Goal: Task Accomplishment & Management: Complete application form

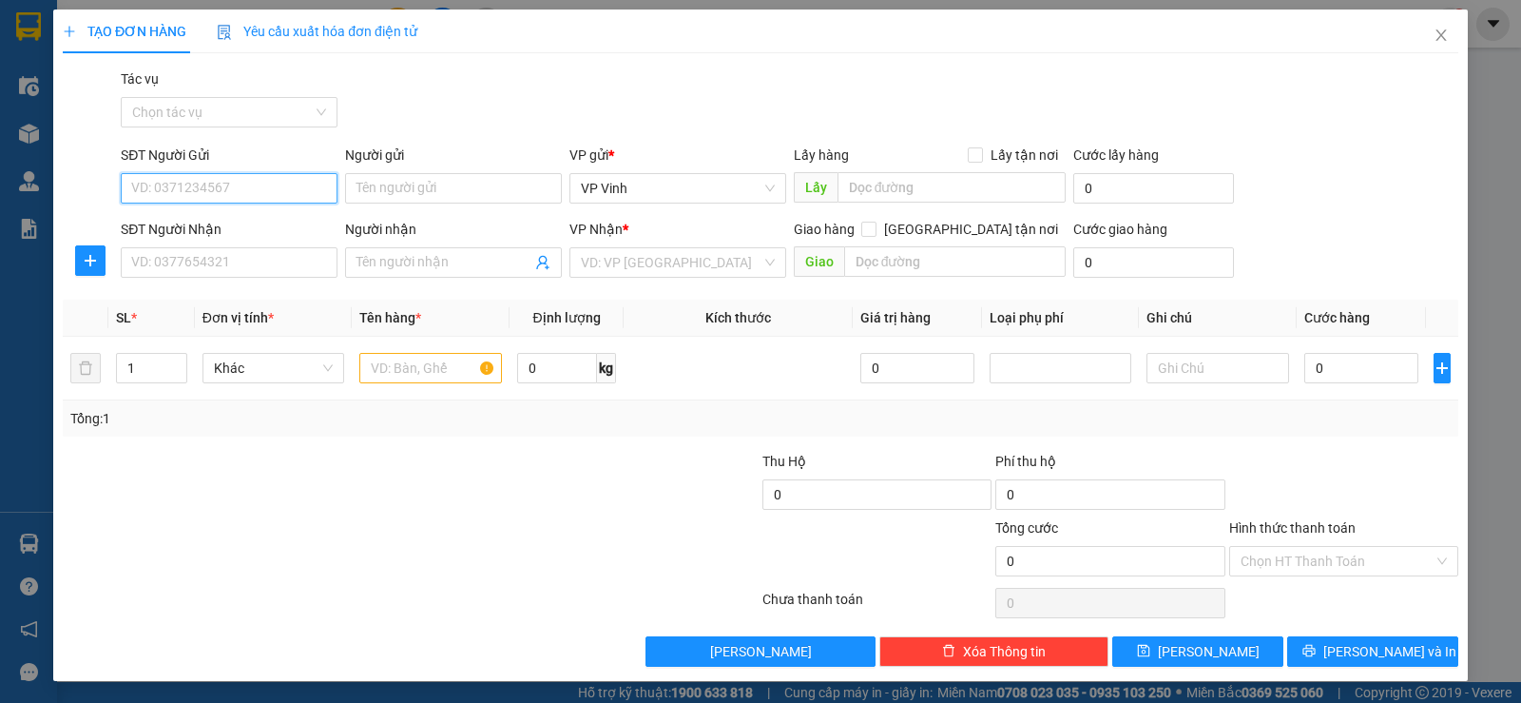
click at [257, 184] on input "SĐT Người Gửi" at bounding box center [229, 188] width 217 height 30
click at [927, 200] on input "text" at bounding box center [952, 187] width 229 height 30
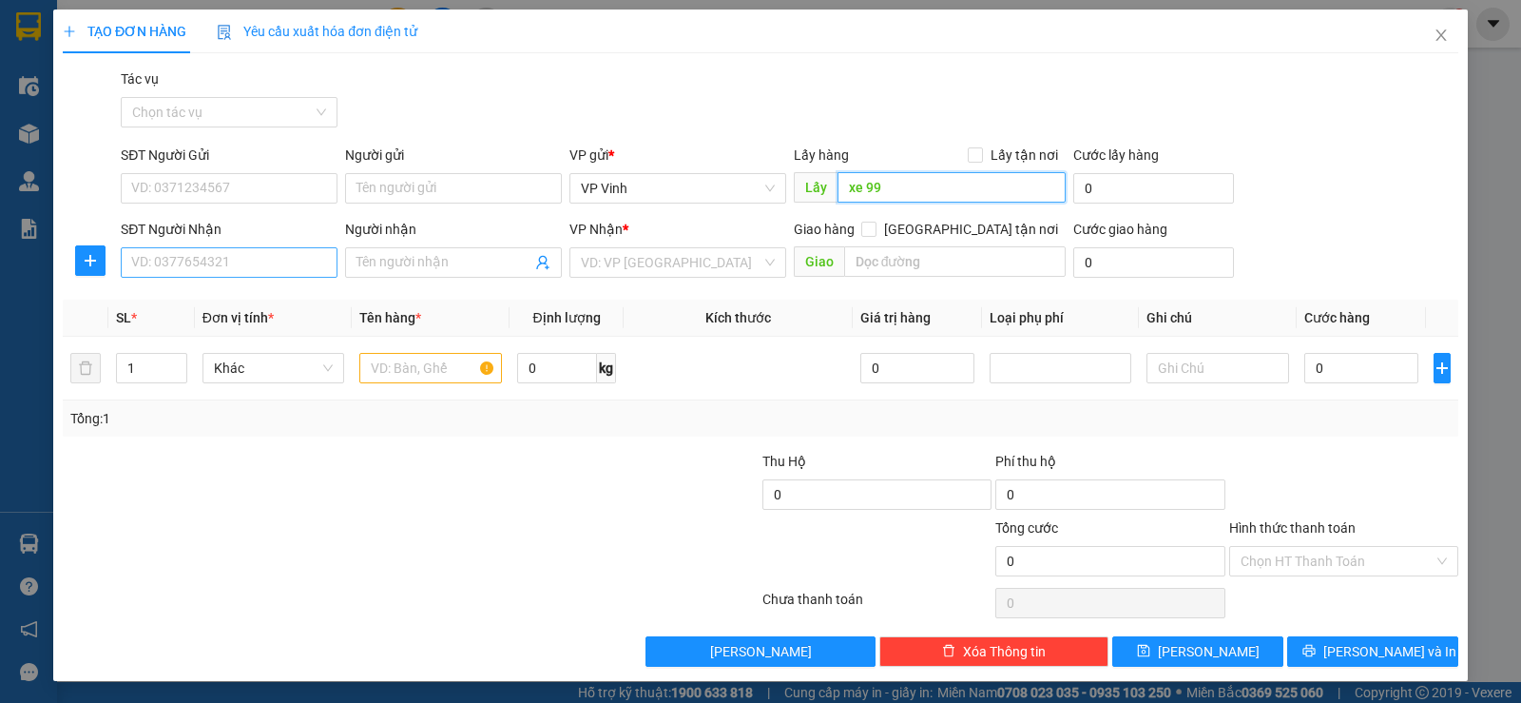
type input "xe 99"
click at [300, 273] on input "SĐT Người Nhận" at bounding box center [229, 262] width 217 height 30
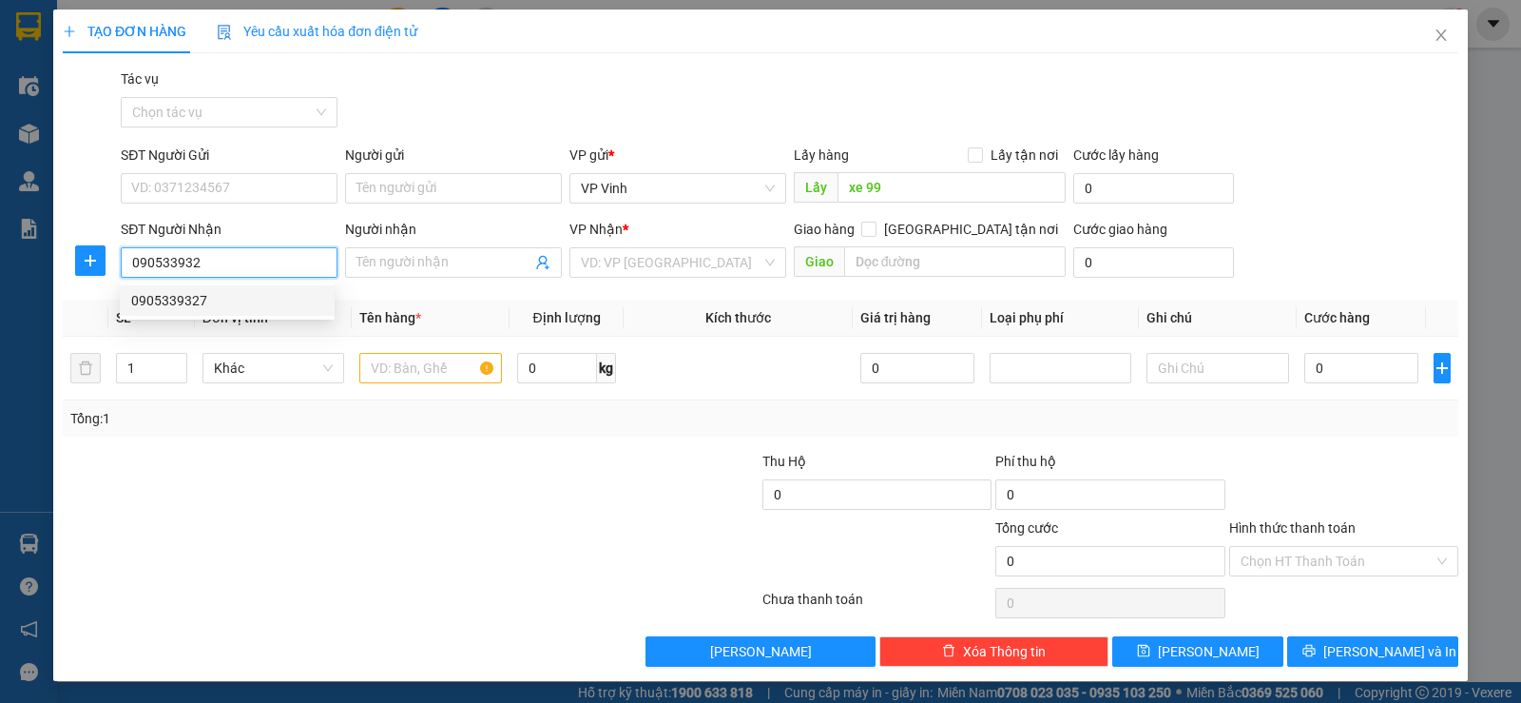
click at [275, 307] on div "0905339327" at bounding box center [227, 300] width 192 height 21
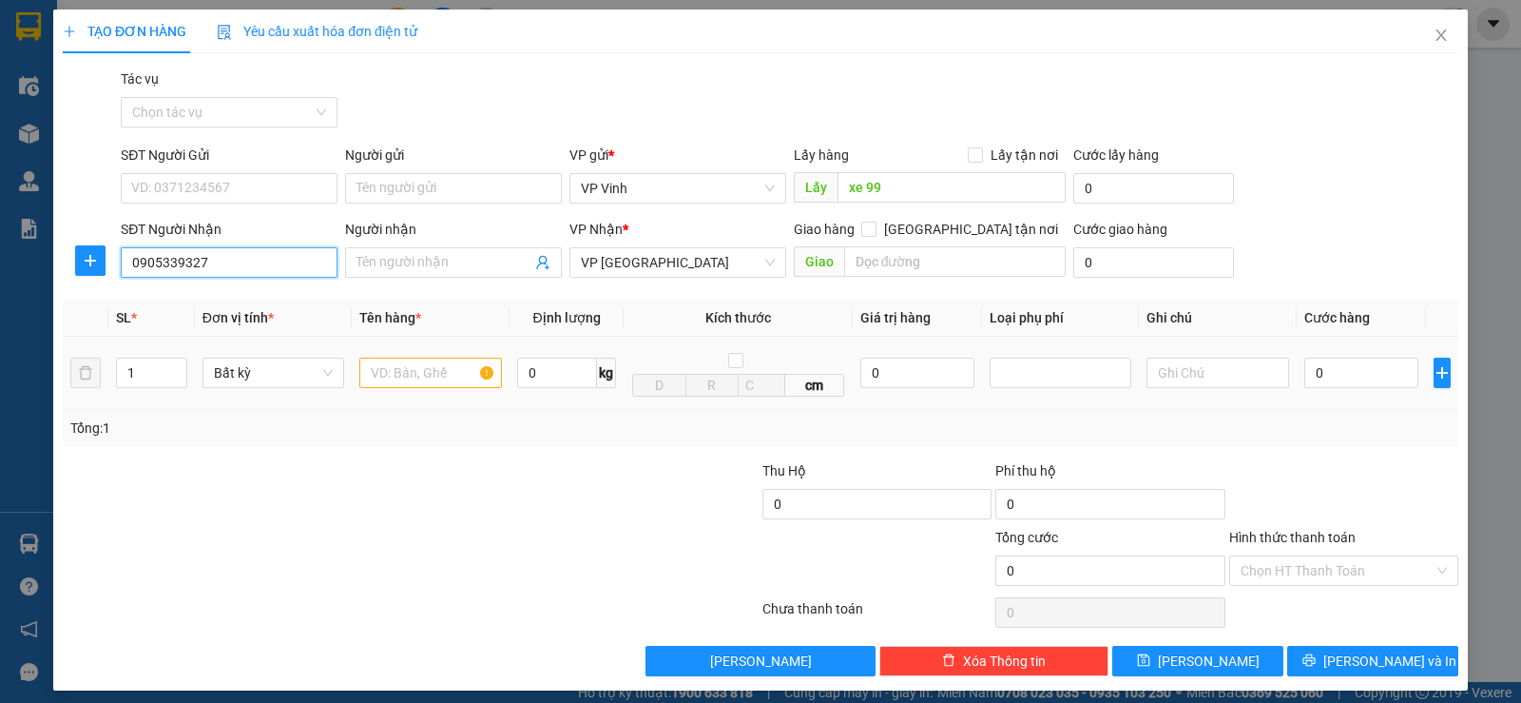
type input "0905339327"
click at [431, 371] on input "text" at bounding box center [430, 373] width 143 height 30
type input "hs"
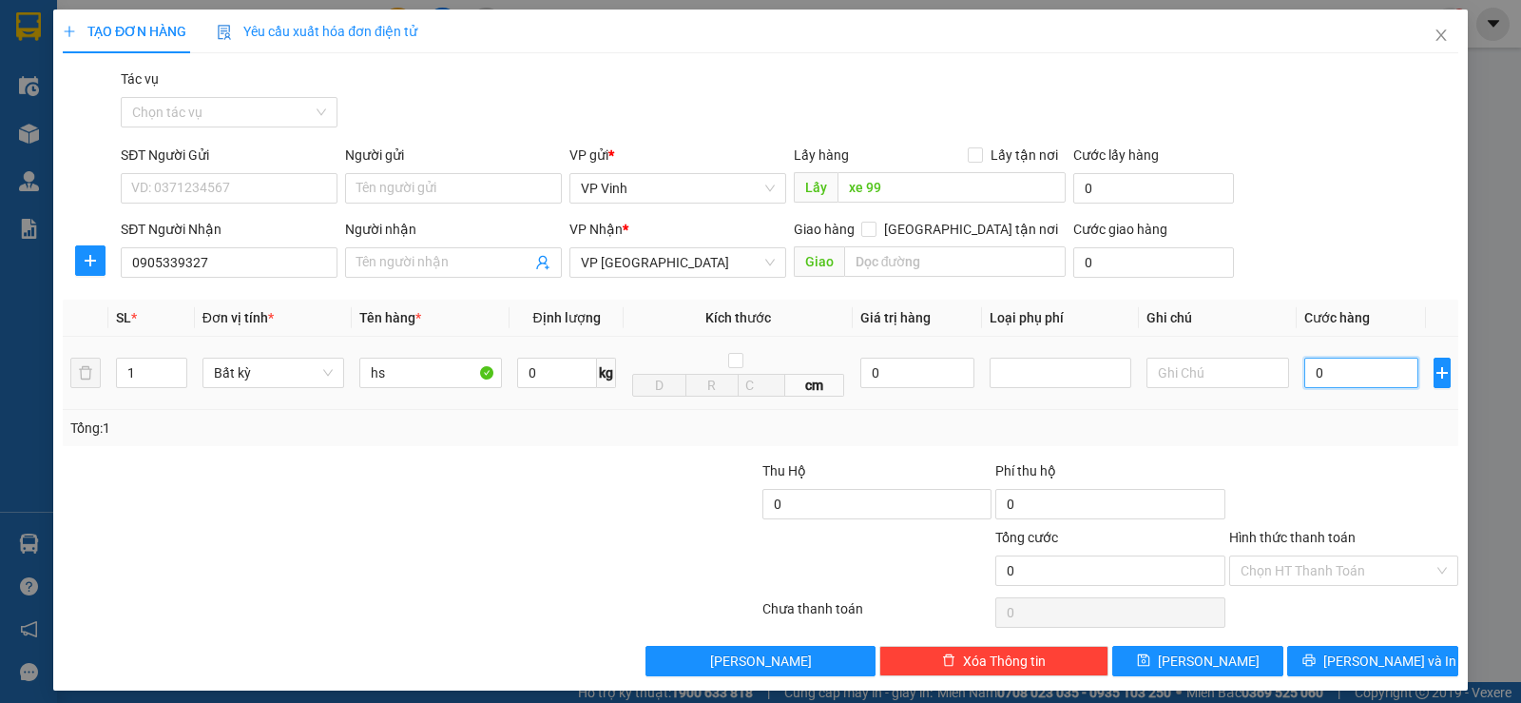
click at [1355, 379] on input "0" at bounding box center [1362, 373] width 114 height 30
type input "5"
type input "50"
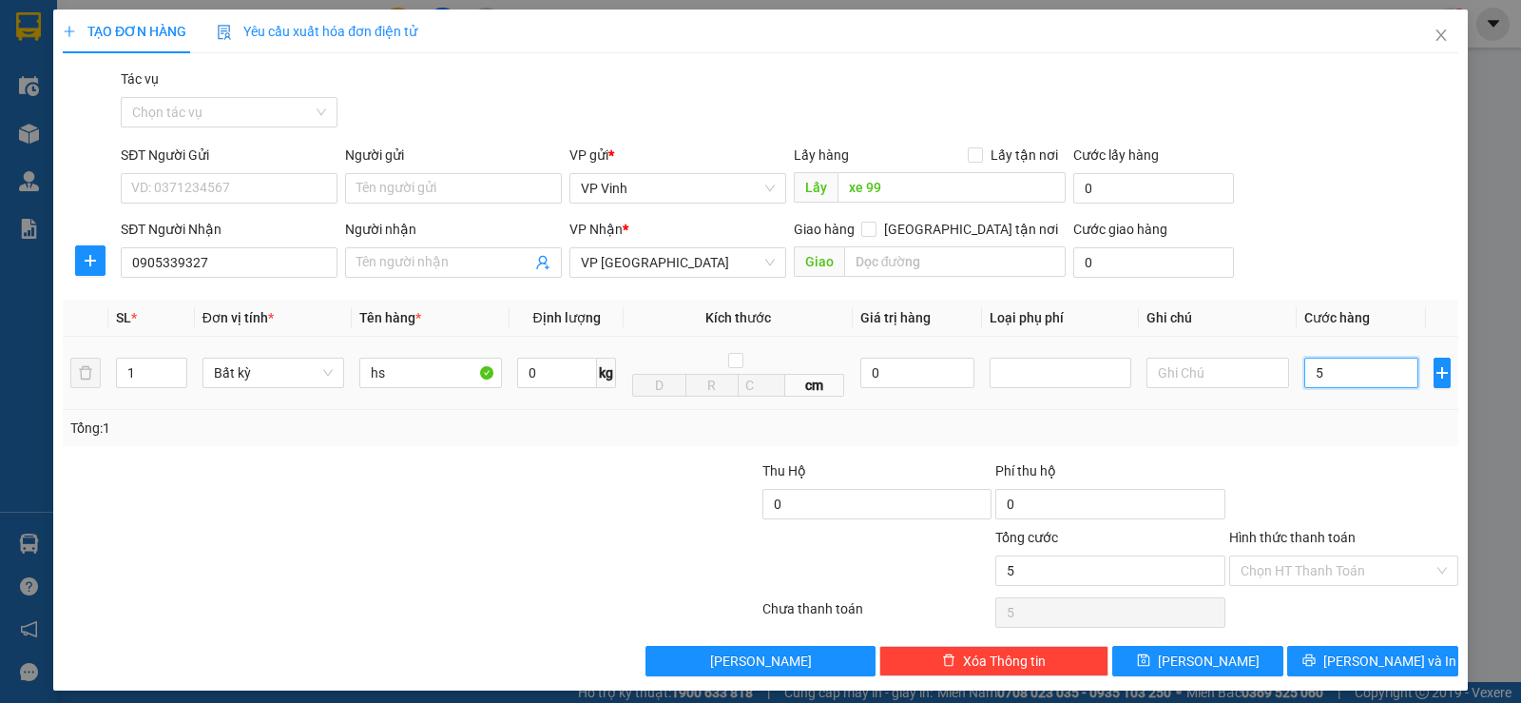
type input "50"
type input "500"
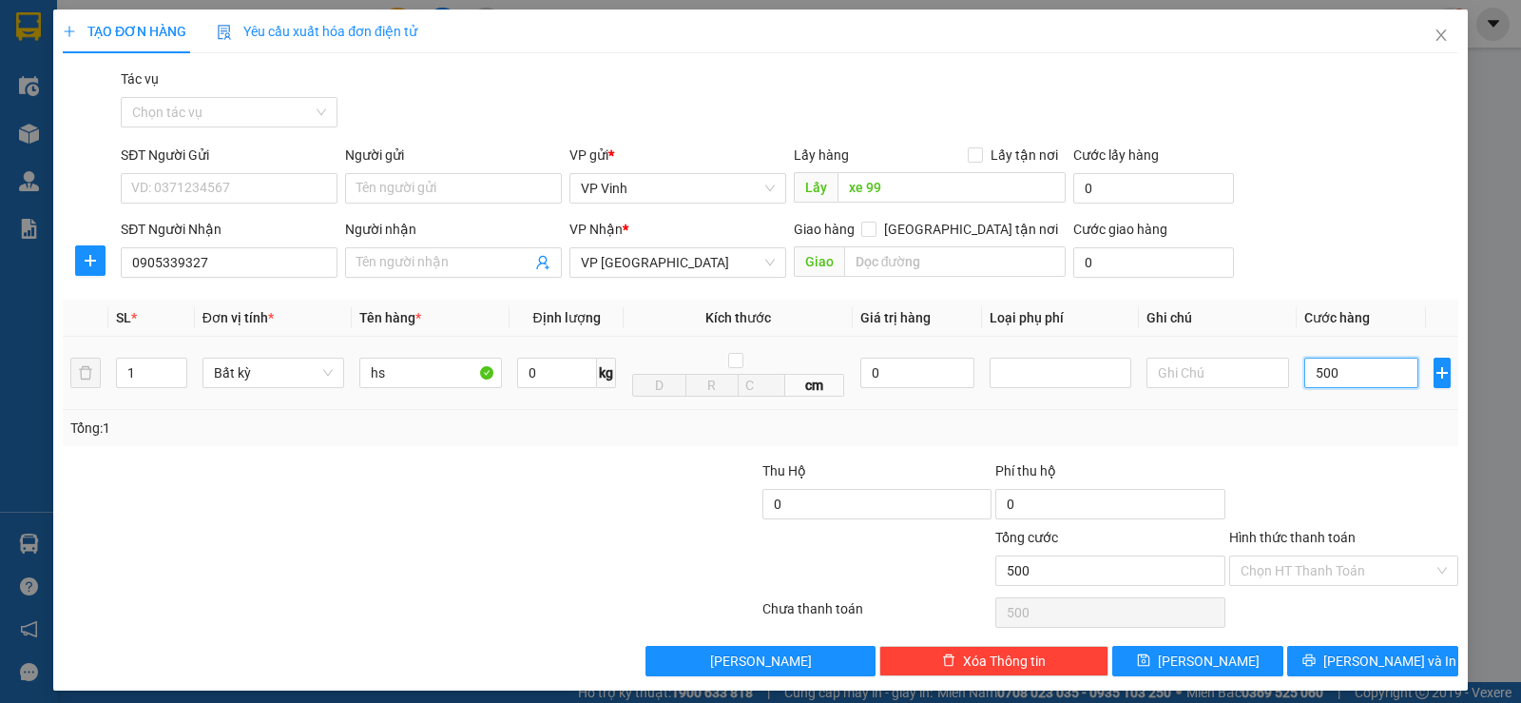
type input "5.000"
type input "50.000"
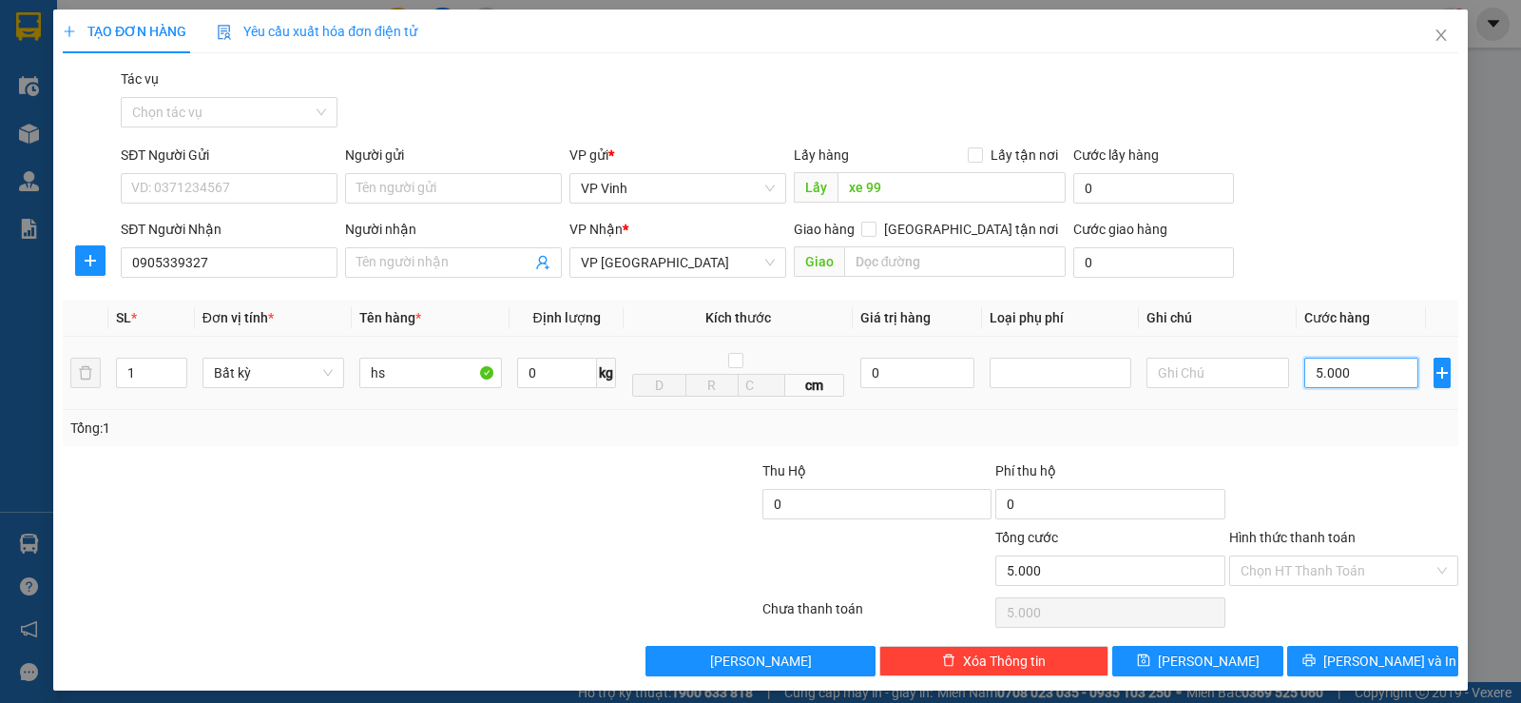
type input "50.000"
click at [1330, 576] on input "Hình thức thanh toán" at bounding box center [1337, 570] width 193 height 29
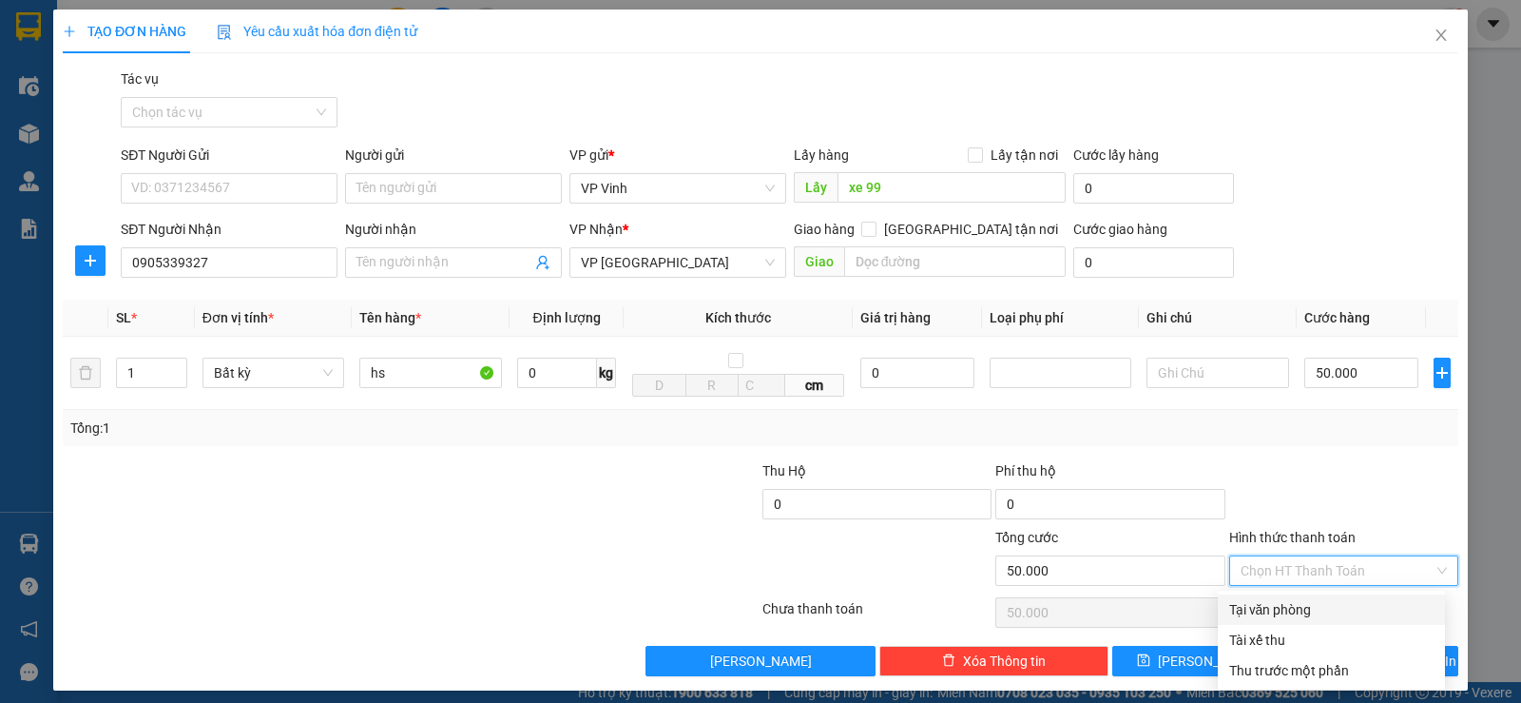
click at [1346, 605] on div "Tại văn phòng" at bounding box center [1331, 609] width 204 height 21
type input "0"
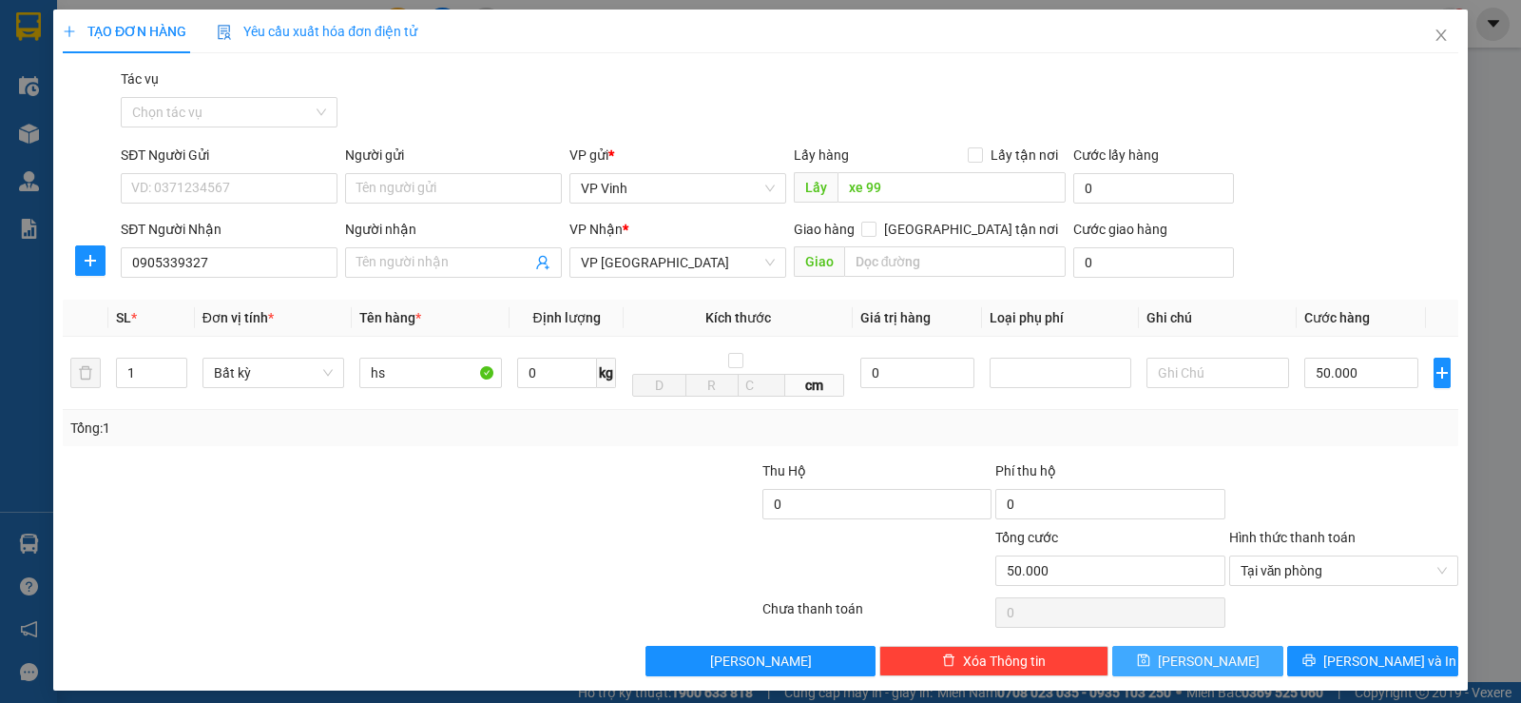
click at [1206, 662] on span "Lưu" at bounding box center [1209, 660] width 102 height 21
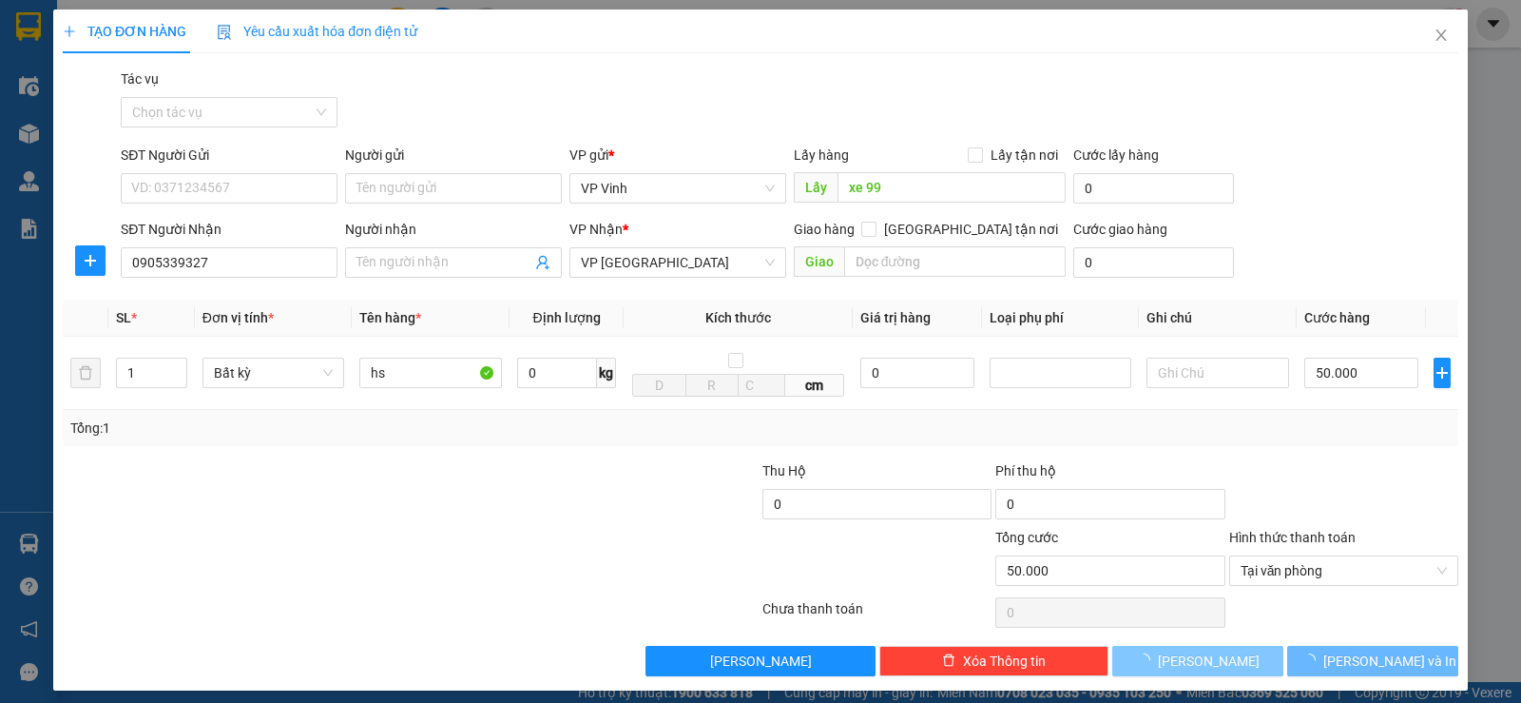
type input "0"
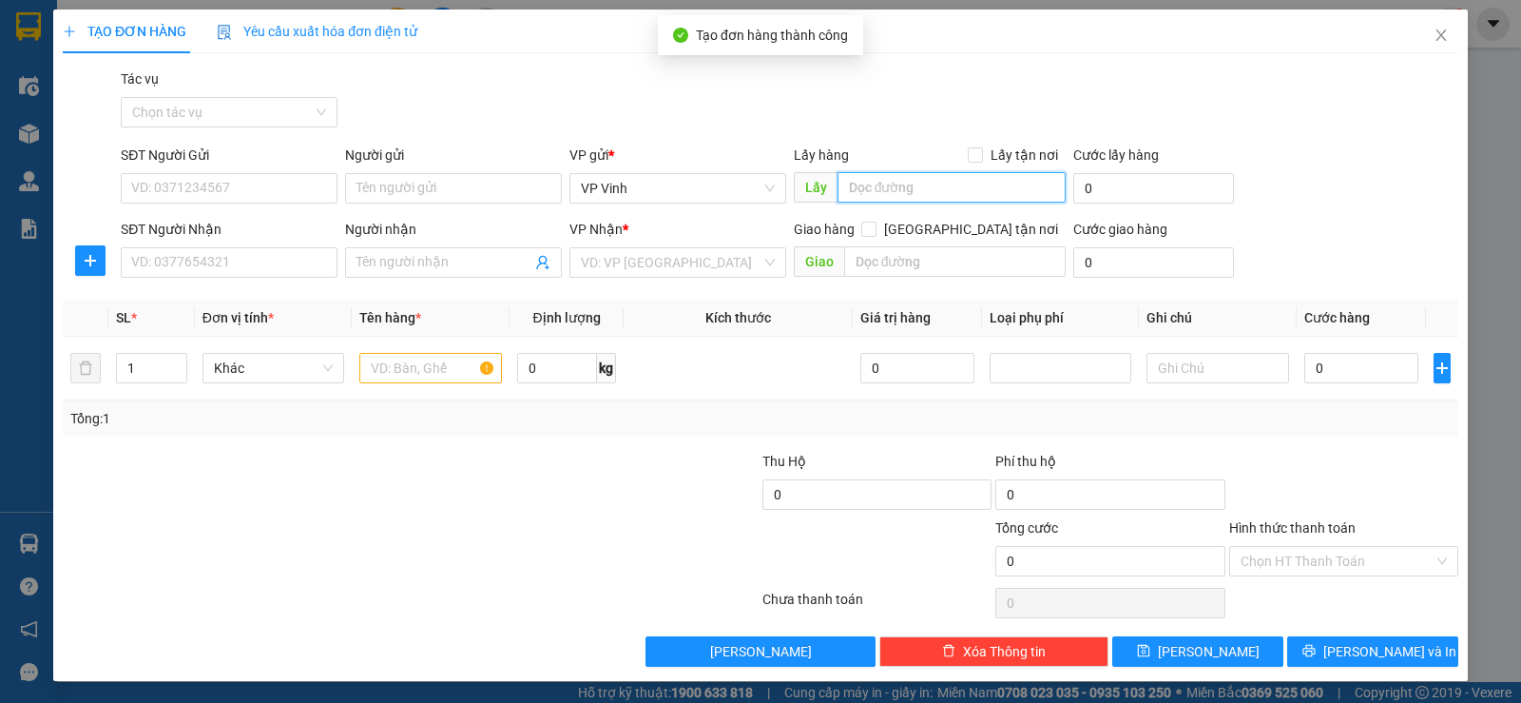
click at [949, 188] on input "text" at bounding box center [952, 187] width 229 height 30
type input "xe 99"
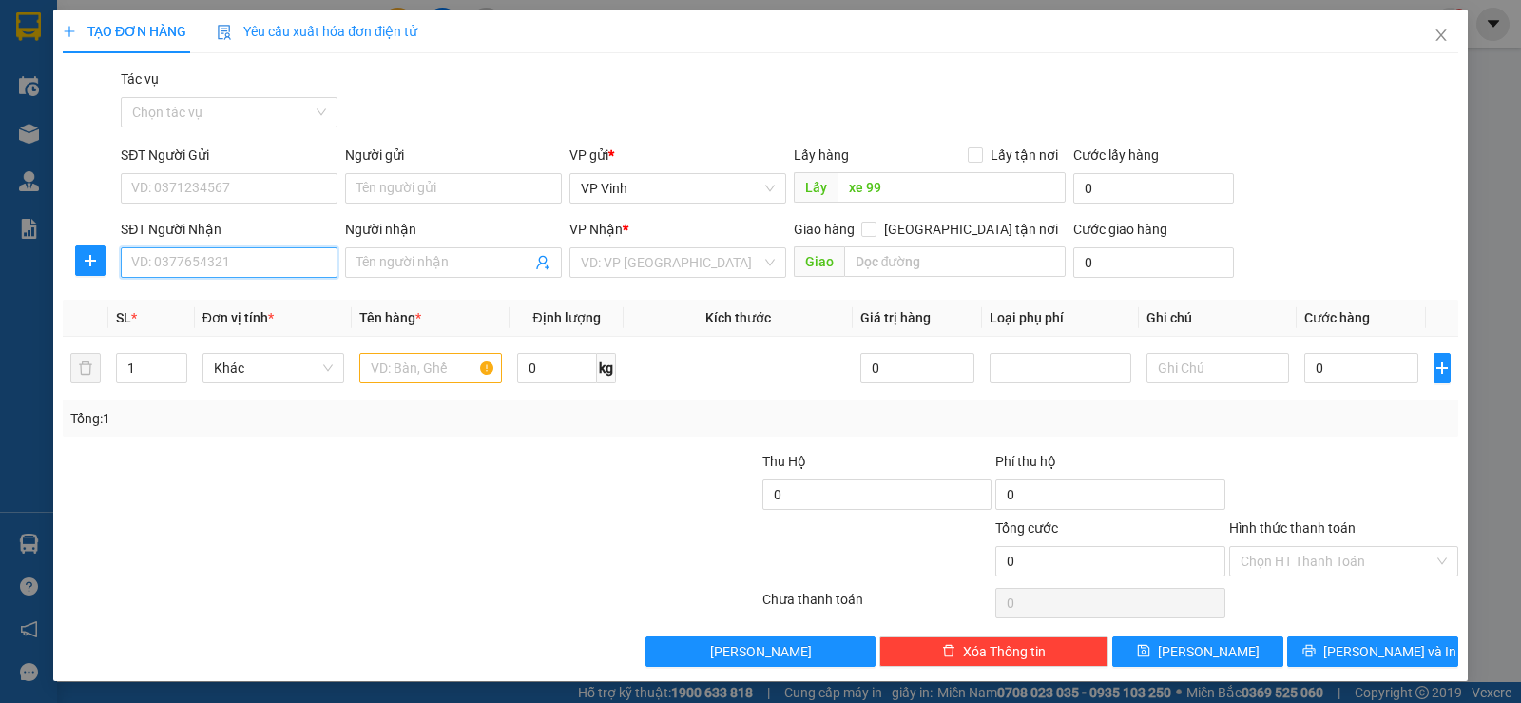
click at [284, 265] on input "SĐT Người Nhận" at bounding box center [229, 262] width 217 height 30
click at [256, 307] on div "0945914232" at bounding box center [227, 300] width 192 height 21
type input "0945914232"
type input "Q Ngãi"
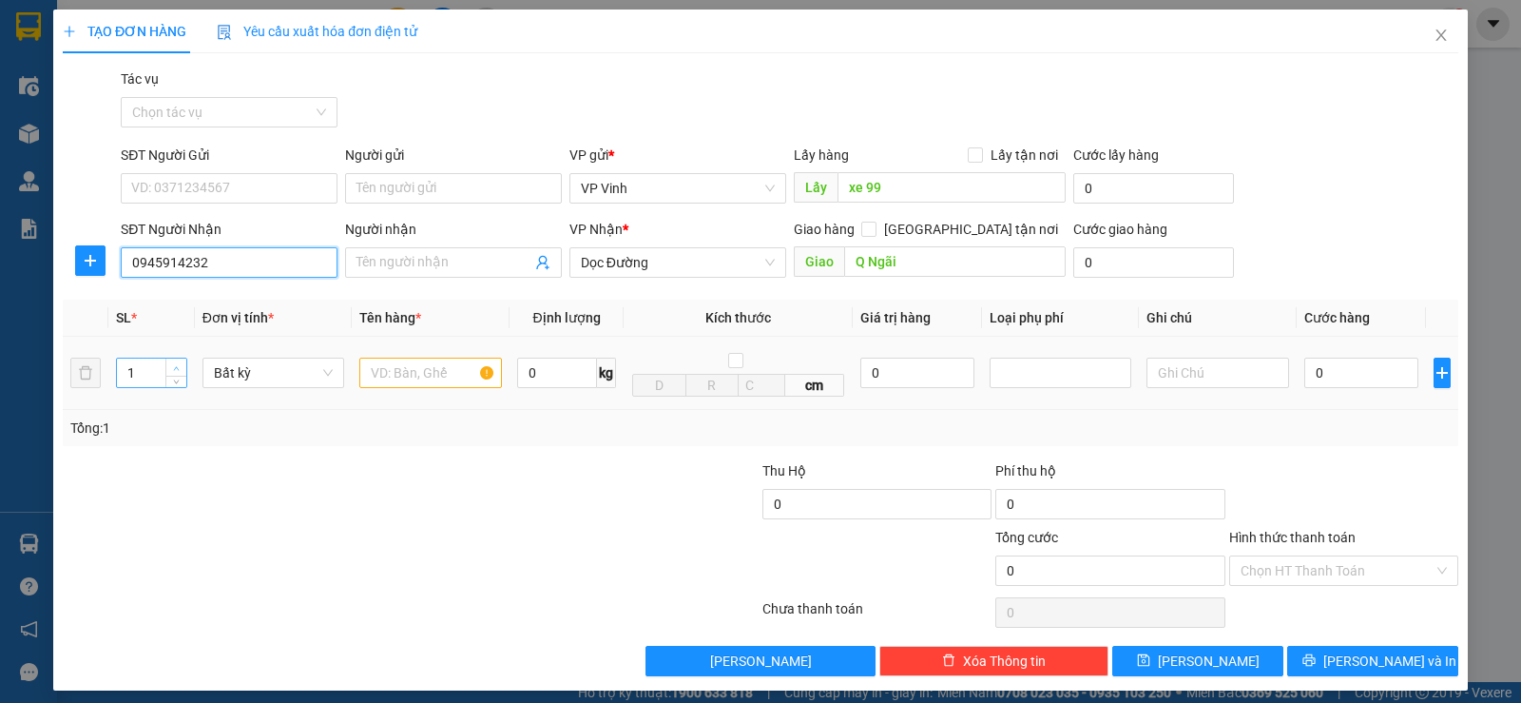
type input "0945914232"
type input "2"
click at [167, 365] on span "Increase Value" at bounding box center [175, 366] width 21 height 17
click at [471, 379] on input "text" at bounding box center [430, 373] width 143 height 30
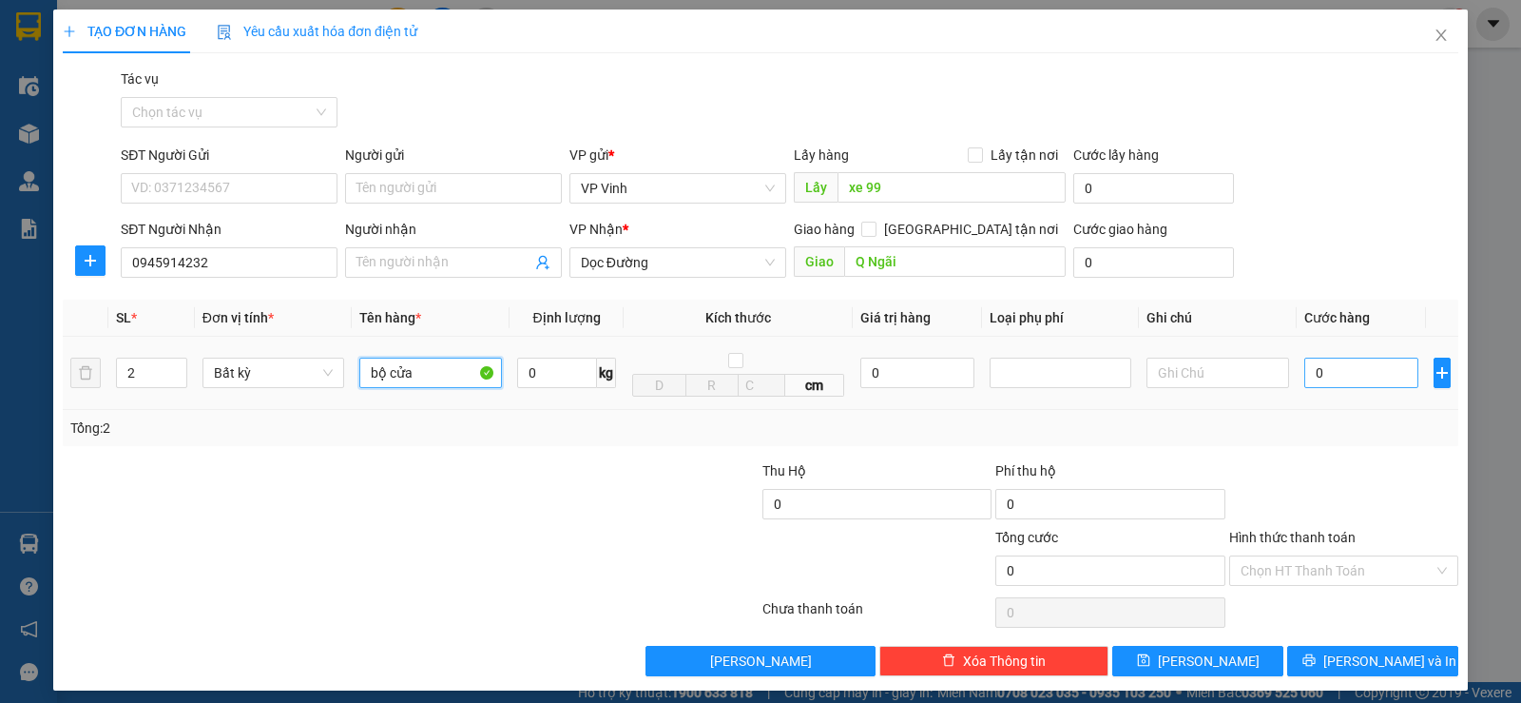
type input "bộ cửa"
click at [1313, 378] on input "0" at bounding box center [1362, 373] width 114 height 30
type input "2"
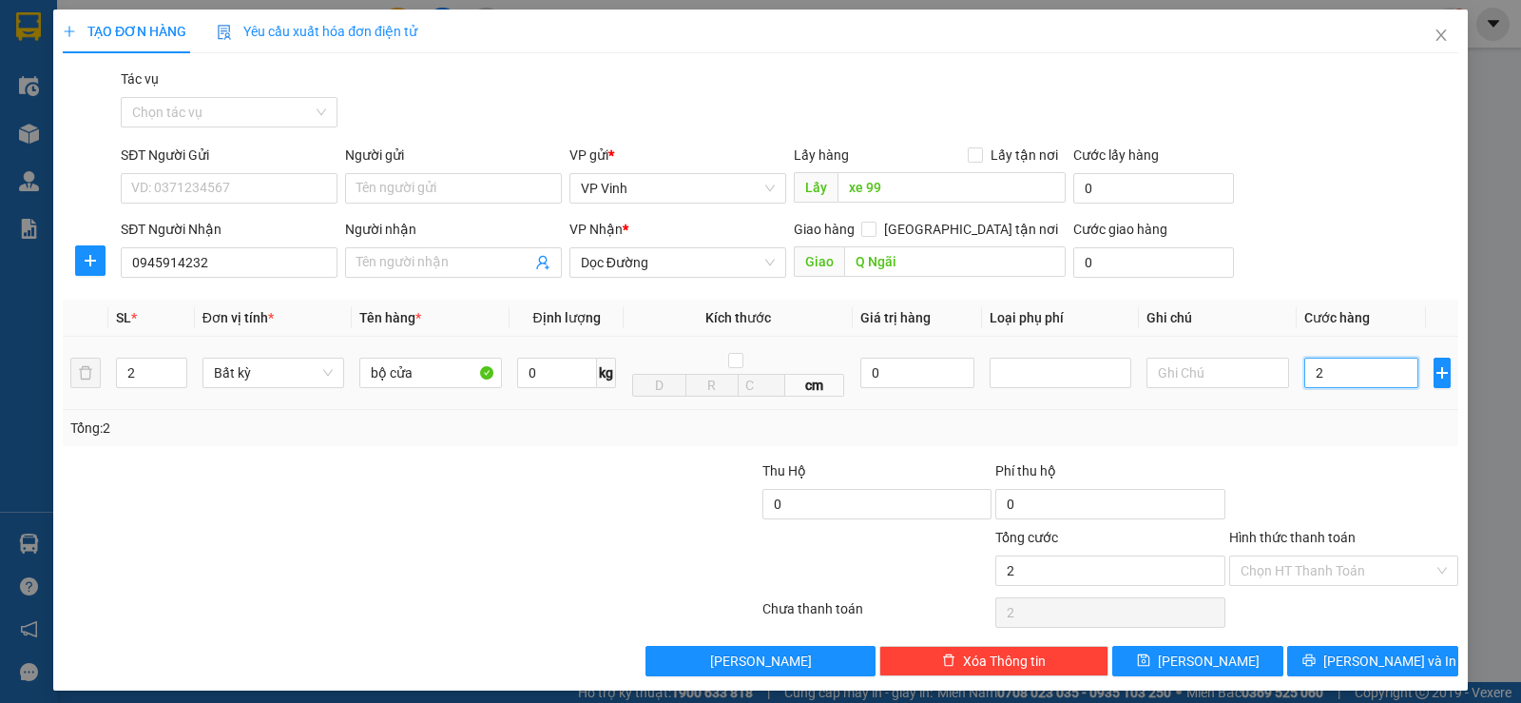
type input "20"
type input "200"
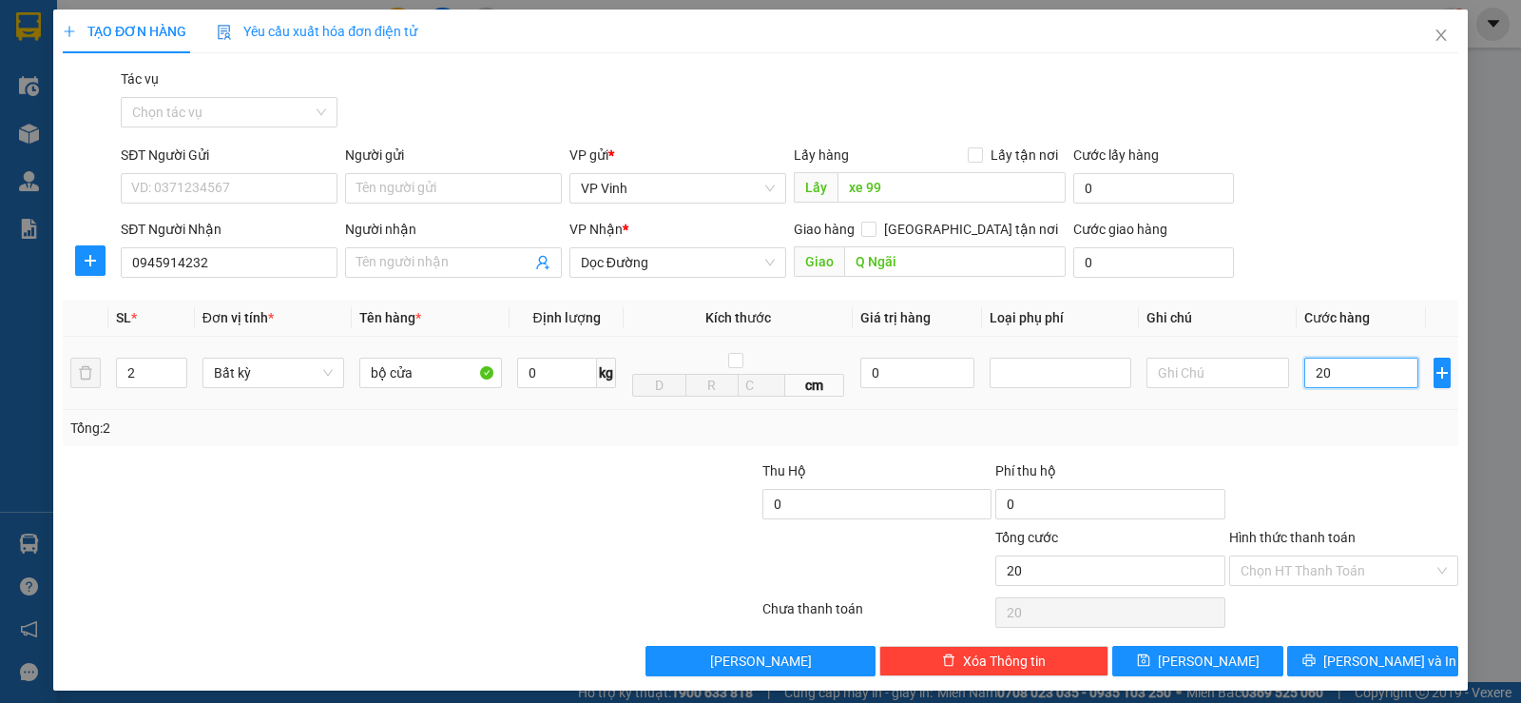
type input "200"
type input "2.000"
type input "20.000"
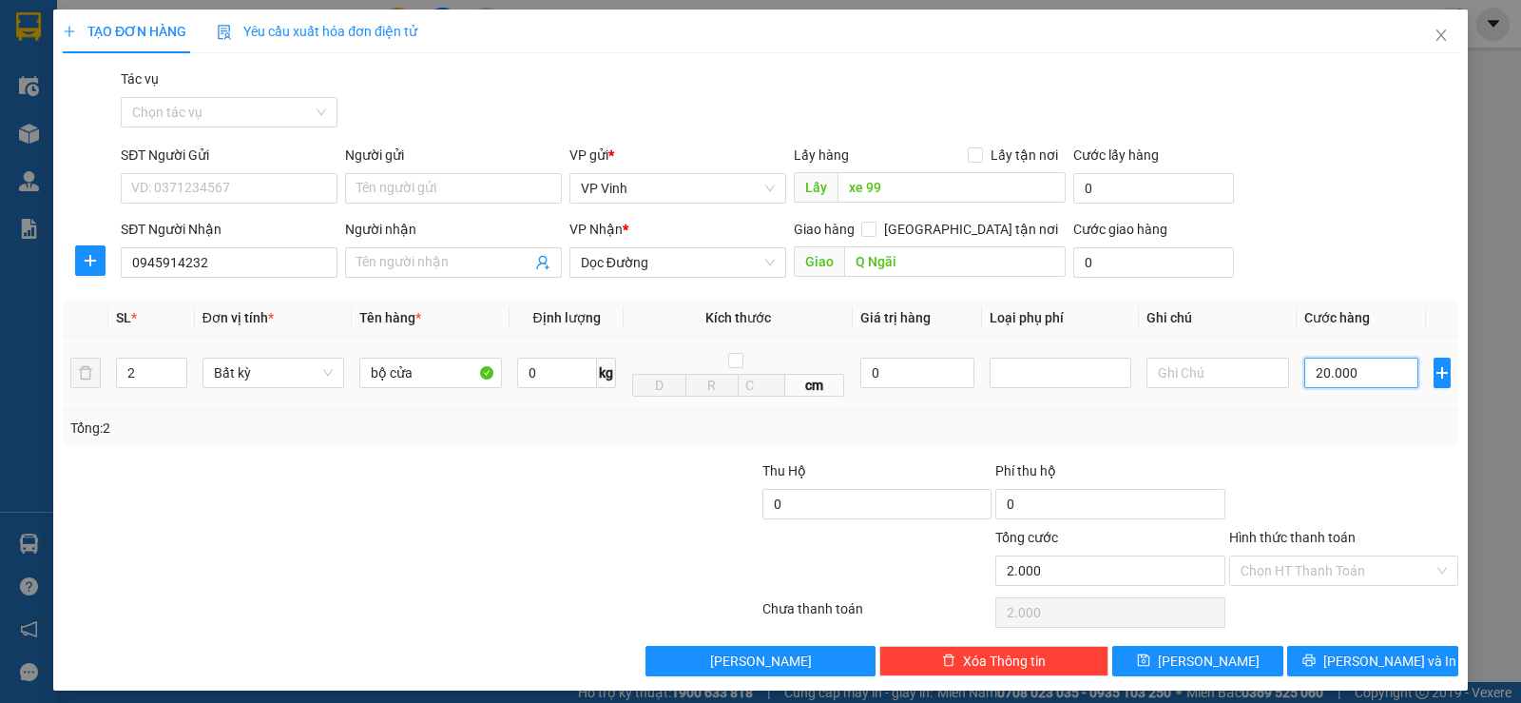
type input "20.000"
type input "200.000"
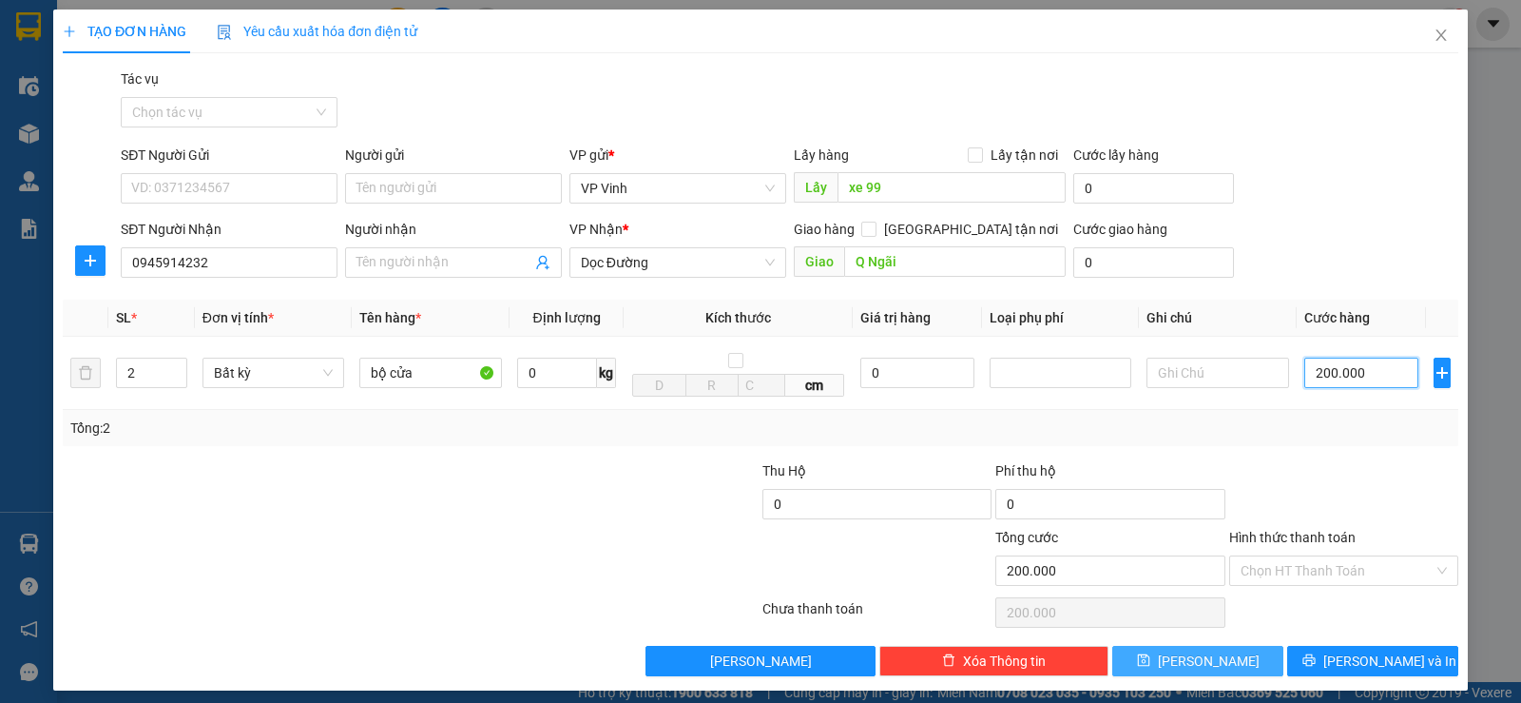
type input "200.000"
click at [1193, 661] on span "Lưu" at bounding box center [1209, 660] width 102 height 21
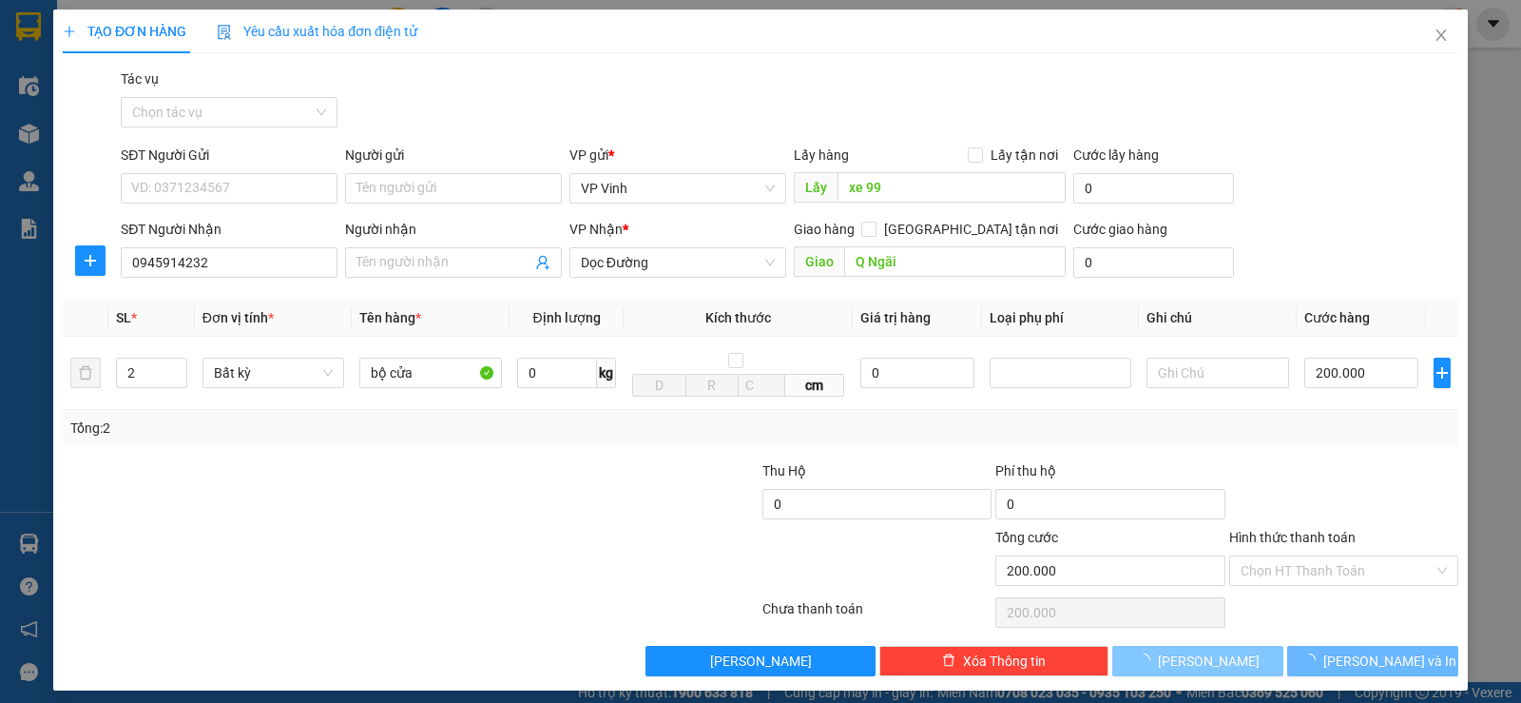
type input "1"
type input "0"
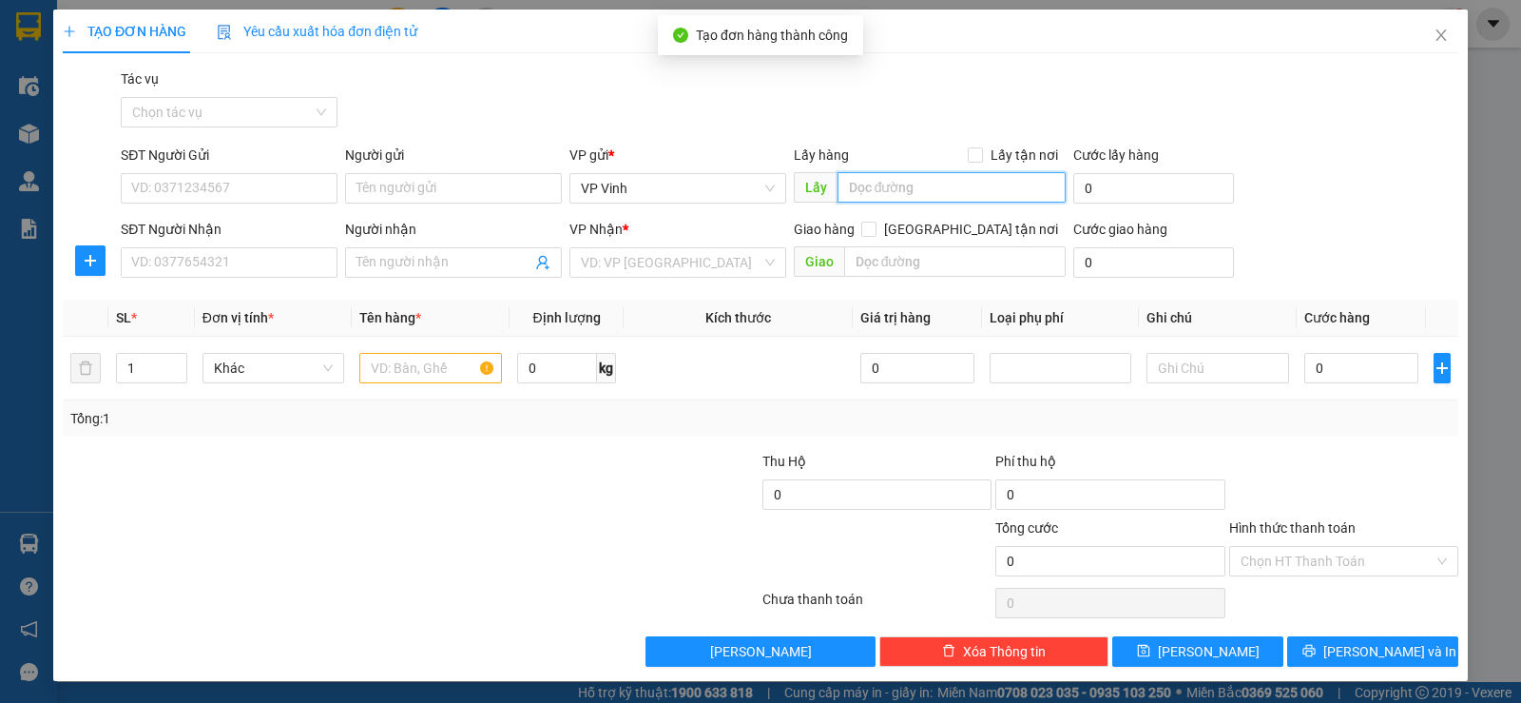
click at [984, 193] on input "text" at bounding box center [952, 187] width 229 height 30
type input "xe 99"
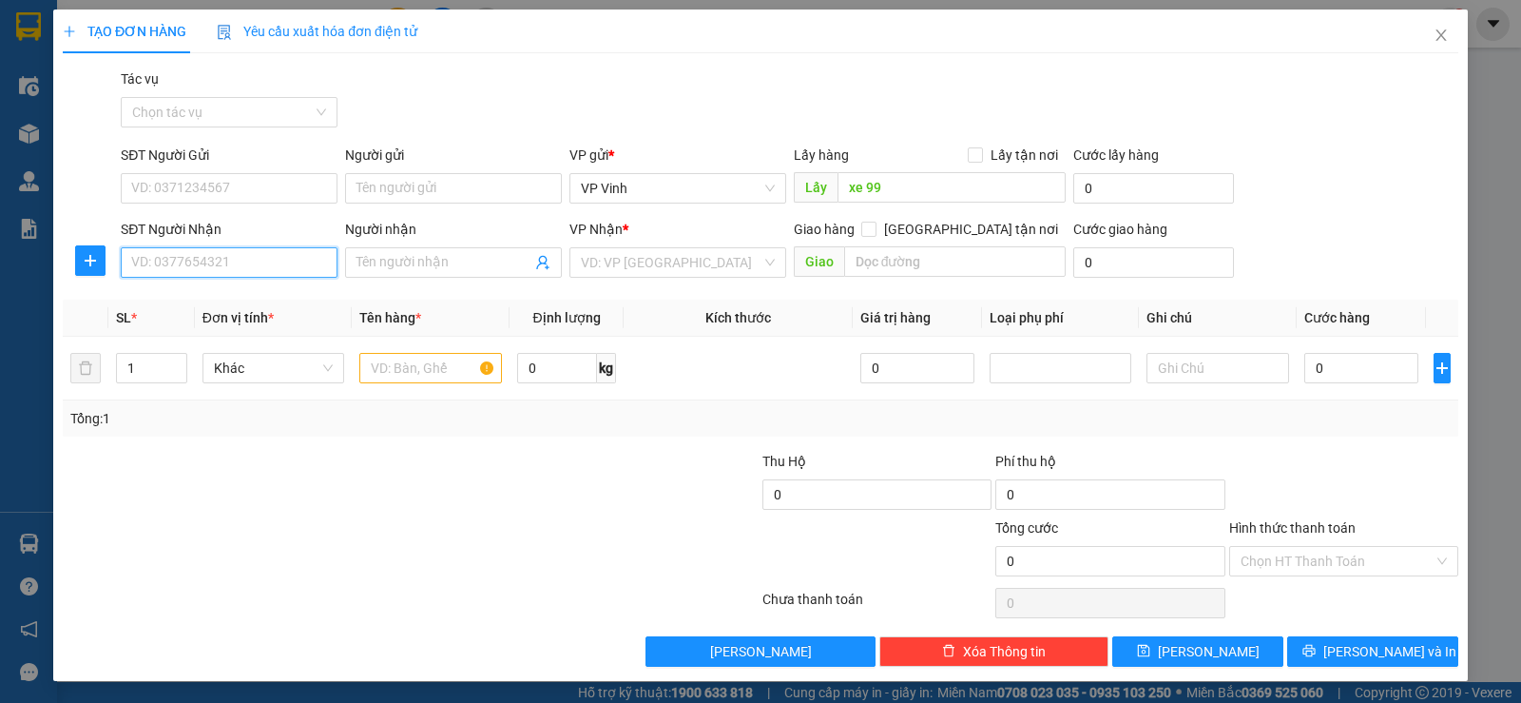
click at [305, 272] on input "SĐT Người Nhận" at bounding box center [229, 262] width 217 height 30
click at [301, 305] on div "0328360037" at bounding box center [227, 300] width 192 height 21
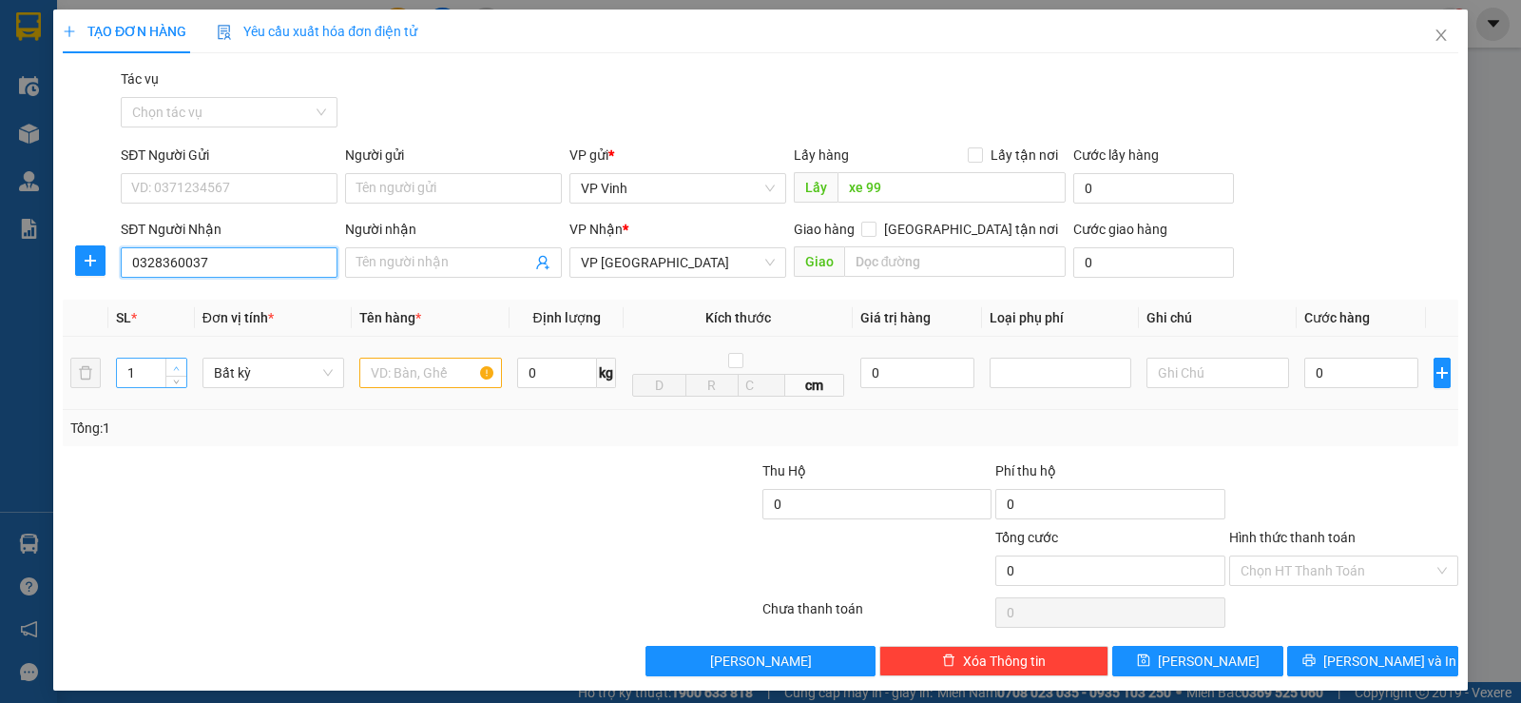
type input "0328360037"
type input "2"
click at [176, 365] on icon "up" at bounding box center [176, 368] width 7 height 7
click at [429, 368] on input "text" at bounding box center [430, 373] width 143 height 30
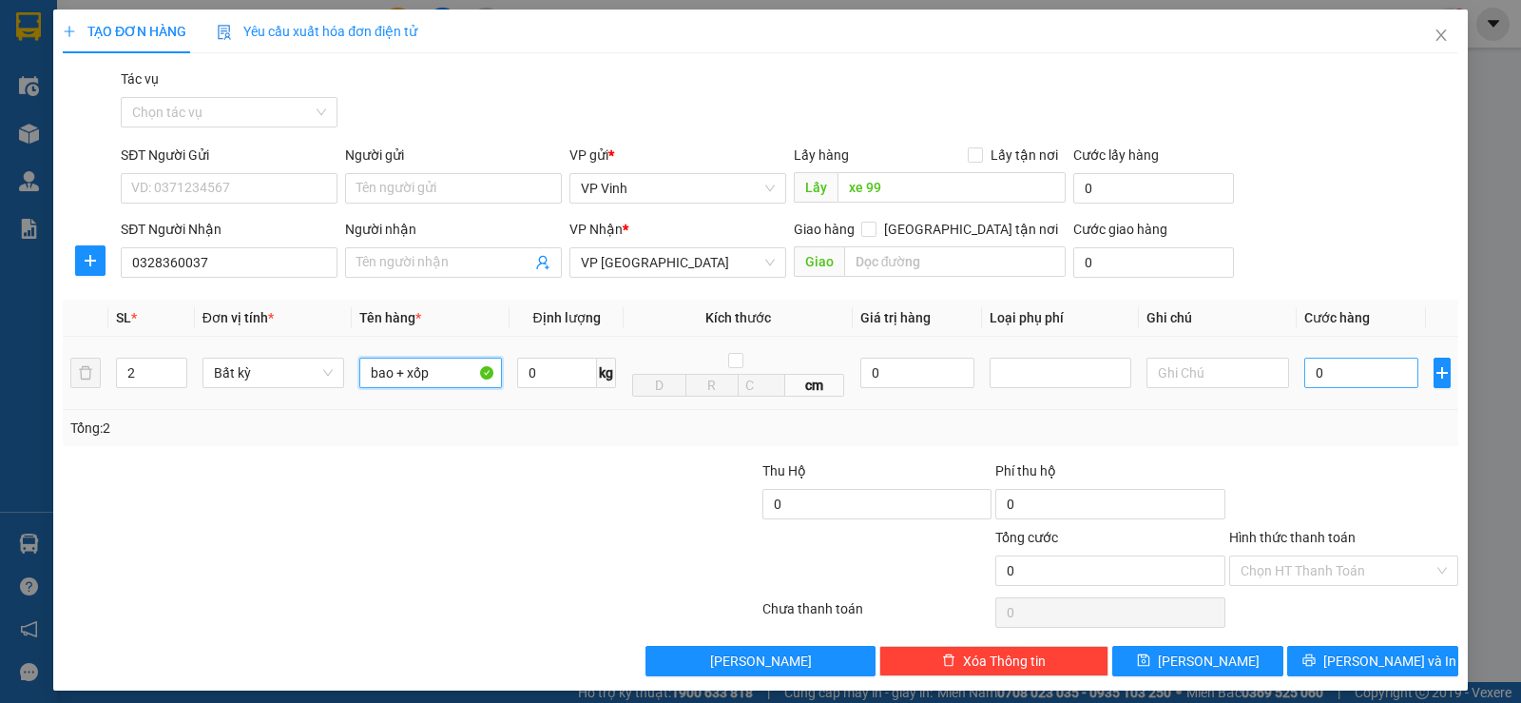
type input "bao + xốp"
click at [1318, 374] on input "0" at bounding box center [1362, 373] width 114 height 30
type input "1"
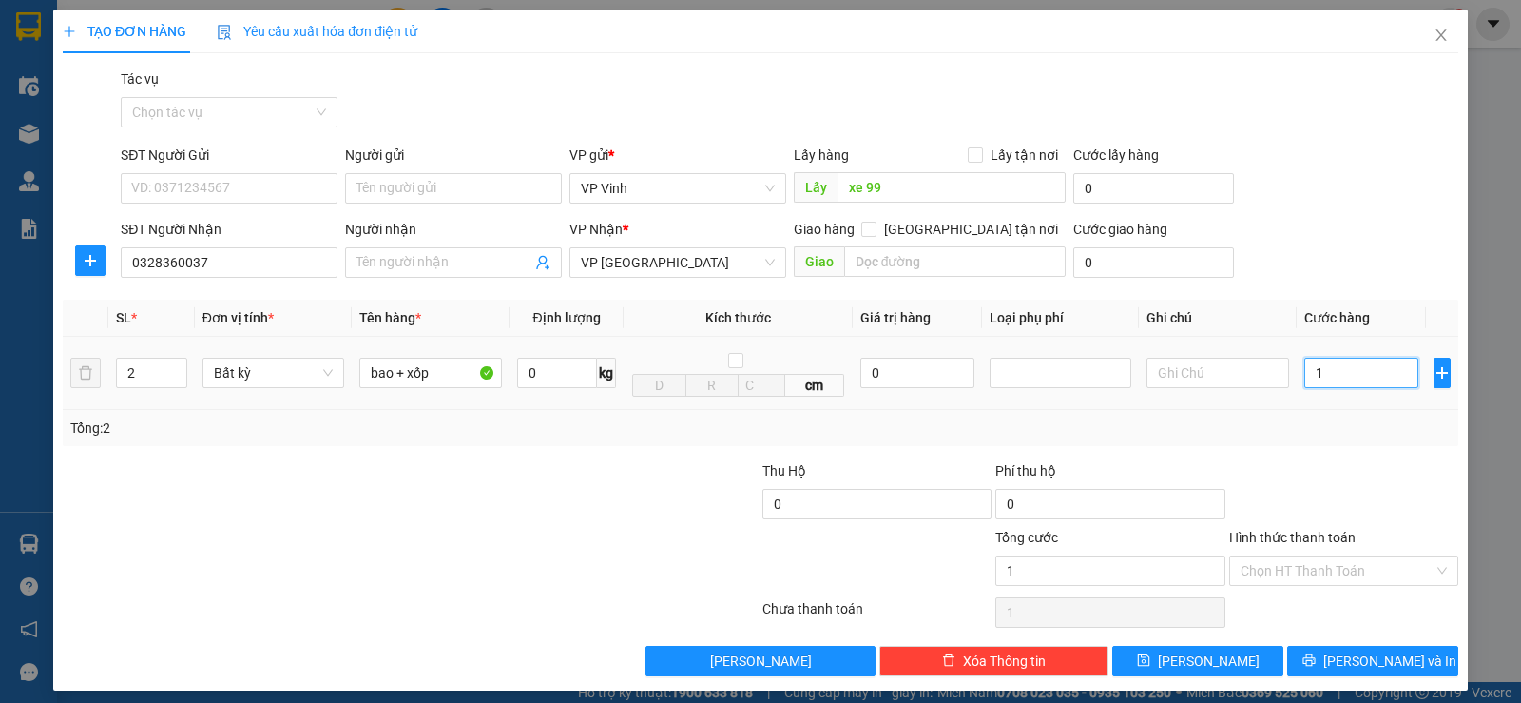
type input "10"
type input "100"
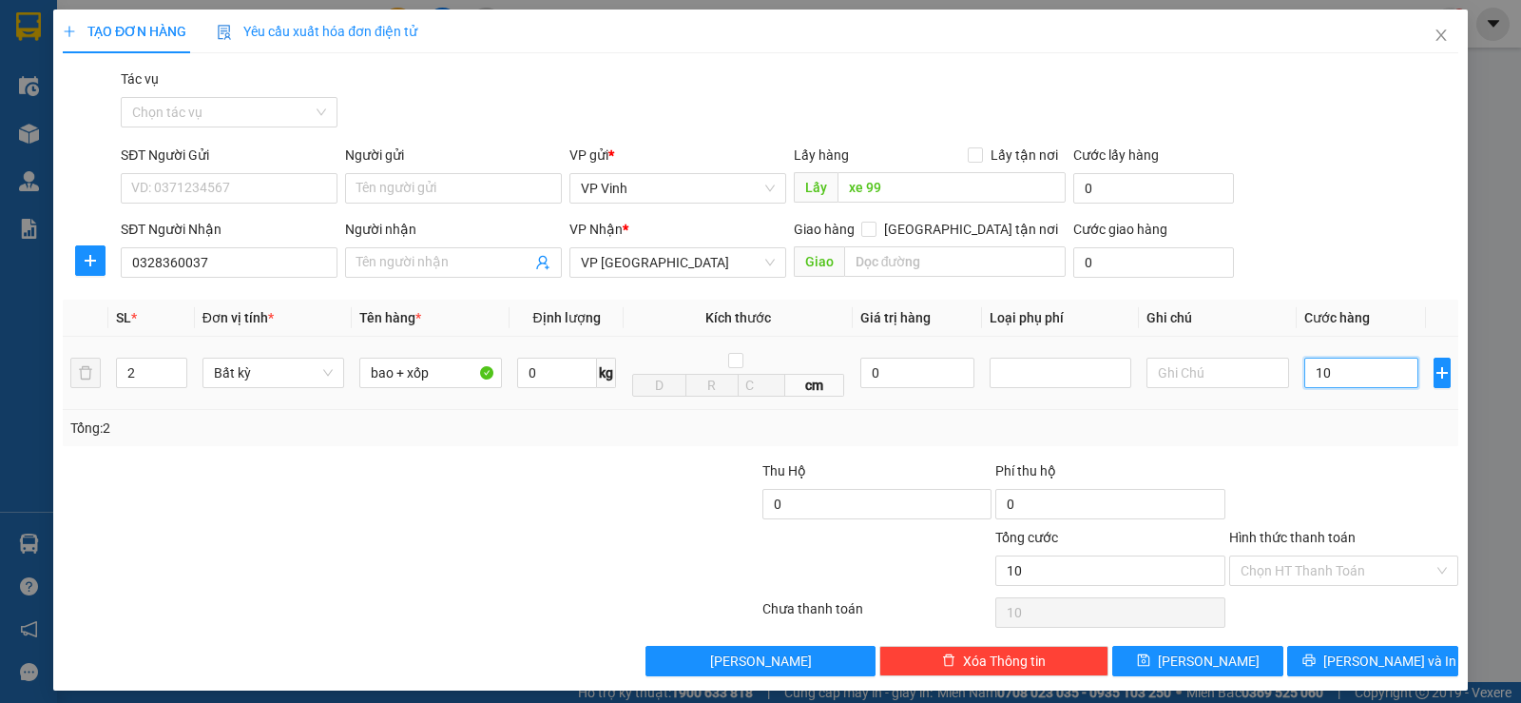
type input "100"
type input "1.000"
type input "10.000"
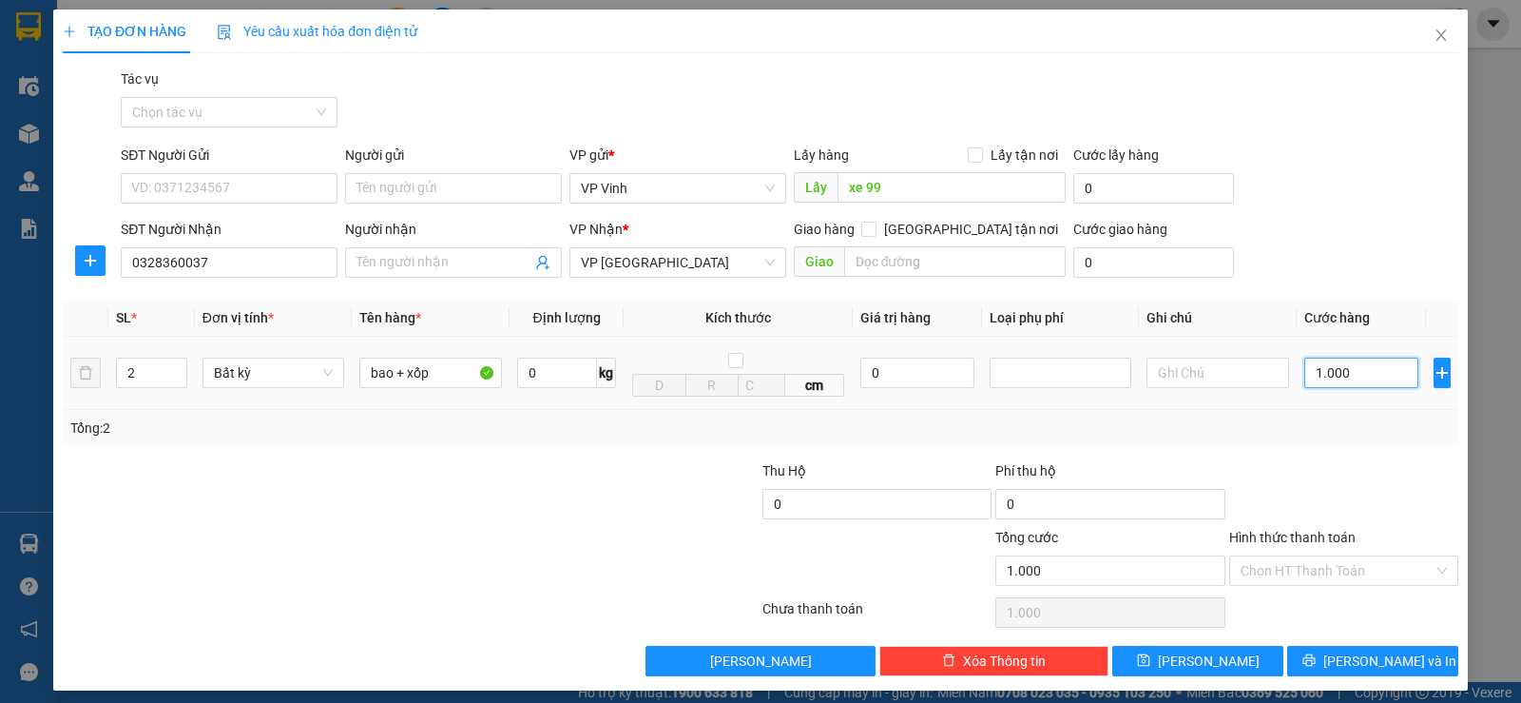
type input "10.000"
type input "100.000"
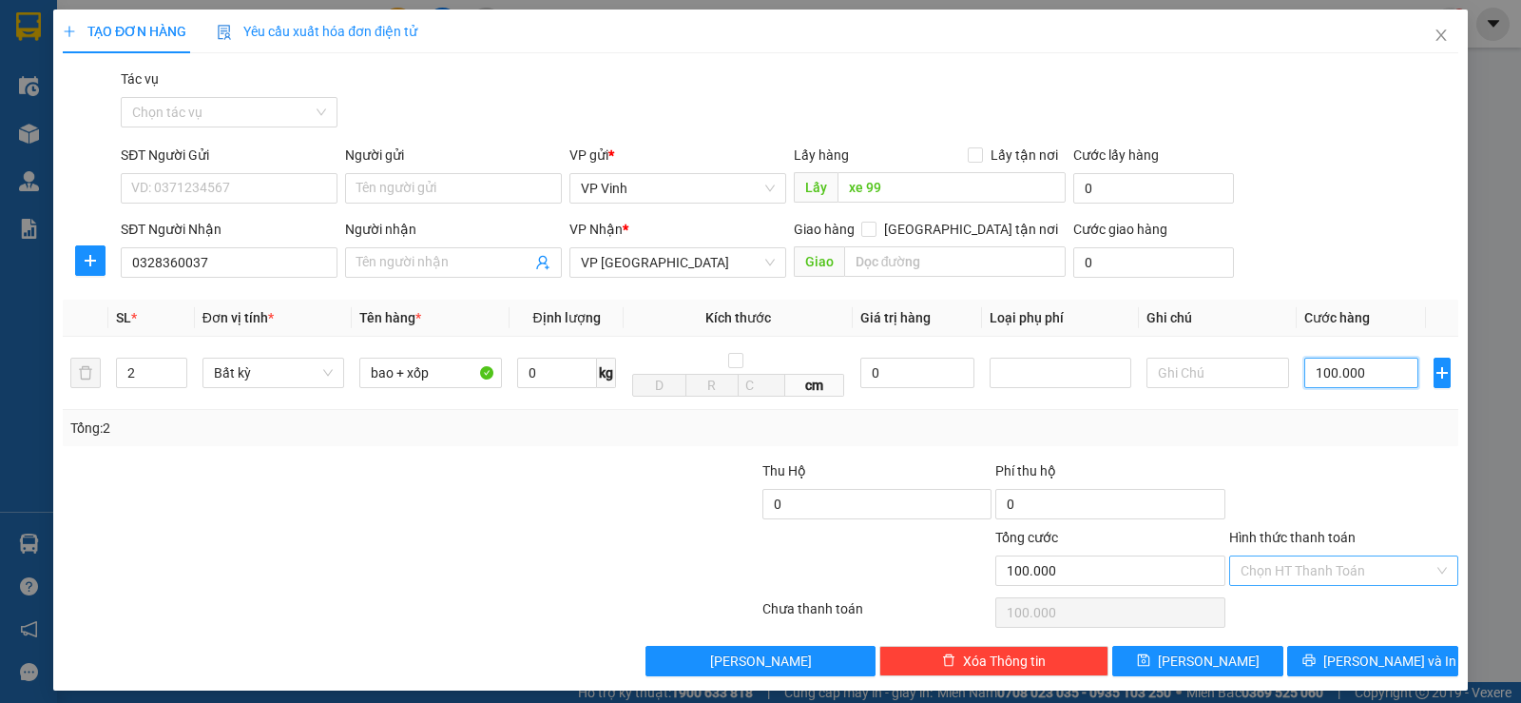
type input "100.000"
click at [1343, 577] on input "Hình thức thanh toán" at bounding box center [1337, 570] width 193 height 29
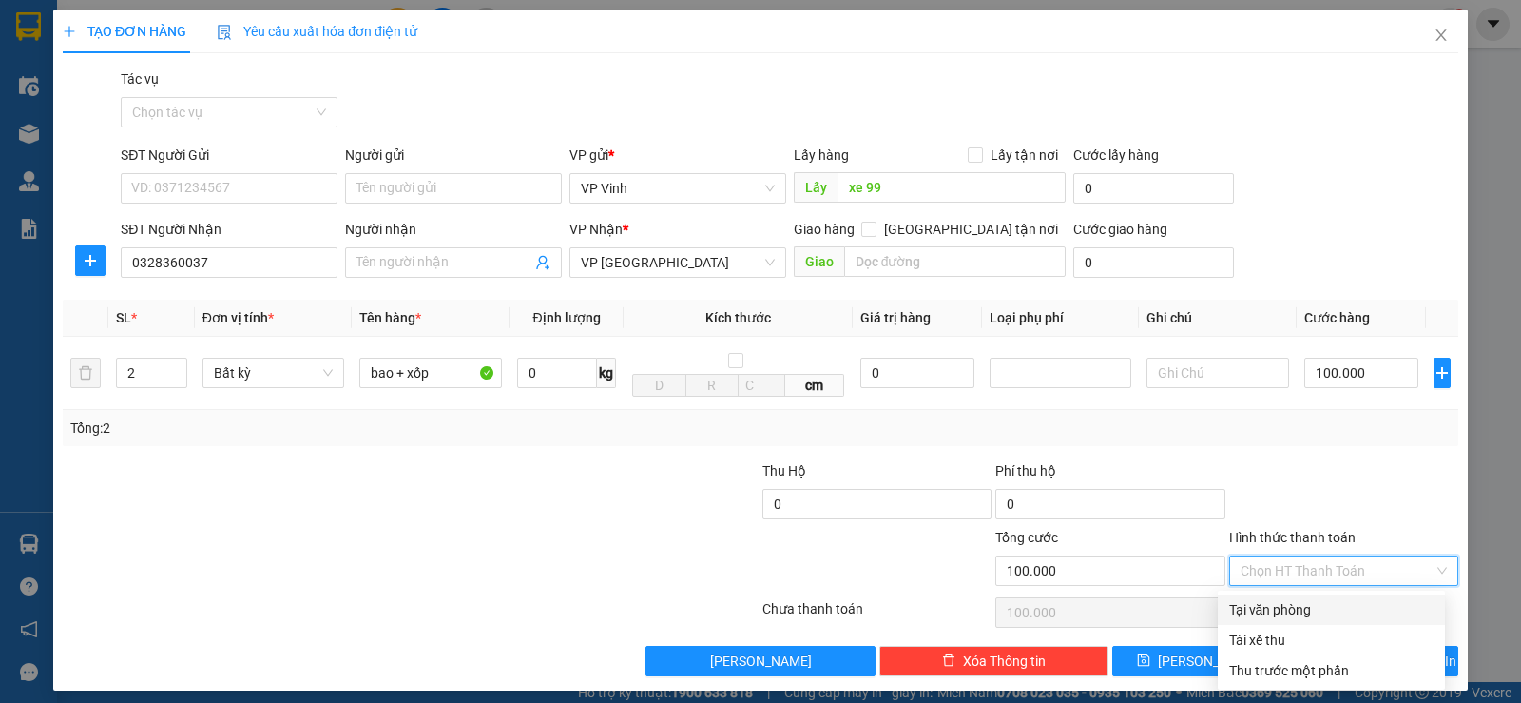
click at [1336, 604] on div "Tại văn phòng" at bounding box center [1331, 609] width 204 height 21
type input "0"
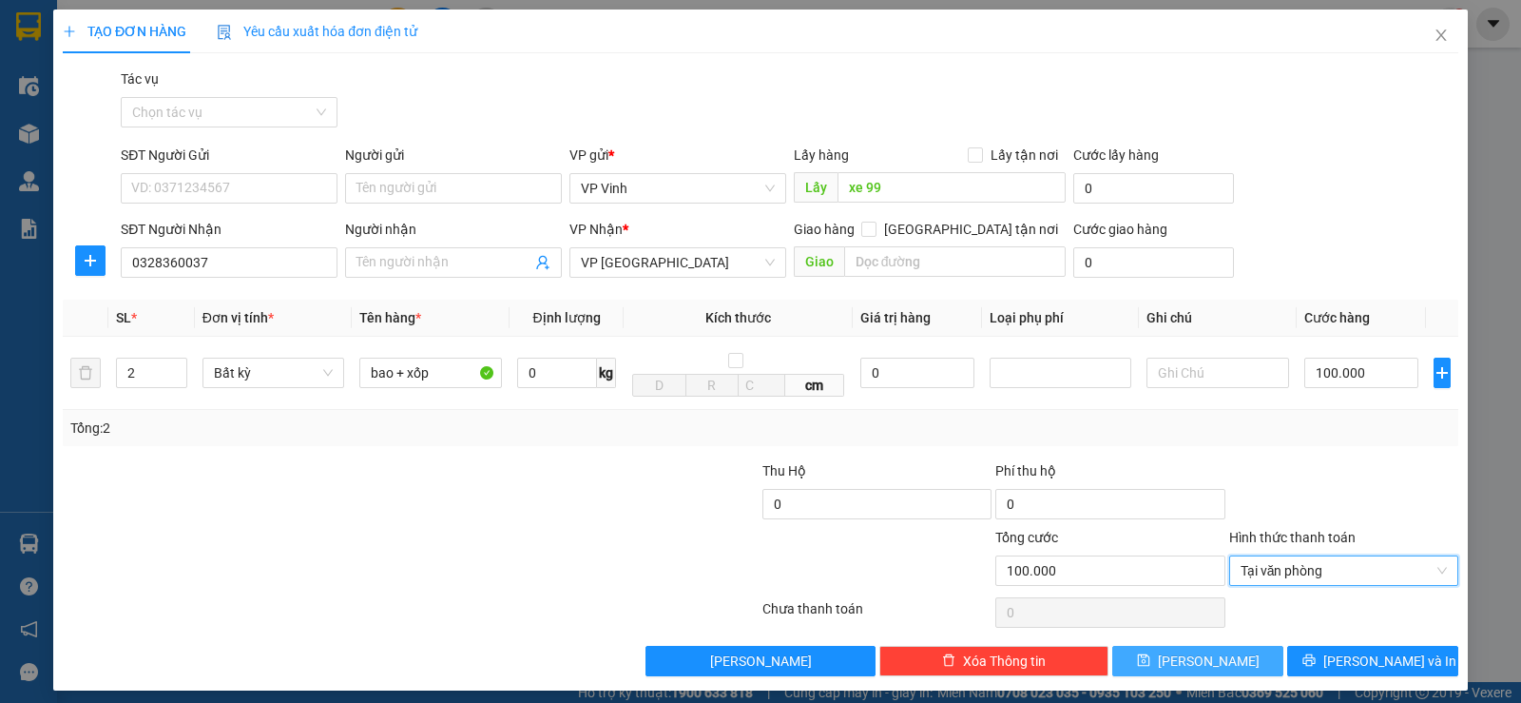
click at [1180, 669] on button "Lưu" at bounding box center [1198, 661] width 171 height 30
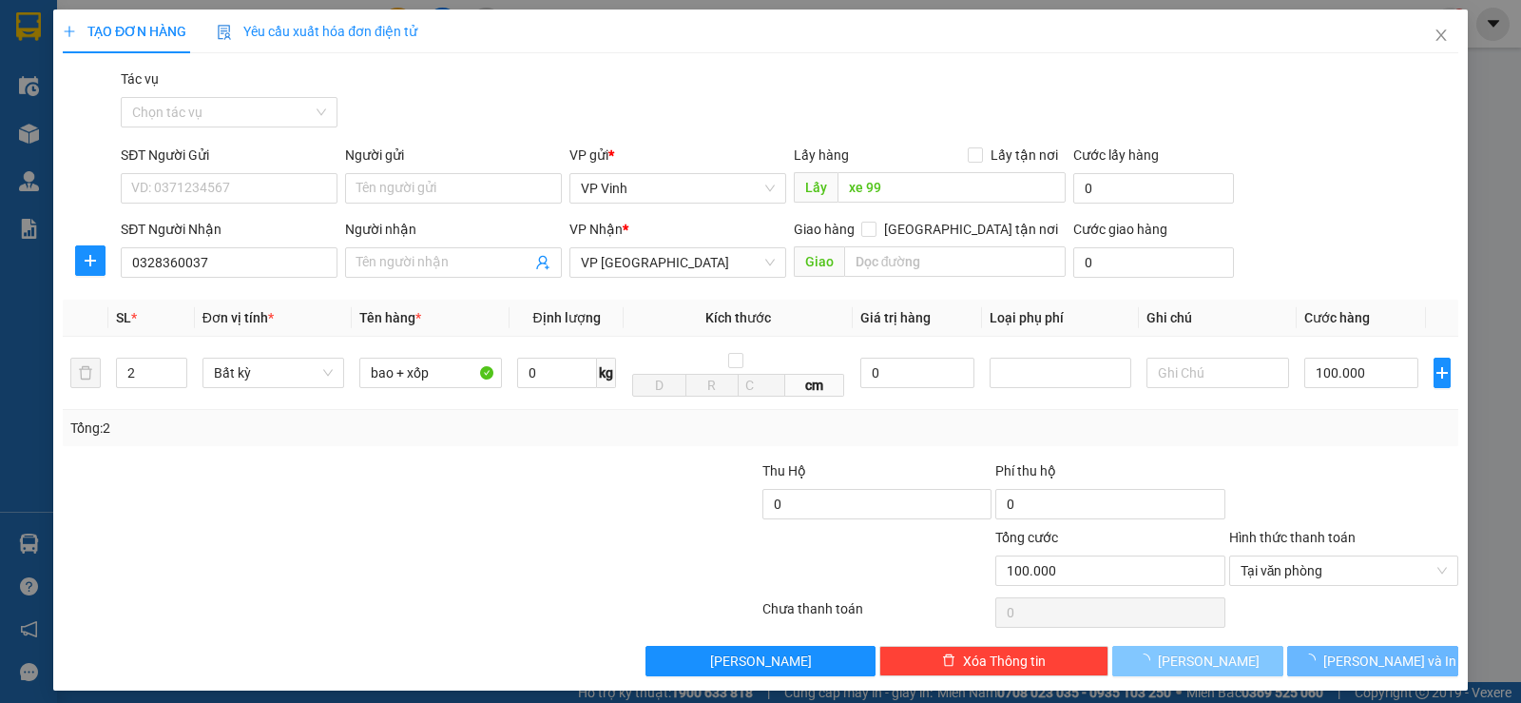
type input "1"
type input "0"
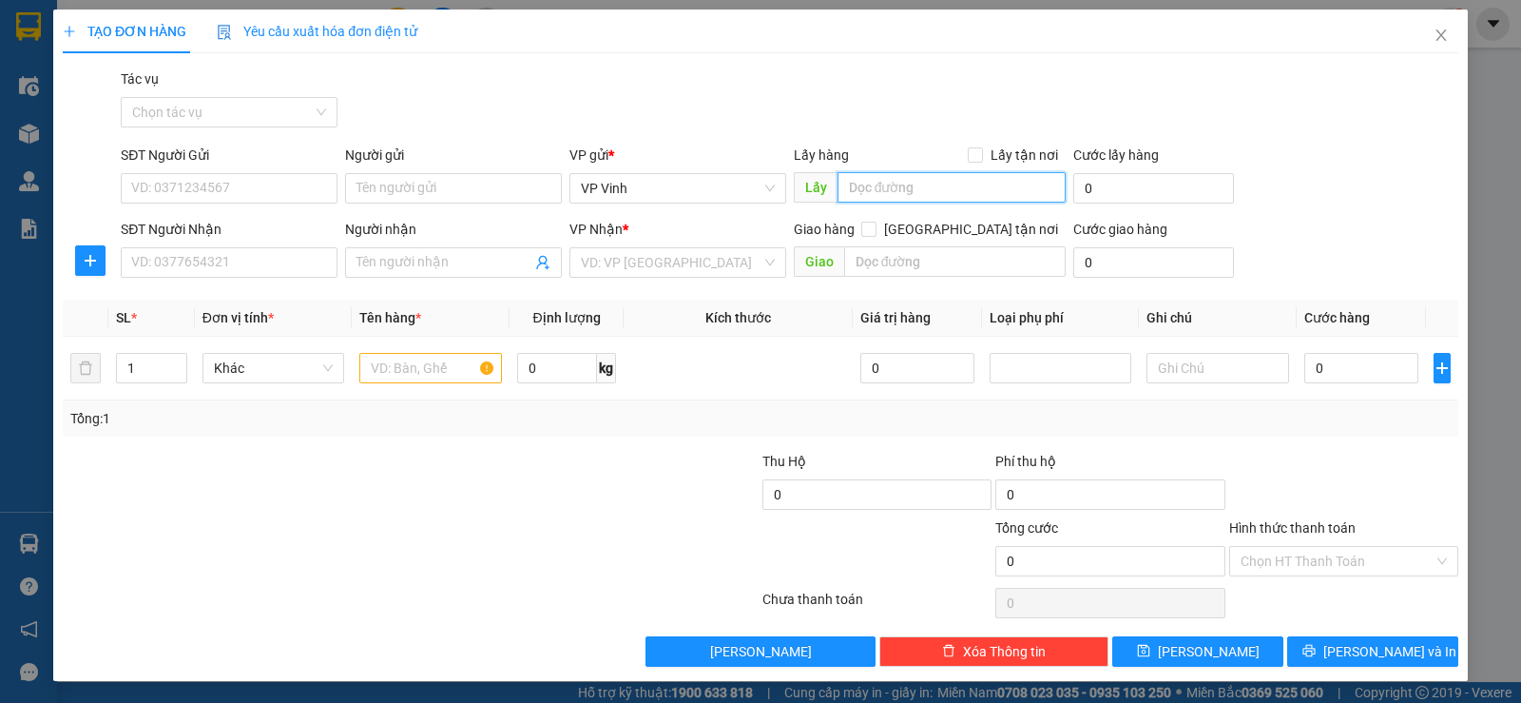
click at [979, 187] on input "text" at bounding box center [952, 187] width 229 height 30
type input "xe 99"
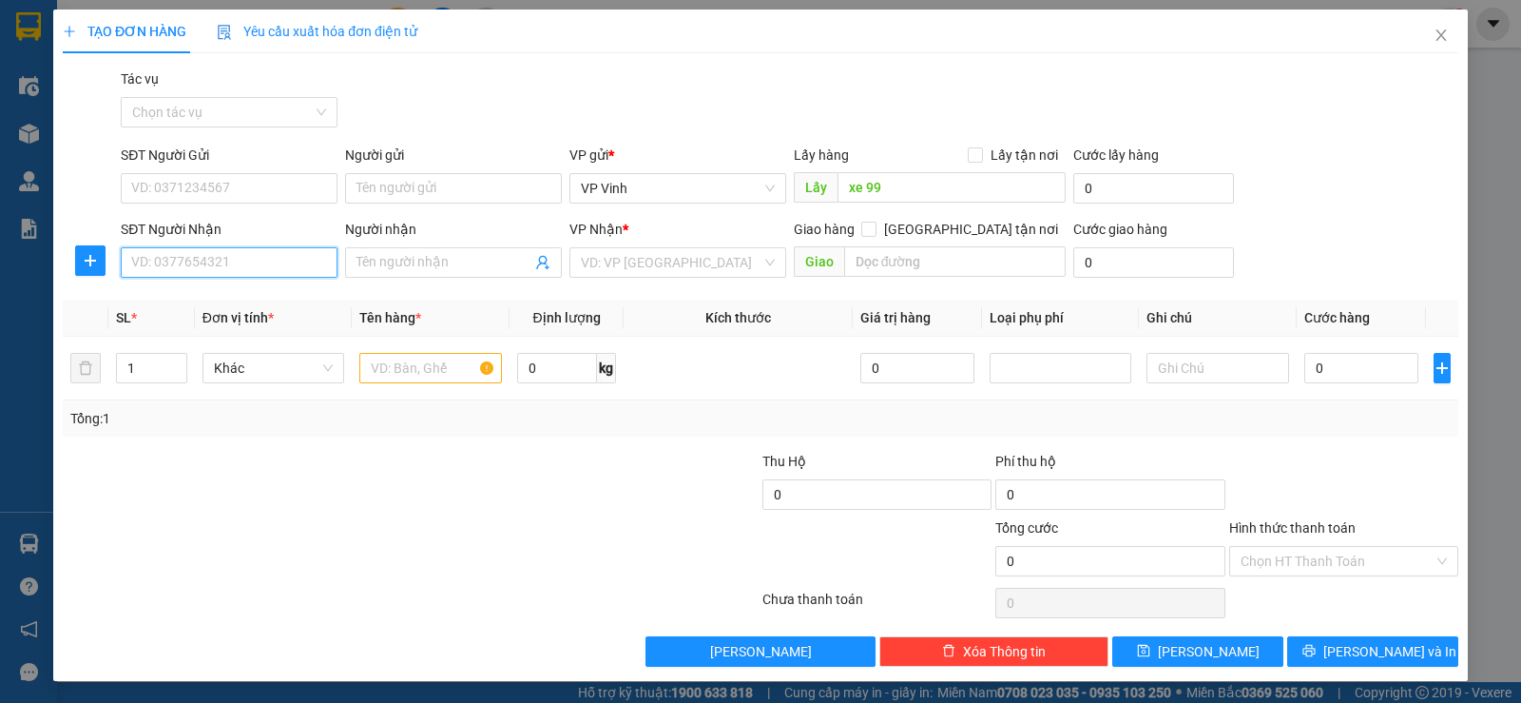
click at [262, 270] on input "SĐT Người Nhận" at bounding box center [229, 262] width 217 height 30
click at [223, 311] on div "0964443377 - nga" at bounding box center [227, 300] width 215 height 30
type input "0964443377"
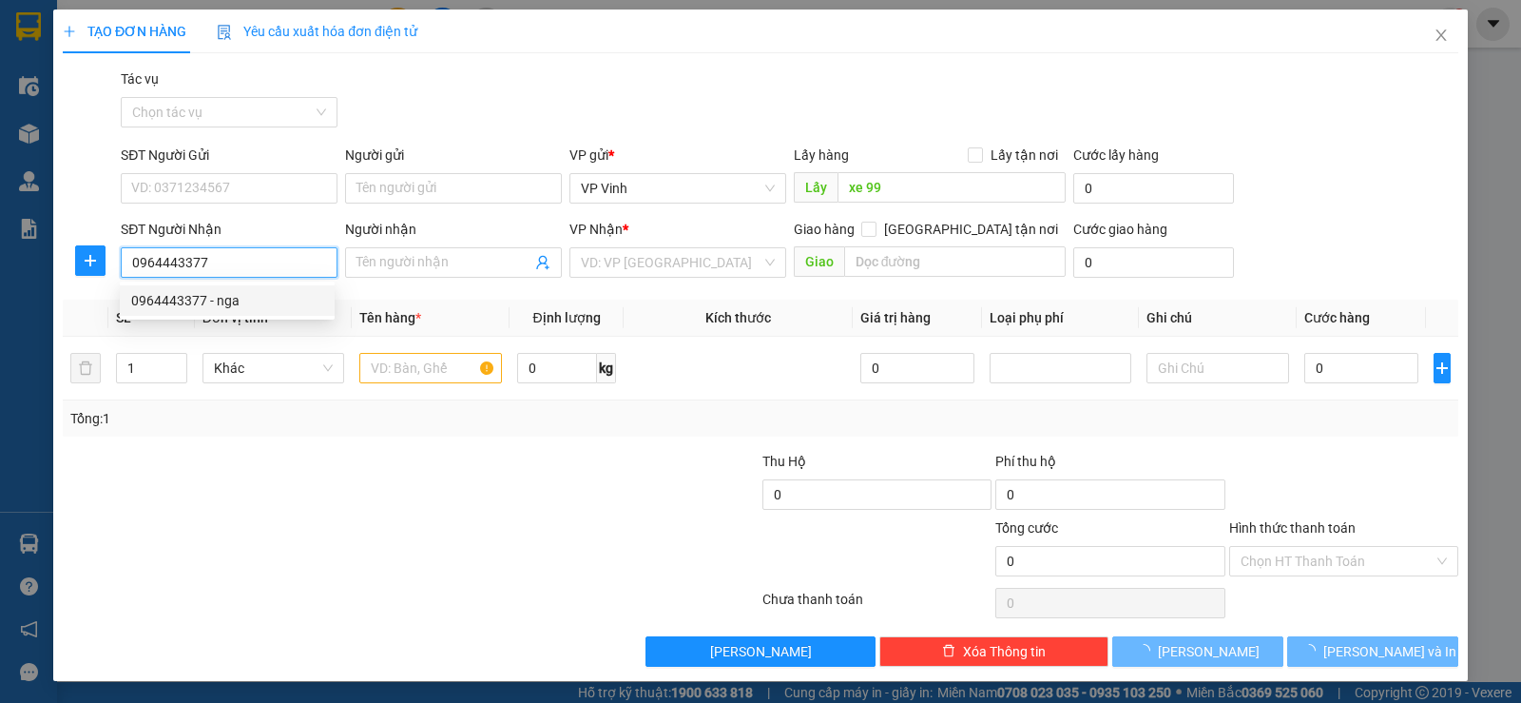
type input "nga"
type input "q ngãi"
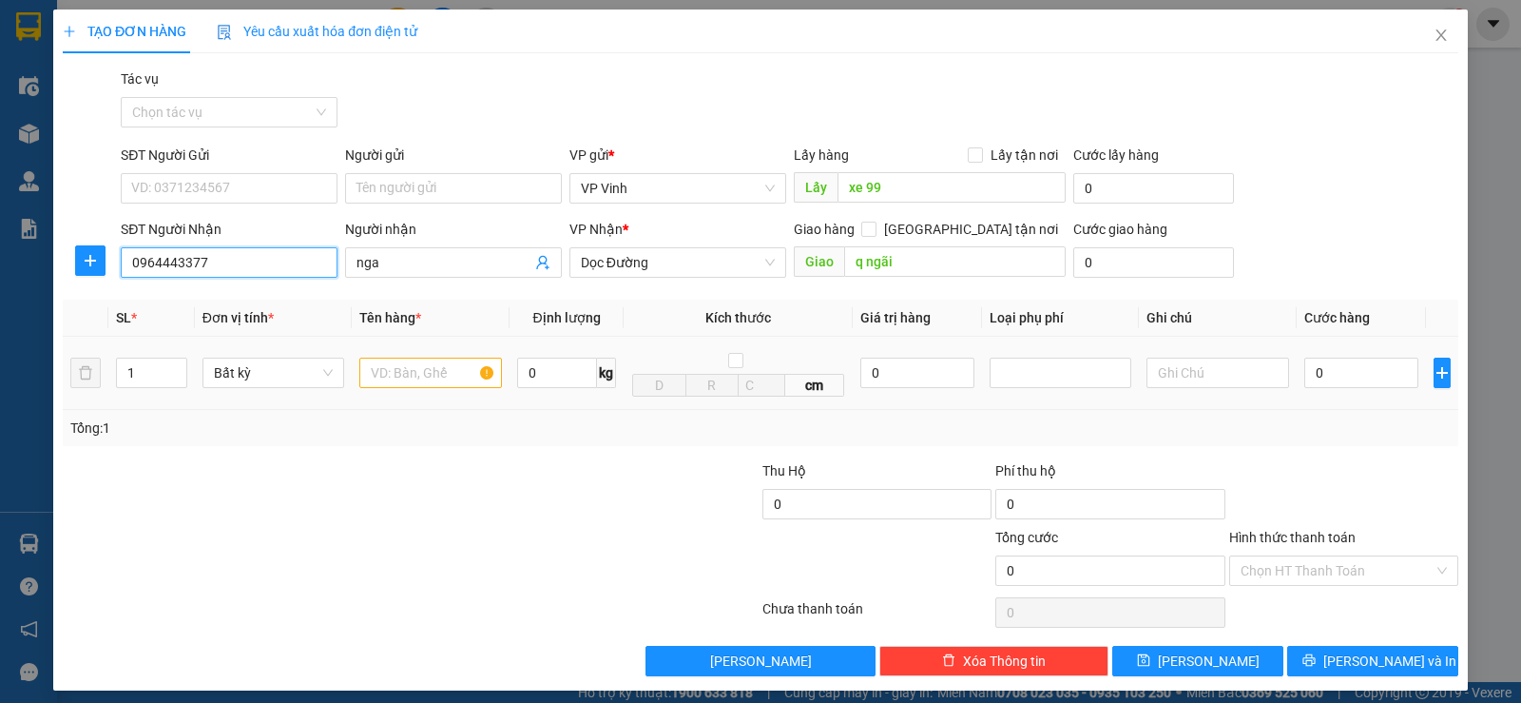
type input "0964443377"
click at [384, 368] on input "text" at bounding box center [430, 373] width 143 height 30
type input "ct"
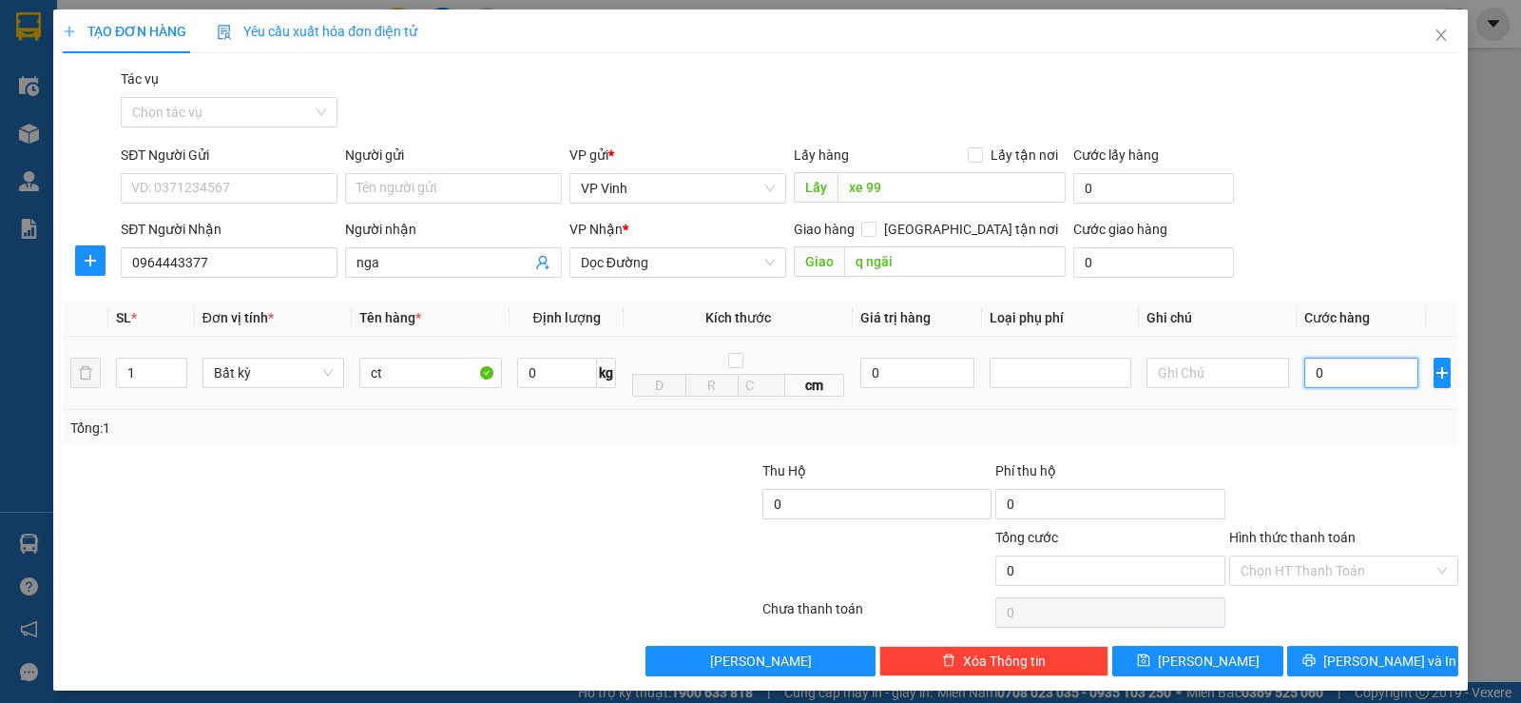
click at [1322, 375] on input "0" at bounding box center [1362, 373] width 114 height 30
type input "5"
type input "50"
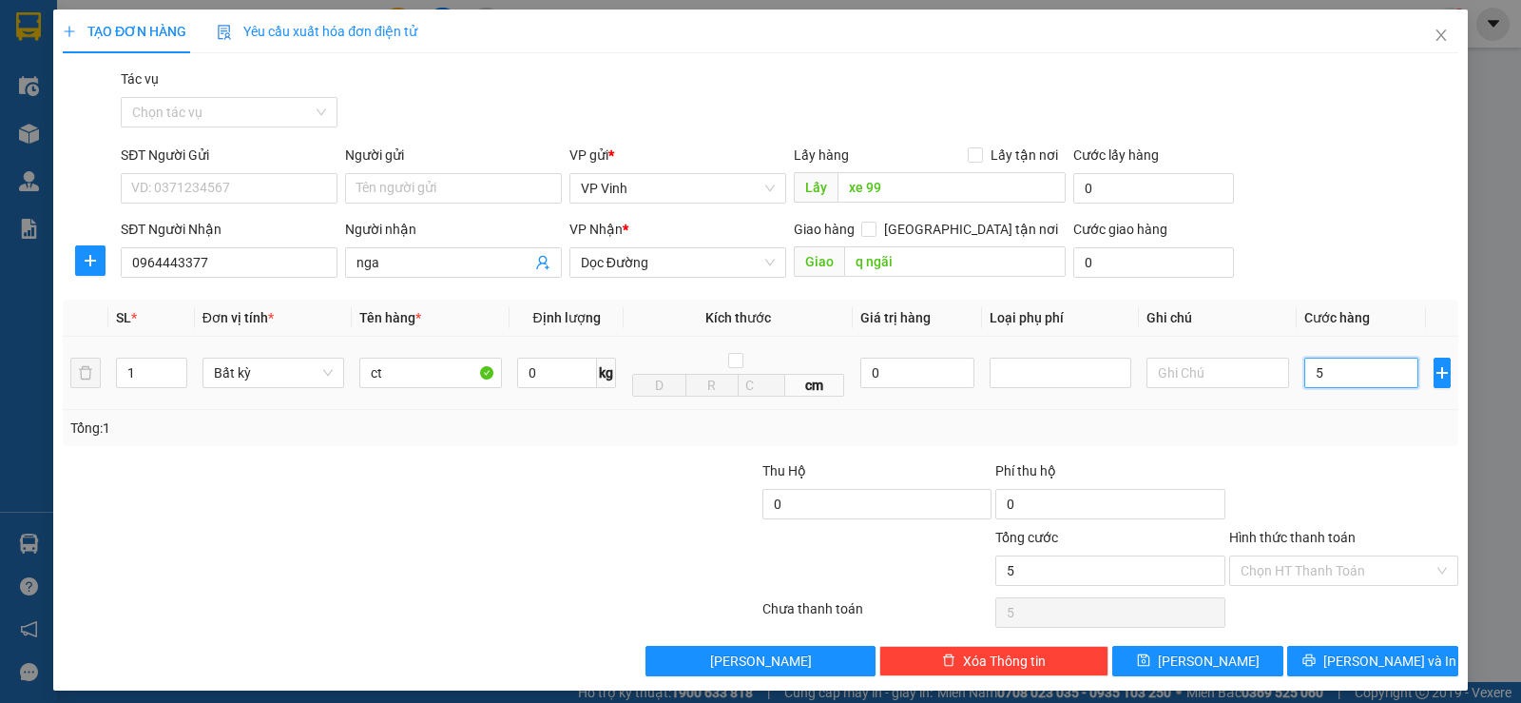
type input "50"
type input "500"
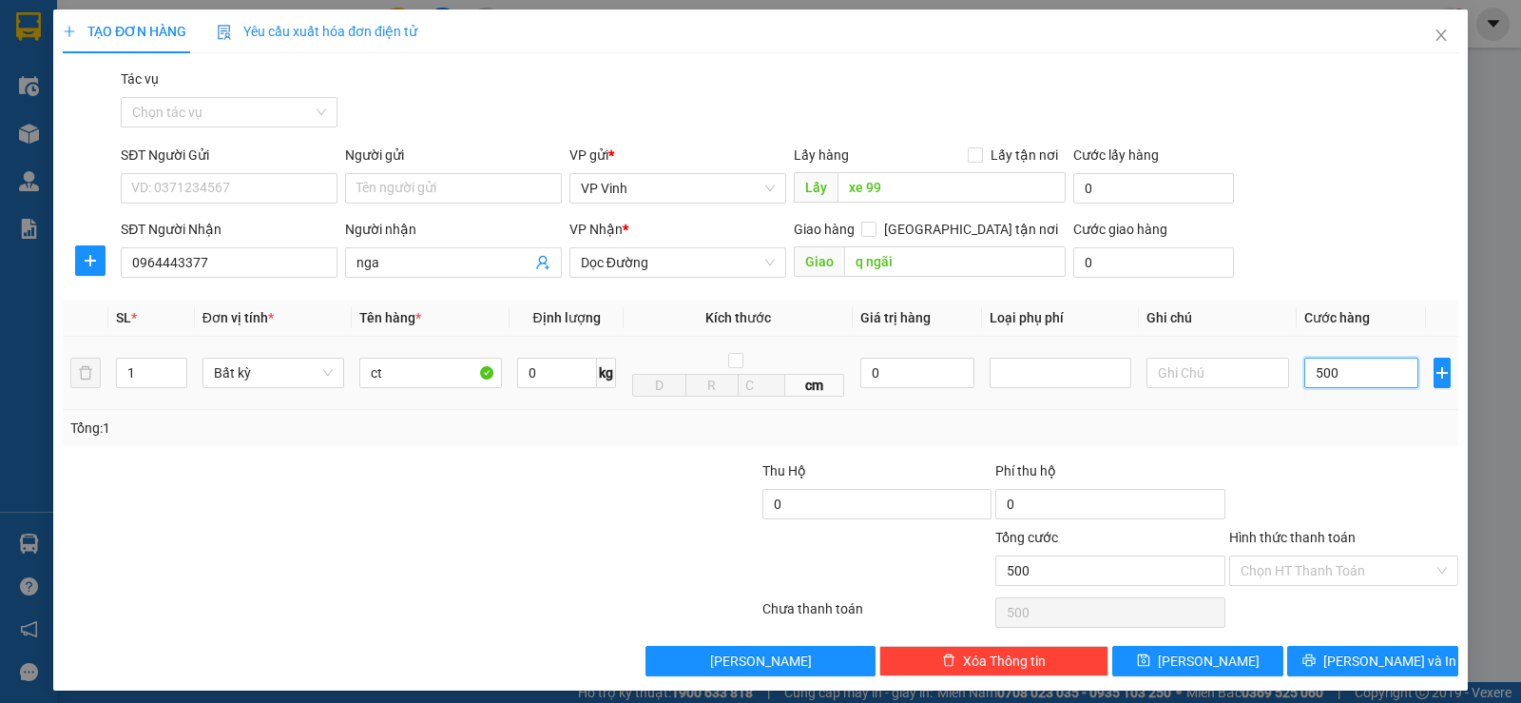
type input "5.000"
type input "50.000"
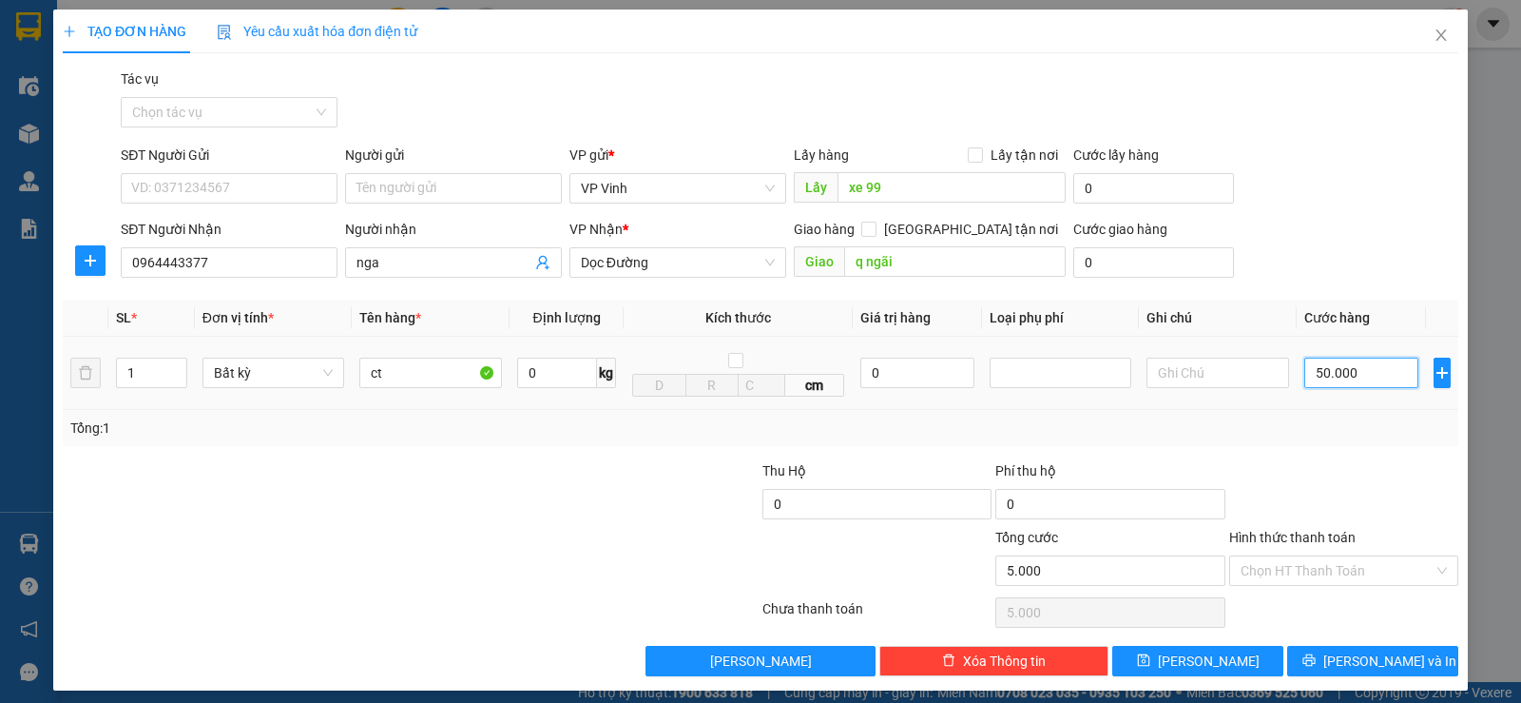
type input "50.000"
click at [1221, 664] on button "Lưu" at bounding box center [1198, 661] width 171 height 30
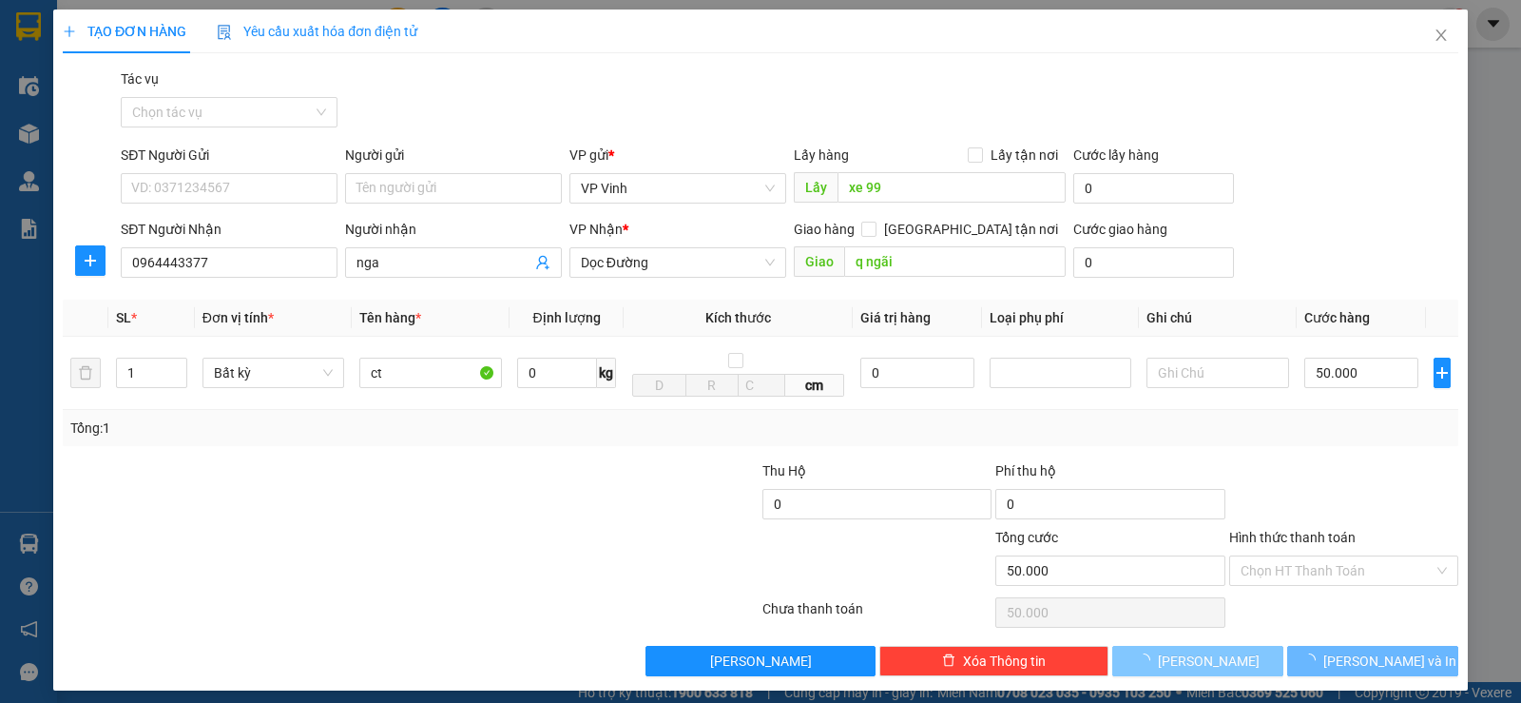
type input "0"
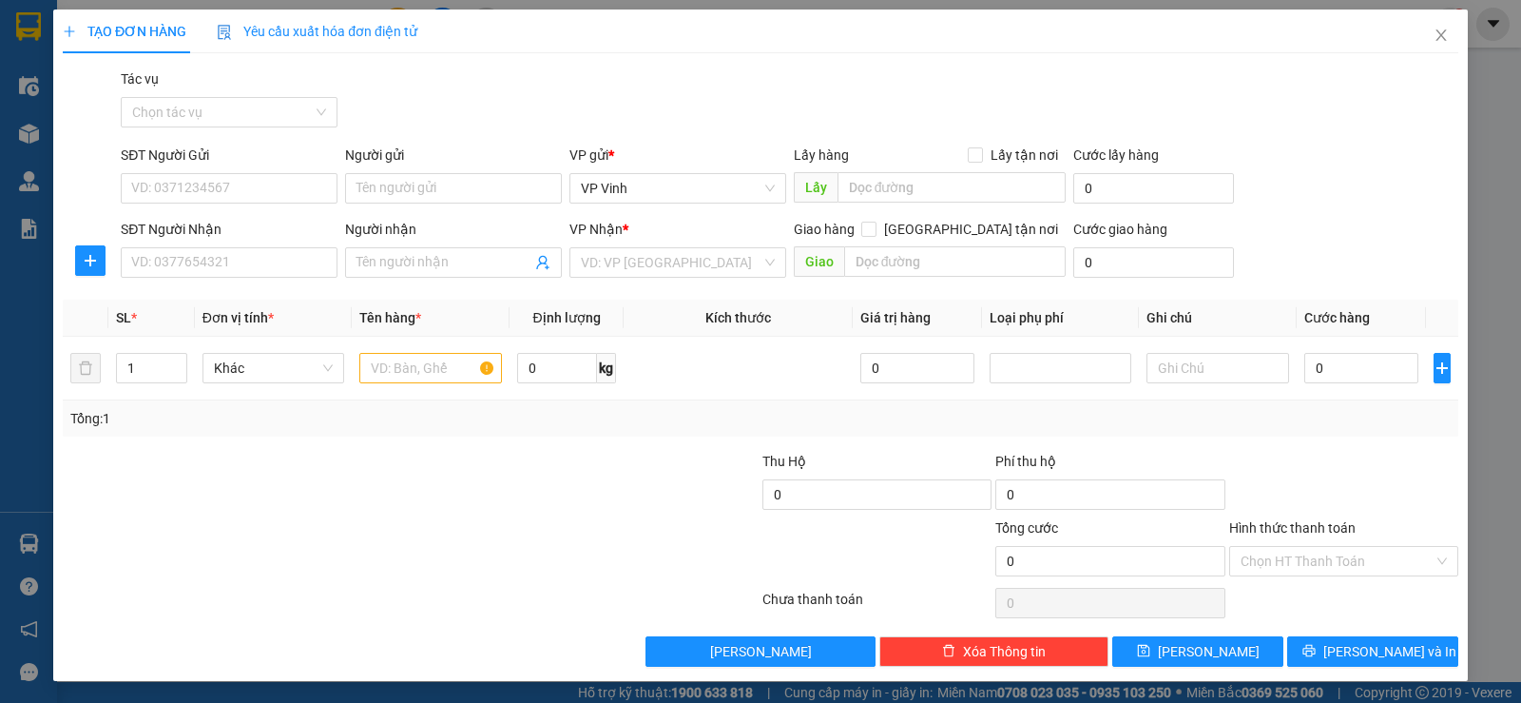
click at [894, 203] on div "Lấy hàng Lấy tận nơi Lấy" at bounding box center [930, 178] width 273 height 67
click at [894, 187] on input "text" at bounding box center [952, 187] width 229 height 30
type input "xe 99"
click at [436, 369] on input "text" at bounding box center [430, 368] width 143 height 30
click at [216, 261] on input "SĐT Người Nhận" at bounding box center [229, 262] width 217 height 30
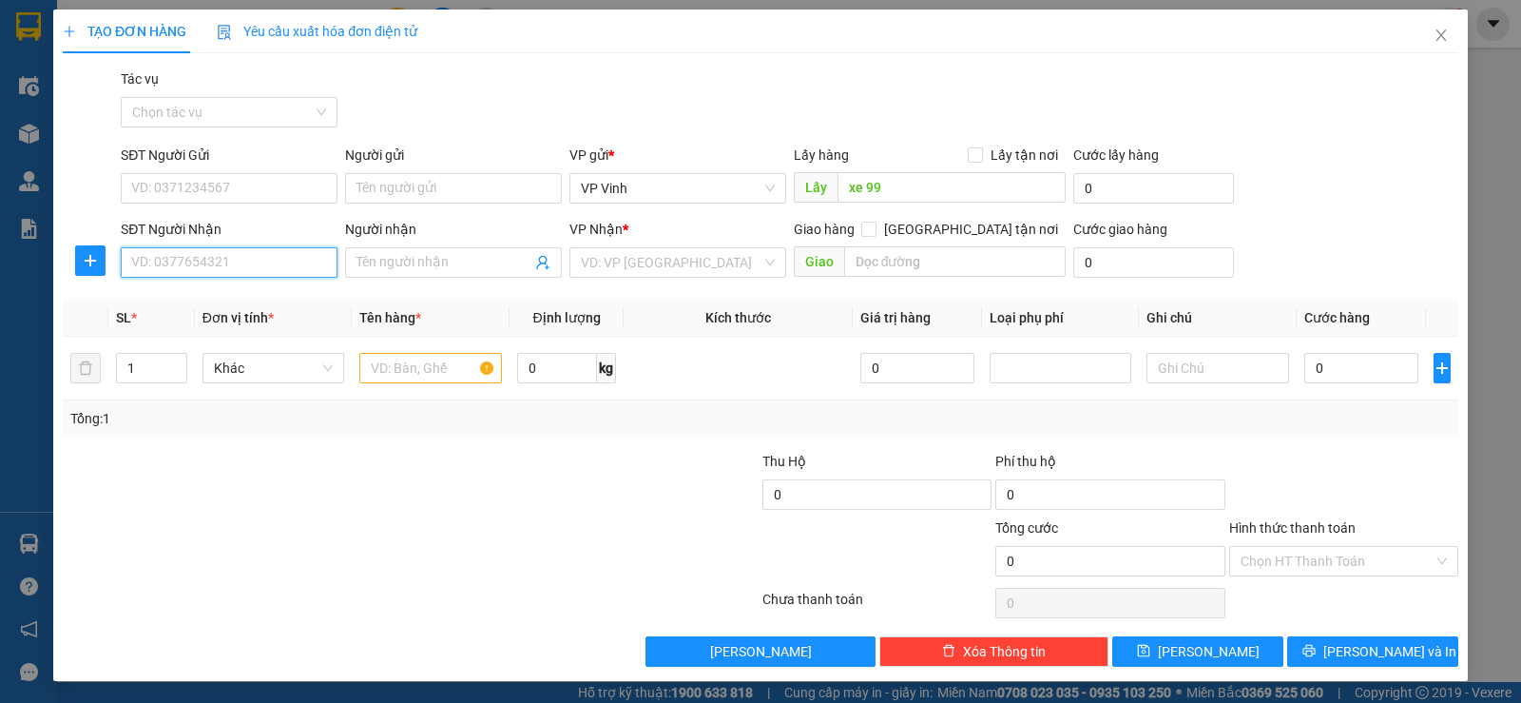
paste input "0355466702"
click at [447, 251] on span at bounding box center [453, 262] width 217 height 30
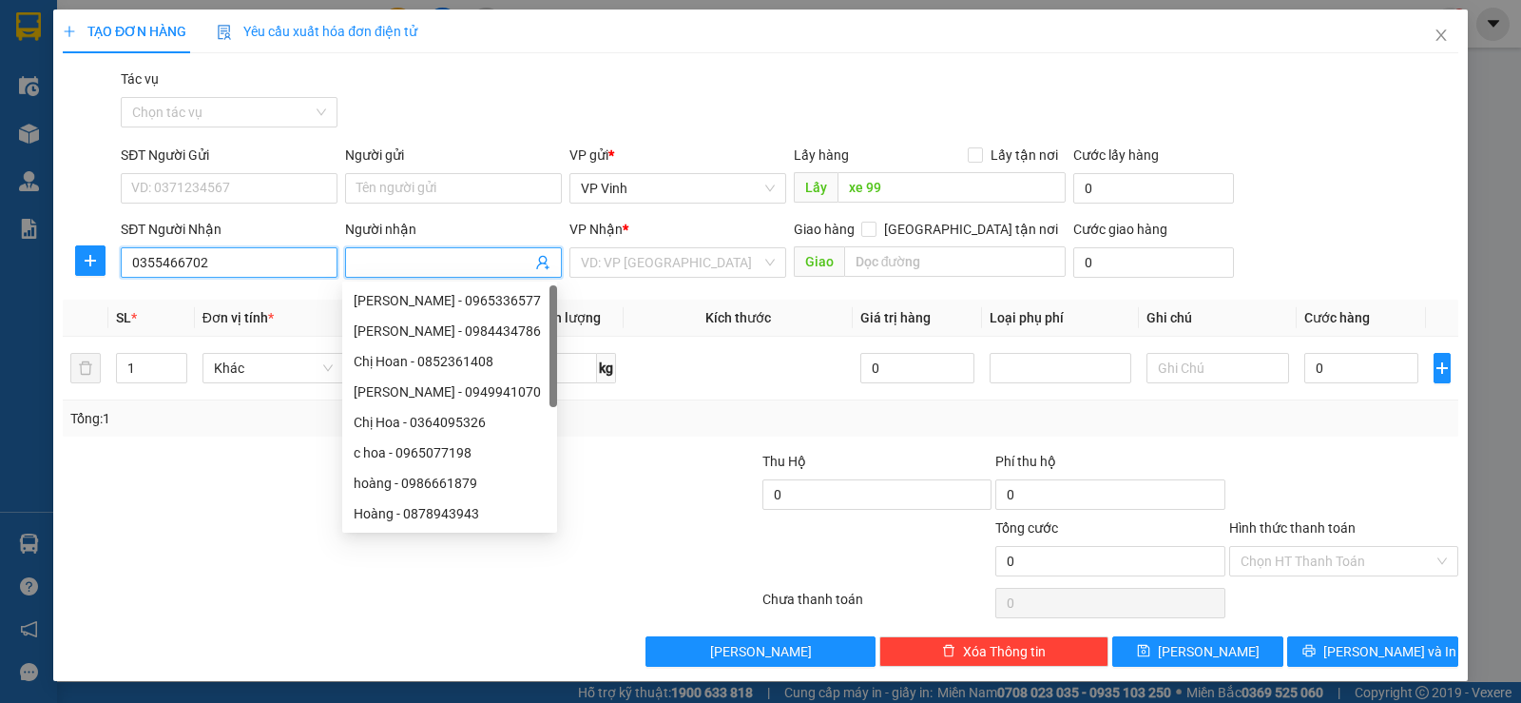
click at [162, 263] on input "0355466702" at bounding box center [229, 262] width 217 height 30
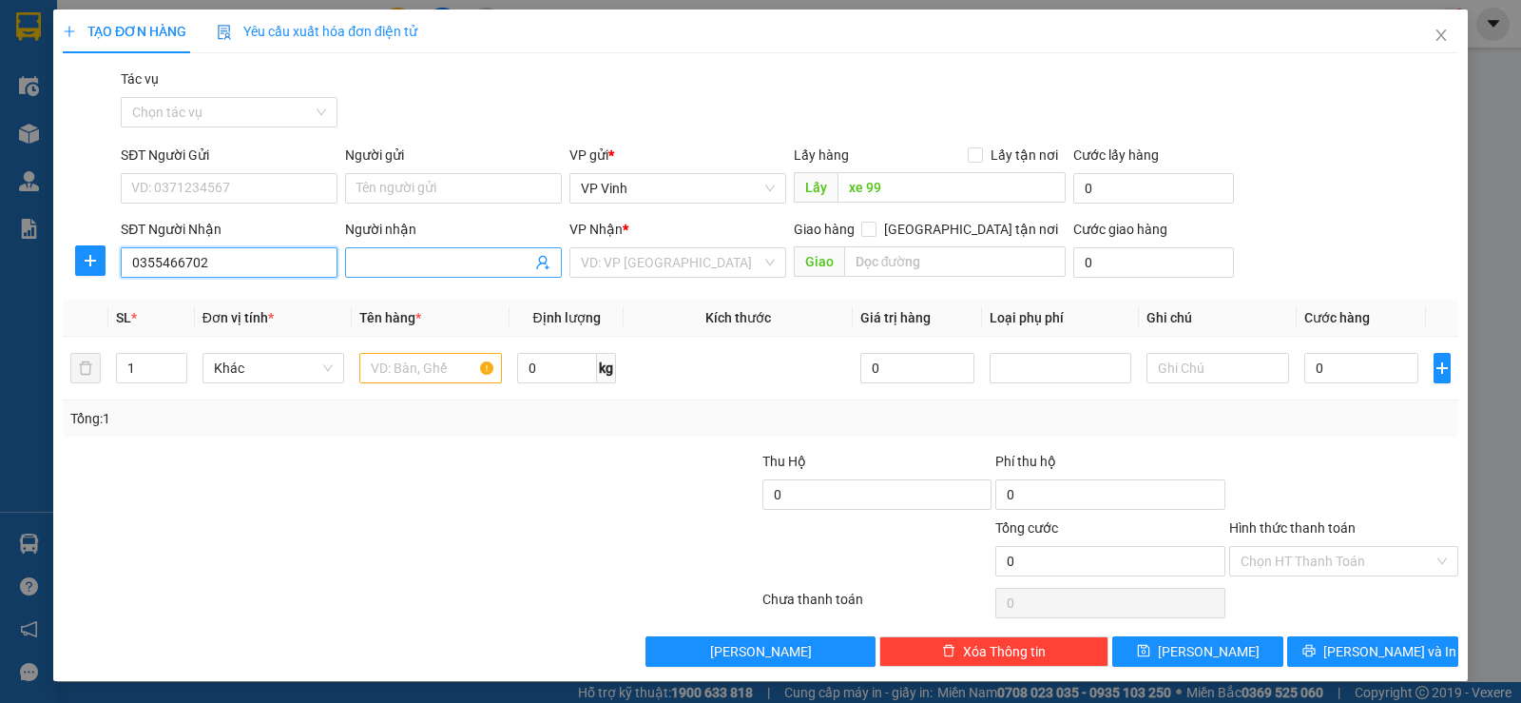
type input "0355466702"
click at [405, 262] on input "Người nhận" at bounding box center [444, 262] width 175 height 21
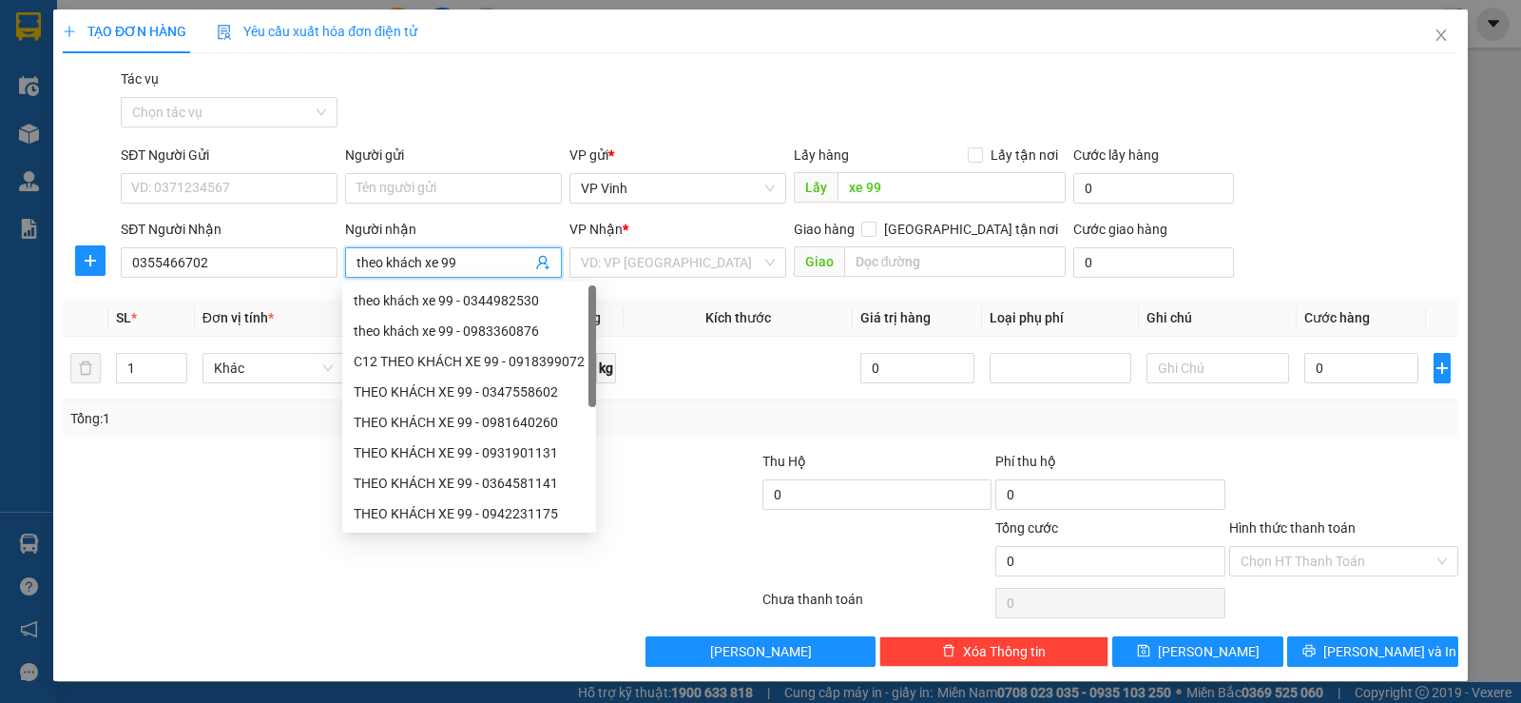
type input "theo khách xe 99"
click at [676, 428] on div "Tổng: 1" at bounding box center [760, 418] width 1381 height 21
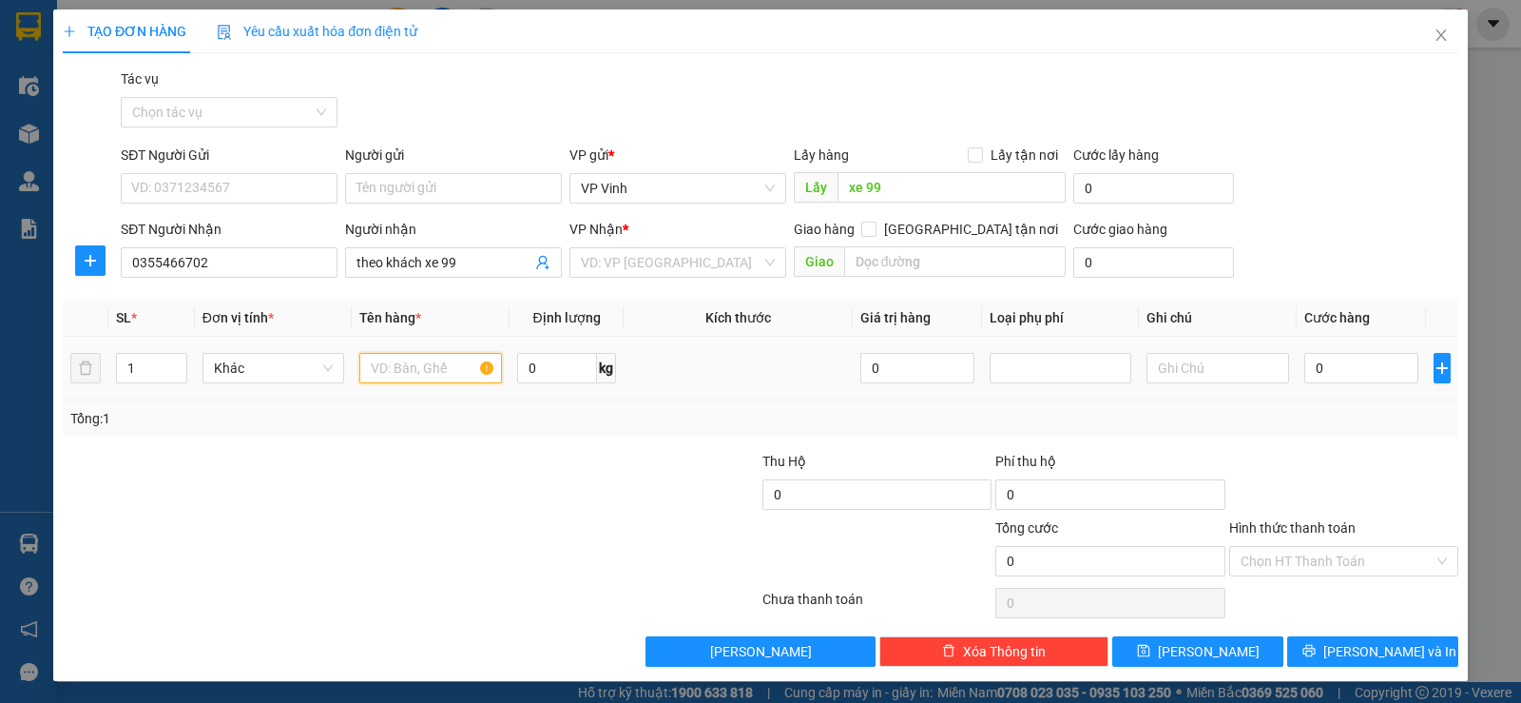
click at [442, 376] on input "text" at bounding box center [430, 368] width 143 height 30
type input "xe máy"
click at [478, 483] on div at bounding box center [294, 484] width 467 height 67
click at [1317, 364] on input "0" at bounding box center [1362, 368] width 114 height 30
type input "4"
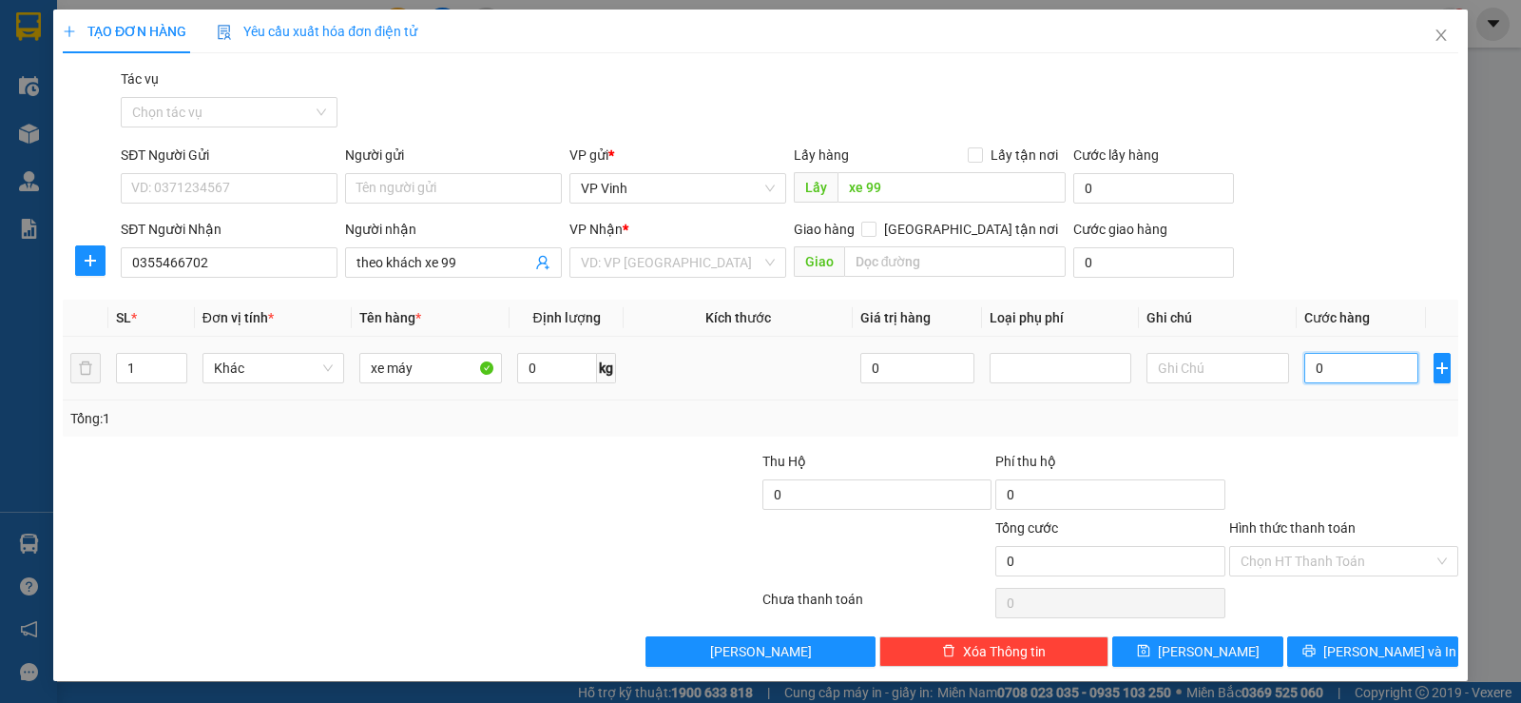
type input "4"
type input "45"
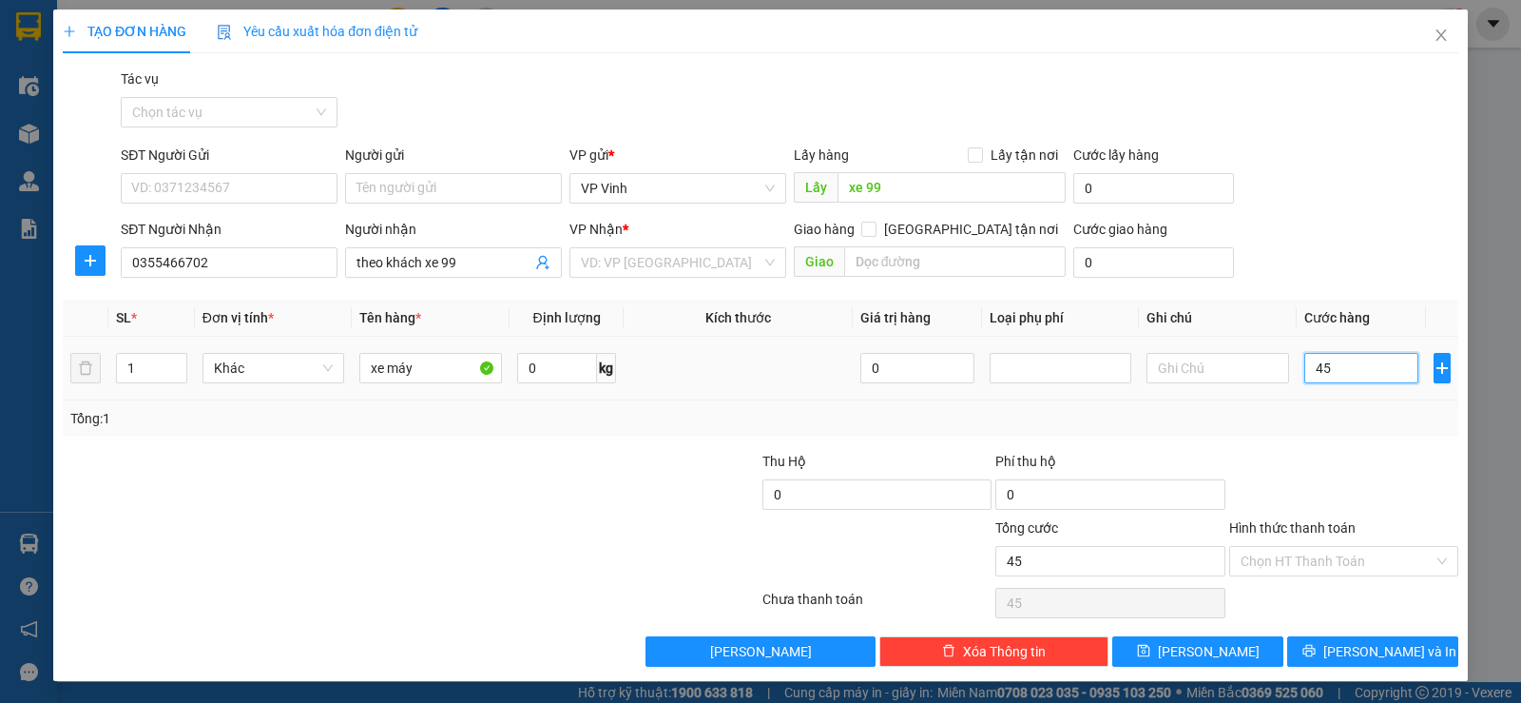
type input "450"
type input "4.500"
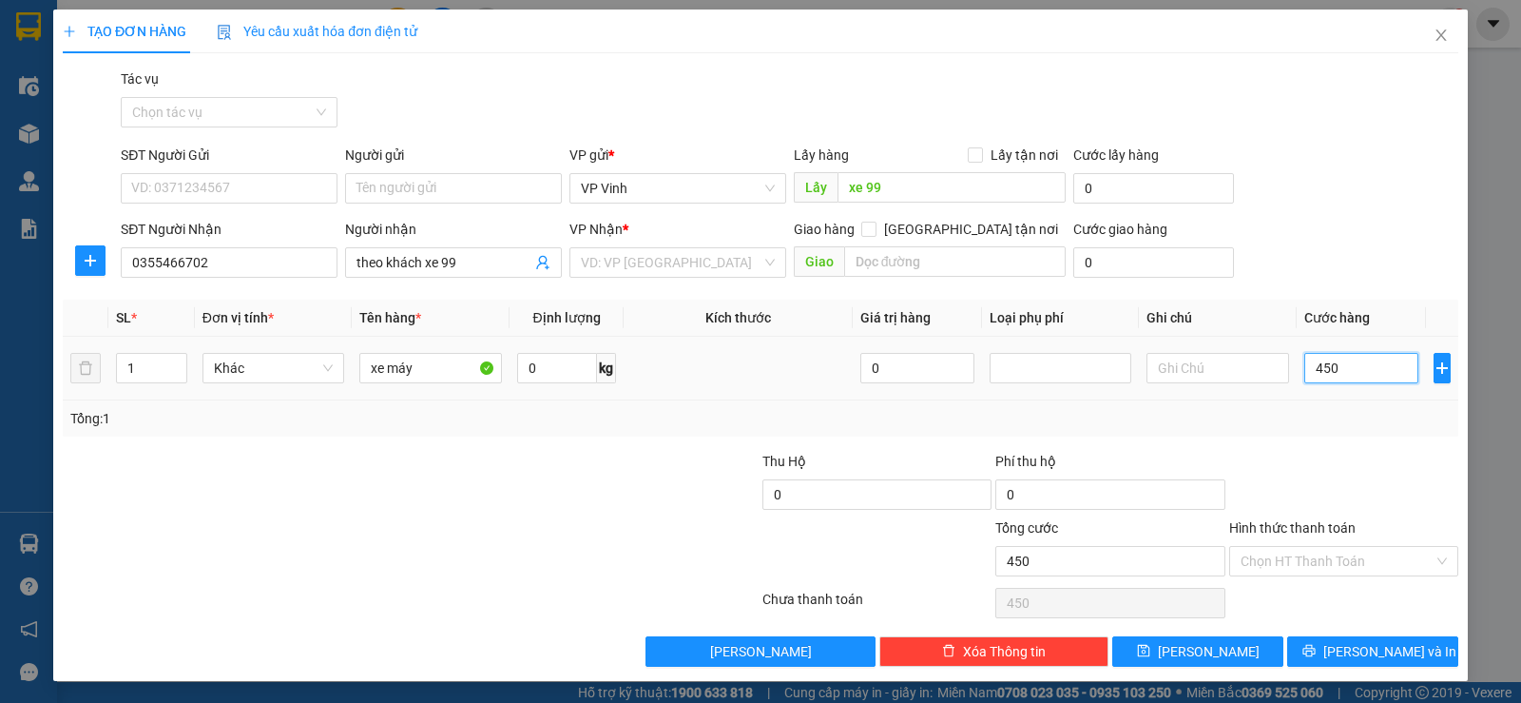
type input "4.500"
type input "45.000"
type input "450.000"
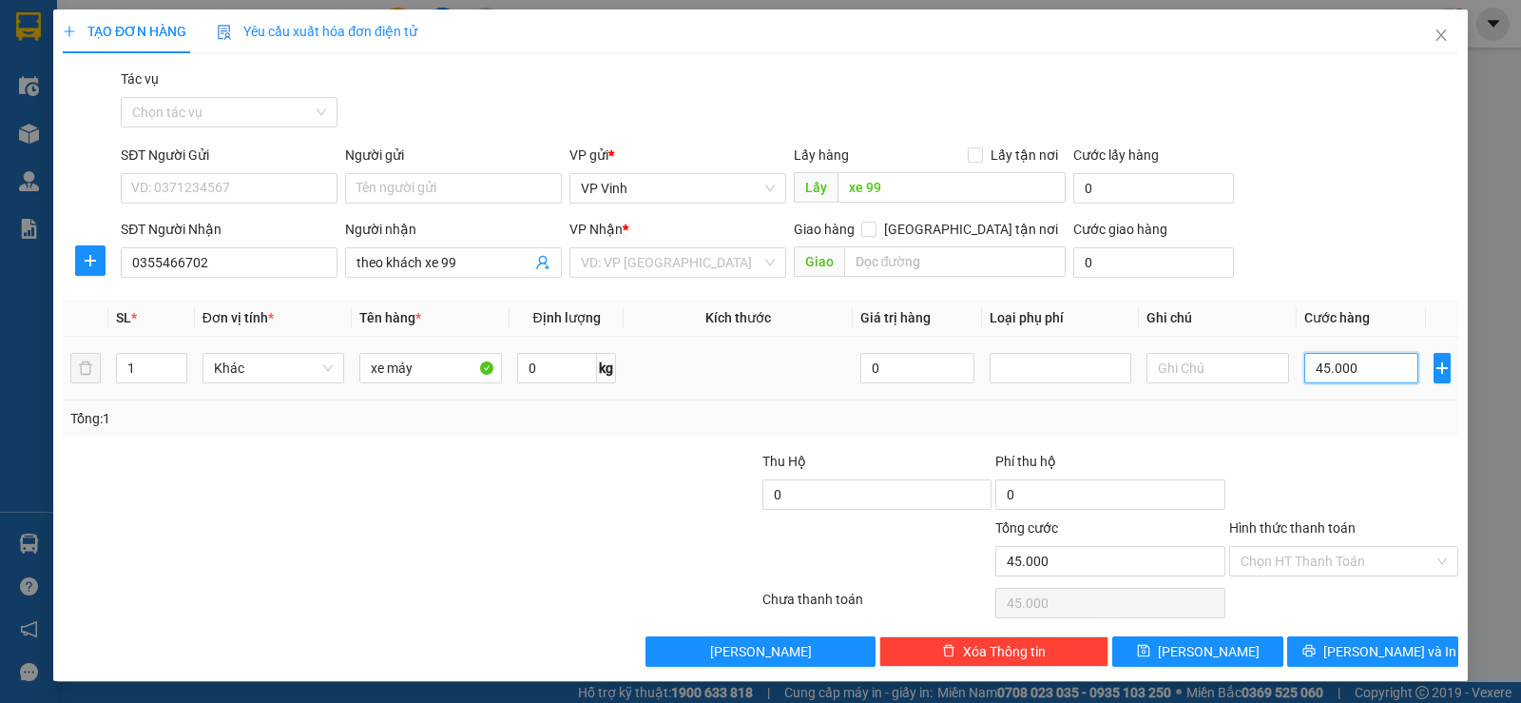
type input "450.000"
click at [677, 260] on input "search" at bounding box center [671, 262] width 181 height 29
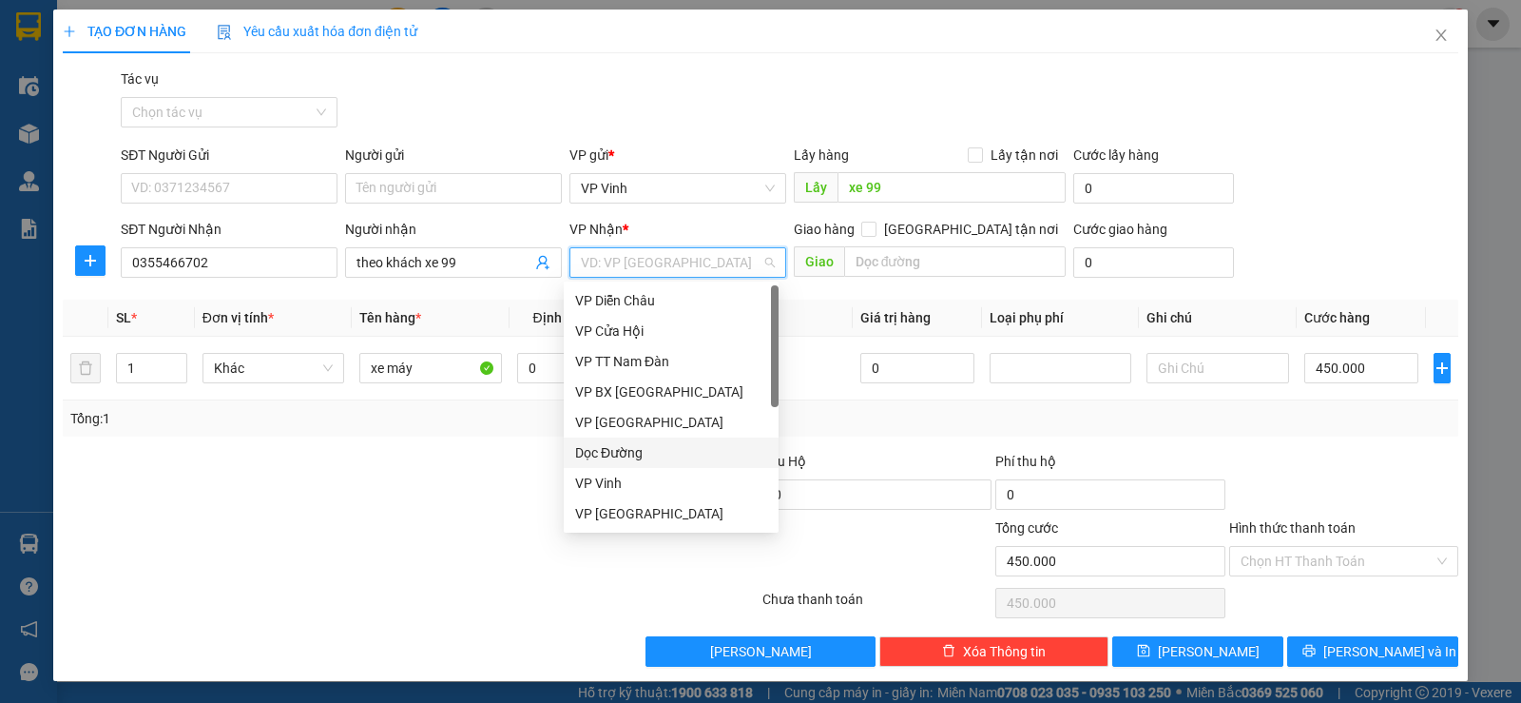
click at [661, 449] on div "Dọc Đường" at bounding box center [671, 452] width 192 height 21
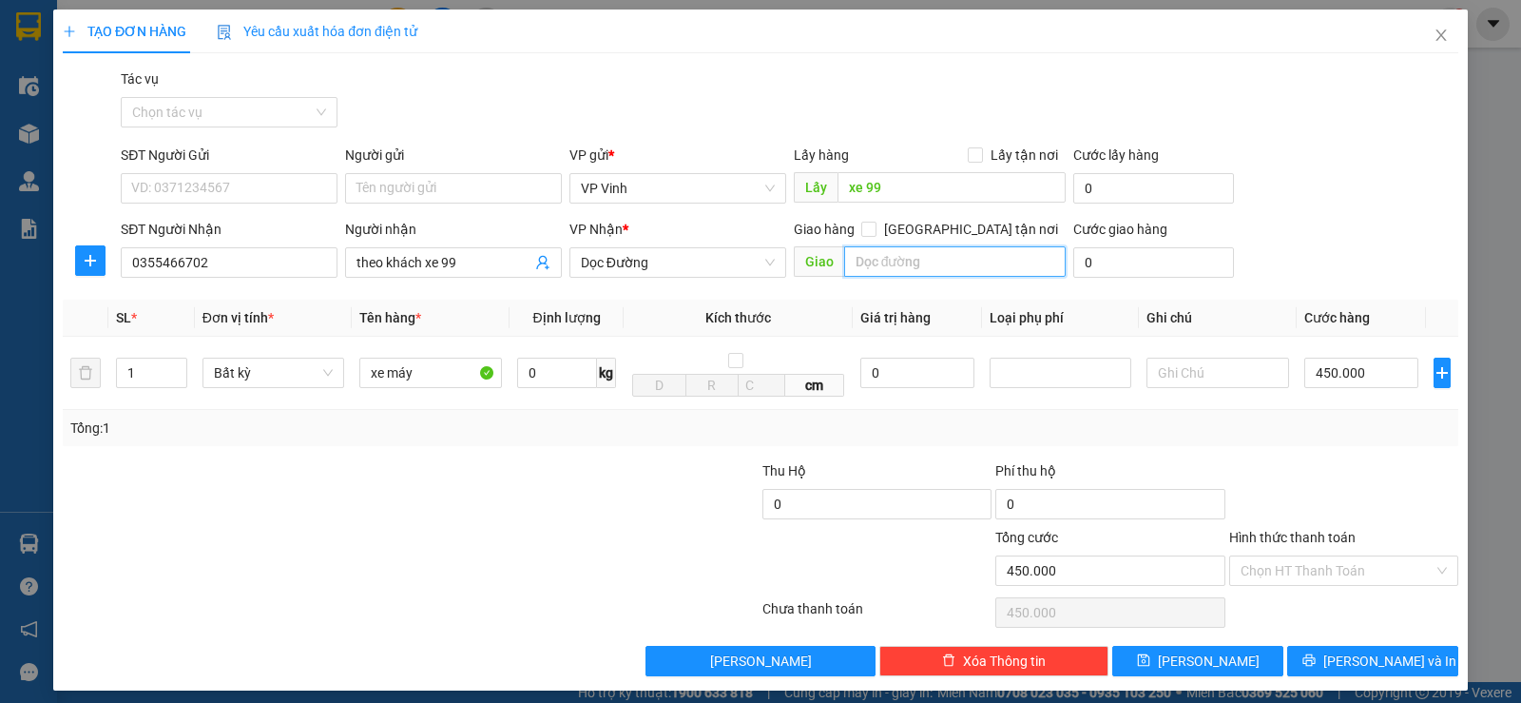
click at [950, 268] on input "text" at bounding box center [955, 261] width 223 height 30
type input "D"
type input "ĐHBK ĐN"
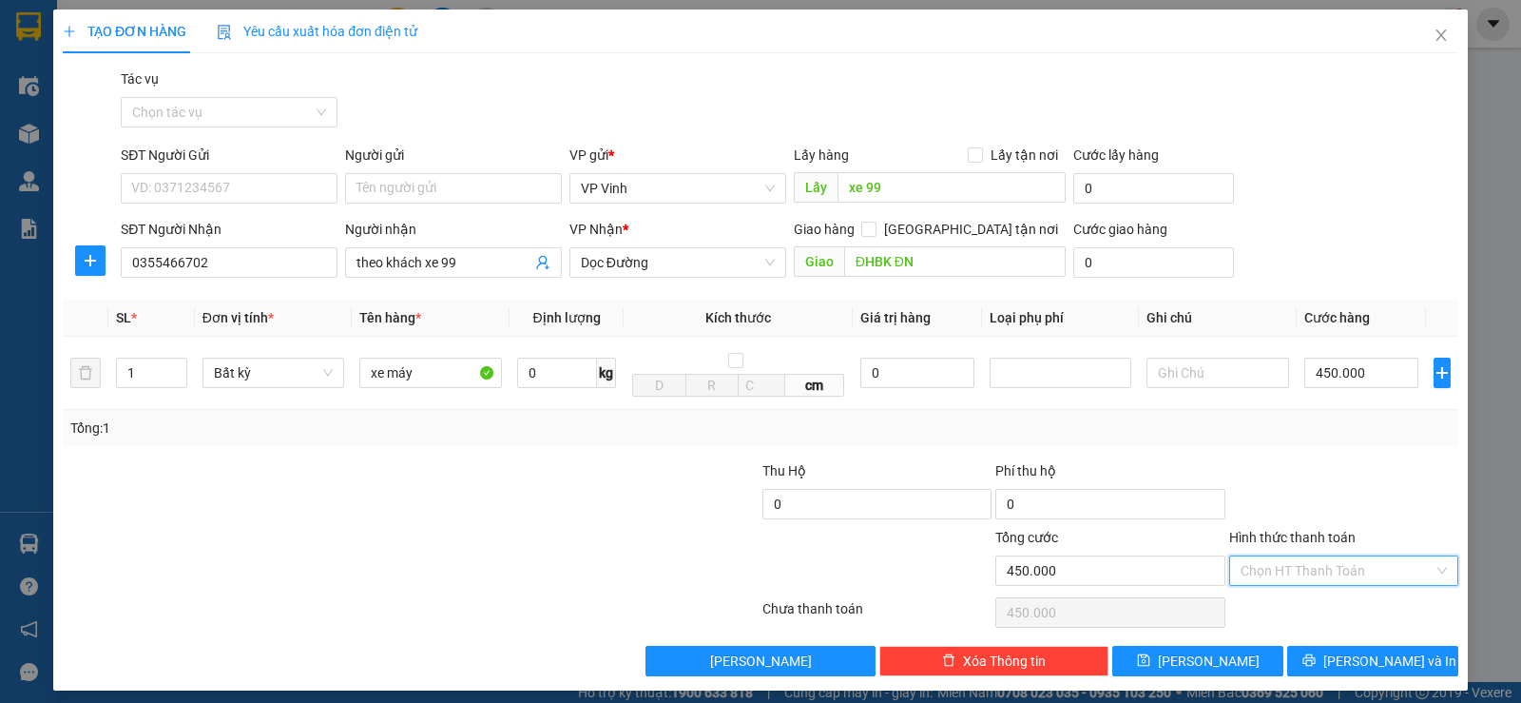
click at [1387, 571] on input "Hình thức thanh toán" at bounding box center [1337, 570] width 193 height 29
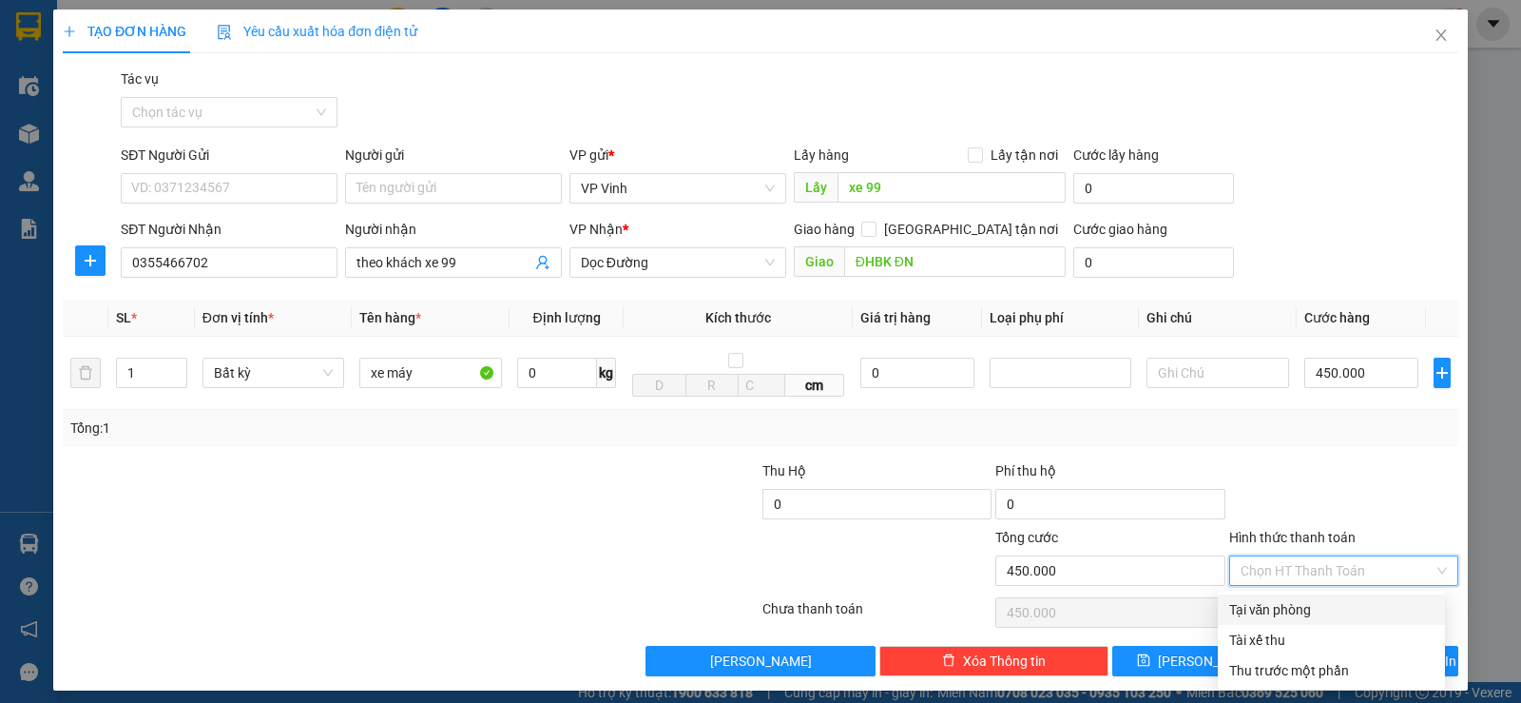
click at [1357, 607] on div "Tại văn phòng" at bounding box center [1331, 609] width 204 height 21
type input "0"
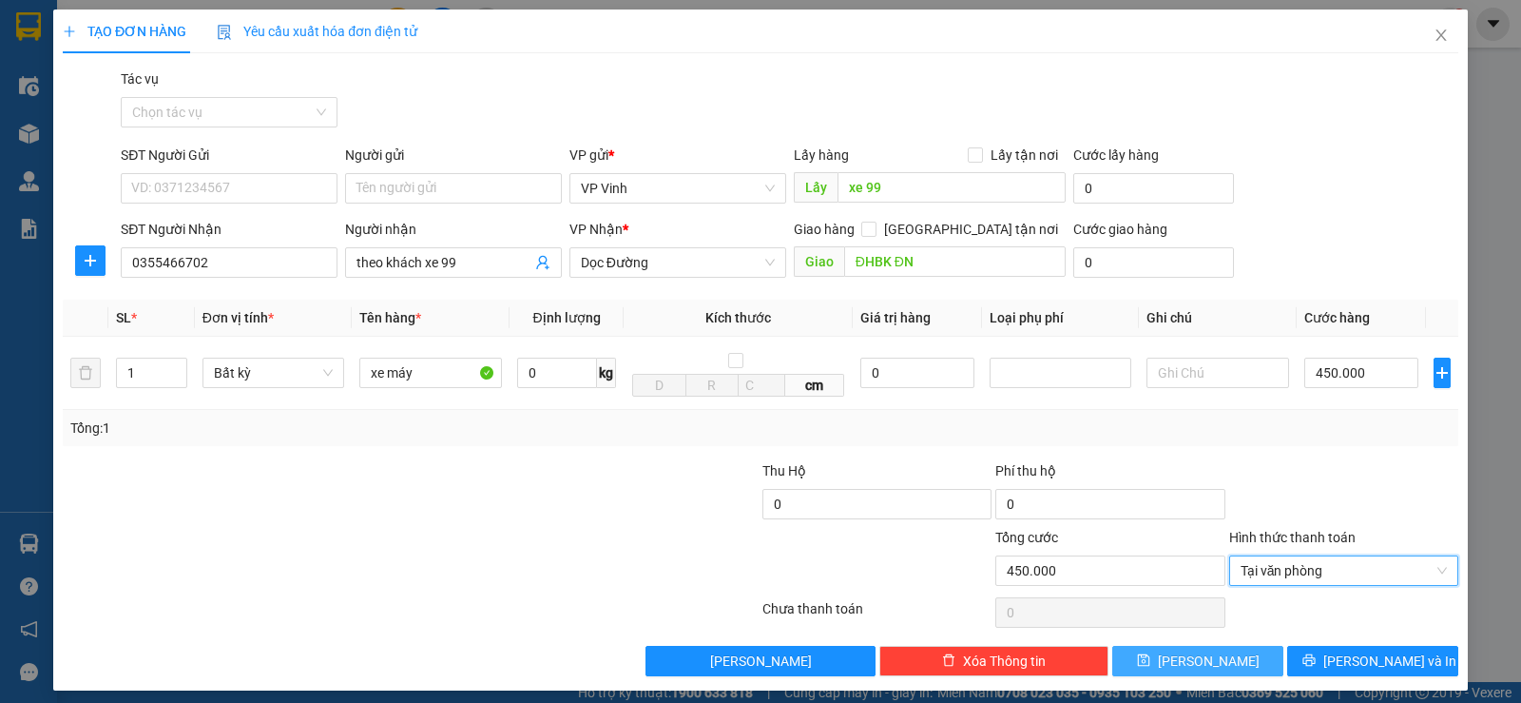
click at [1180, 661] on button "Lưu" at bounding box center [1198, 661] width 171 height 30
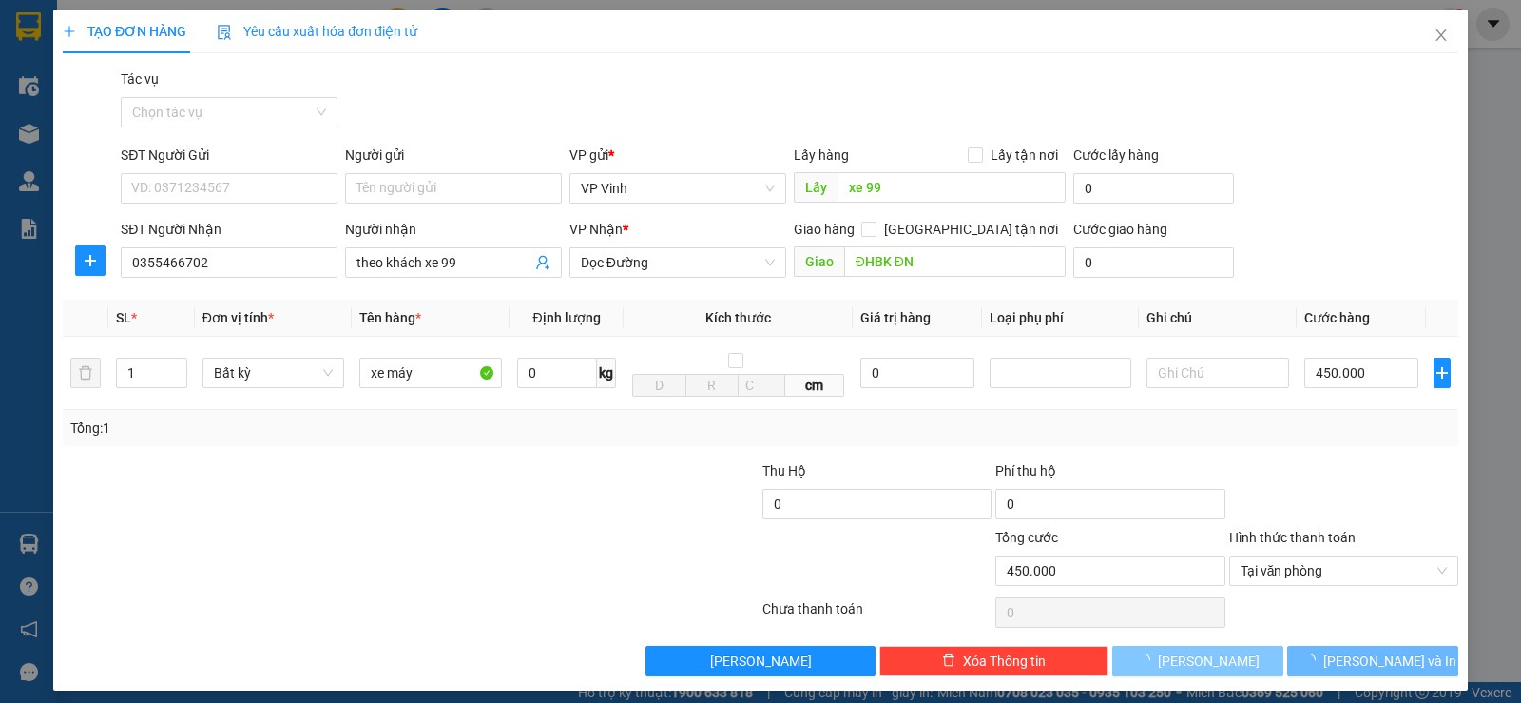
type input "0"
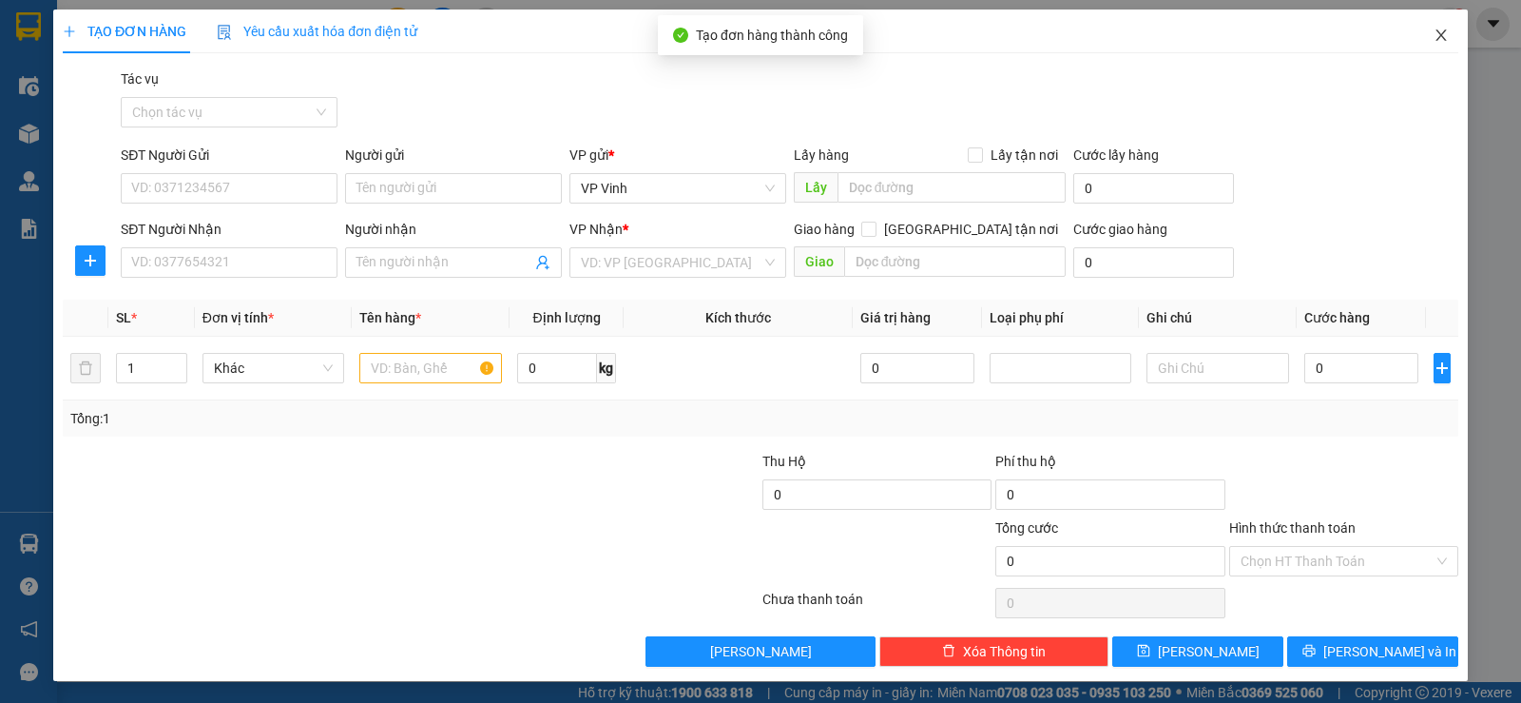
click at [1434, 34] on icon "close" at bounding box center [1441, 35] width 15 height 15
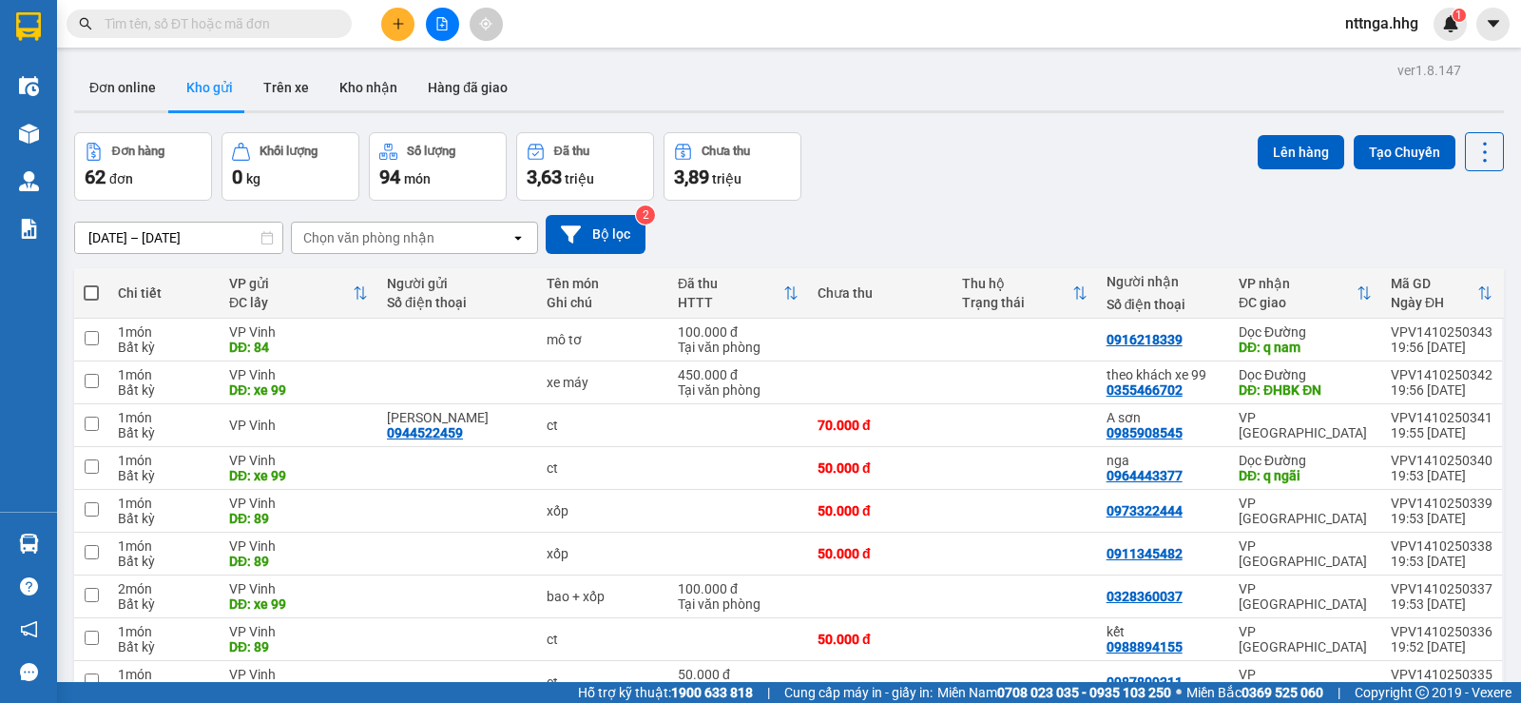
click at [1043, 163] on div "Đơn hàng 62 đơn Khối lượng 0 kg Số lượng 94 món Đã thu 3,63 triệu Chưa thu 3,89…" at bounding box center [789, 166] width 1430 height 68
click at [392, 14] on button at bounding box center [397, 24] width 33 height 33
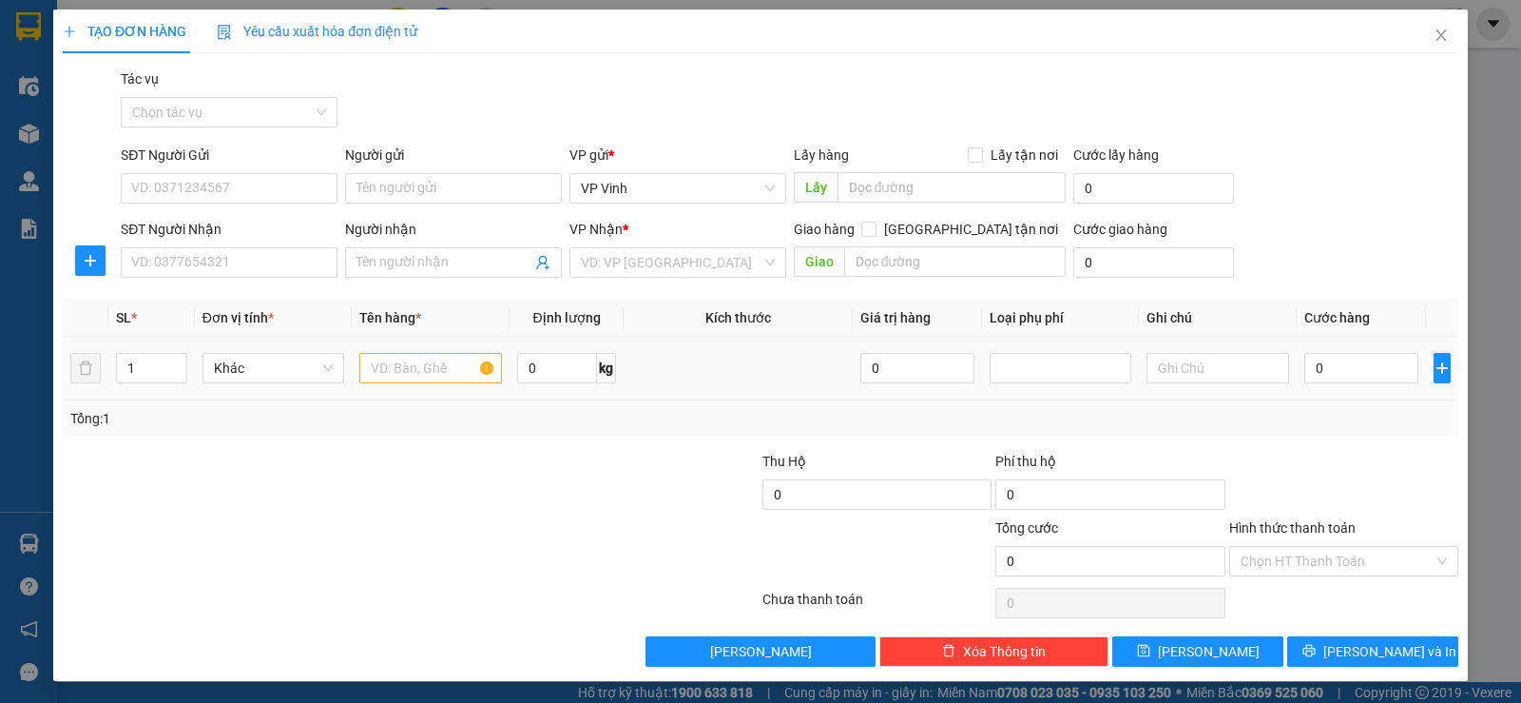
drag, startPoint x: 423, startPoint y: 349, endPoint x: 425, endPoint y: 360, distance: 11.6
click at [422, 349] on div at bounding box center [430, 368] width 143 height 38
click at [425, 360] on input "text" at bounding box center [430, 368] width 143 height 30
type input "X"
type input "xốp"
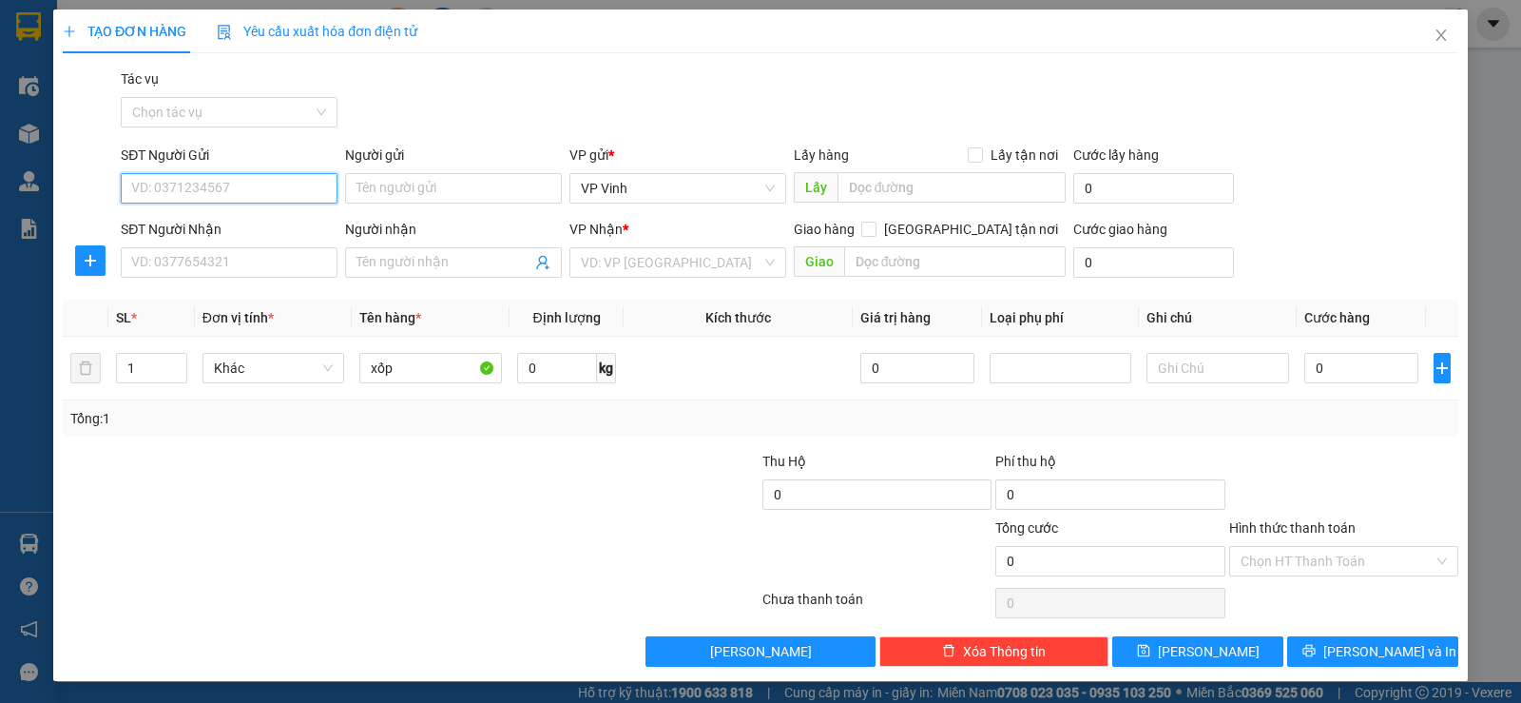
click at [214, 193] on input "SĐT Người Gửi" at bounding box center [229, 188] width 217 height 30
click at [221, 223] on div "0934646097" at bounding box center [227, 226] width 192 height 21
type input "0934646097"
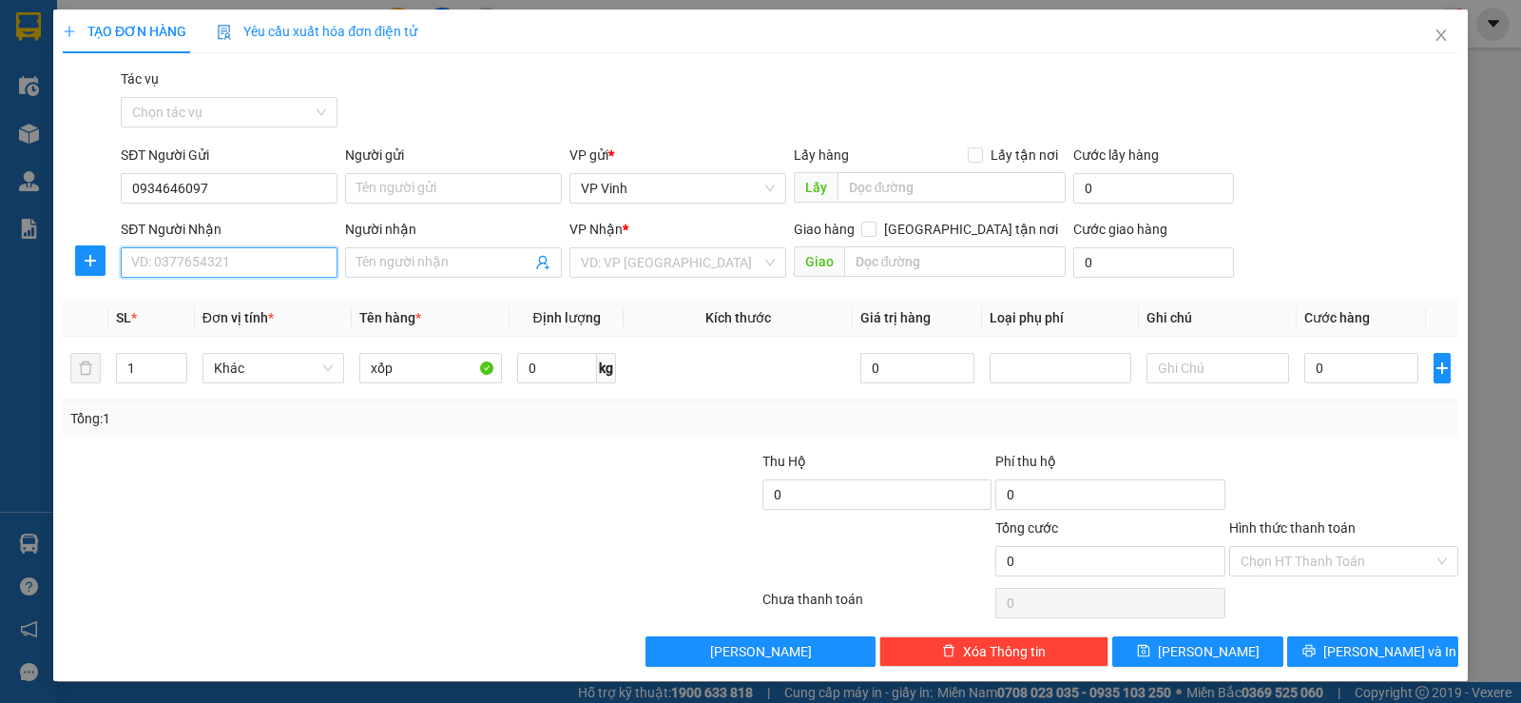
click at [210, 263] on input "SĐT Người Nhận" at bounding box center [229, 262] width 217 height 30
click at [230, 316] on div "0975543206 0975543206 - bảo ngọc" at bounding box center [227, 300] width 215 height 38
click at [234, 307] on th "Đơn vị tính *" at bounding box center [274, 318] width 158 height 37
drag, startPoint x: 244, startPoint y: 248, endPoint x: 246, endPoint y: 265, distance: 17.2
click at [244, 247] on input "SĐT Người Nhận" at bounding box center [229, 262] width 217 height 30
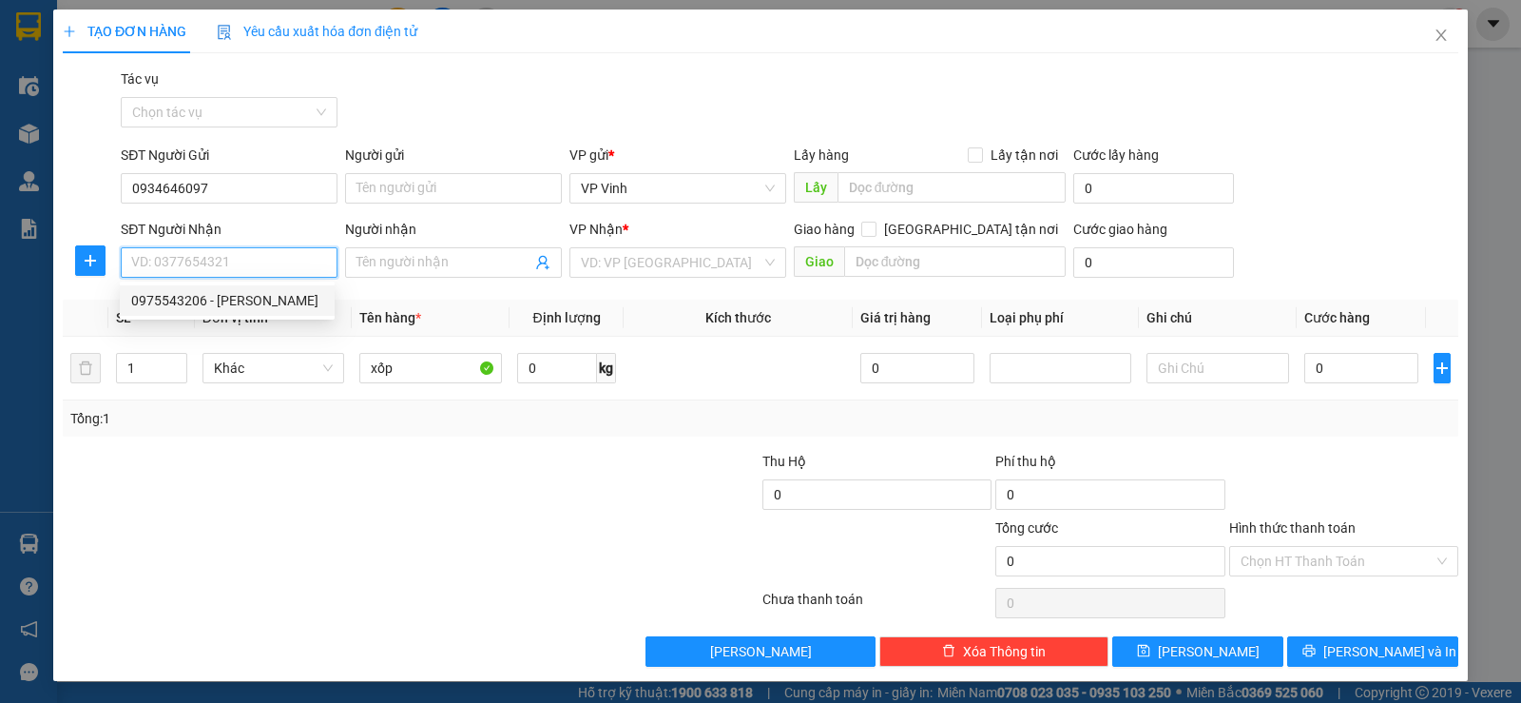
click at [245, 302] on div "0975543206 - bảo ngọc" at bounding box center [227, 300] width 192 height 21
type input "0975543206"
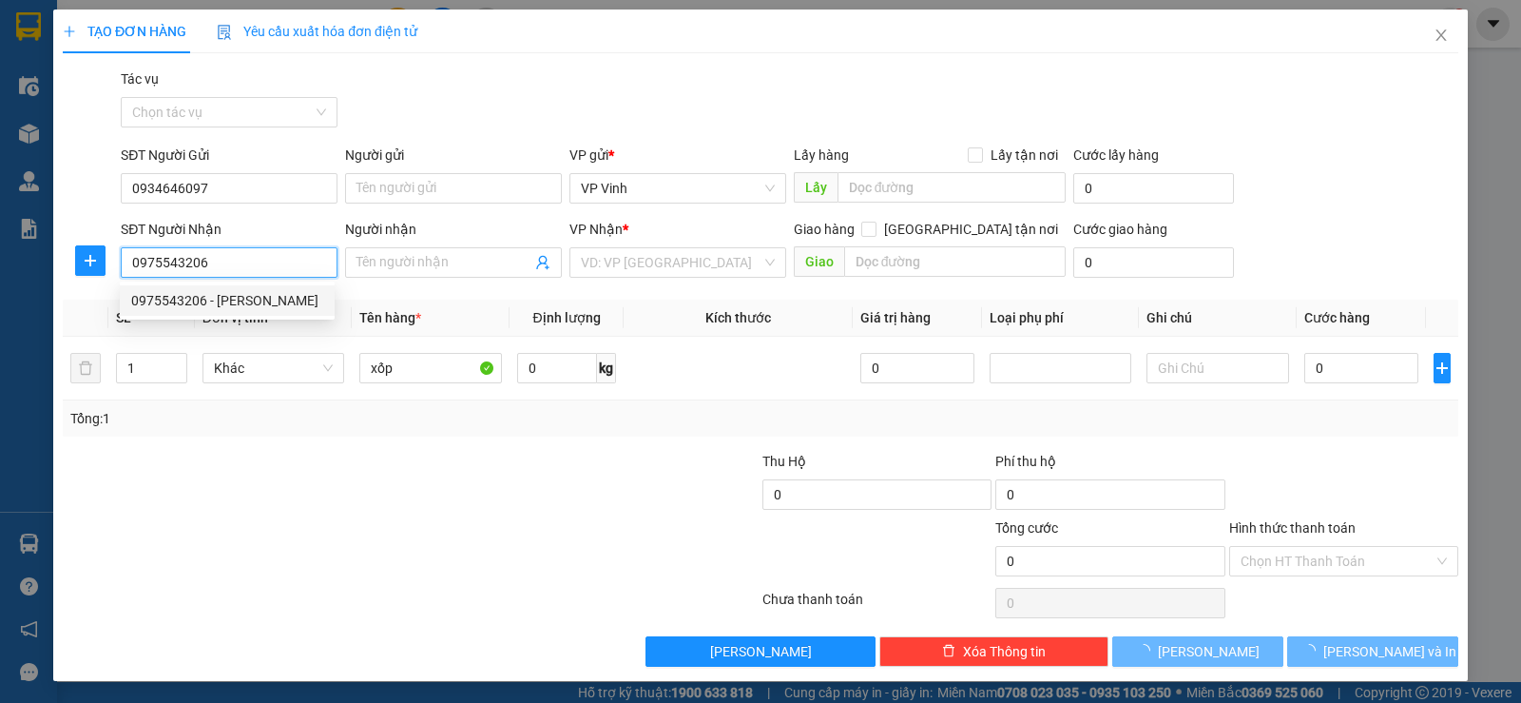
type input "bảo ngọc"
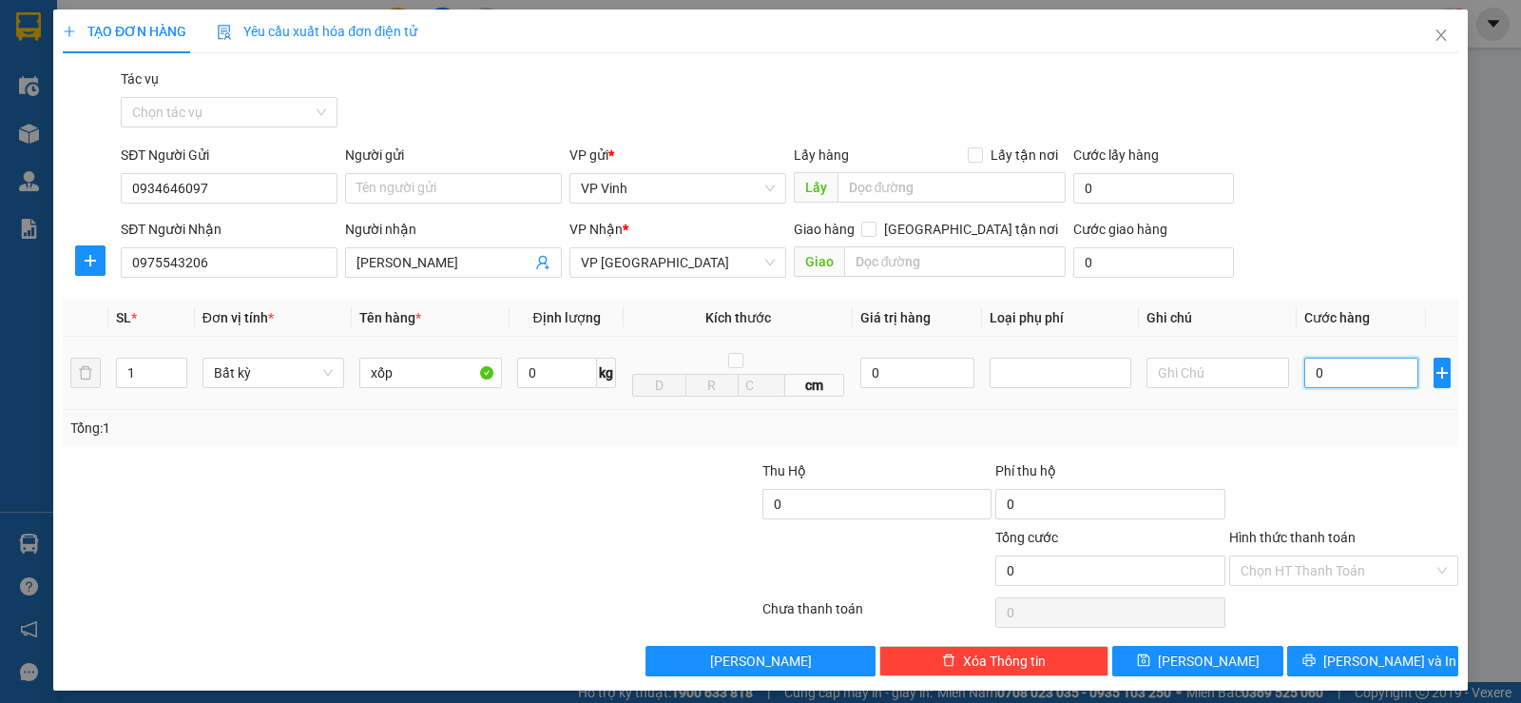
click at [1319, 374] on input "0" at bounding box center [1362, 373] width 114 height 30
type input "5"
type input "50"
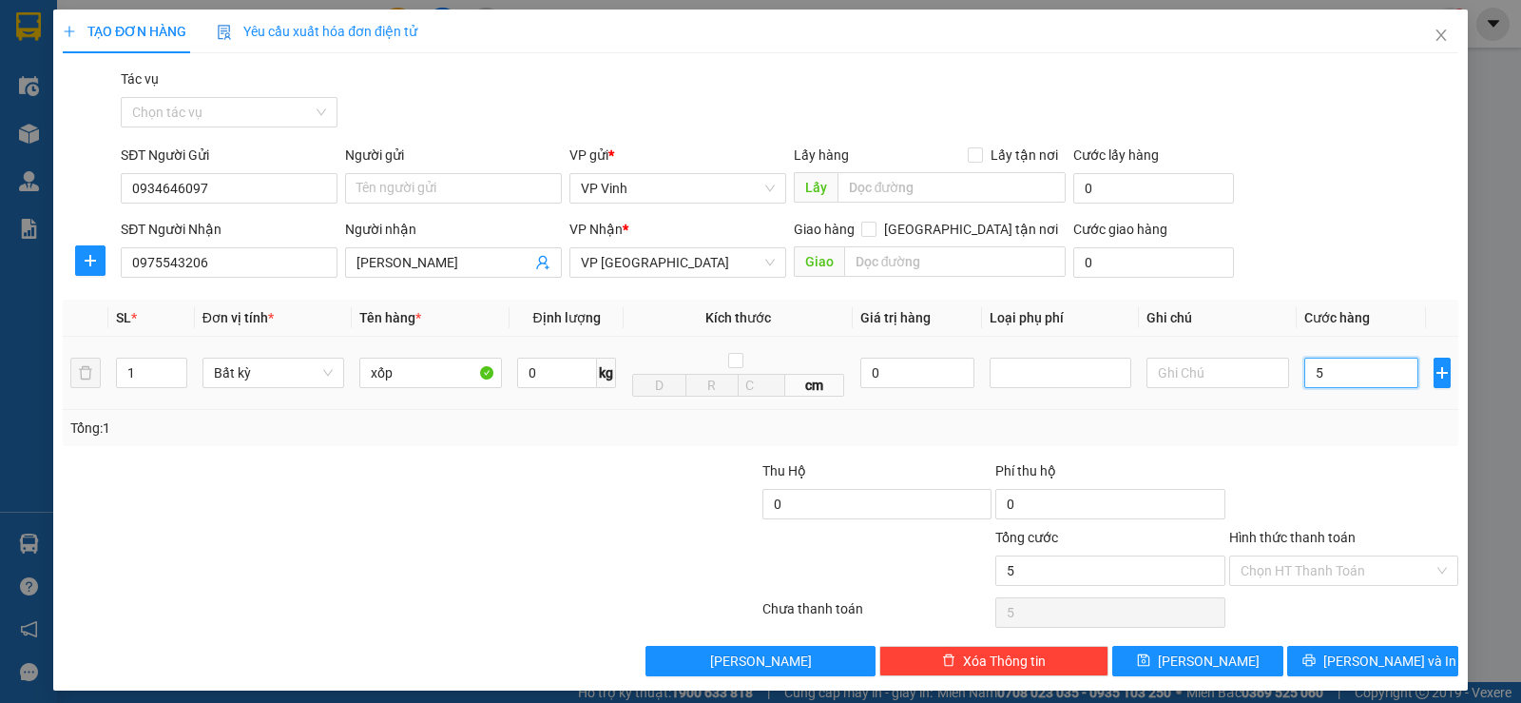
type input "50"
type input "500"
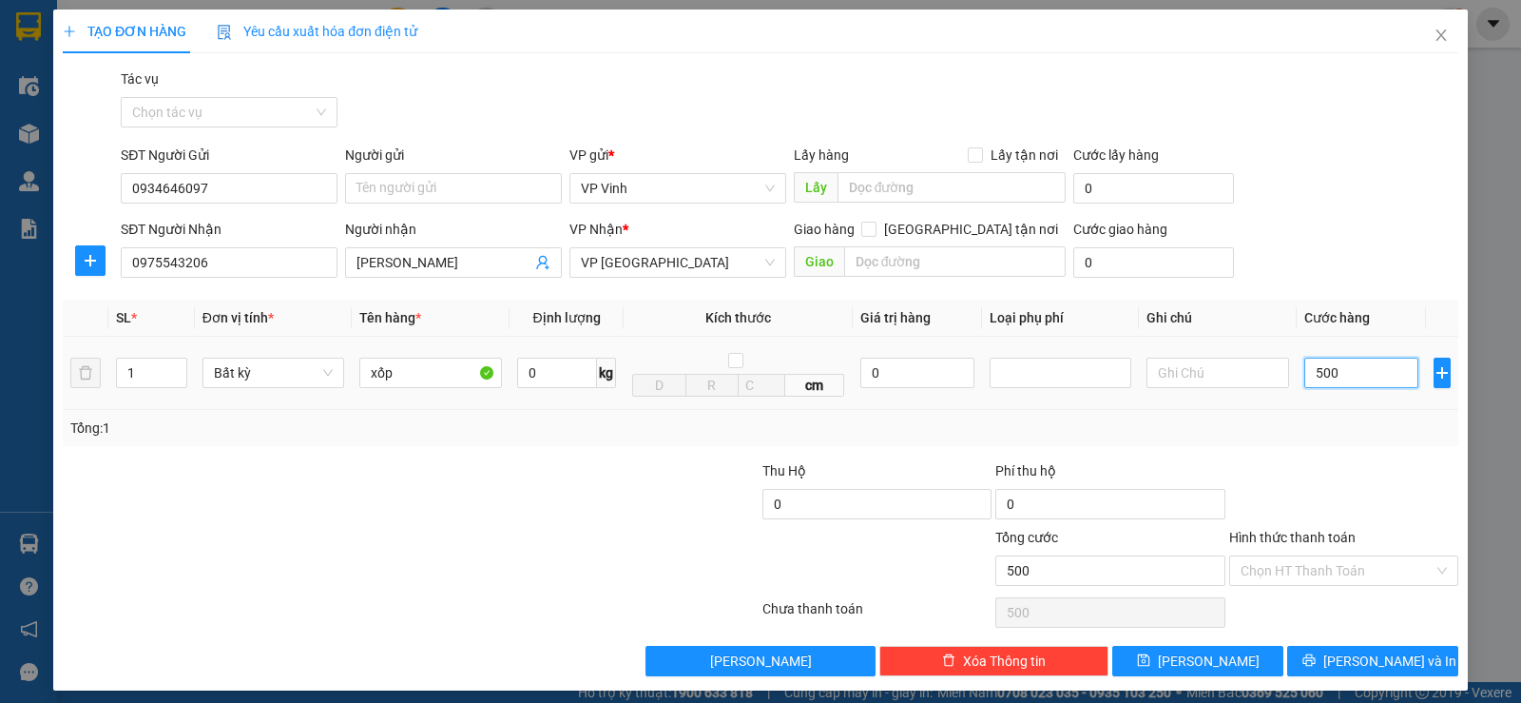
type input "5.000"
type input "50.000"
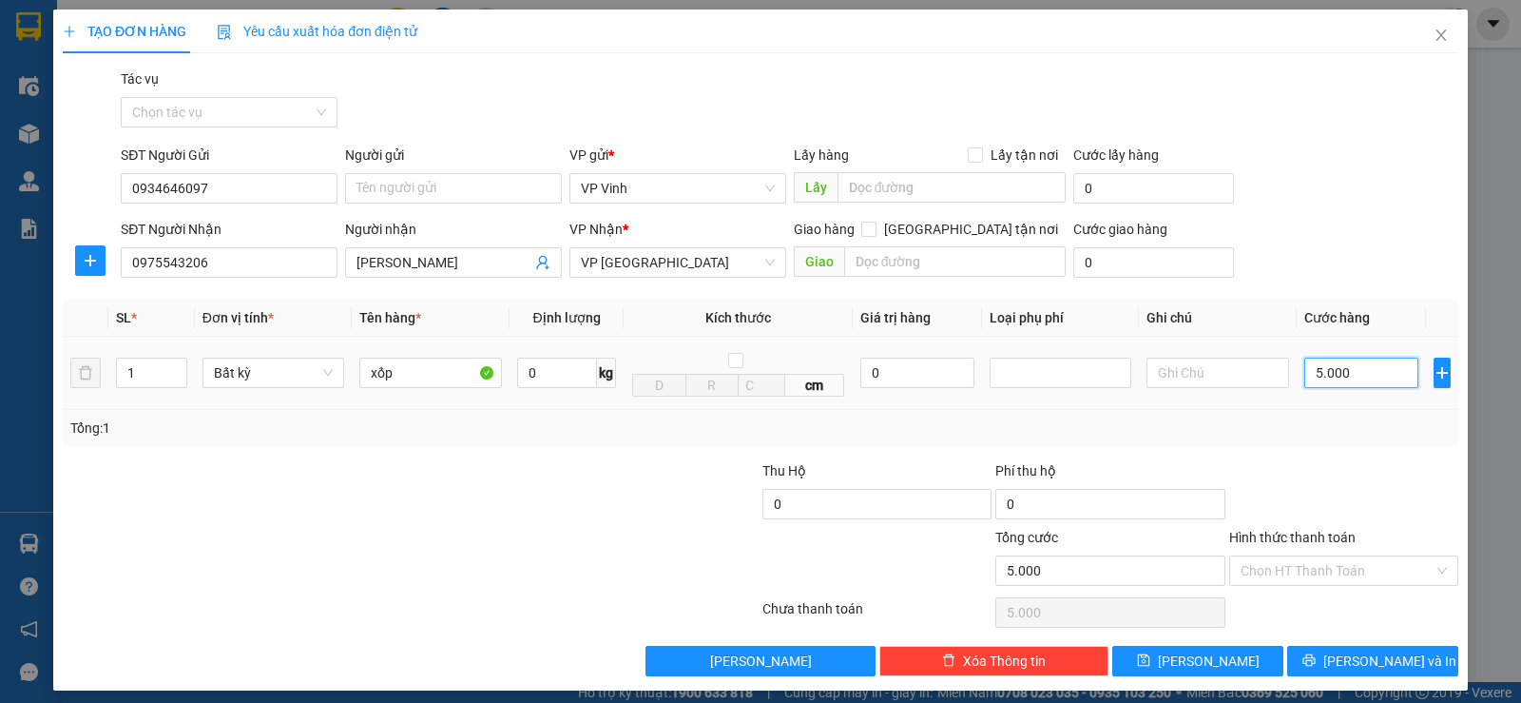
type input "50.000"
click at [1326, 559] on input "Hình thức thanh toán" at bounding box center [1337, 570] width 193 height 29
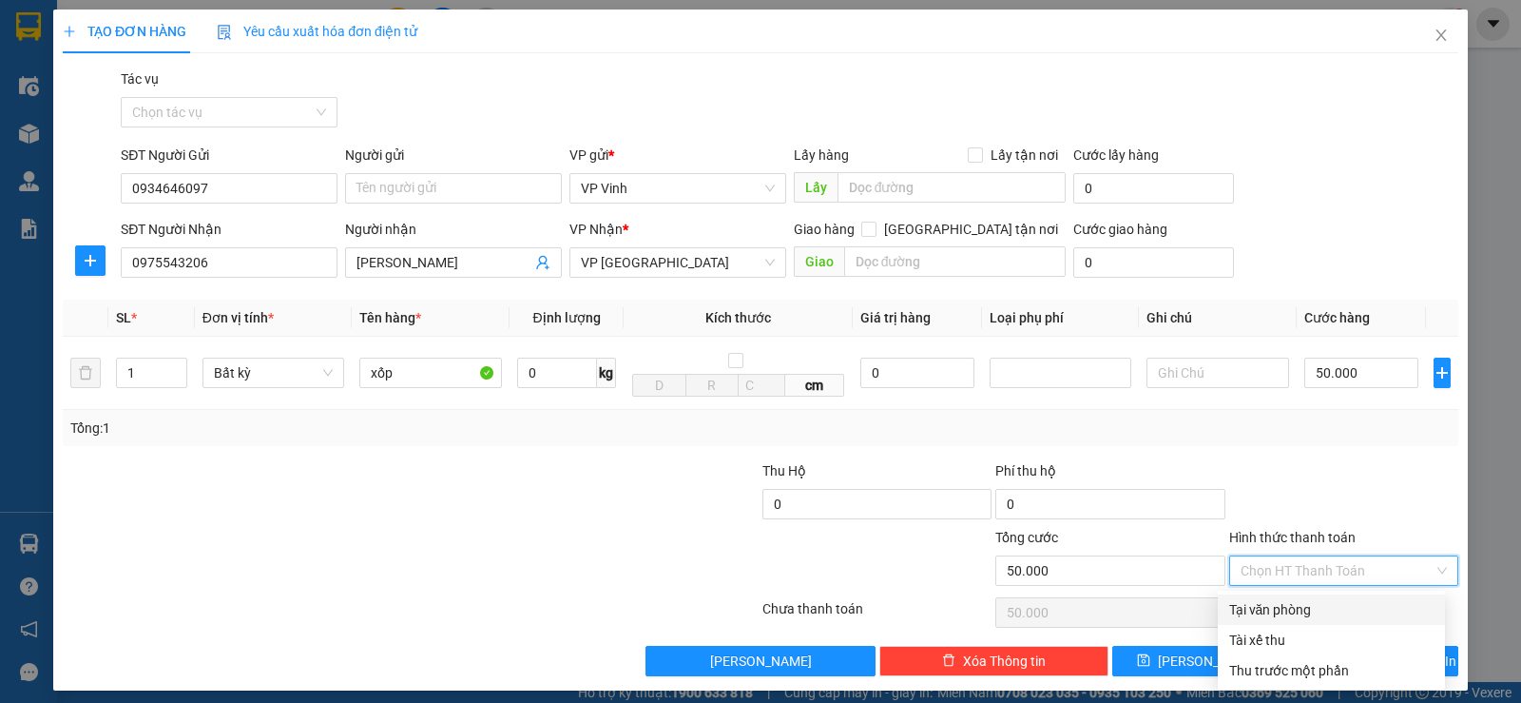
click at [1316, 598] on div "Tại văn phòng" at bounding box center [1331, 609] width 227 height 30
type input "0"
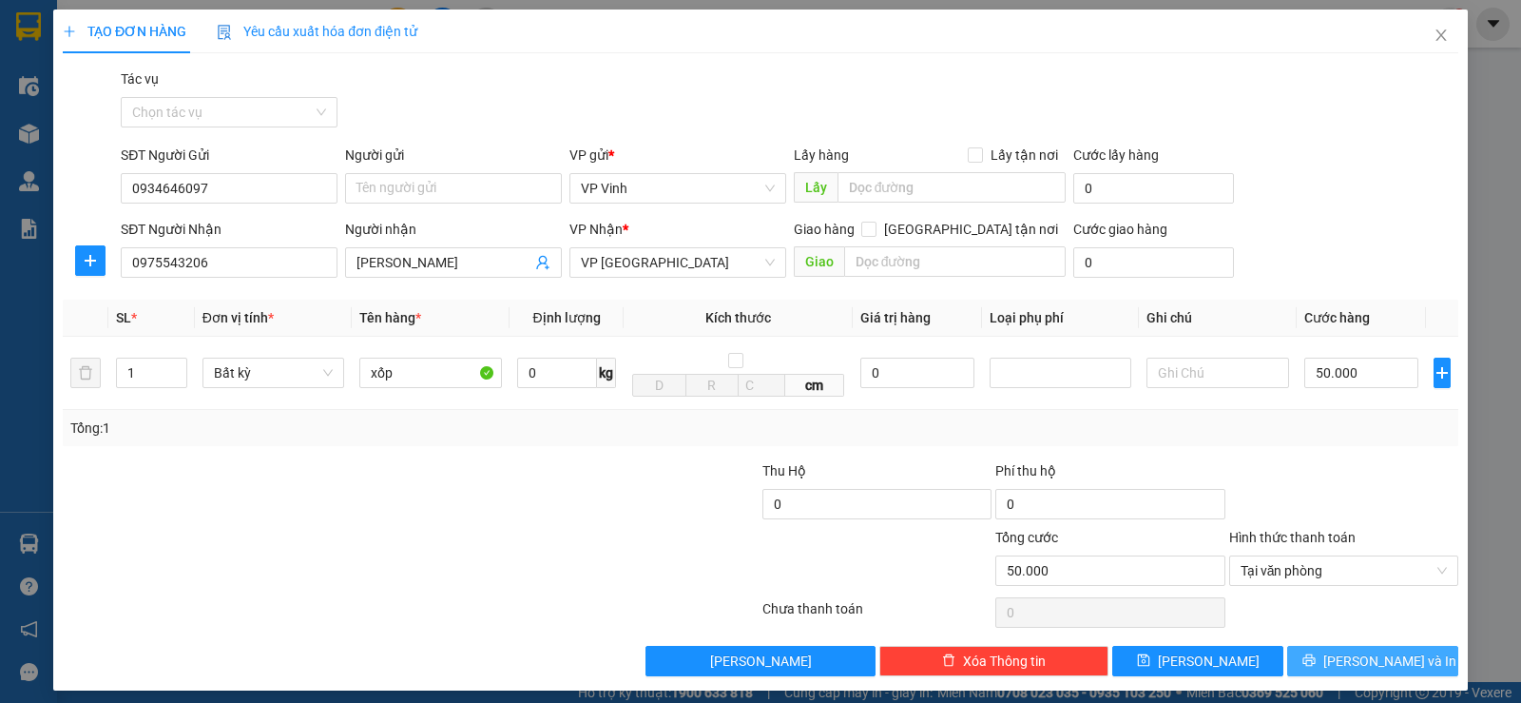
click at [1377, 673] on button "Lưu và In" at bounding box center [1373, 661] width 171 height 30
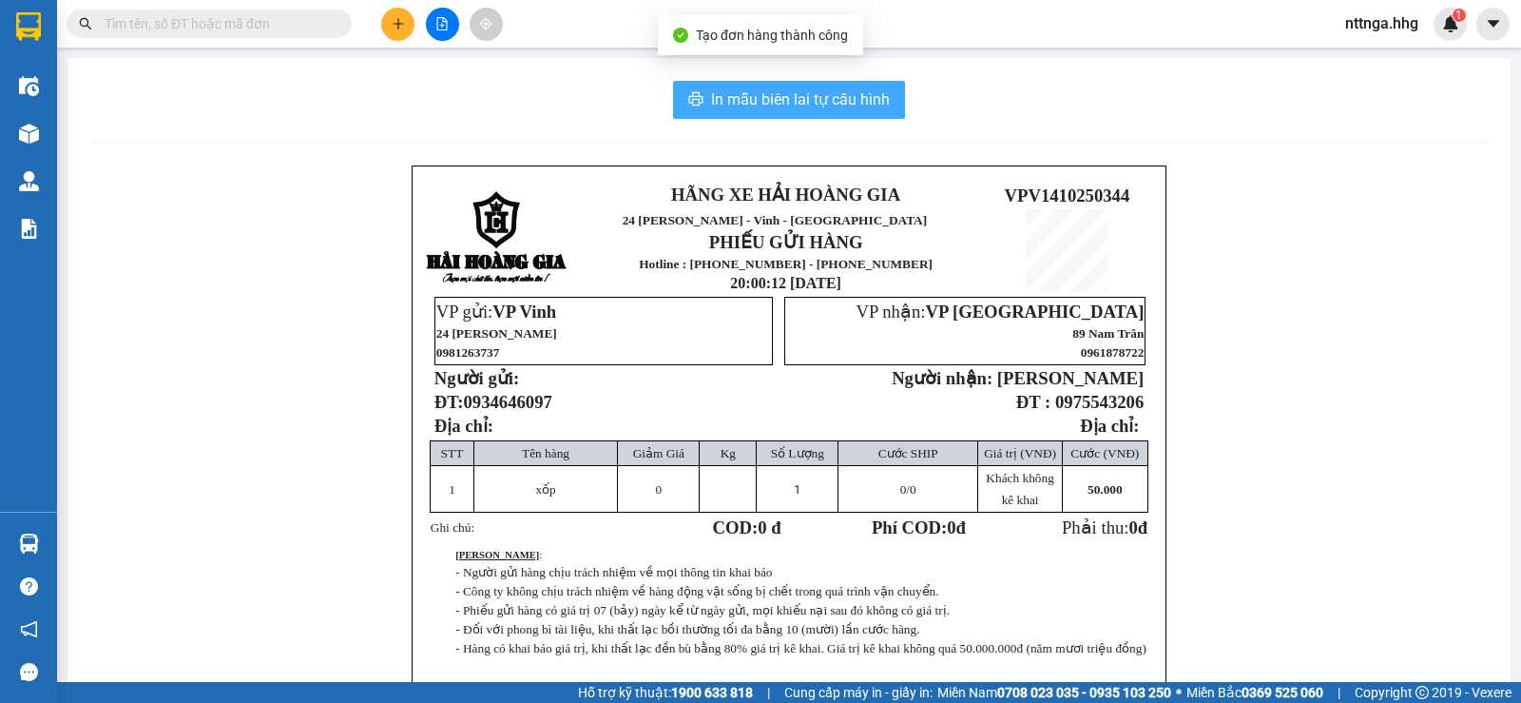
click at [847, 95] on span "In mẫu biên lai tự cấu hình" at bounding box center [800, 99] width 179 height 24
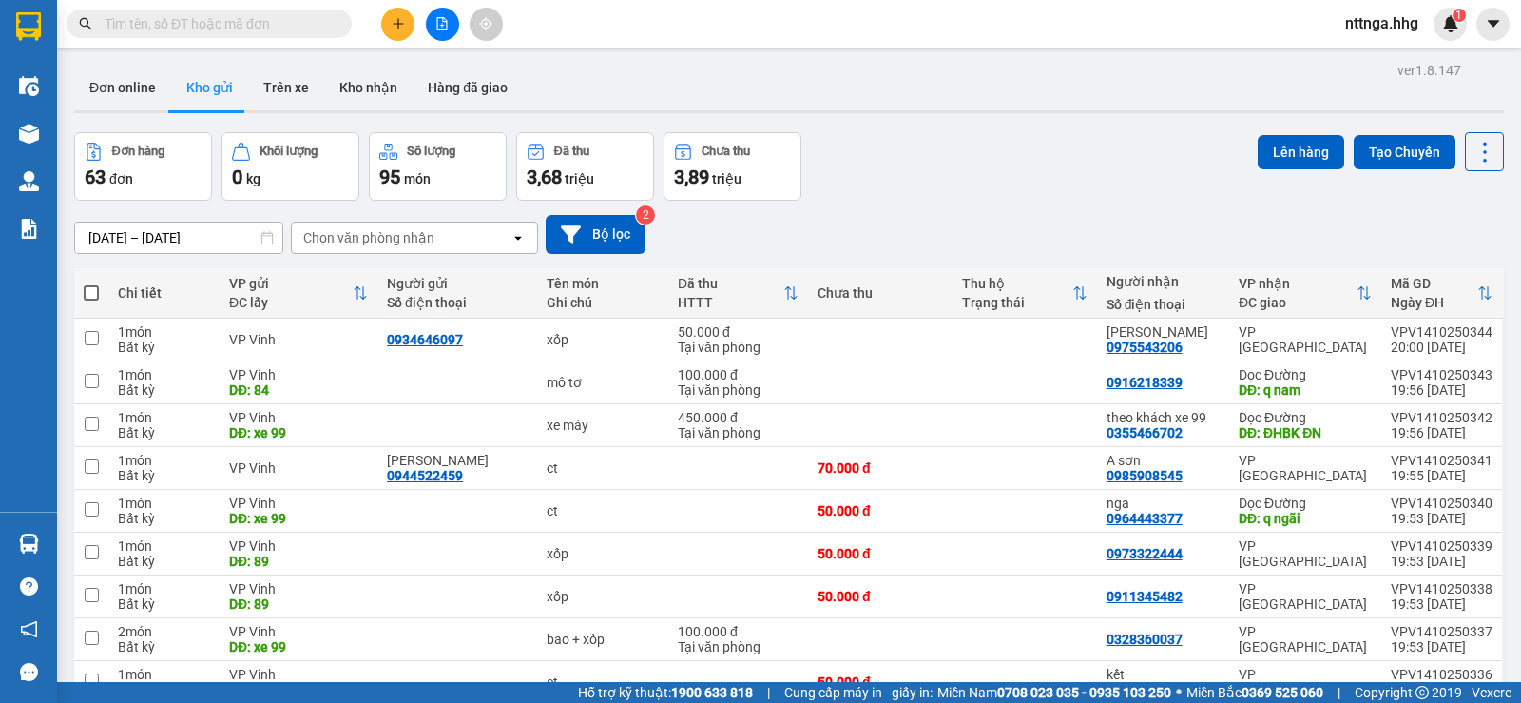
click at [388, 16] on button at bounding box center [397, 24] width 33 height 33
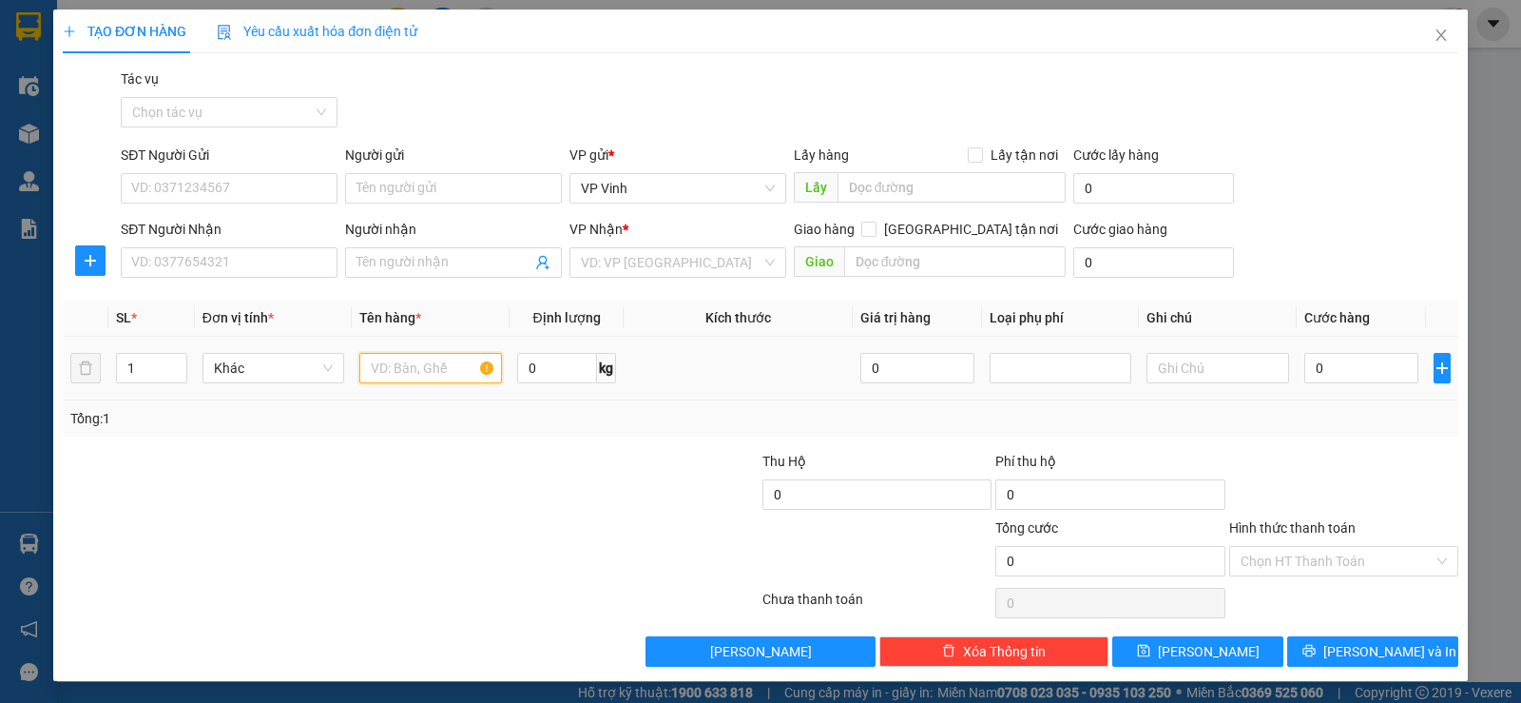
click at [425, 379] on input "text" at bounding box center [430, 368] width 143 height 30
click at [174, 365] on span "Decrease Value" at bounding box center [175, 373] width 21 height 17
type input "bọc xanh + xốp"
type input "2"
click at [175, 362] on icon "up" at bounding box center [176, 363] width 7 height 7
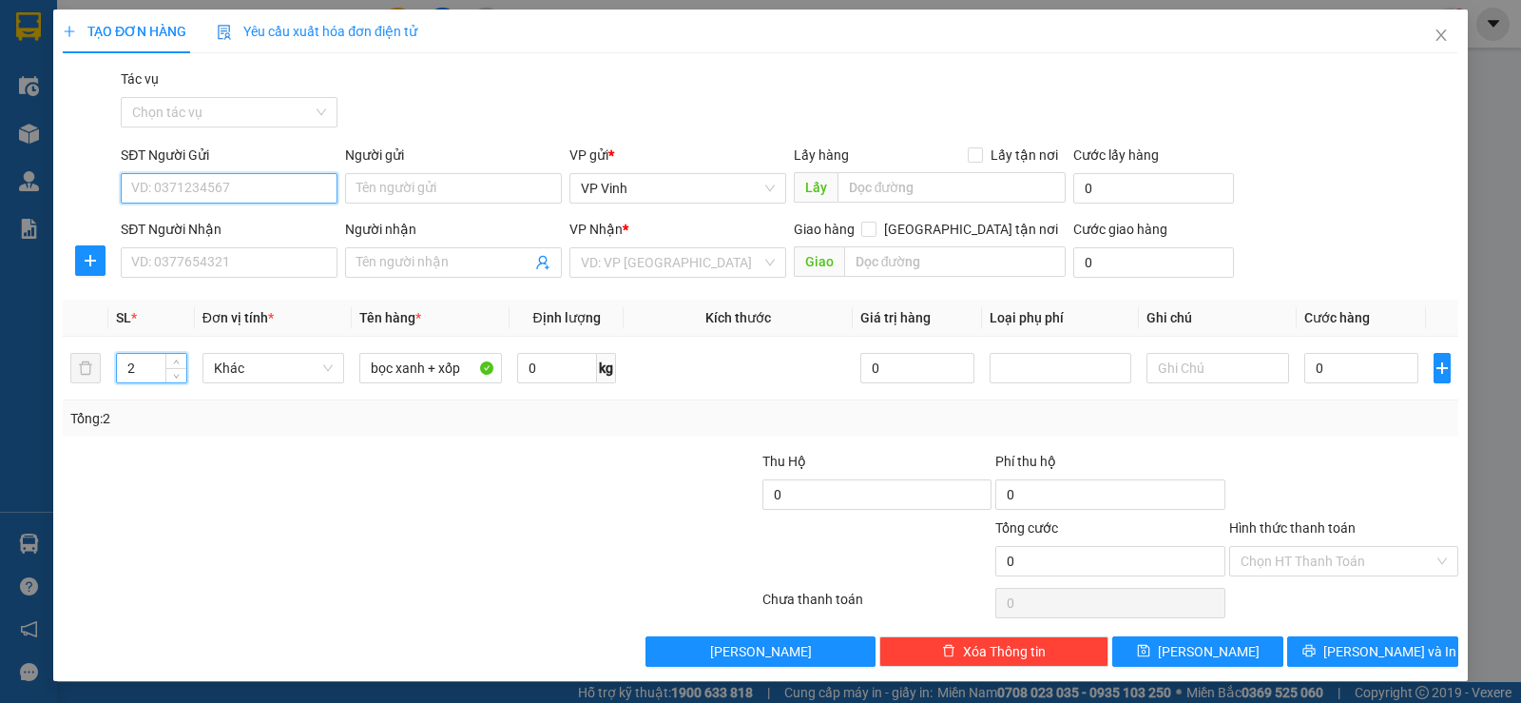
click at [212, 186] on input "SĐT Người Gửi" at bounding box center [229, 188] width 217 height 30
type input "0837230205"
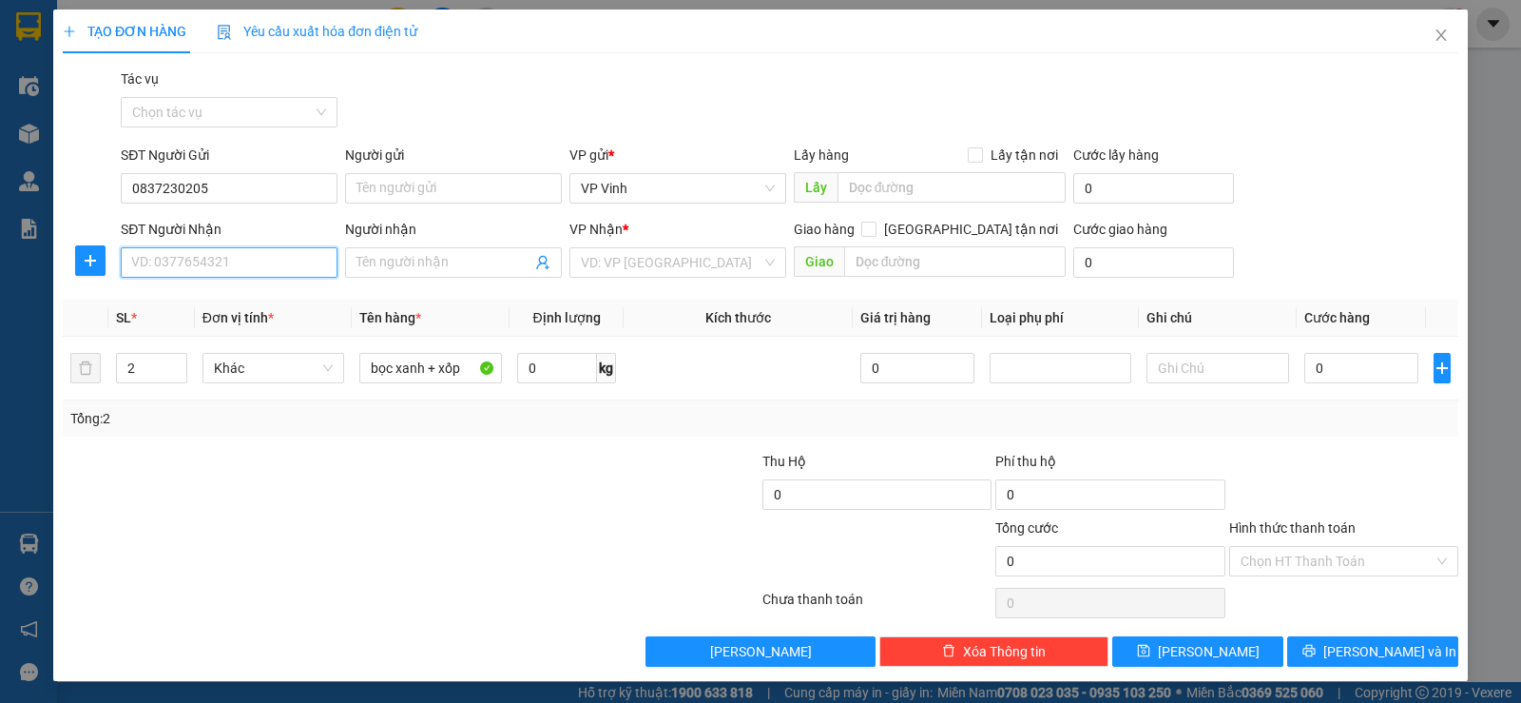
click at [216, 260] on input "SĐT Người Nhận" at bounding box center [229, 262] width 217 height 30
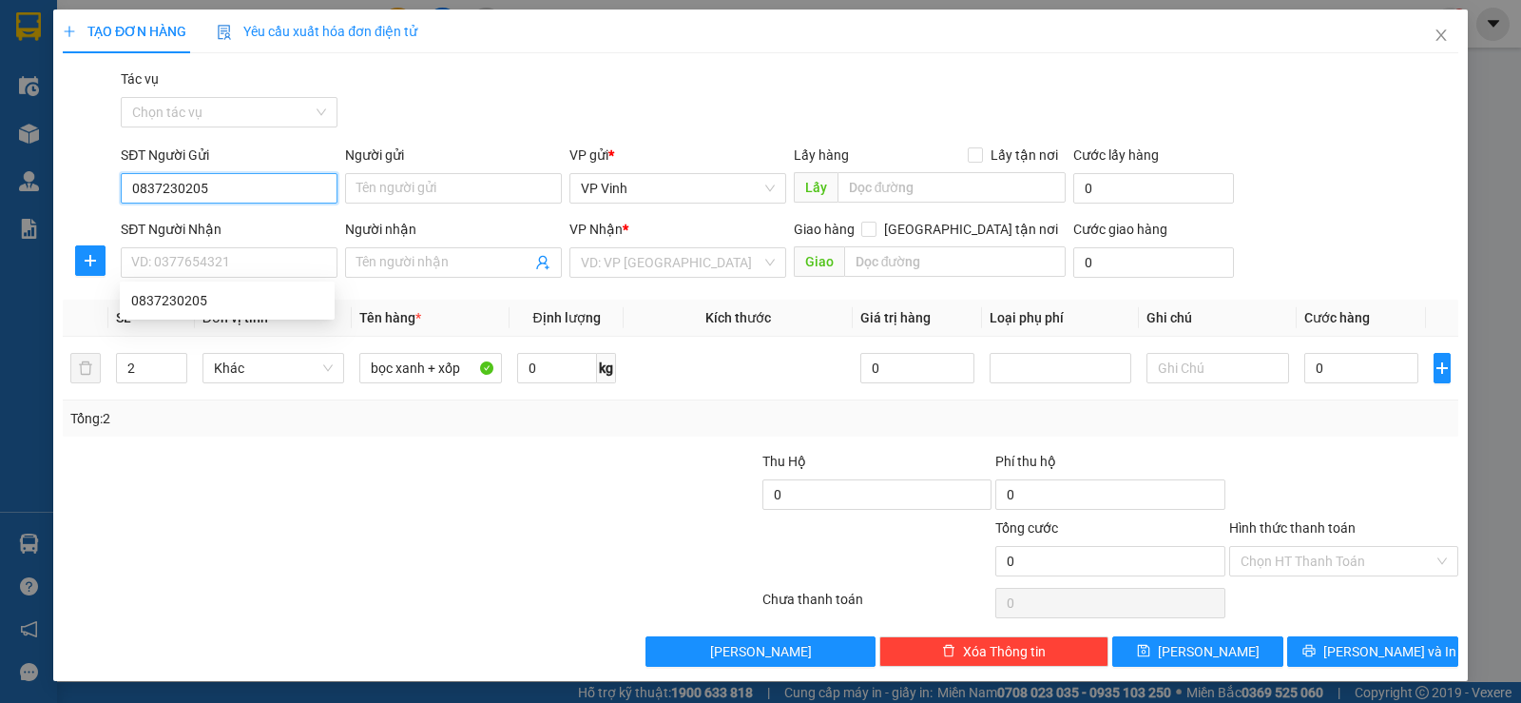
drag, startPoint x: 222, startPoint y: 193, endPoint x: 77, endPoint y: 189, distance: 144.6
click at [77, 189] on div "SĐT Người Gửi 0837230205 0837230205 Người gửi Tên người gửi VP gửi * VP Vinh Lấ…" at bounding box center [761, 178] width 1400 height 67
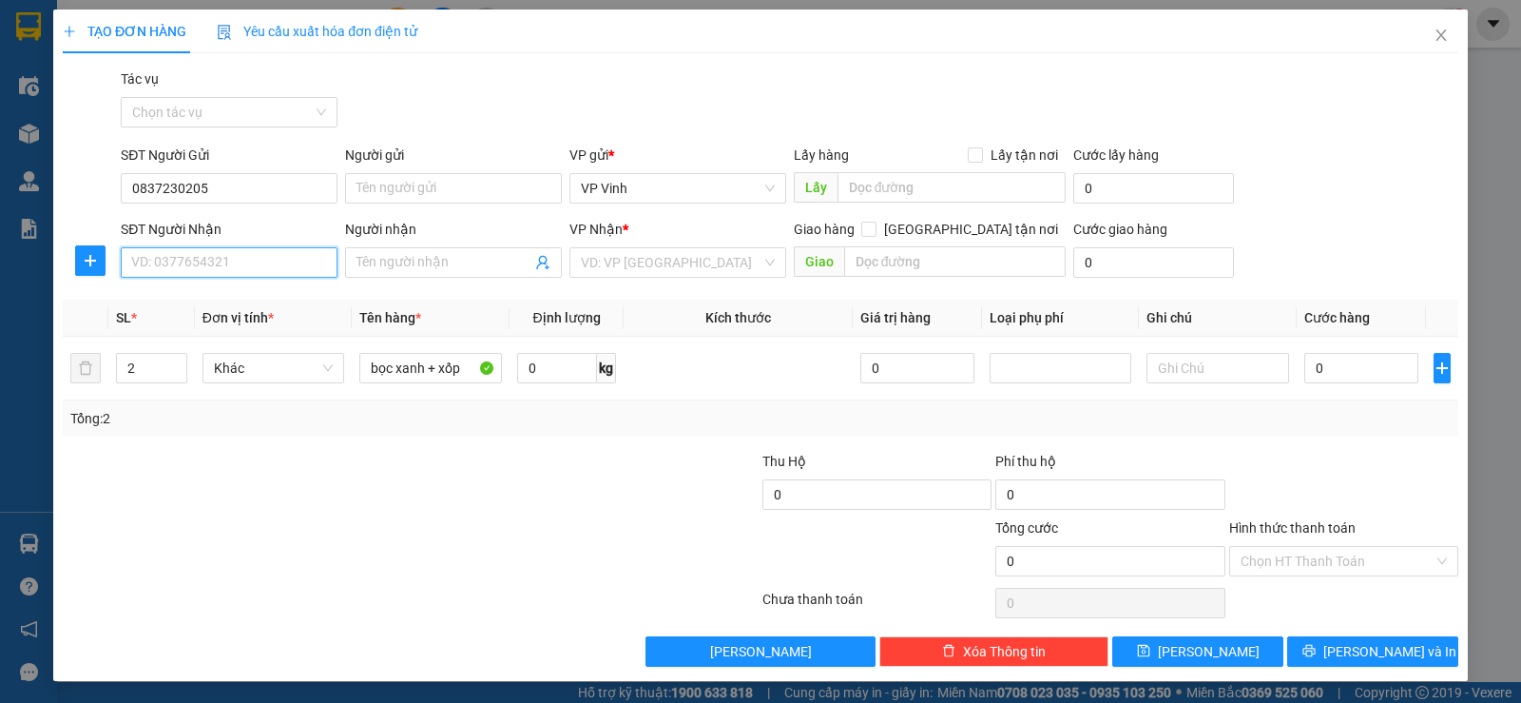
click at [176, 264] on input "SĐT Người Nhận" at bounding box center [229, 262] width 217 height 30
paste input "0837230205"
type input "0837230205"
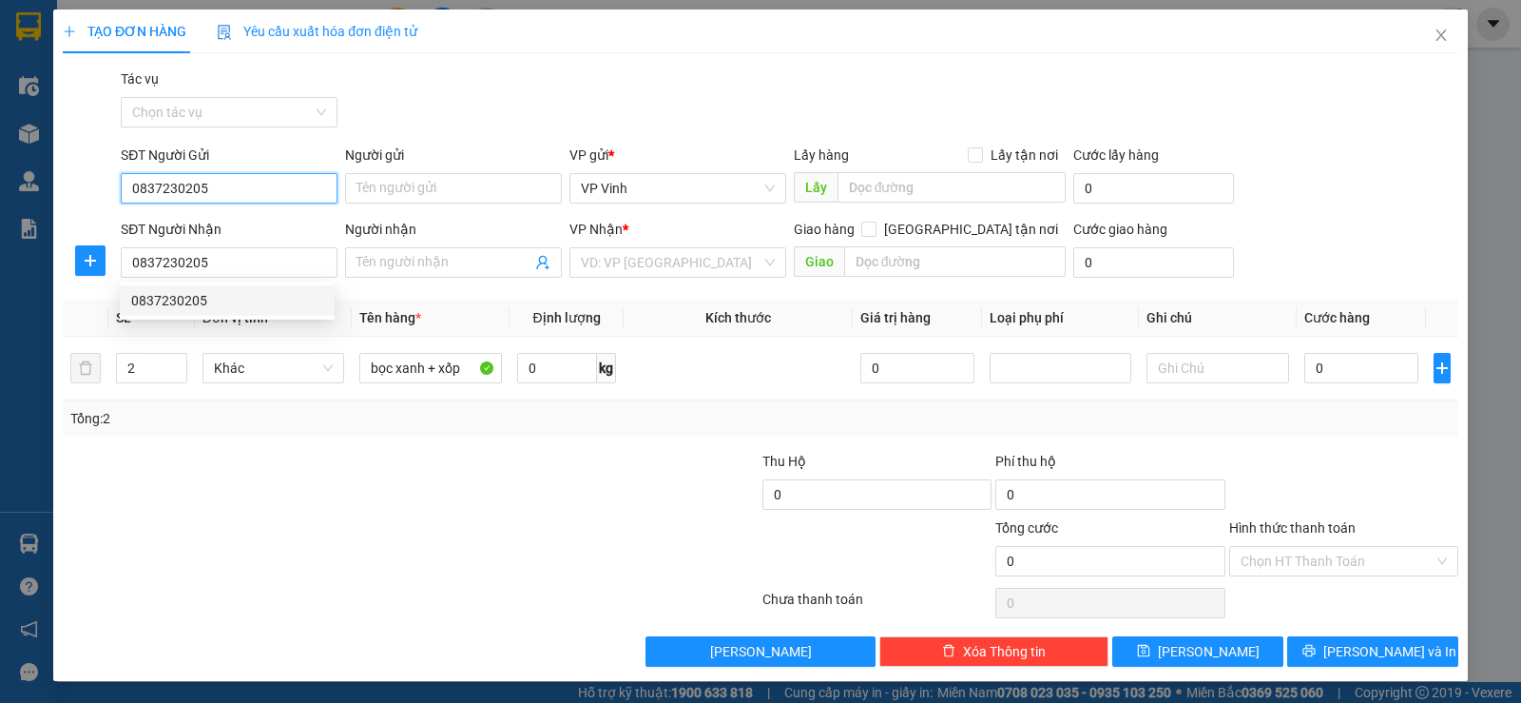
click at [229, 190] on input "0837230205" at bounding box center [229, 188] width 217 height 30
type input "0"
click at [234, 217] on div "0976695192" at bounding box center [227, 226] width 192 height 21
type input "0976695192"
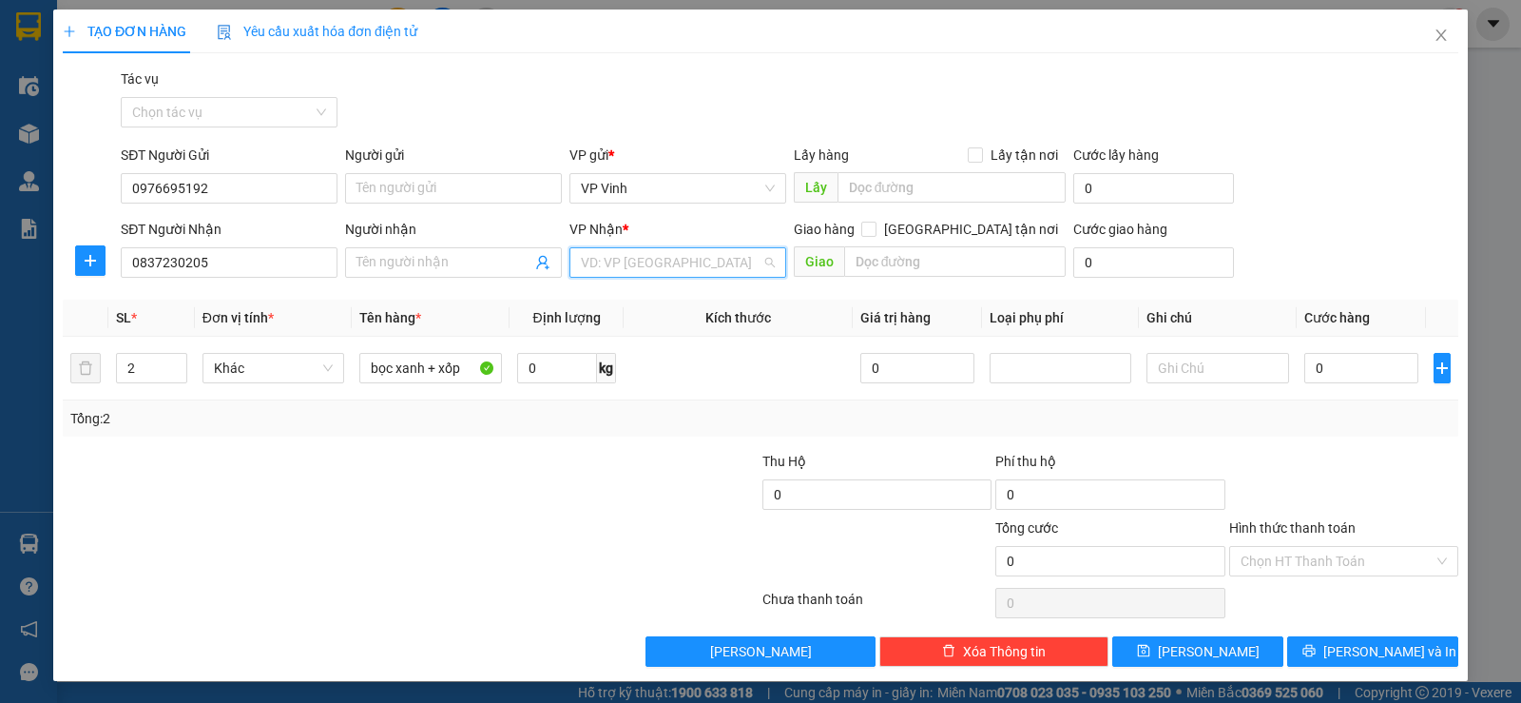
click at [703, 257] on input "search" at bounding box center [671, 262] width 181 height 29
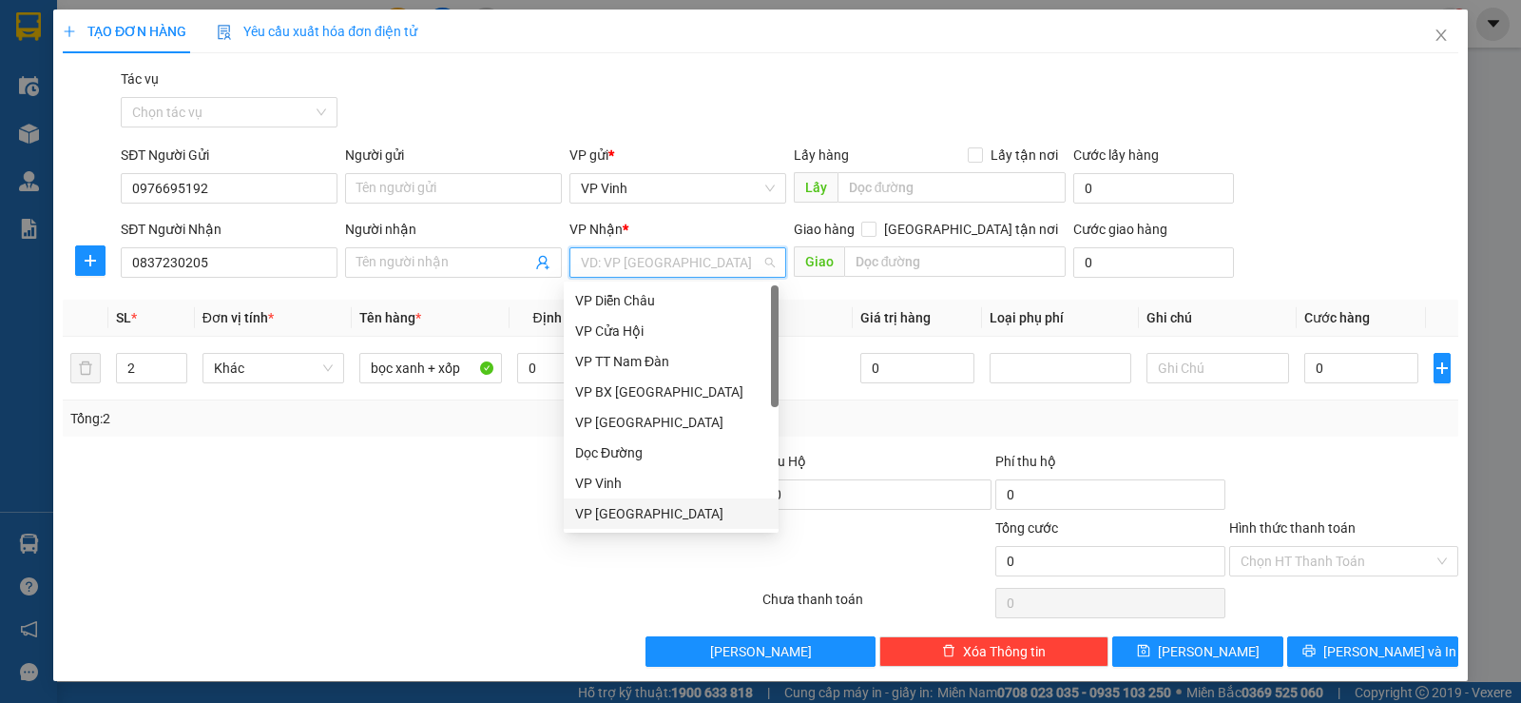
click at [667, 511] on div "VP Đà Nẵng" at bounding box center [671, 513] width 192 height 21
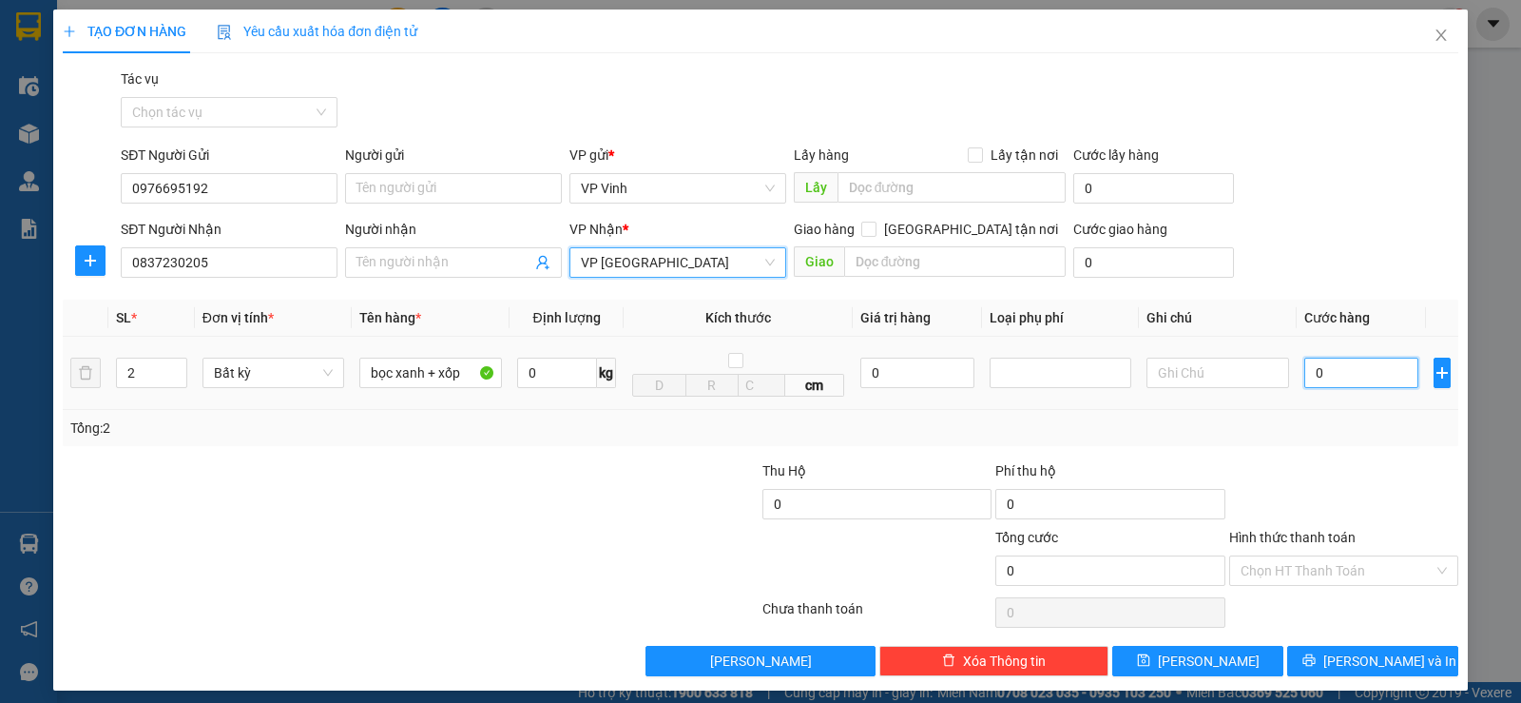
click at [1318, 378] on input "0" at bounding box center [1362, 373] width 114 height 30
type input "1"
type input "10"
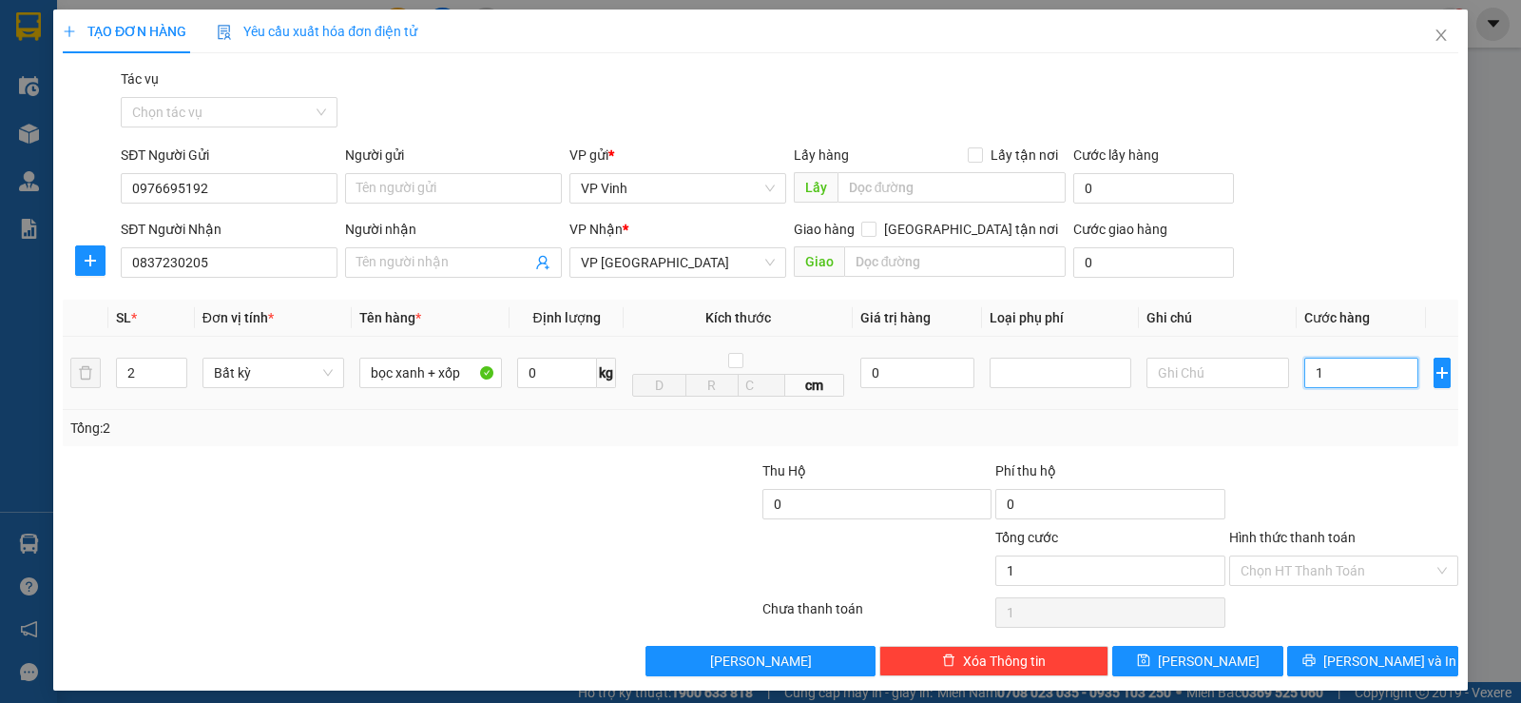
type input "10"
type input "100"
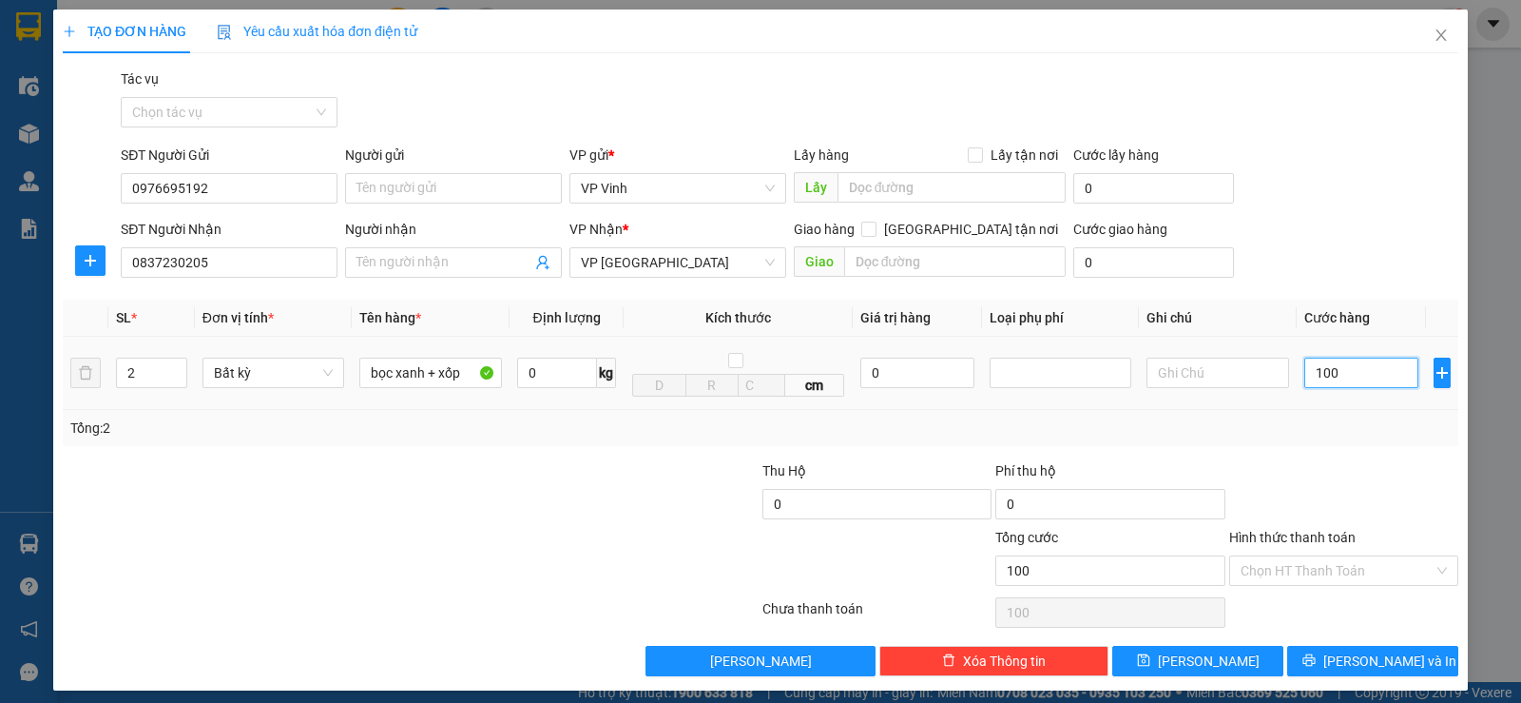
type input "1.000"
type input "10.000"
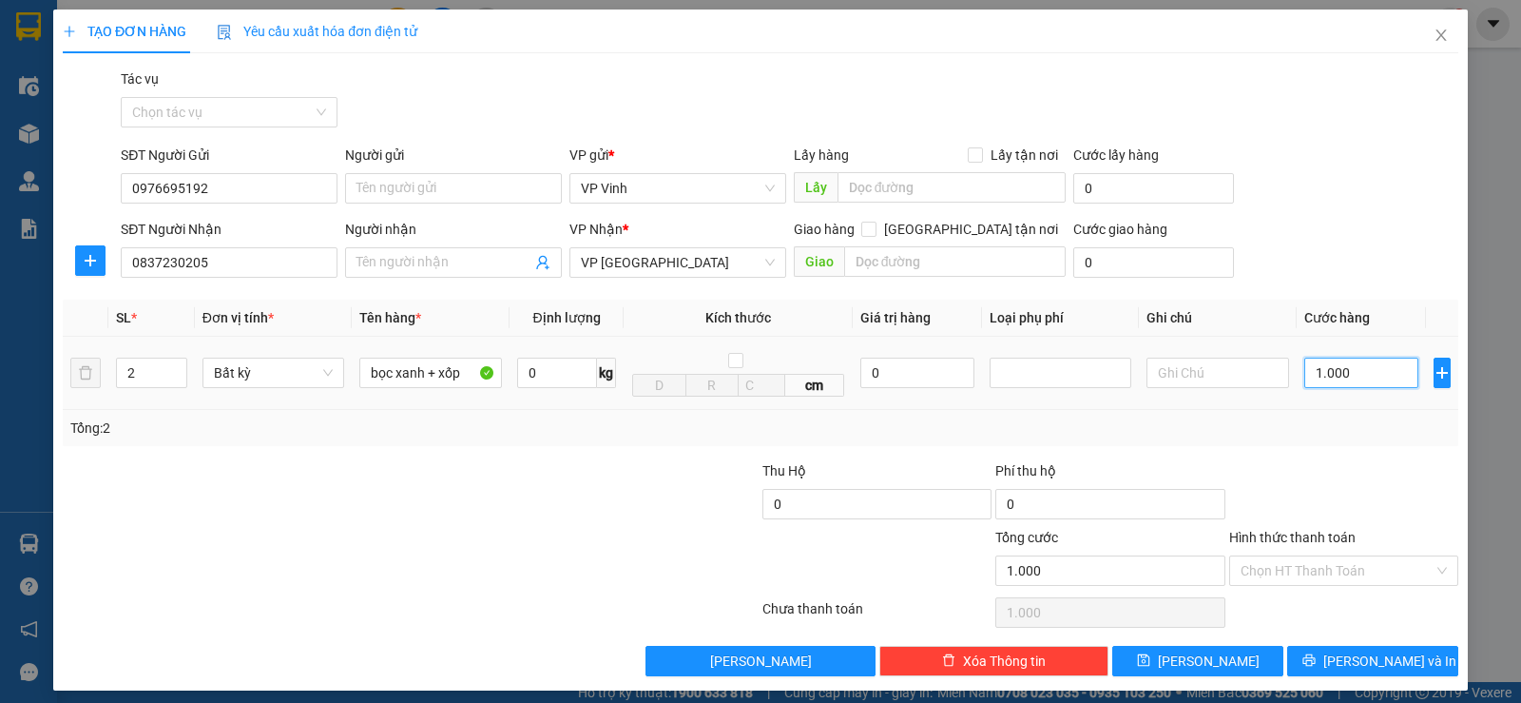
type input "10.000"
type input "100.000"
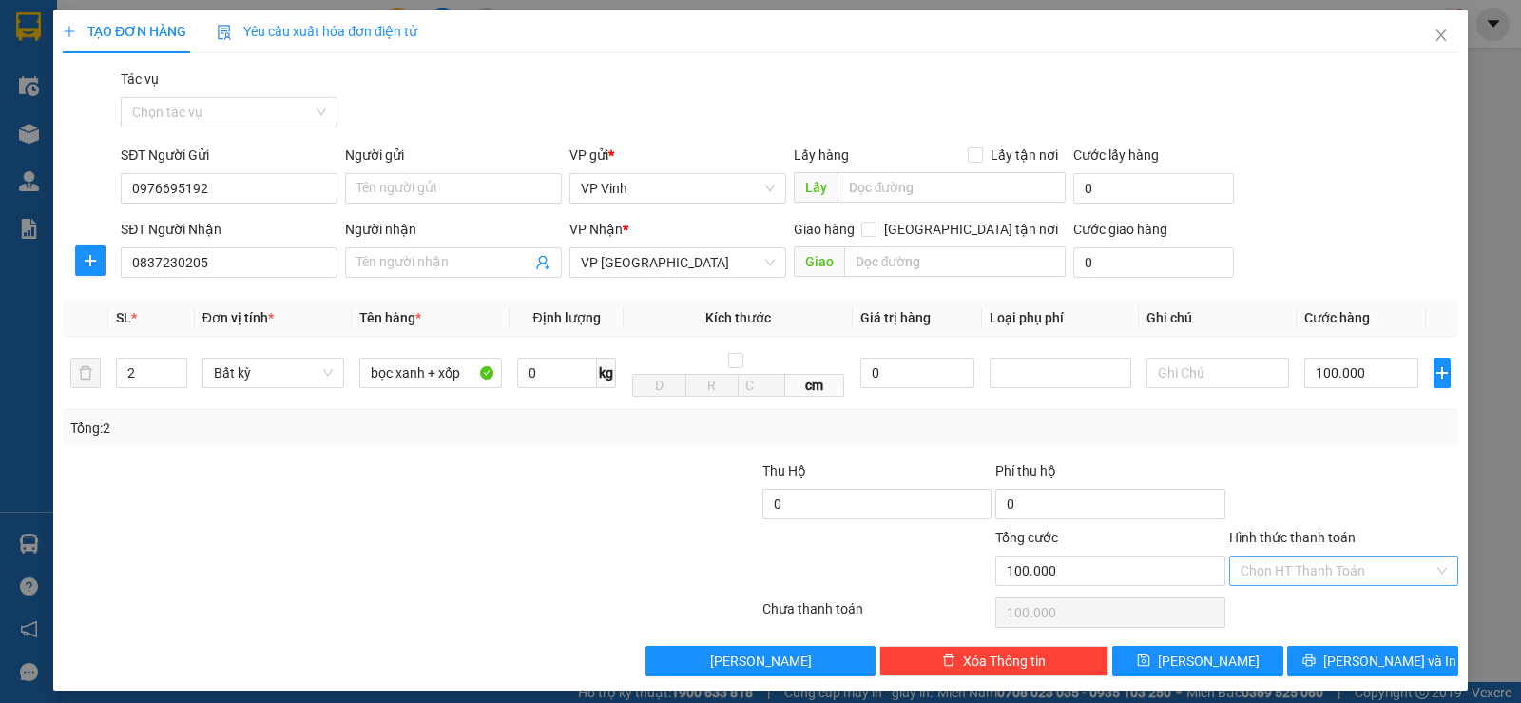
click at [1326, 583] on input "Hình thức thanh toán" at bounding box center [1337, 570] width 193 height 29
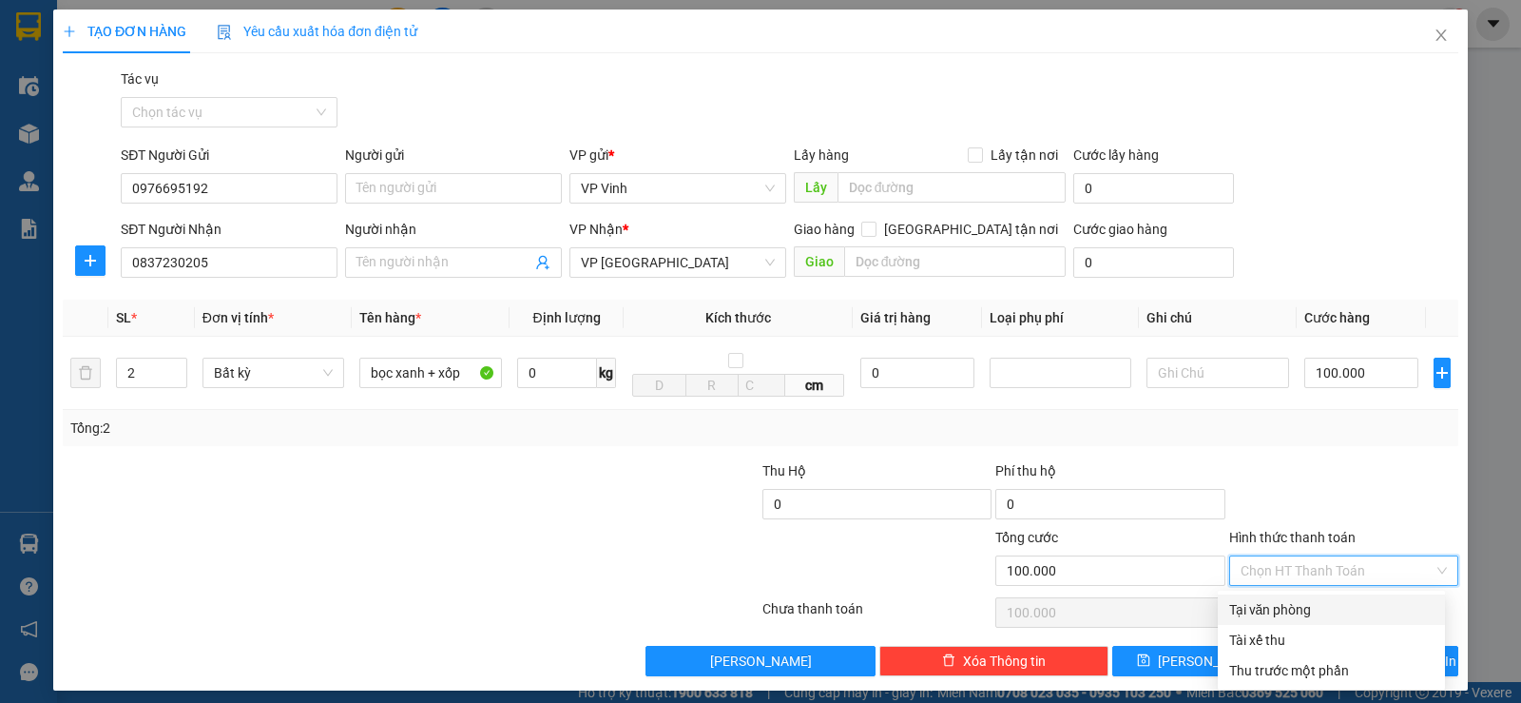
click at [1308, 609] on div "Tại văn phòng" at bounding box center [1331, 609] width 204 height 21
type input "0"
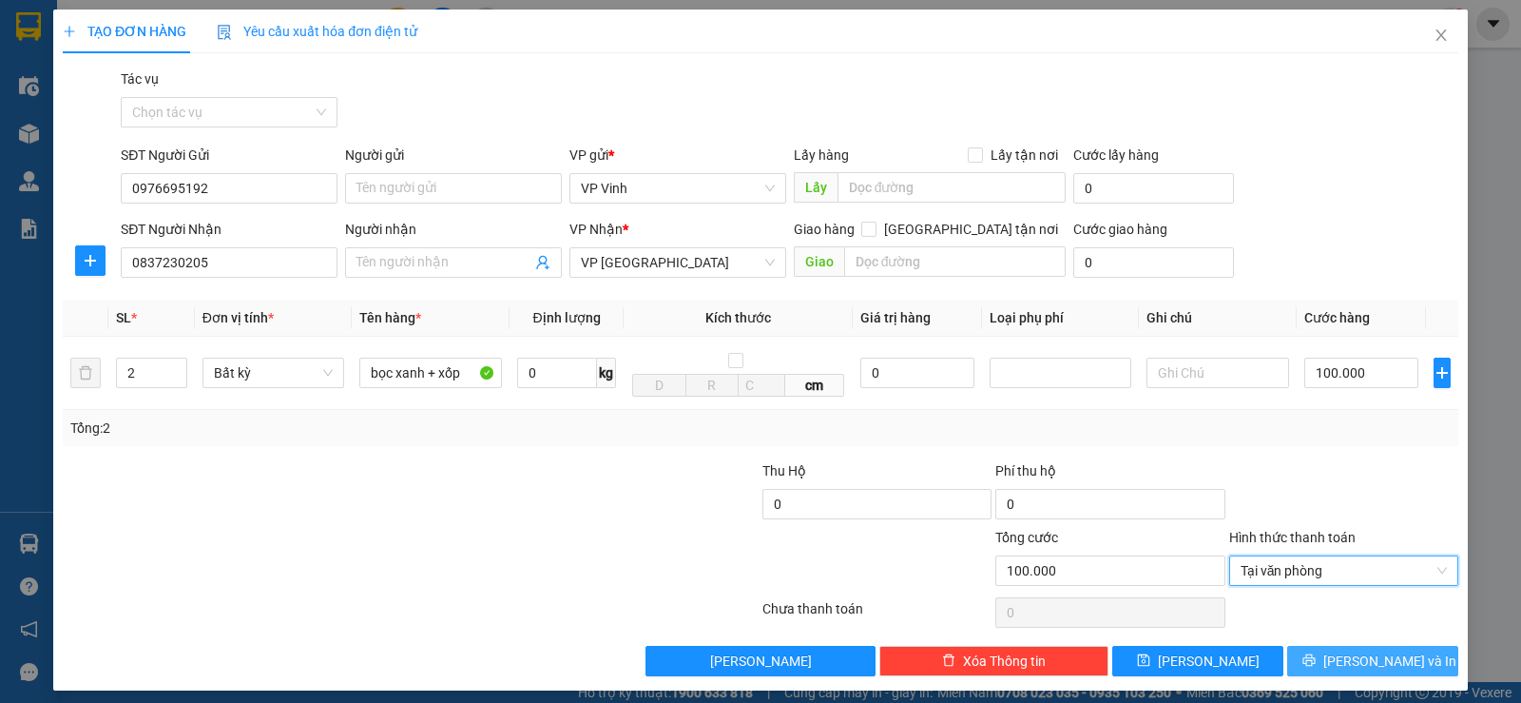
click at [1375, 661] on span "Lưu và In" at bounding box center [1390, 660] width 133 height 21
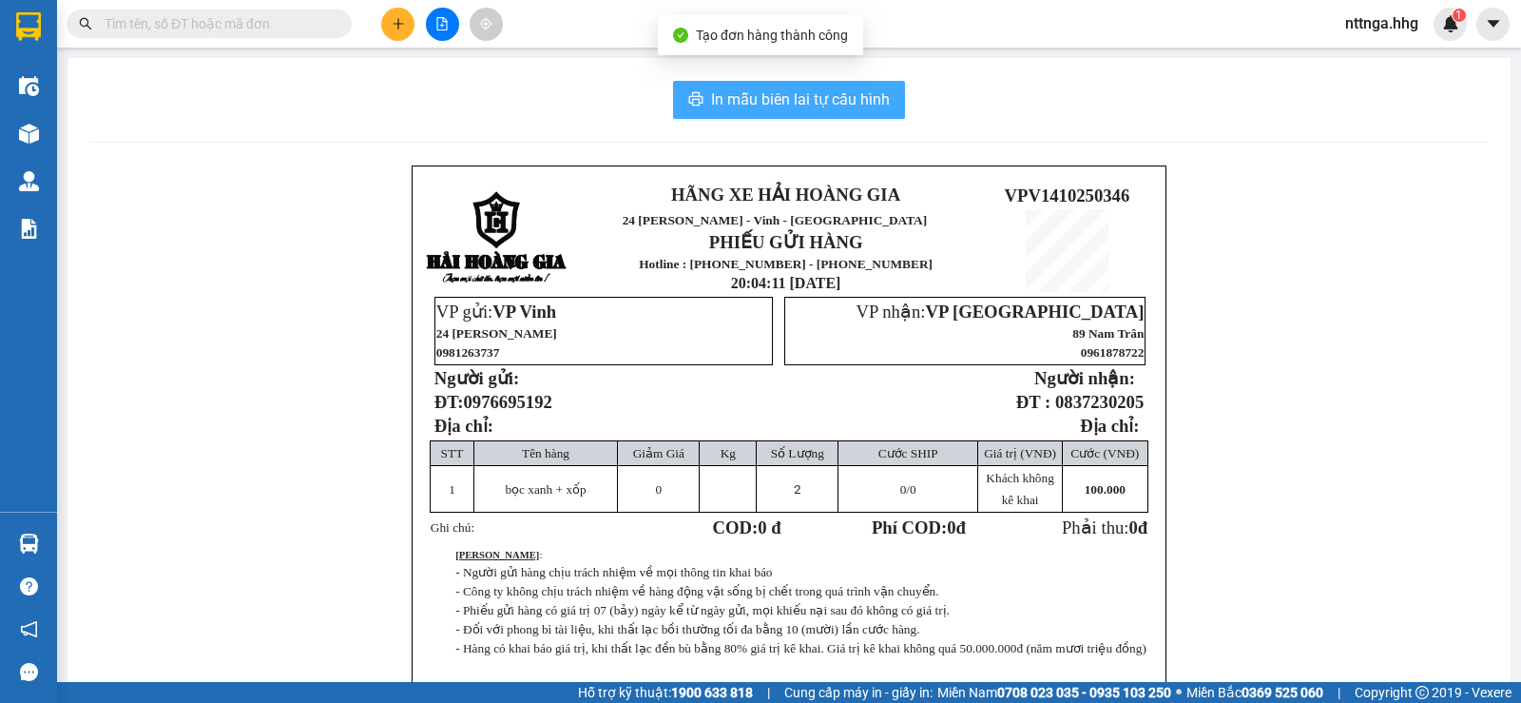
click at [858, 113] on button "In mẫu biên lai tự cấu hình" at bounding box center [789, 100] width 232 height 38
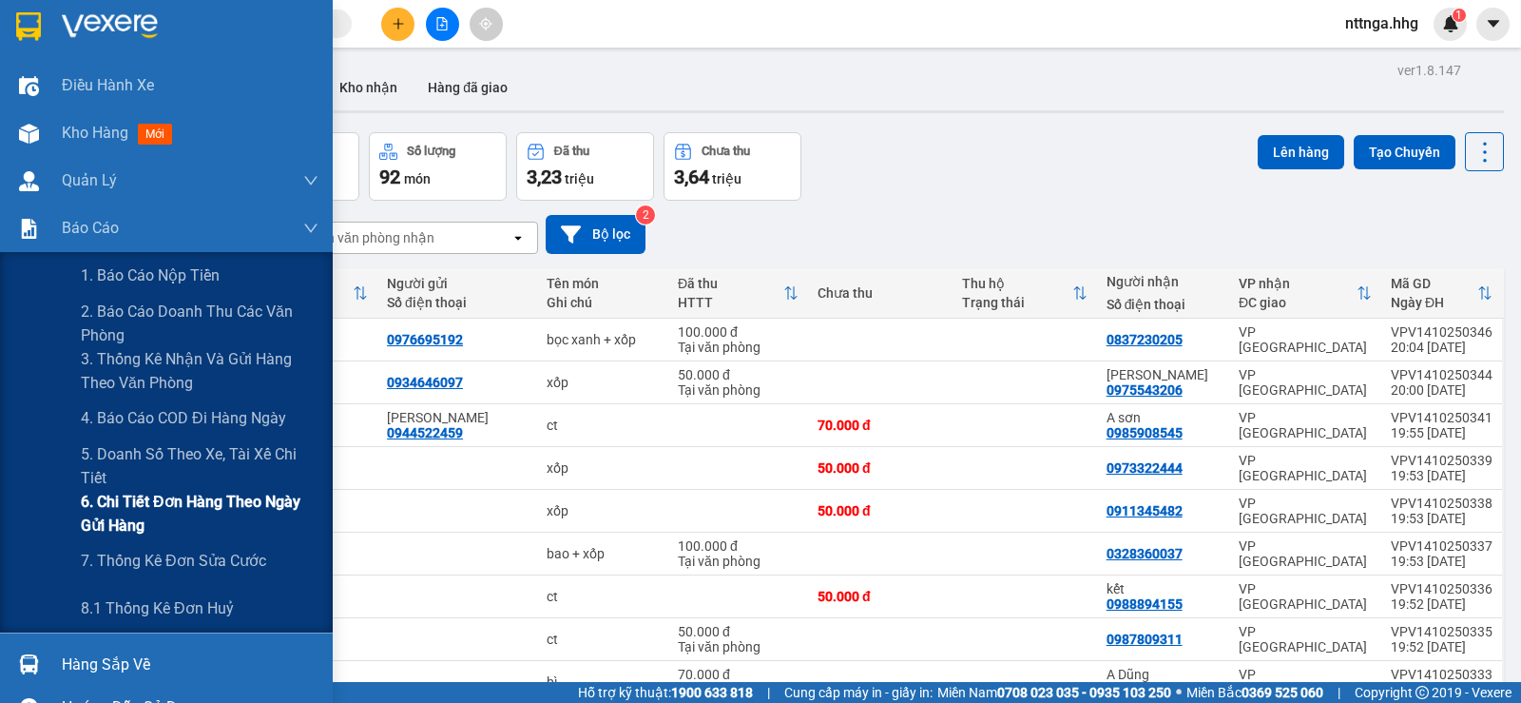
click at [129, 495] on span "6. Chi tiết đơn hàng theo ngày gửi hàng" at bounding box center [200, 514] width 238 height 48
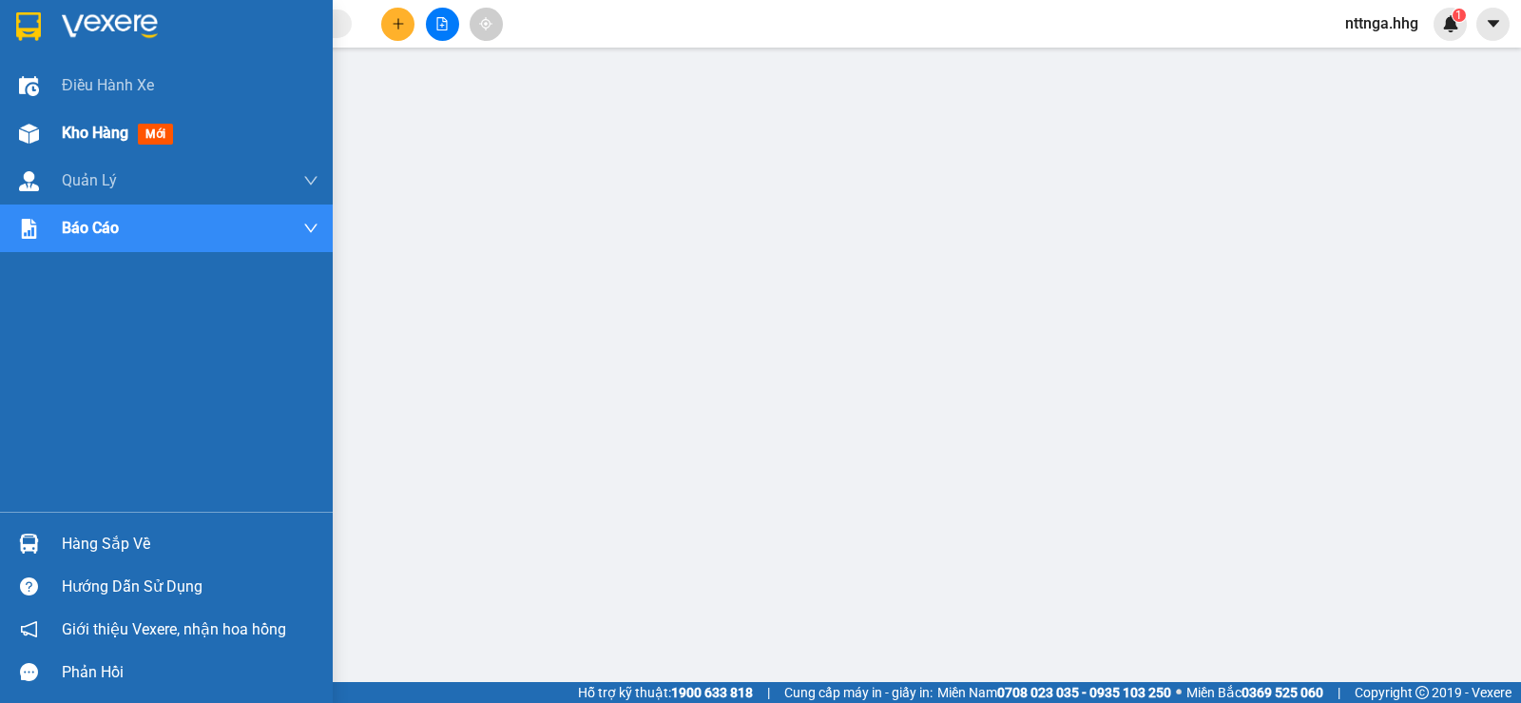
click at [30, 135] on img at bounding box center [29, 134] width 20 height 20
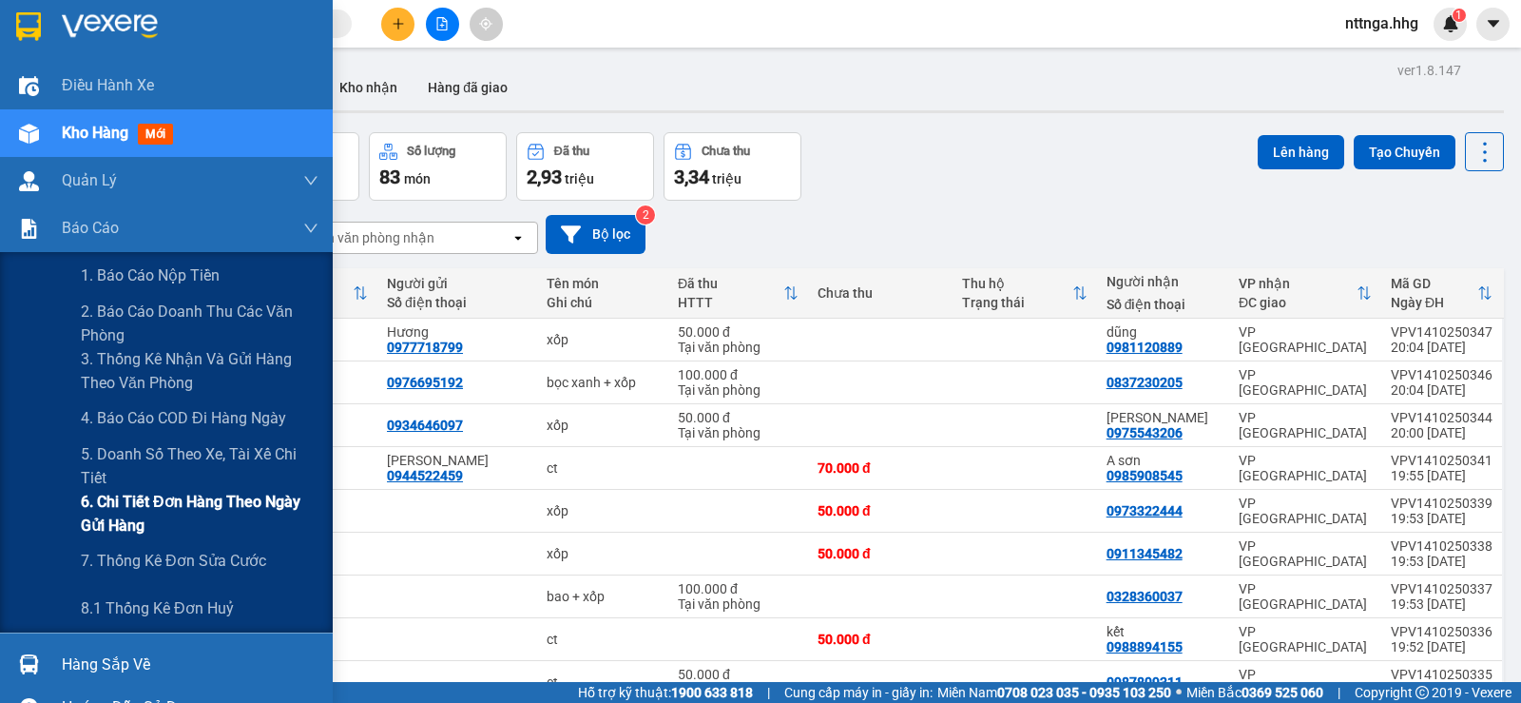
click at [155, 493] on span "6. Chi tiết đơn hàng theo ngày gửi hàng" at bounding box center [200, 514] width 238 height 48
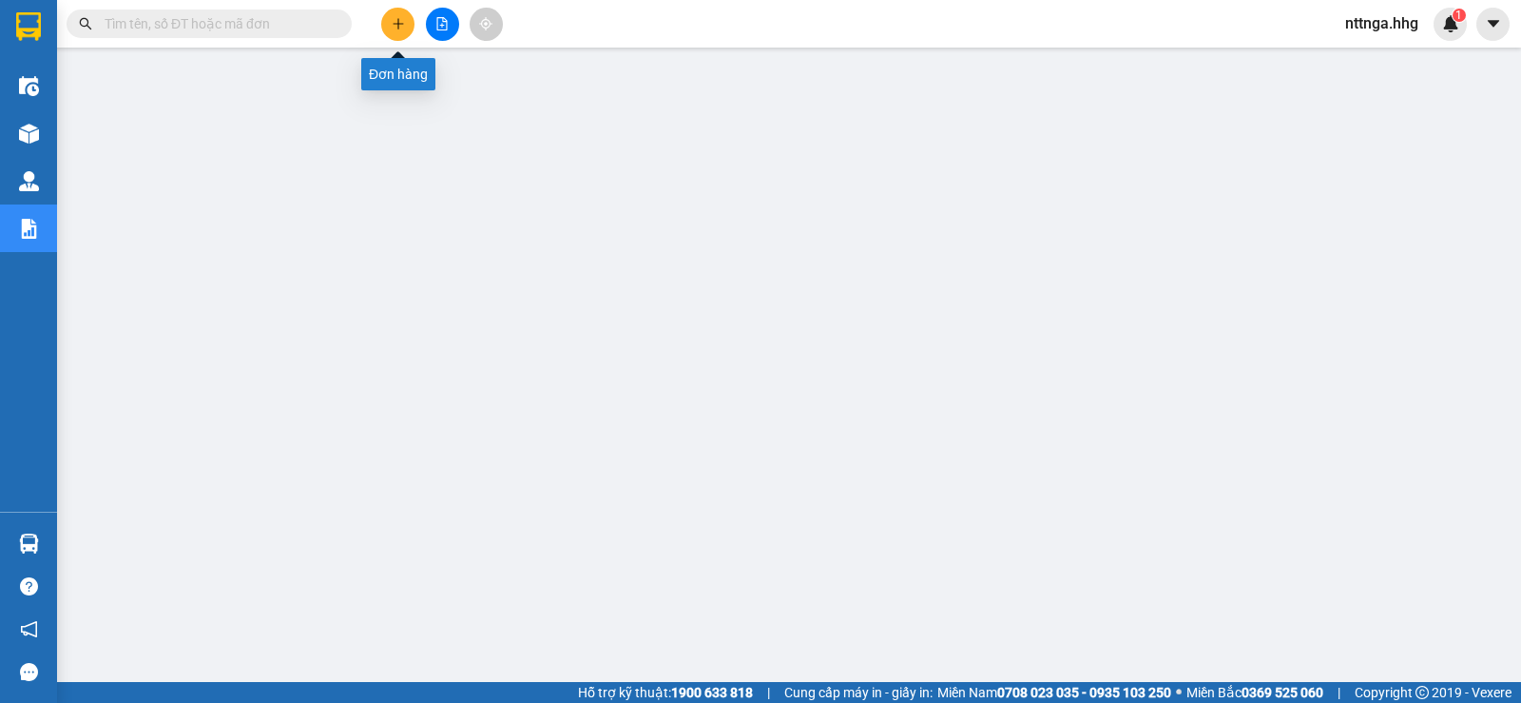
click at [404, 24] on icon "plus" at bounding box center [398, 23] width 13 height 13
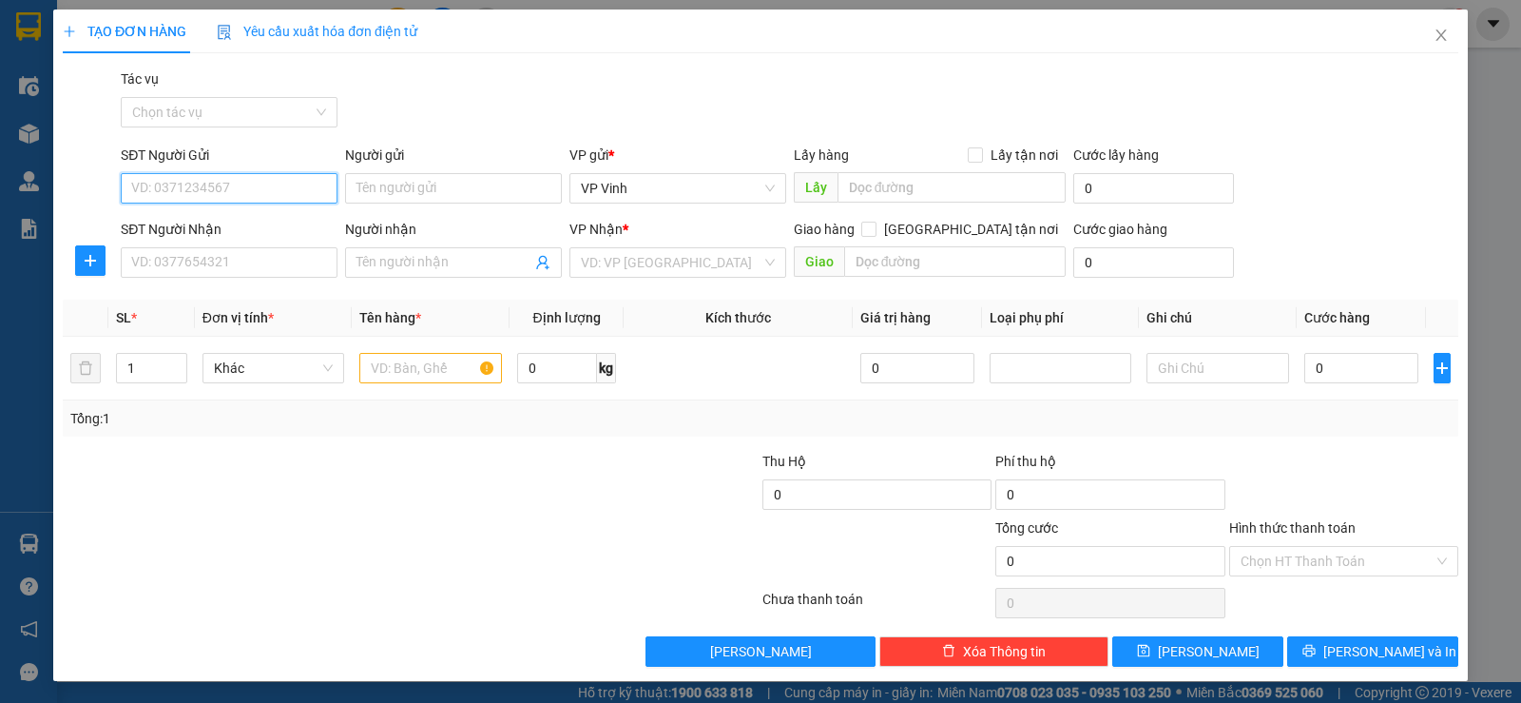
click at [204, 187] on input "SĐT Người Gửi" at bounding box center [229, 188] width 217 height 30
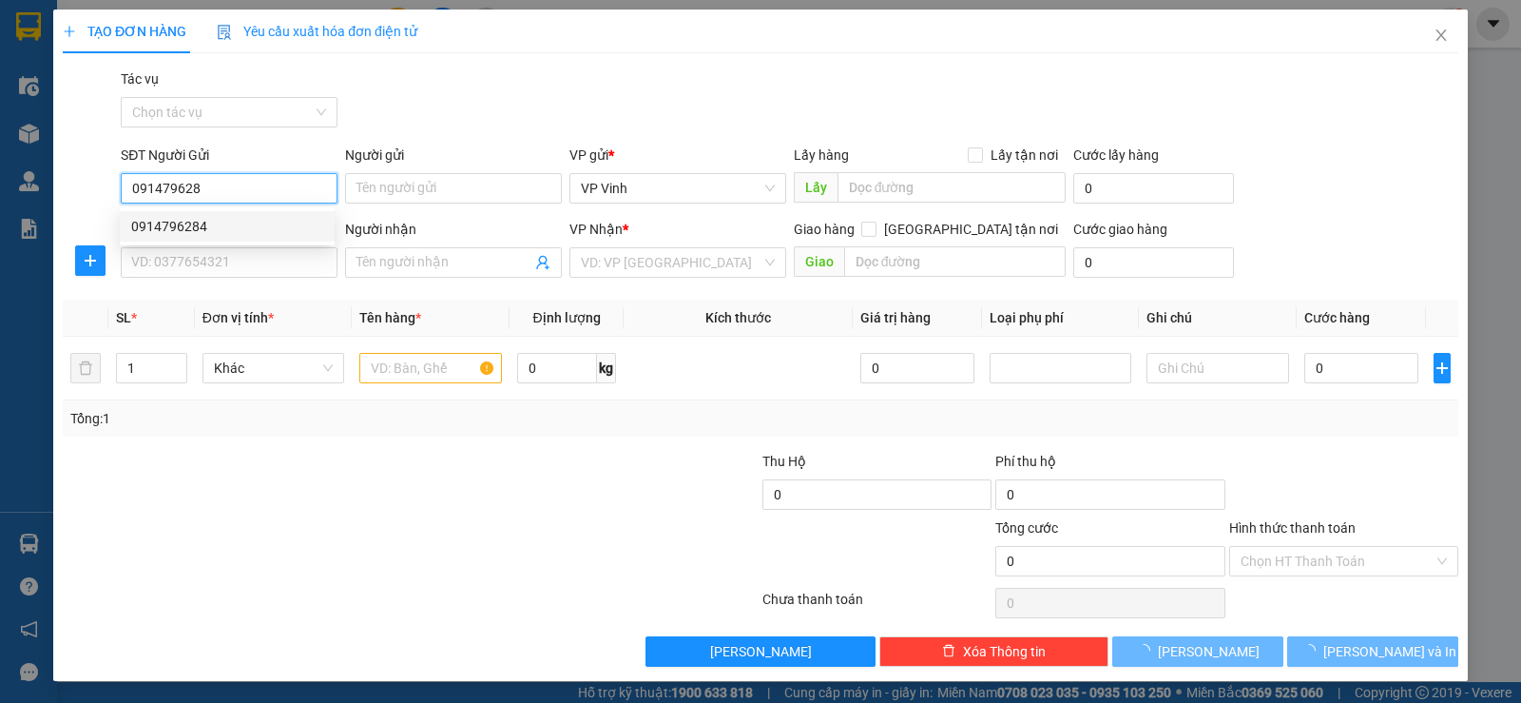
click at [192, 227] on div "0914796284" at bounding box center [227, 226] width 192 height 21
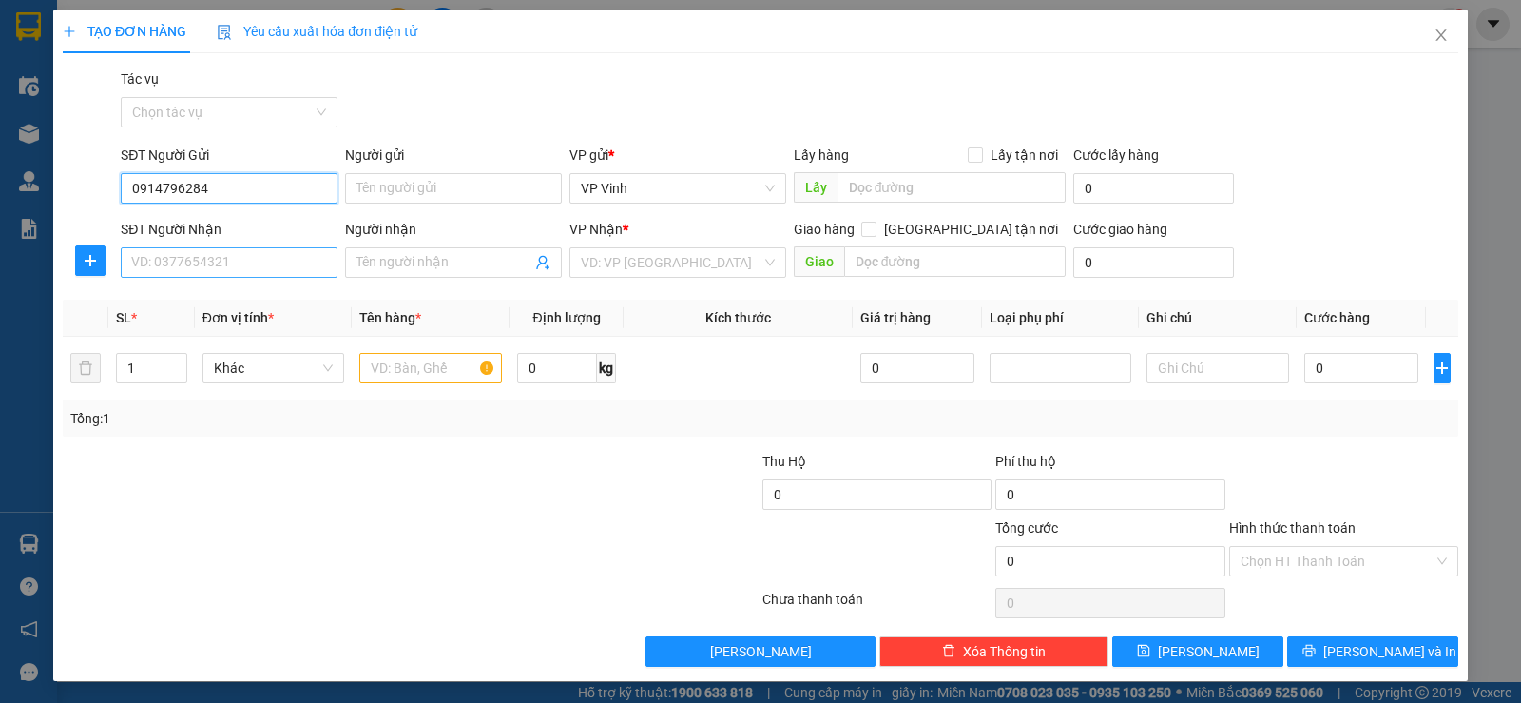
type input "0914796284"
click at [221, 254] on input "SĐT Người Nhận" at bounding box center [229, 262] width 217 height 30
click at [184, 268] on input "SĐT Người Nhận" at bounding box center [229, 262] width 217 height 30
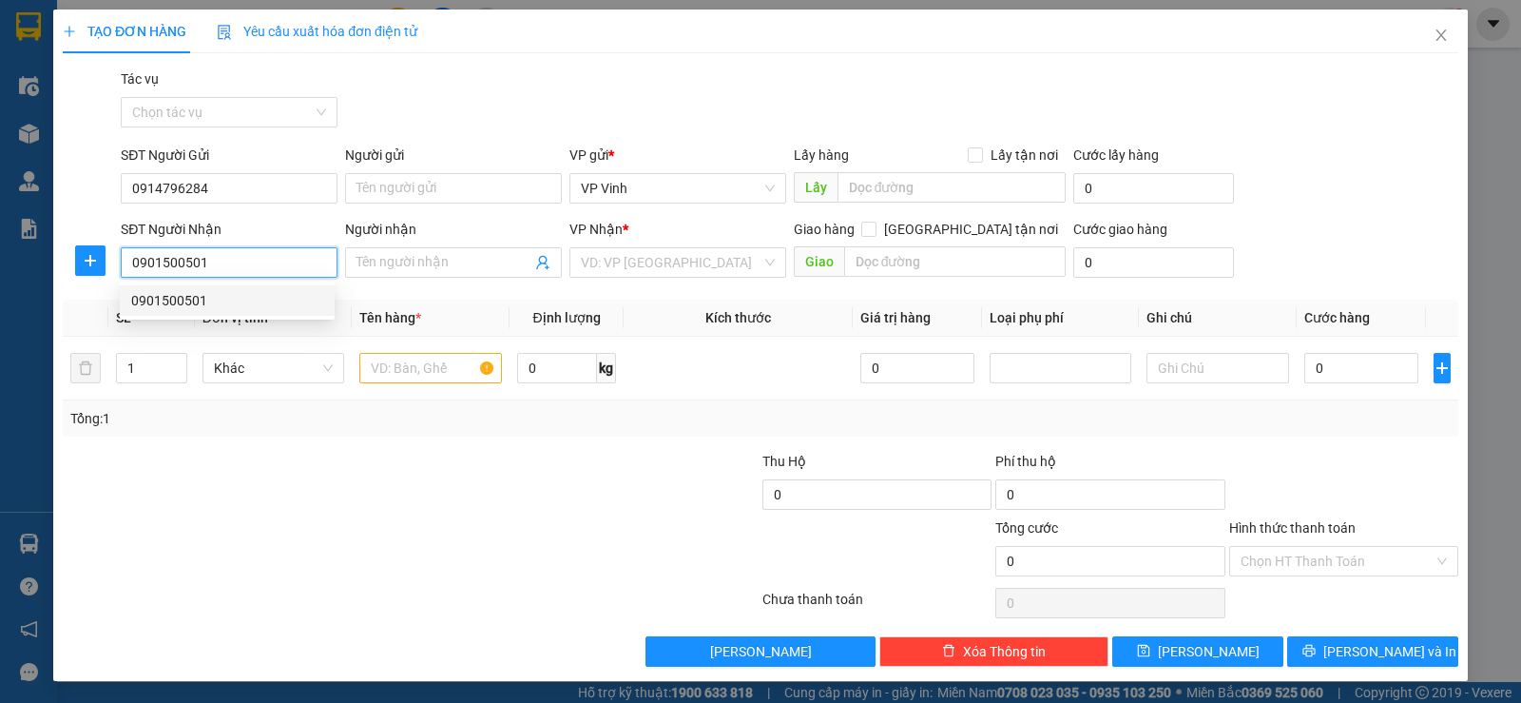
click at [218, 308] on div "0901500501" at bounding box center [227, 300] width 192 height 21
type input "0901500501"
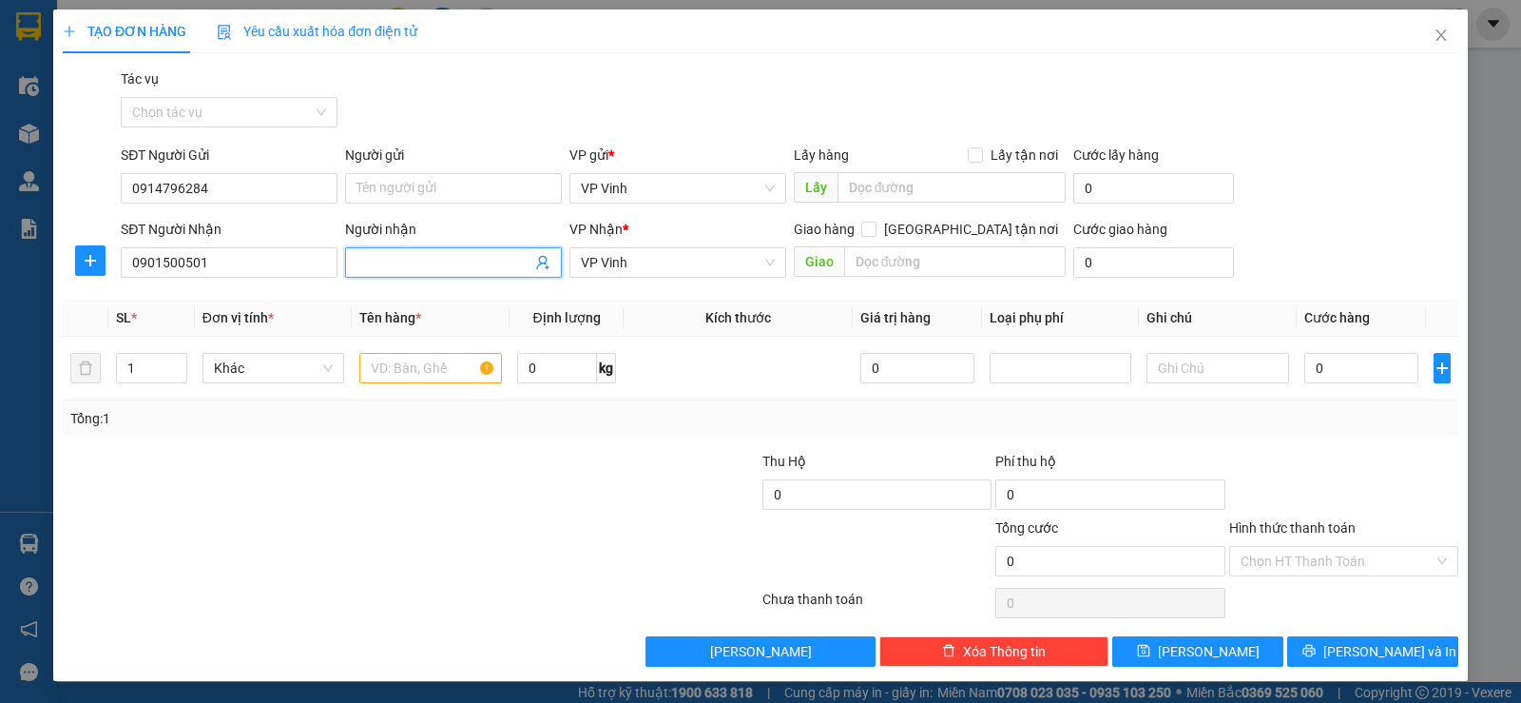
click at [415, 262] on input "Người nhận" at bounding box center [444, 262] width 175 height 21
type input "0935122655"
click at [448, 370] on input "text" at bounding box center [430, 368] width 143 height 30
click at [767, 257] on div "VP Vinh" at bounding box center [678, 262] width 217 height 30
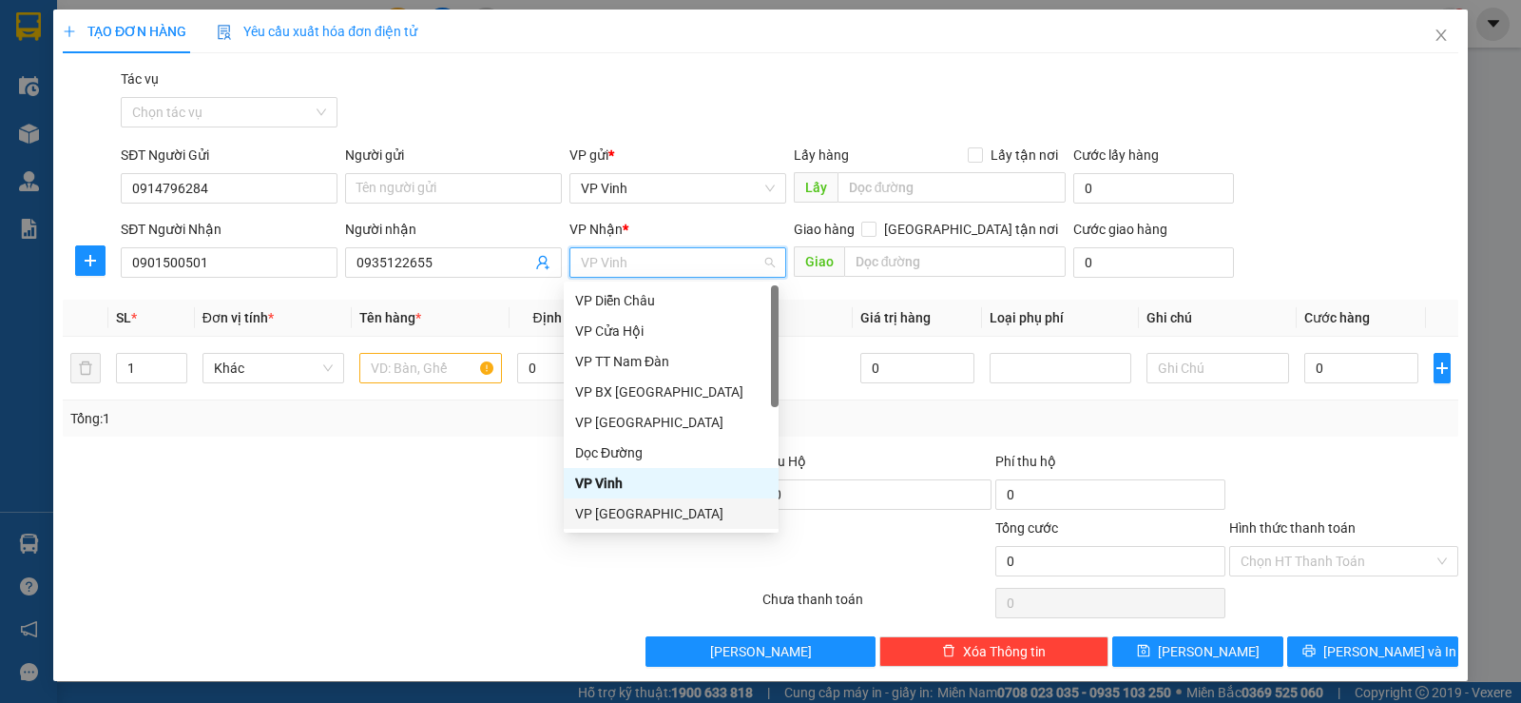
click at [640, 518] on div "VP Đà Nẵng" at bounding box center [671, 513] width 192 height 21
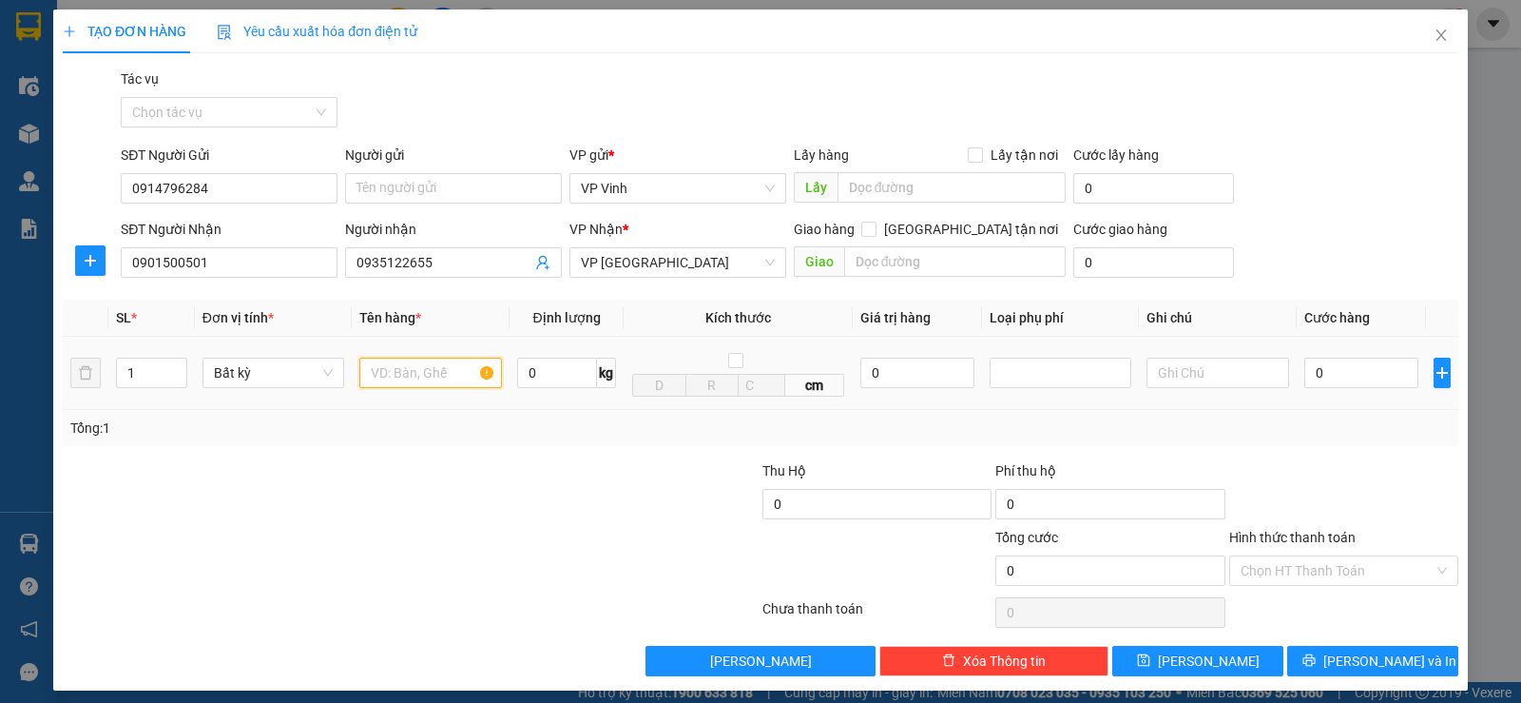
click at [439, 361] on input "text" at bounding box center [430, 373] width 143 height 30
click at [438, 369] on input "text" at bounding box center [430, 373] width 143 height 30
click at [414, 376] on input "text" at bounding box center [430, 373] width 143 height 30
click at [417, 365] on input "text" at bounding box center [430, 373] width 143 height 30
click at [238, 276] on input "0901500501" at bounding box center [229, 262] width 217 height 30
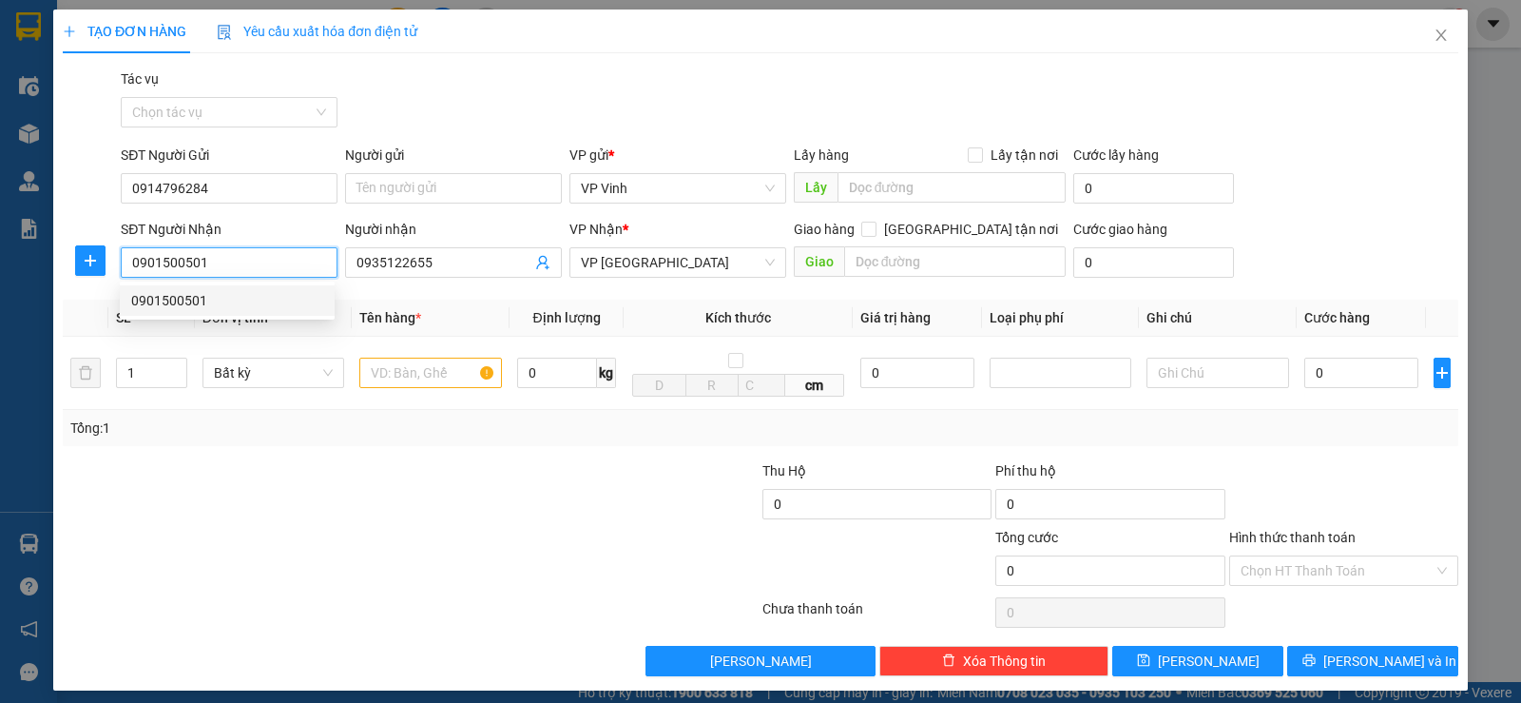
drag, startPoint x: 240, startPoint y: 265, endPoint x: 111, endPoint y: 244, distance: 130.1
click at [111, 244] on div "SĐT Người Nhận 0901500501 Người nhận 0935122655 VP Nhận * VP Đà Nẵng Giao hàng …" at bounding box center [761, 252] width 1400 height 67
click at [241, 278] on div "SĐT Người Nhận 0901500501" at bounding box center [229, 252] width 217 height 67
click at [242, 271] on input "0901500501" at bounding box center [229, 262] width 217 height 30
type input "0901500"
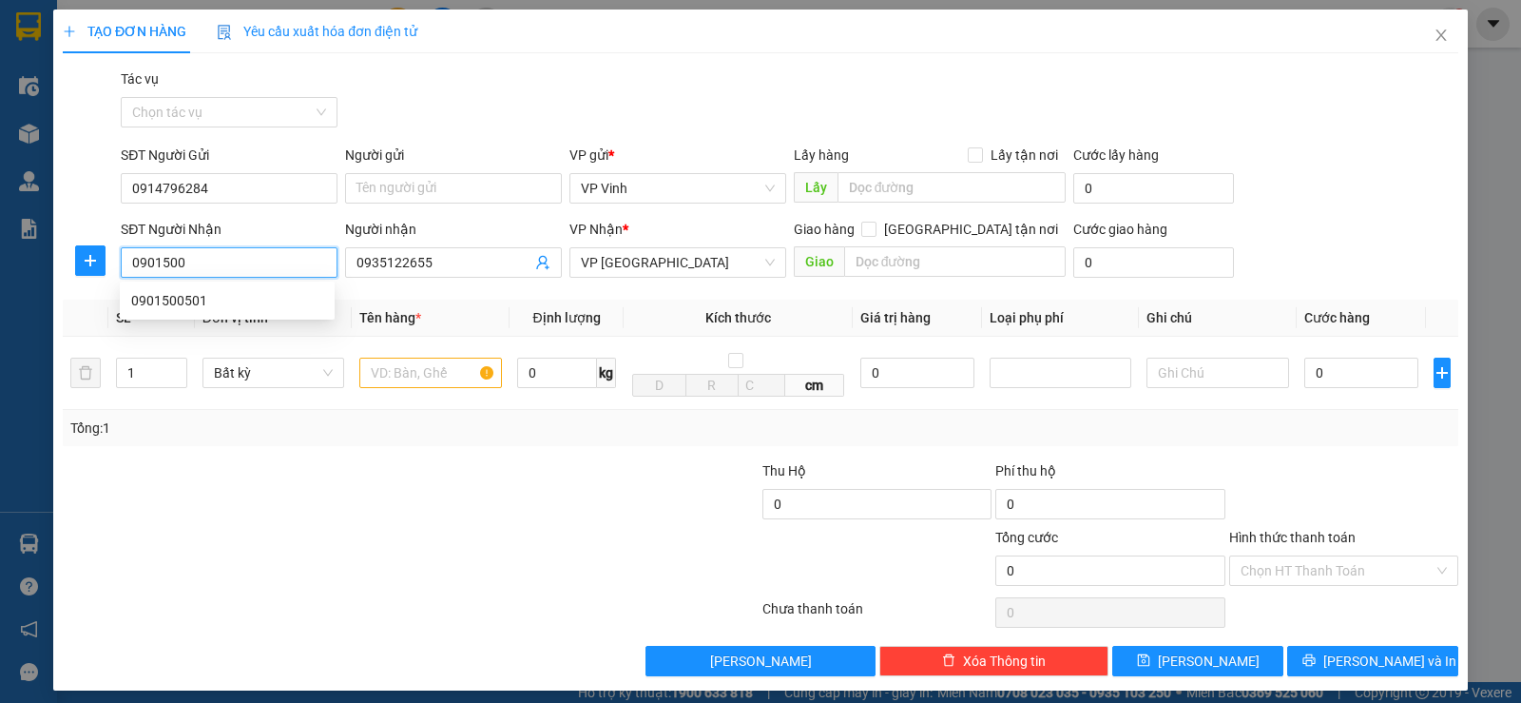
drag, startPoint x: 235, startPoint y: 262, endPoint x: 30, endPoint y: 247, distance: 205.0
click at [30, 247] on div "TẠO ĐƠN HÀNG Yêu cầu xuất hóa đơn điện tử Transit Pickup Surcharge Ids Transit …" at bounding box center [760, 351] width 1521 height 703
drag, startPoint x: 462, startPoint y: 264, endPoint x: 309, endPoint y: 263, distance: 153.1
click at [309, 263] on div "SĐT Người Nhận VD: 0377654321 Người nhận 0935122655 0935122655 VP Nhận * VP Đà …" at bounding box center [790, 252] width 1346 height 67
click at [213, 254] on input "SĐT Người Nhận" at bounding box center [229, 262] width 217 height 30
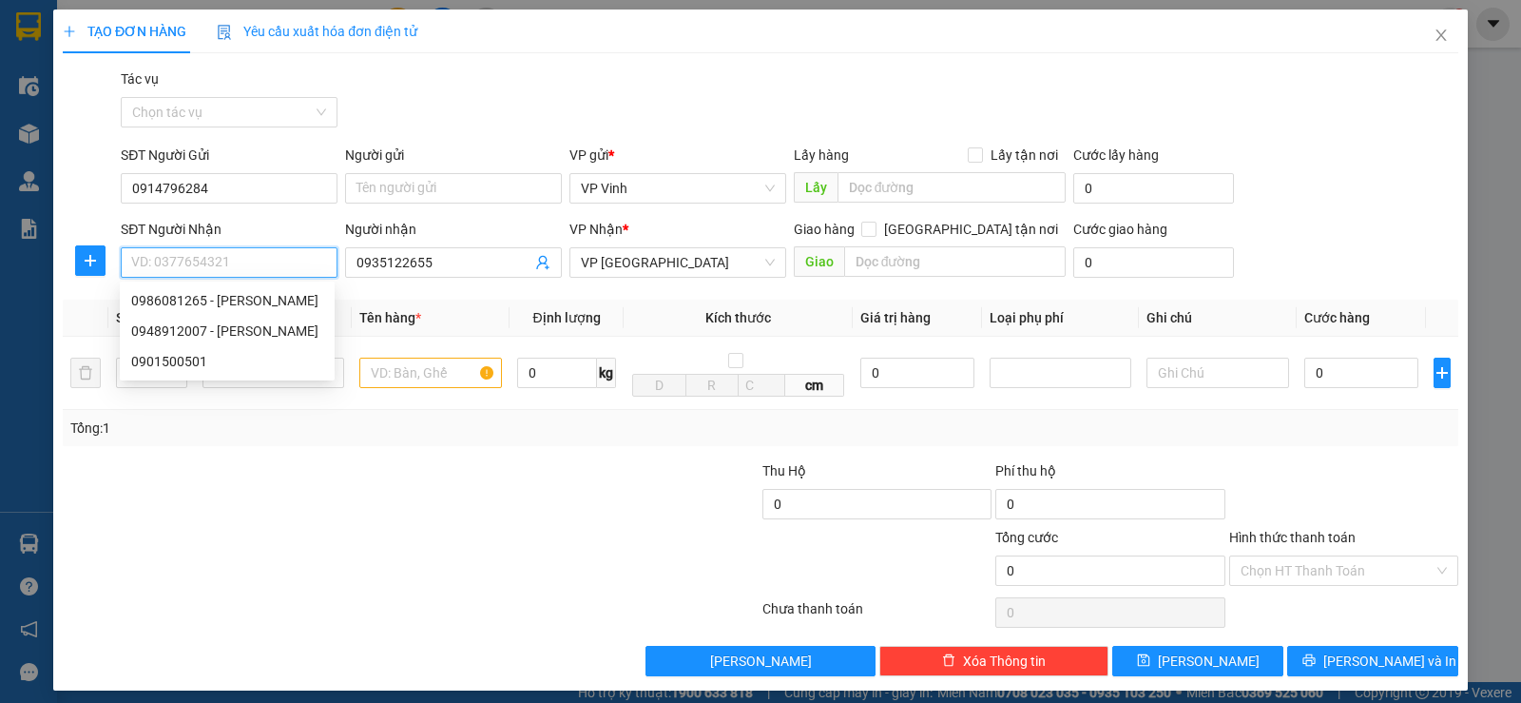
paste input "0935122655"
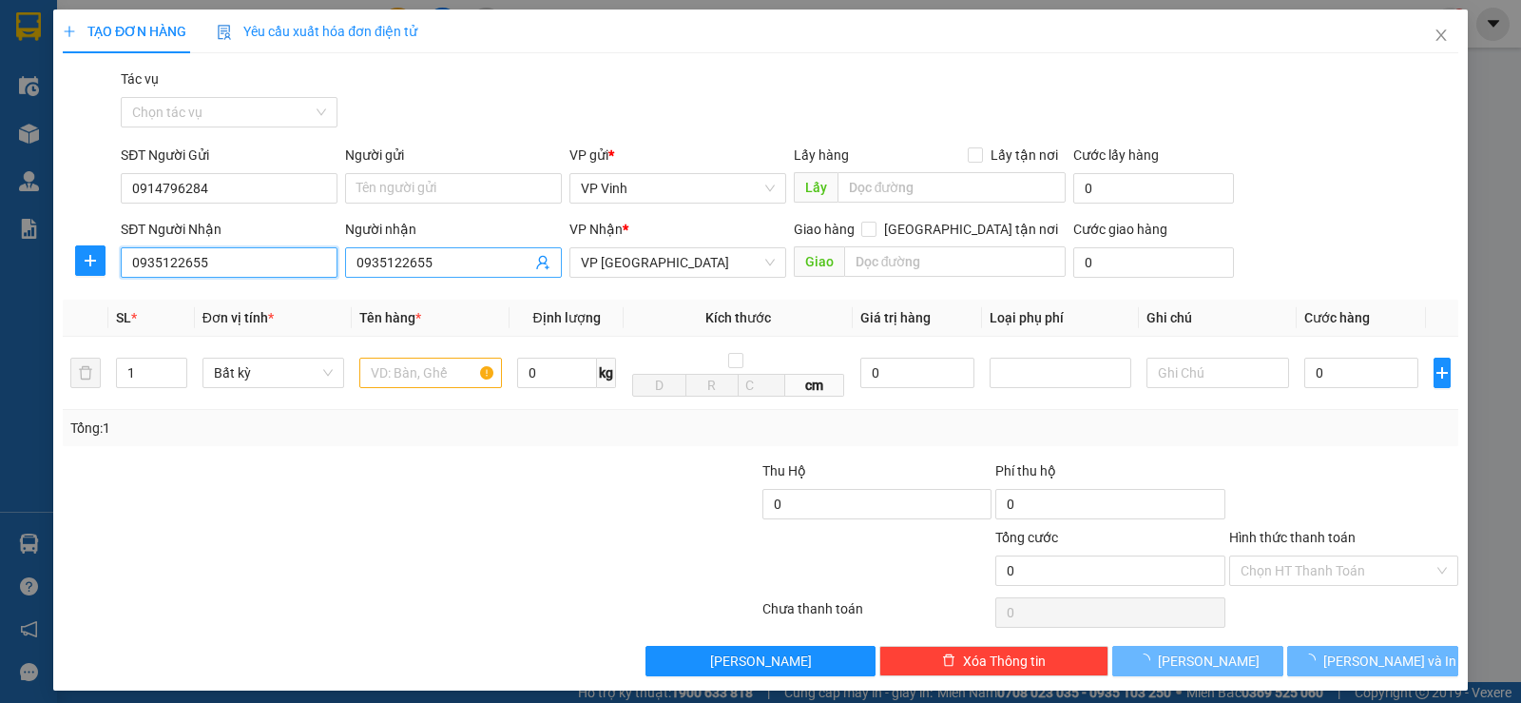
type input "0935122655"
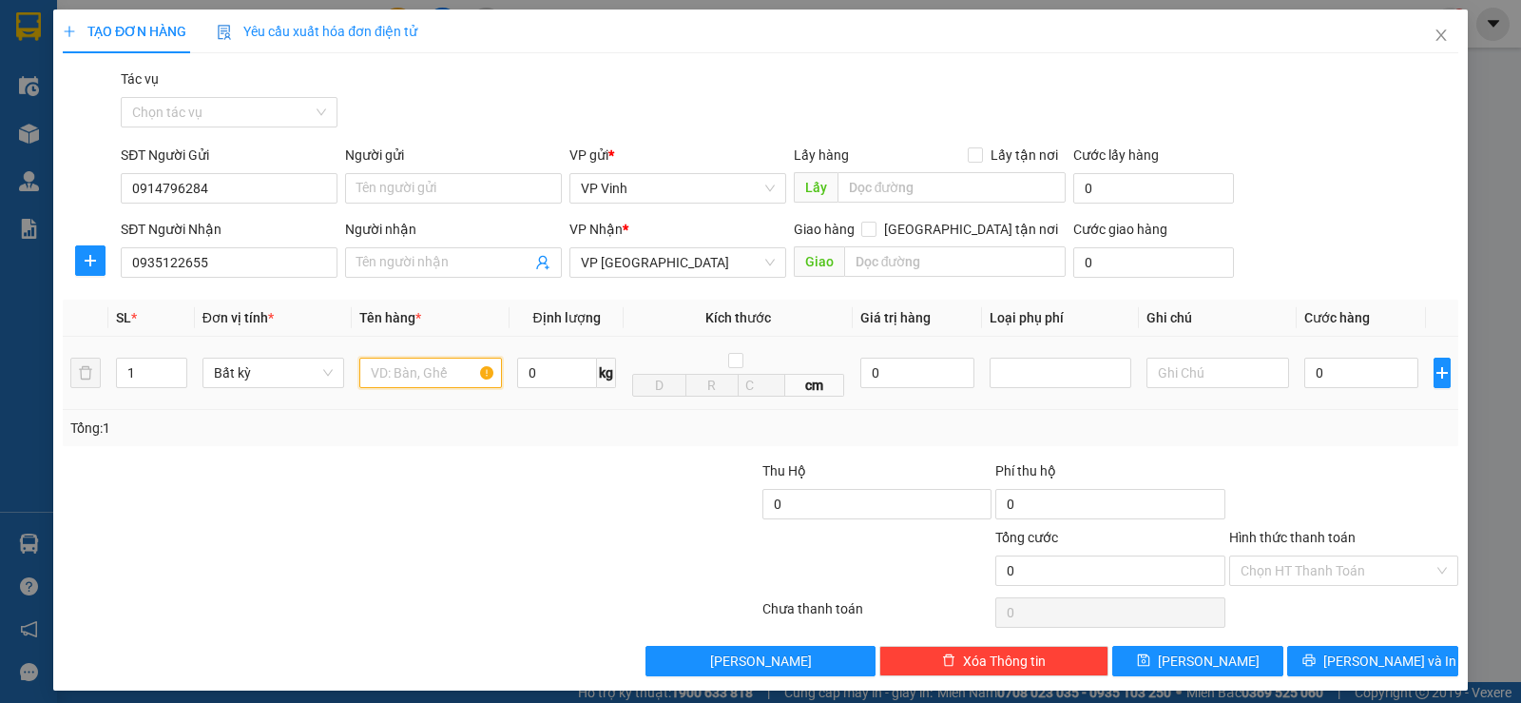
click at [416, 383] on input "text" at bounding box center [430, 373] width 143 height 30
type input "XỐP"
click at [1356, 387] on input "0" at bounding box center [1362, 373] width 114 height 30
type input "5"
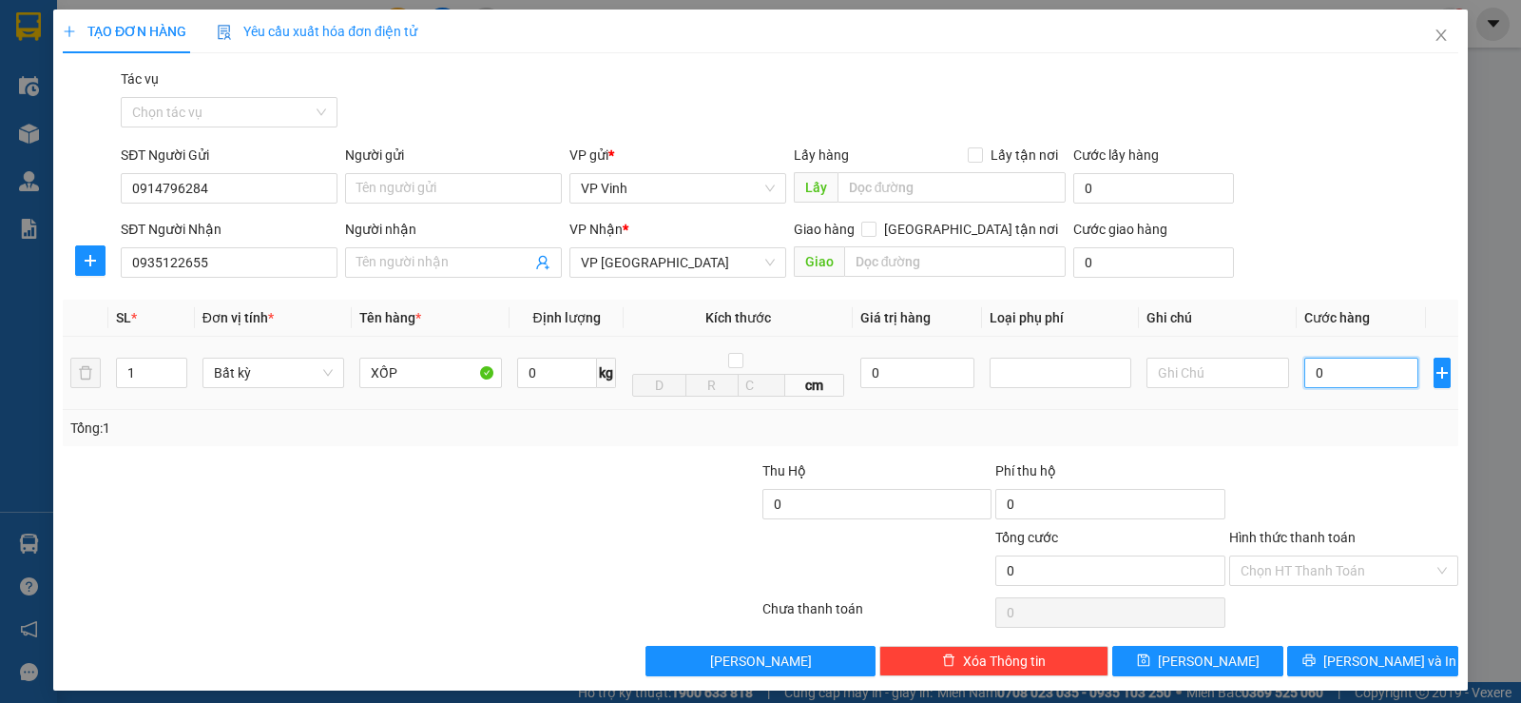
type input "5"
type input "50"
type input "500"
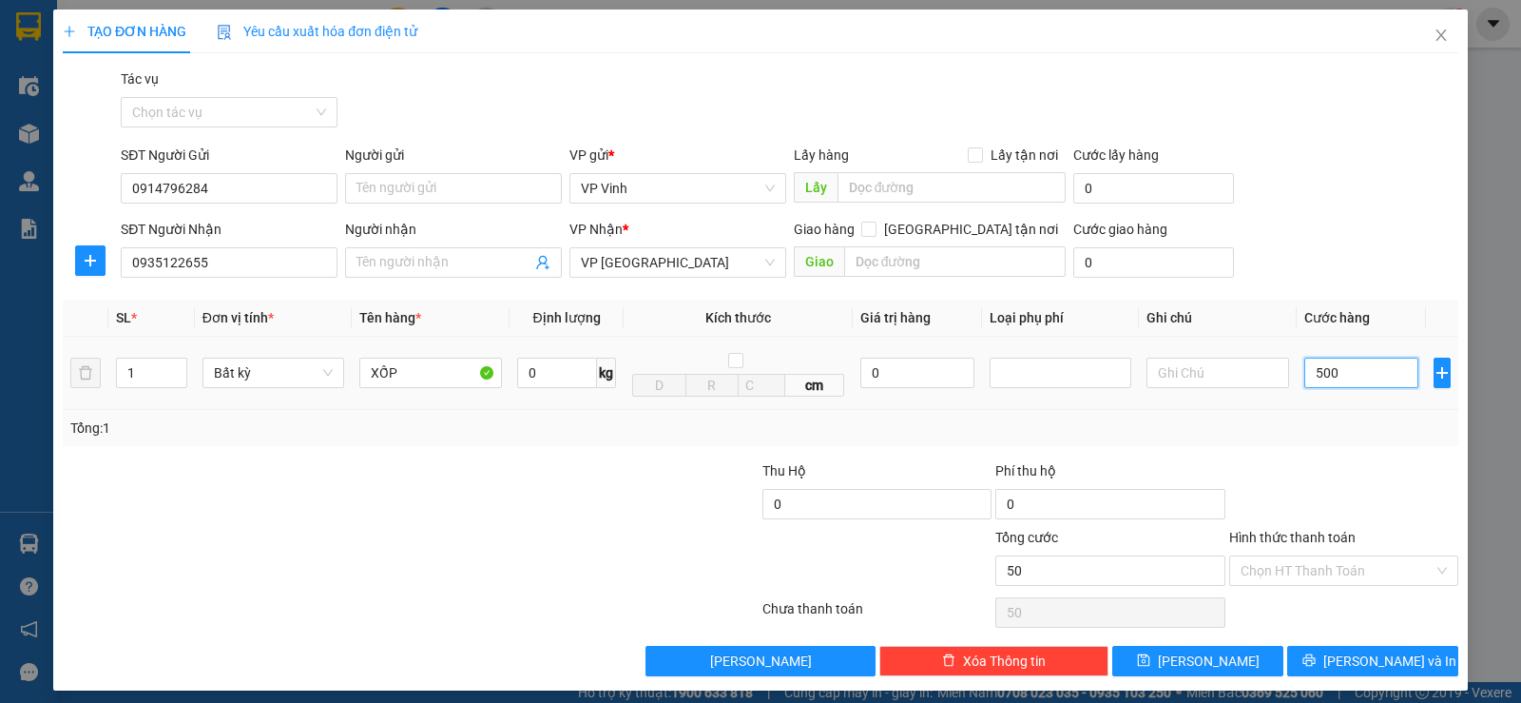
type input "500"
type input "5.000"
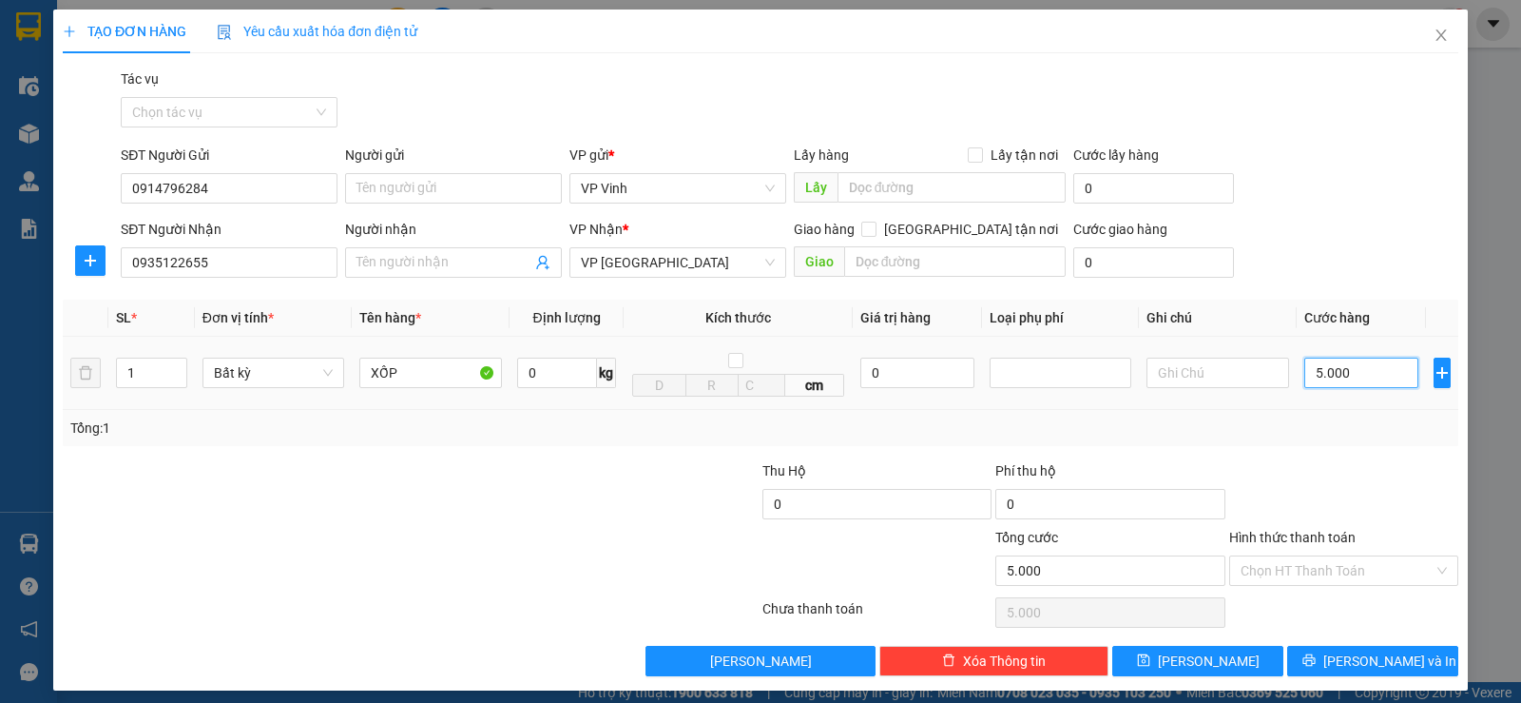
type input "50.000"
click at [1382, 663] on span "Lưu và In" at bounding box center [1390, 660] width 133 height 21
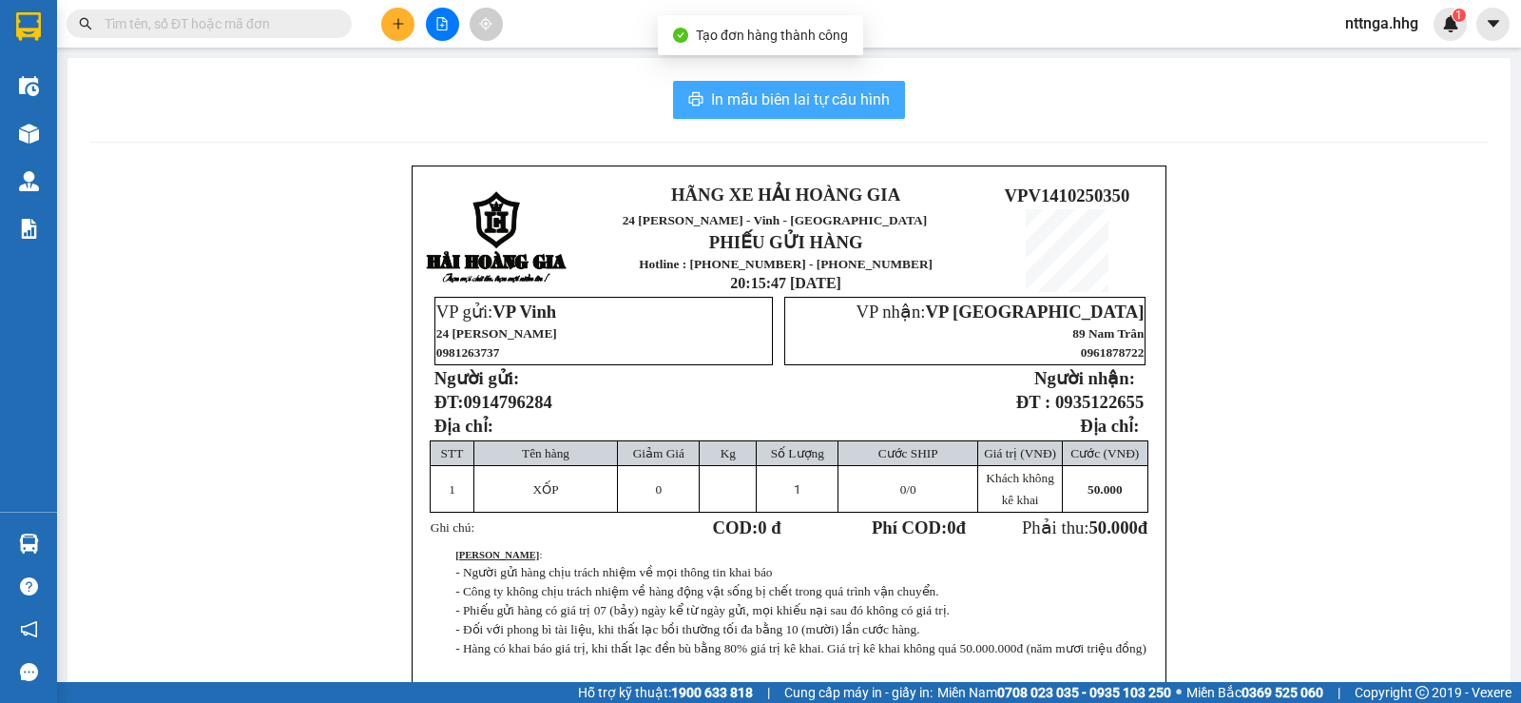
click at [855, 111] on span "In mẫu biên lai tự cấu hình" at bounding box center [800, 99] width 179 height 24
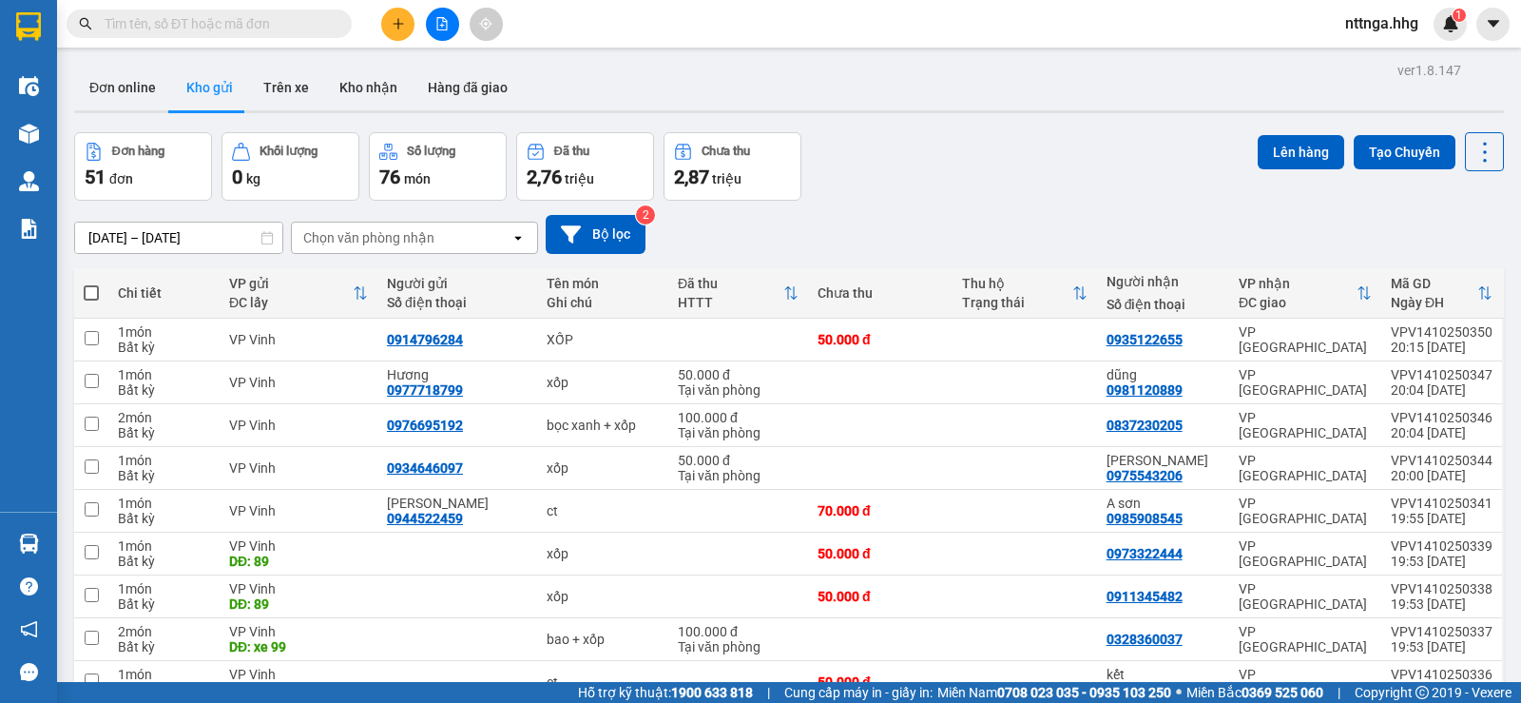
click at [399, 19] on icon "plus" at bounding box center [398, 23] width 13 height 13
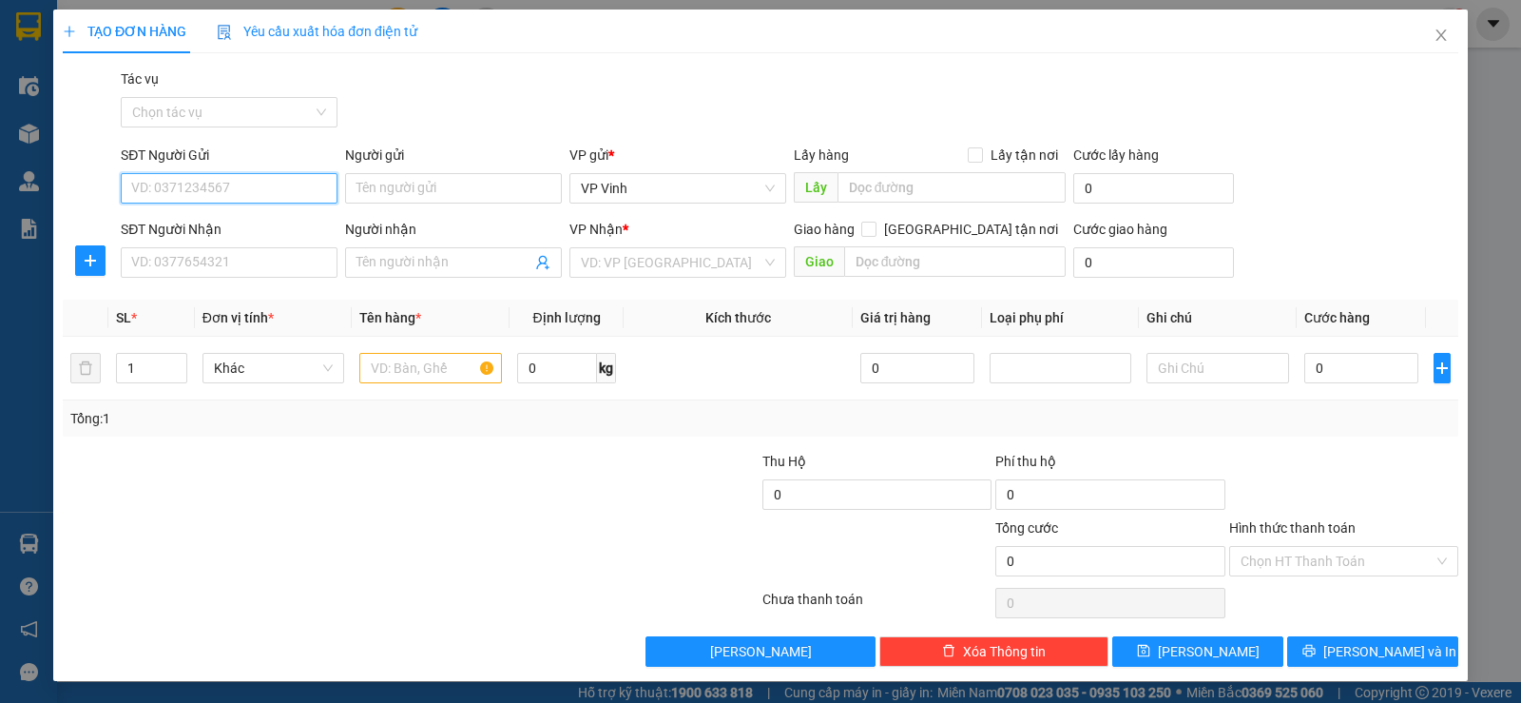
click at [270, 192] on input "SĐT Người Gửi" at bounding box center [229, 188] width 217 height 30
type input "0982750353"
click at [256, 244] on div "SĐT Người Nhận" at bounding box center [229, 233] width 217 height 29
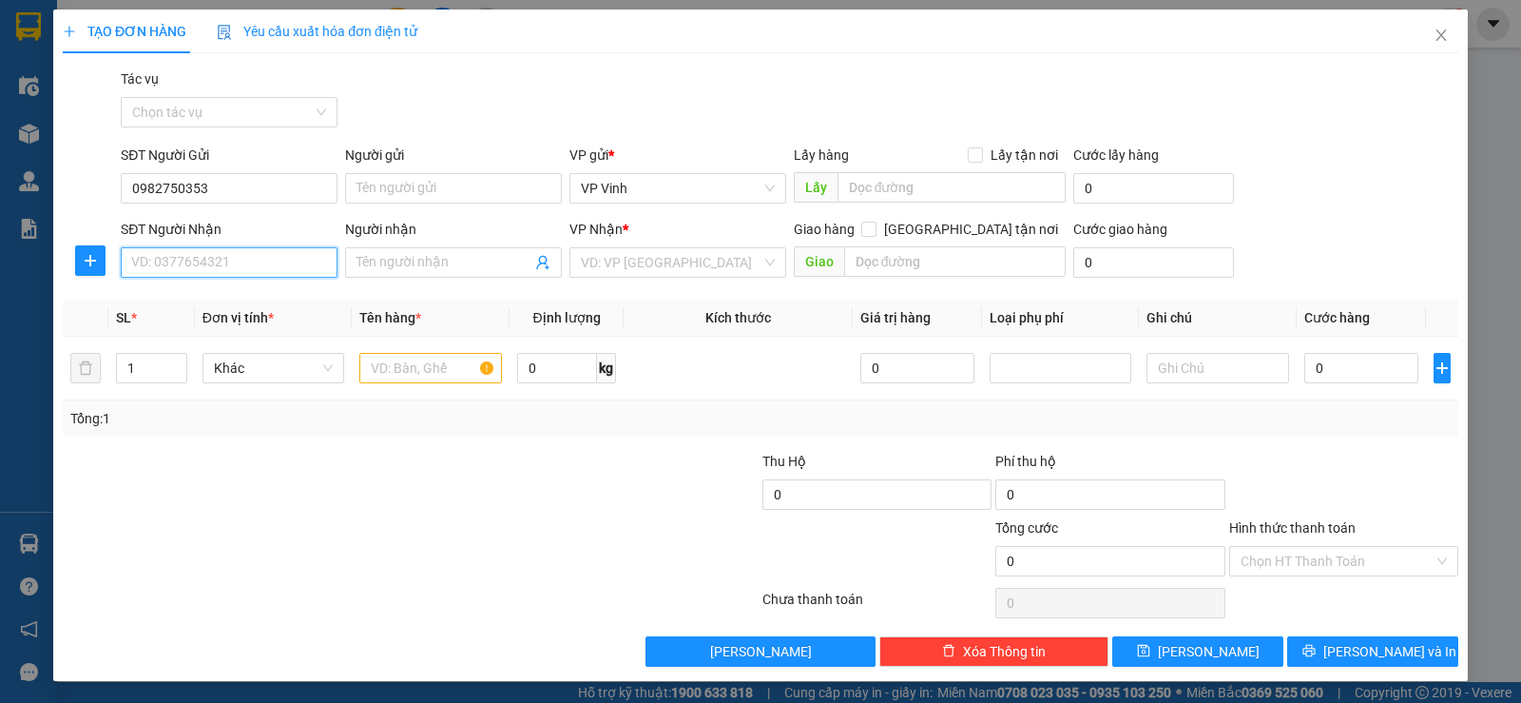
click at [261, 262] on input "SĐT Người Nhận" at bounding box center [229, 262] width 217 height 30
type input "0349585698"
click at [240, 301] on div "0349585698 - HẬU" at bounding box center [227, 300] width 192 height 21
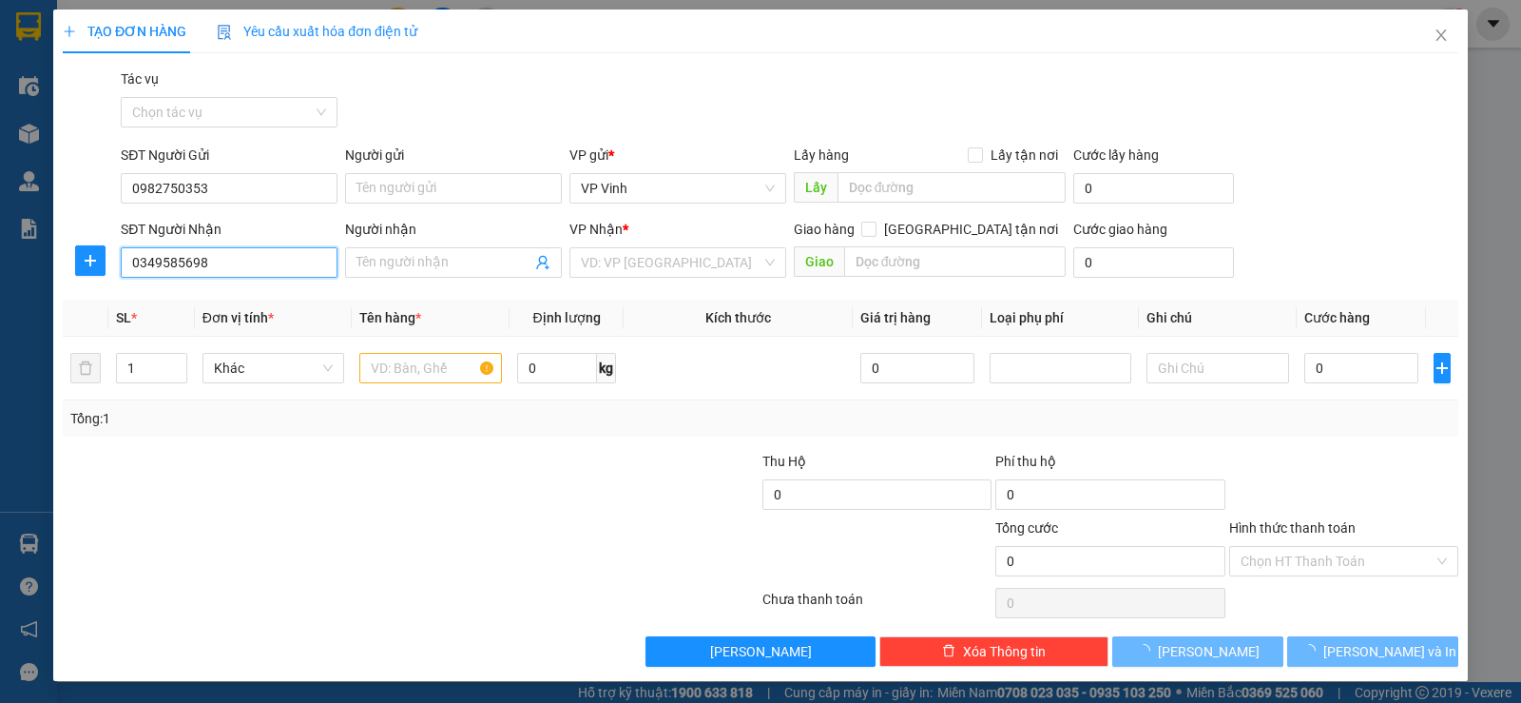
type input "HẬU"
type input "trà khúc -Q ngãi"
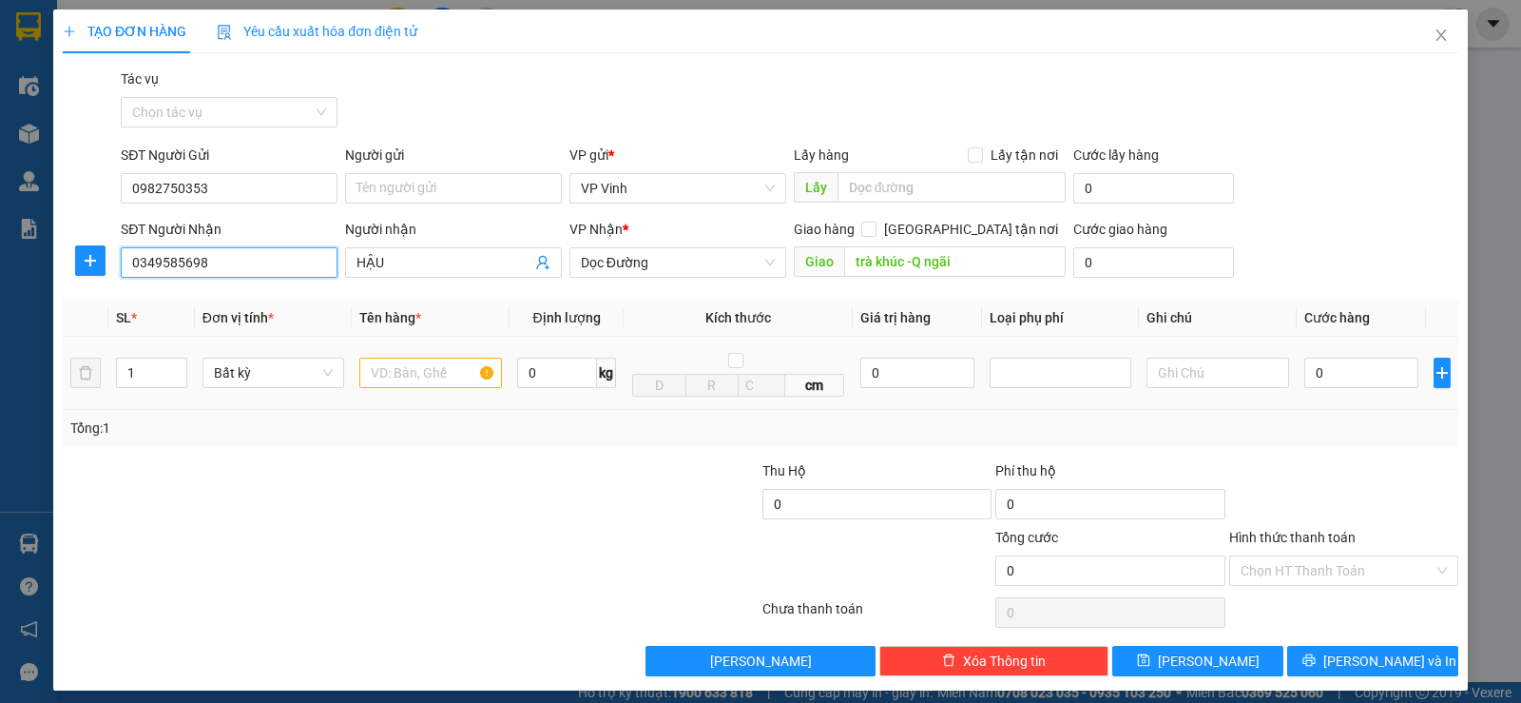
type input "0349585698"
click at [425, 383] on input "text" at bounding box center [430, 373] width 143 height 30
type input "RƯỢU"
drag, startPoint x: 384, startPoint y: 368, endPoint x: 293, endPoint y: 367, distance: 91.3
click at [293, 367] on tr "1 Bất kỳ RƯỢU 0 kg cm 0 0" at bounding box center [761, 373] width 1396 height 73
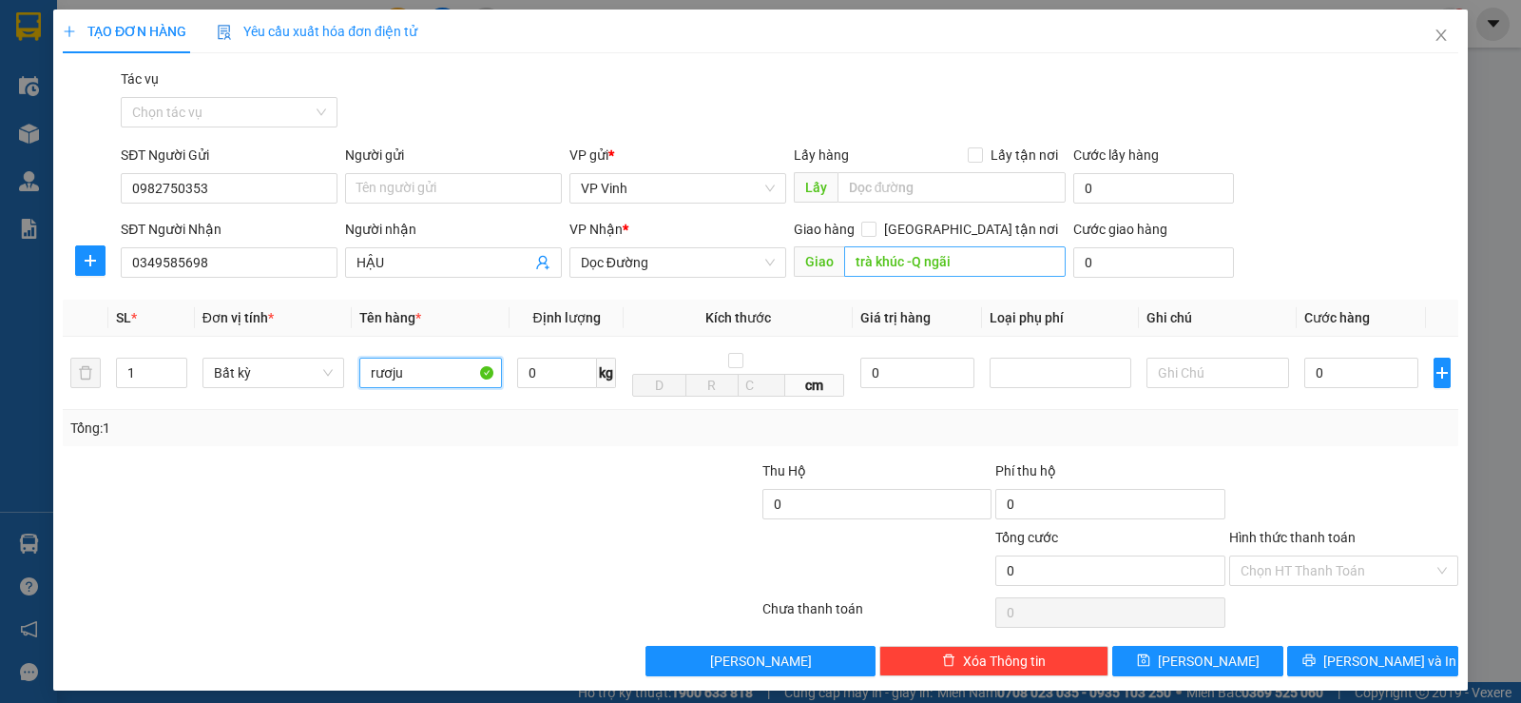
type input "rươju"
click at [890, 261] on input "text" at bounding box center [955, 261] width 223 height 30
type input "q ngãi"
click at [421, 382] on input "rươju" at bounding box center [430, 373] width 143 height 30
type input "rượu"
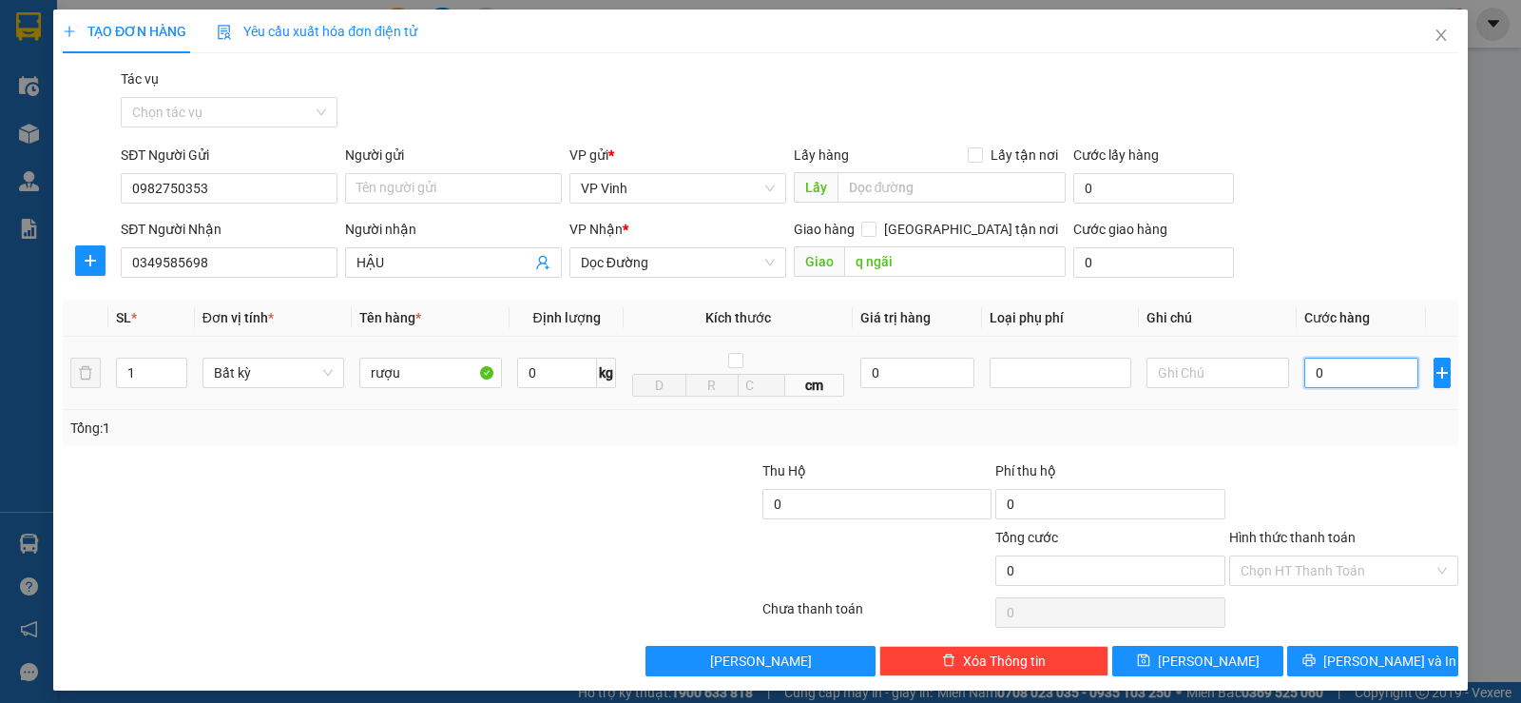
click at [1305, 381] on input "0" at bounding box center [1362, 373] width 114 height 30
type input "5"
type input "50"
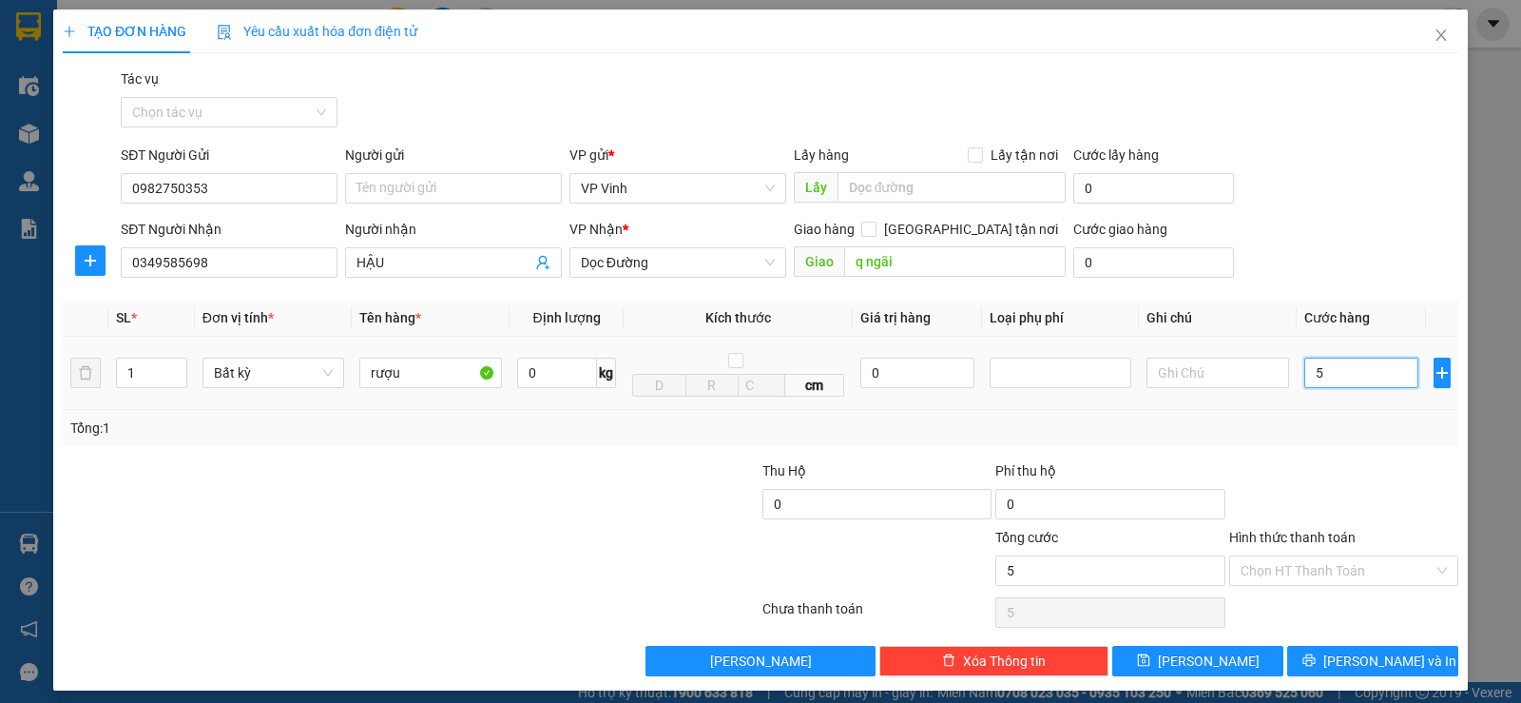
type input "50"
type input "500"
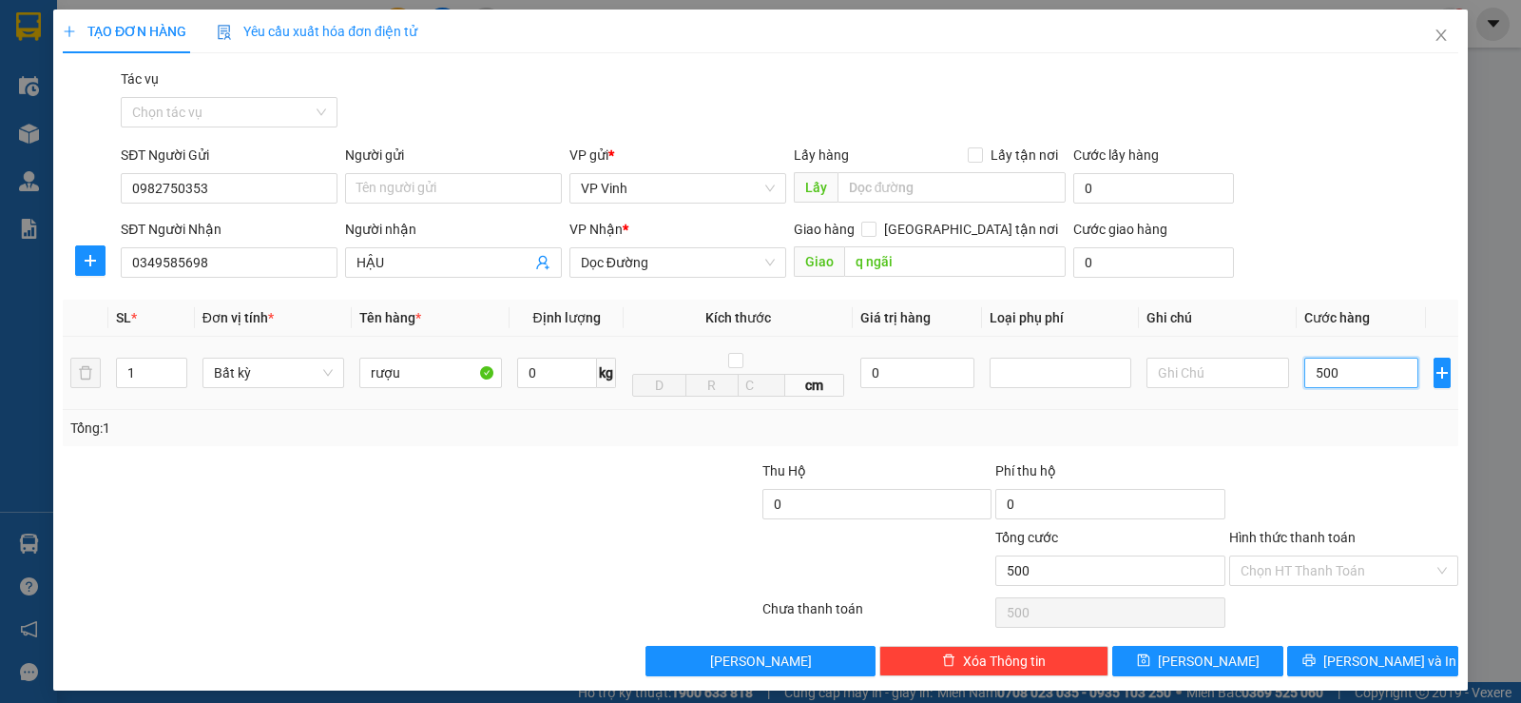
type input "5.000"
type input "50.000"
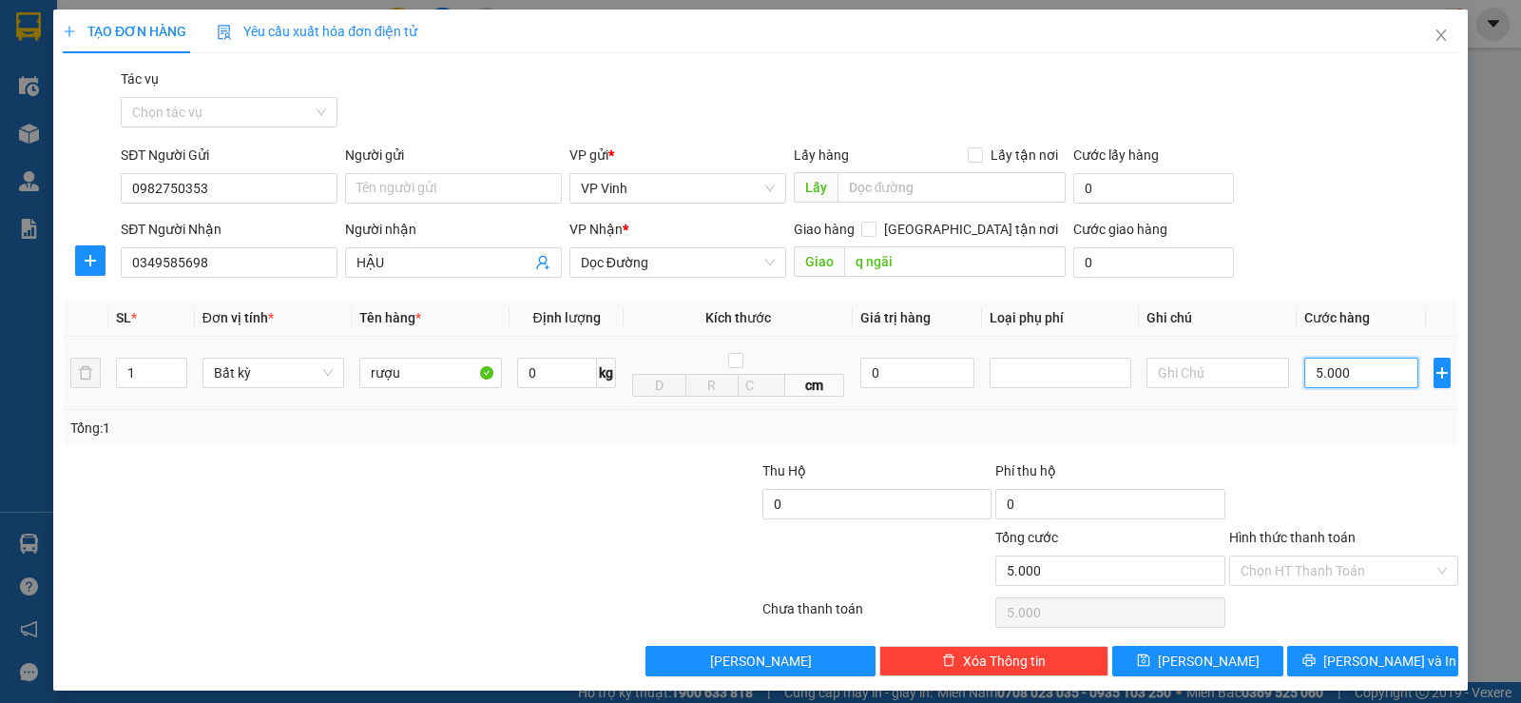
type input "50.000"
click at [1372, 668] on span "Lưu và In" at bounding box center [1390, 660] width 133 height 21
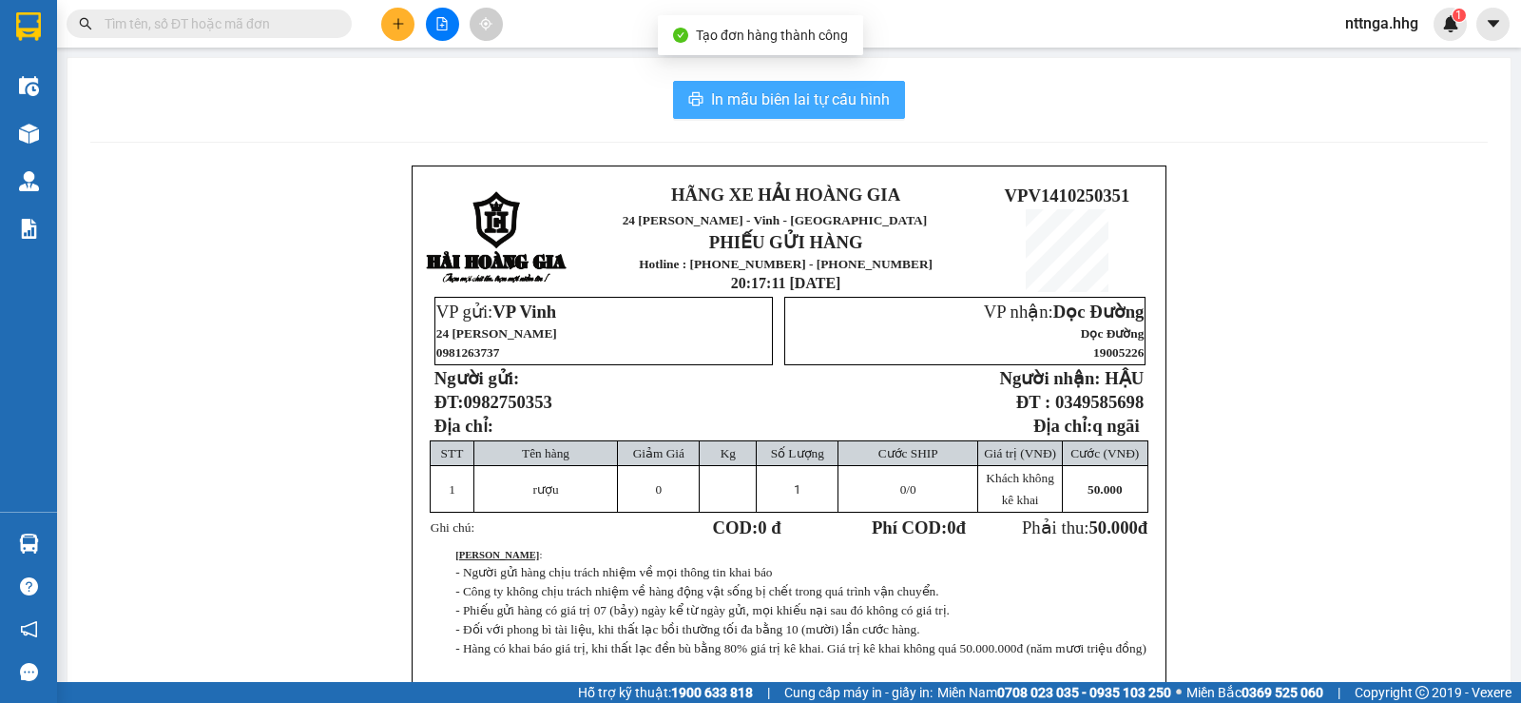
click at [811, 104] on span "In mẫu biên lai tự cấu hình" at bounding box center [800, 99] width 179 height 24
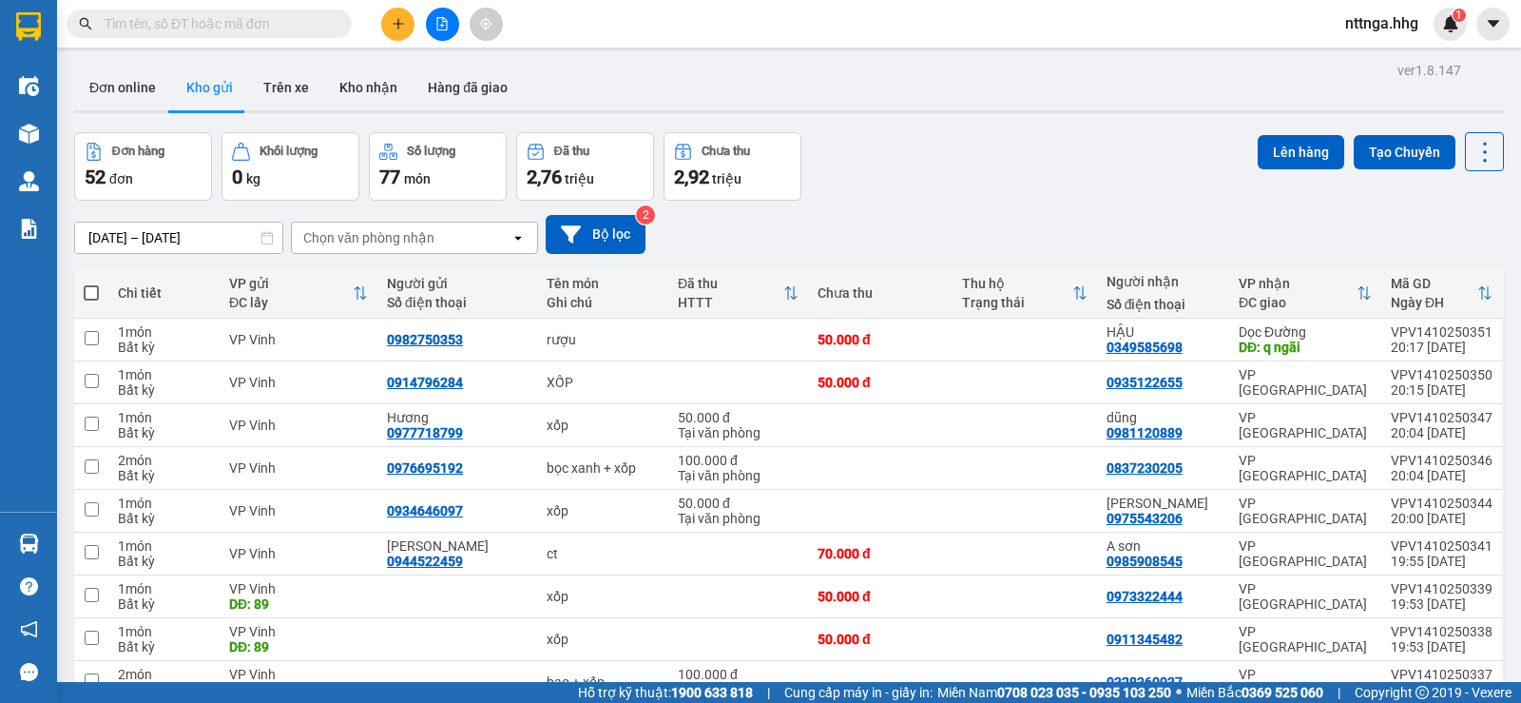
click at [391, 23] on button at bounding box center [397, 24] width 33 height 33
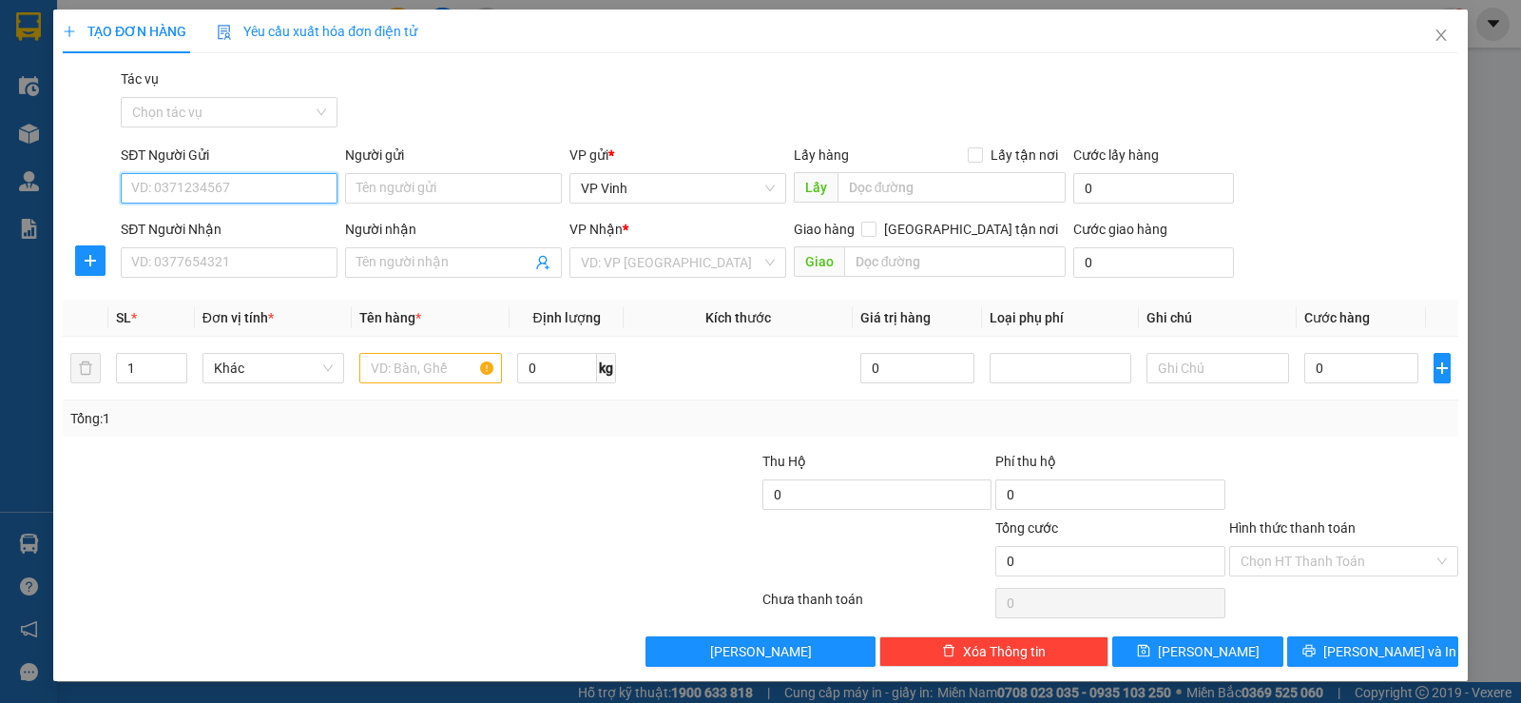
click at [232, 184] on input "SĐT Người Gửi" at bounding box center [229, 188] width 217 height 30
click at [215, 216] on form "SĐT Người Gửi VD: 0371234567 Người gửi Tên người gửi VP gửi * VP Vinh Lấy hàng …" at bounding box center [761, 215] width 1396 height 141
click at [221, 200] on input "SĐT Người Gửi" at bounding box center [229, 188] width 217 height 30
type input "0363353097"
click at [223, 220] on div "0363353097 - c tuyết" at bounding box center [227, 226] width 192 height 21
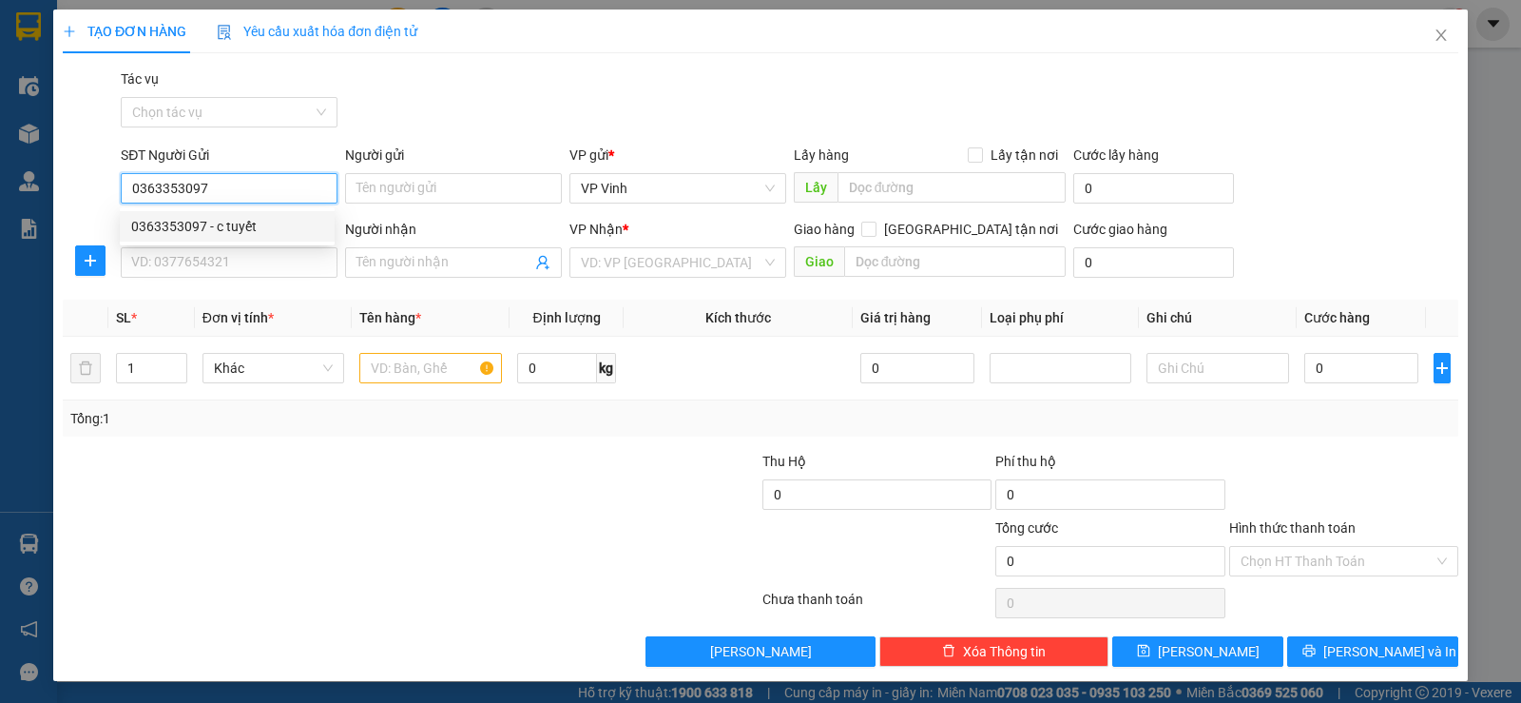
type input "c tuyết"
type input "0363353097"
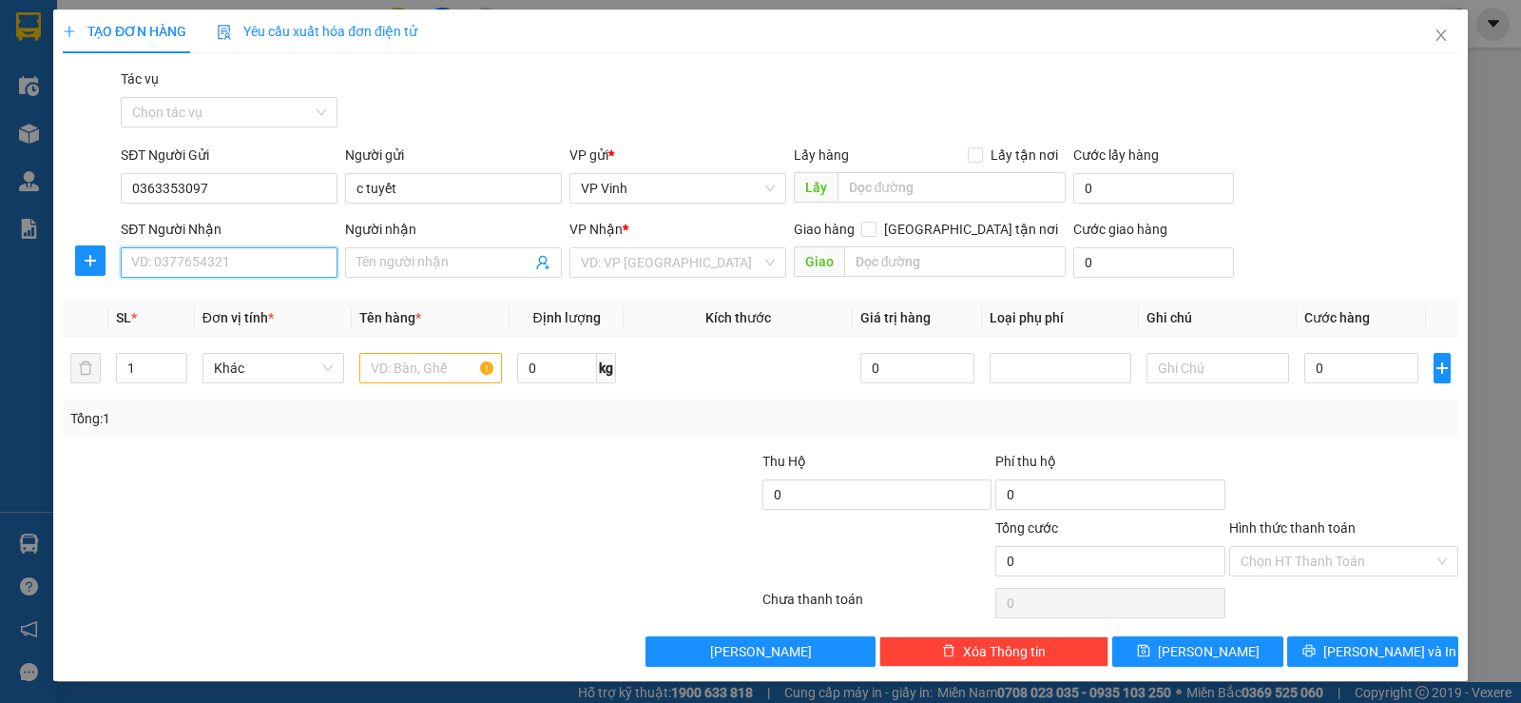
click at [218, 263] on input "SĐT Người Nhận" at bounding box center [229, 262] width 217 height 30
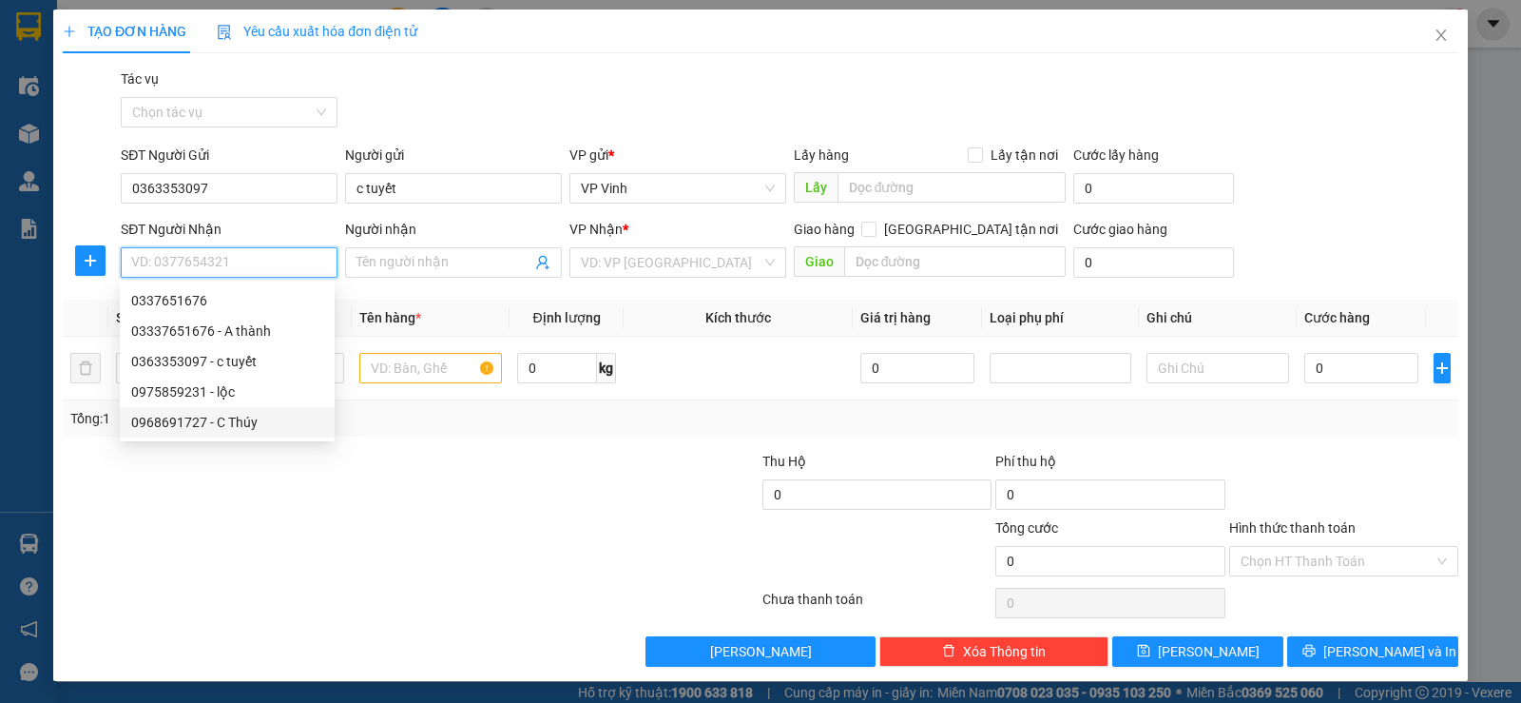
click at [266, 425] on div "0968691727 - C Thúy" at bounding box center [227, 422] width 192 height 21
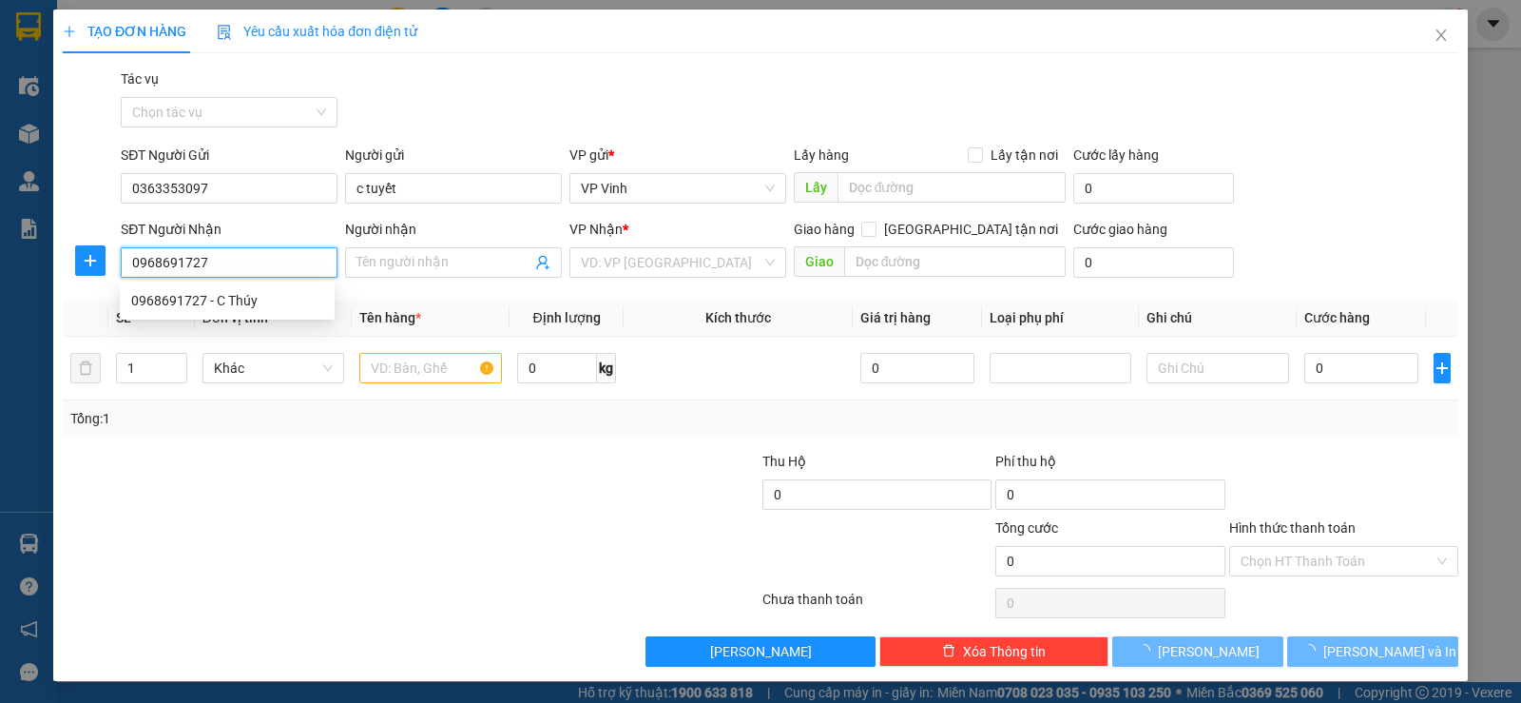
type input "0968691727"
type input "C Thúy"
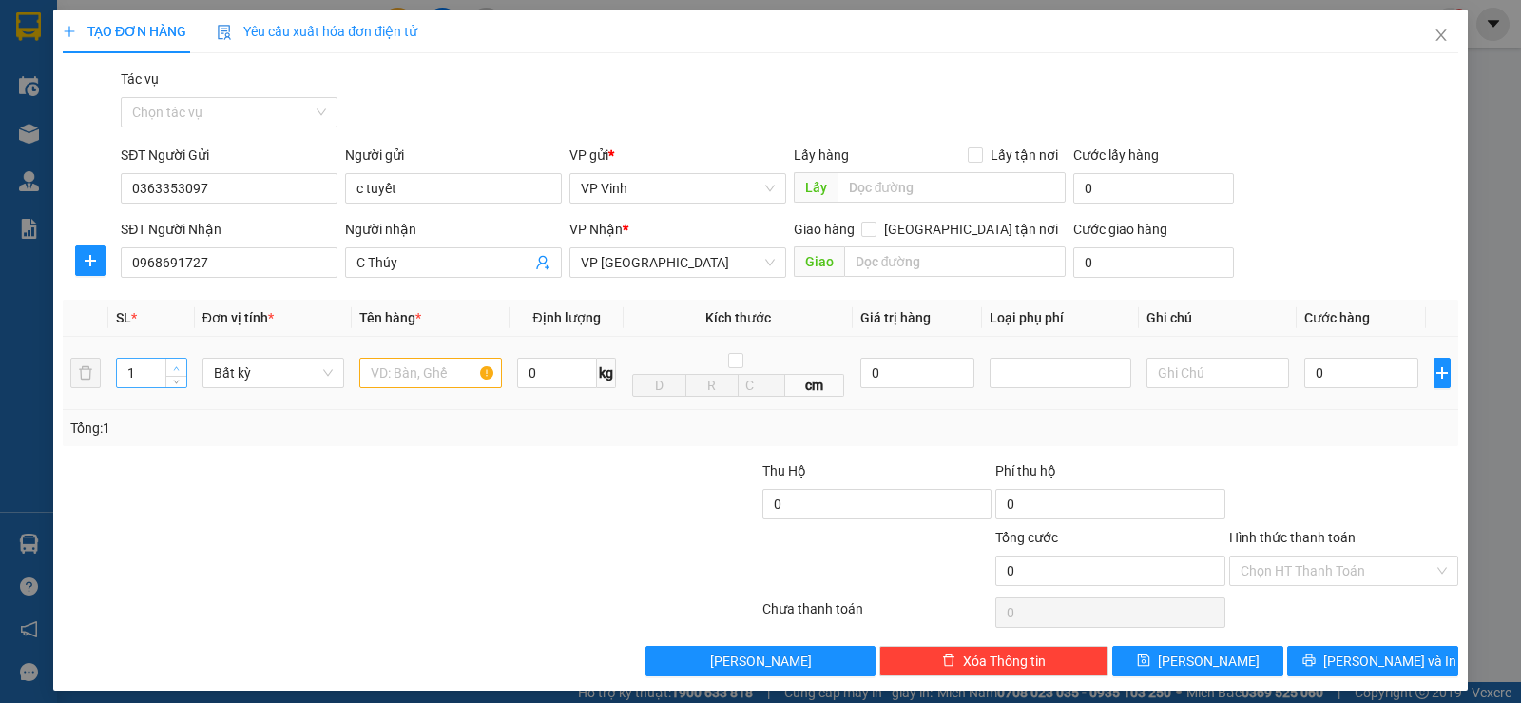
type input "2"
click at [177, 365] on icon "up" at bounding box center [176, 368] width 7 height 7
click at [388, 370] on input "text" at bounding box center [430, 373] width 143 height 30
type input "xốp + ct"
click at [1343, 375] on input "0" at bounding box center [1362, 373] width 114 height 30
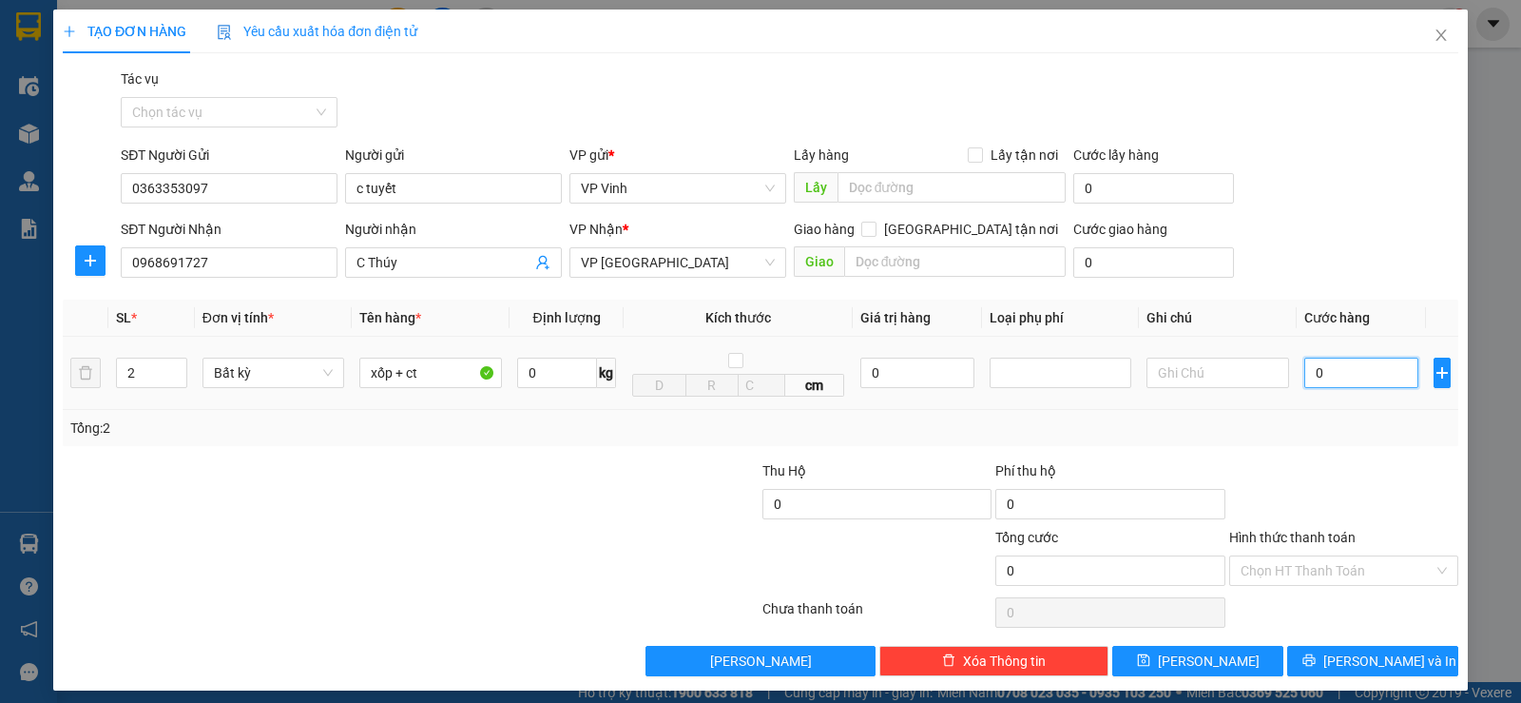
type input "1"
type input "10"
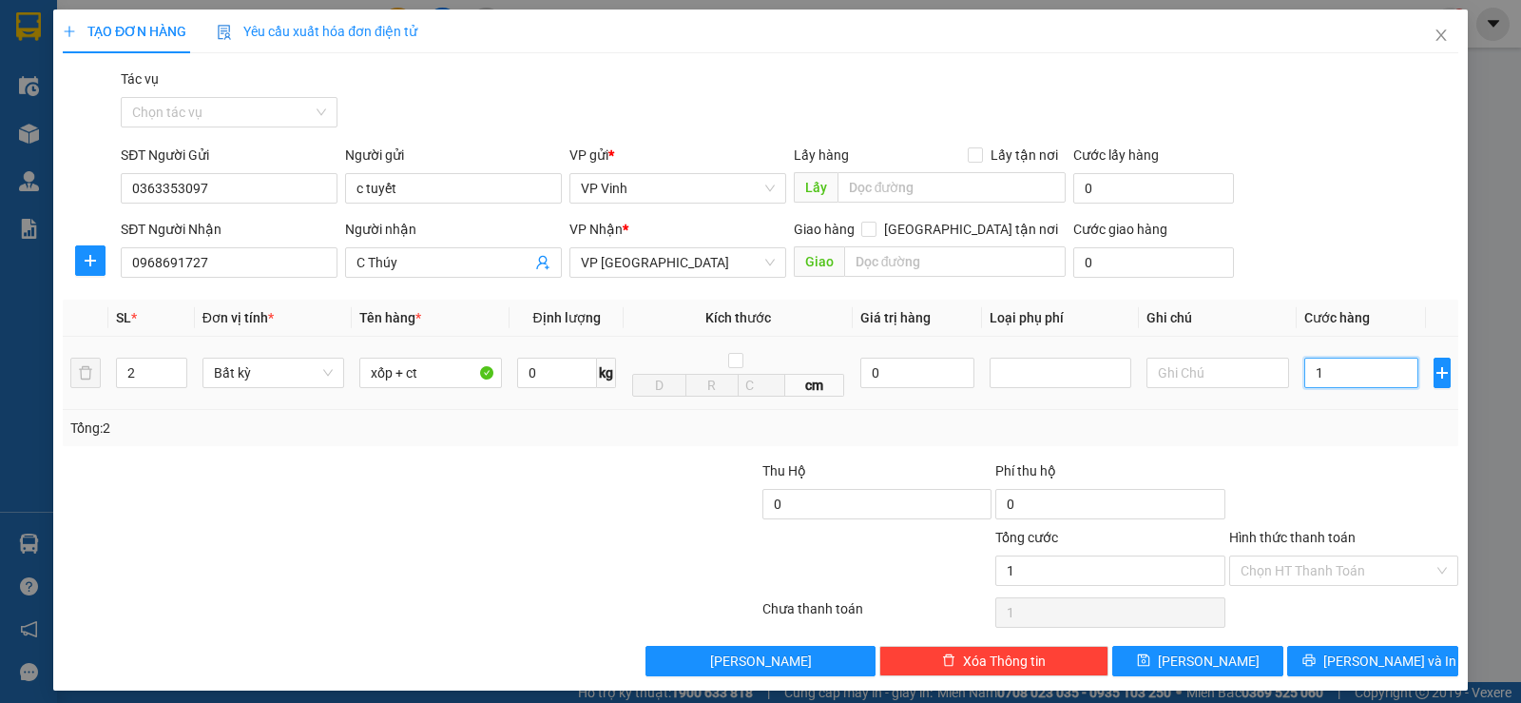
type input "10"
type input "100"
type input "1.000"
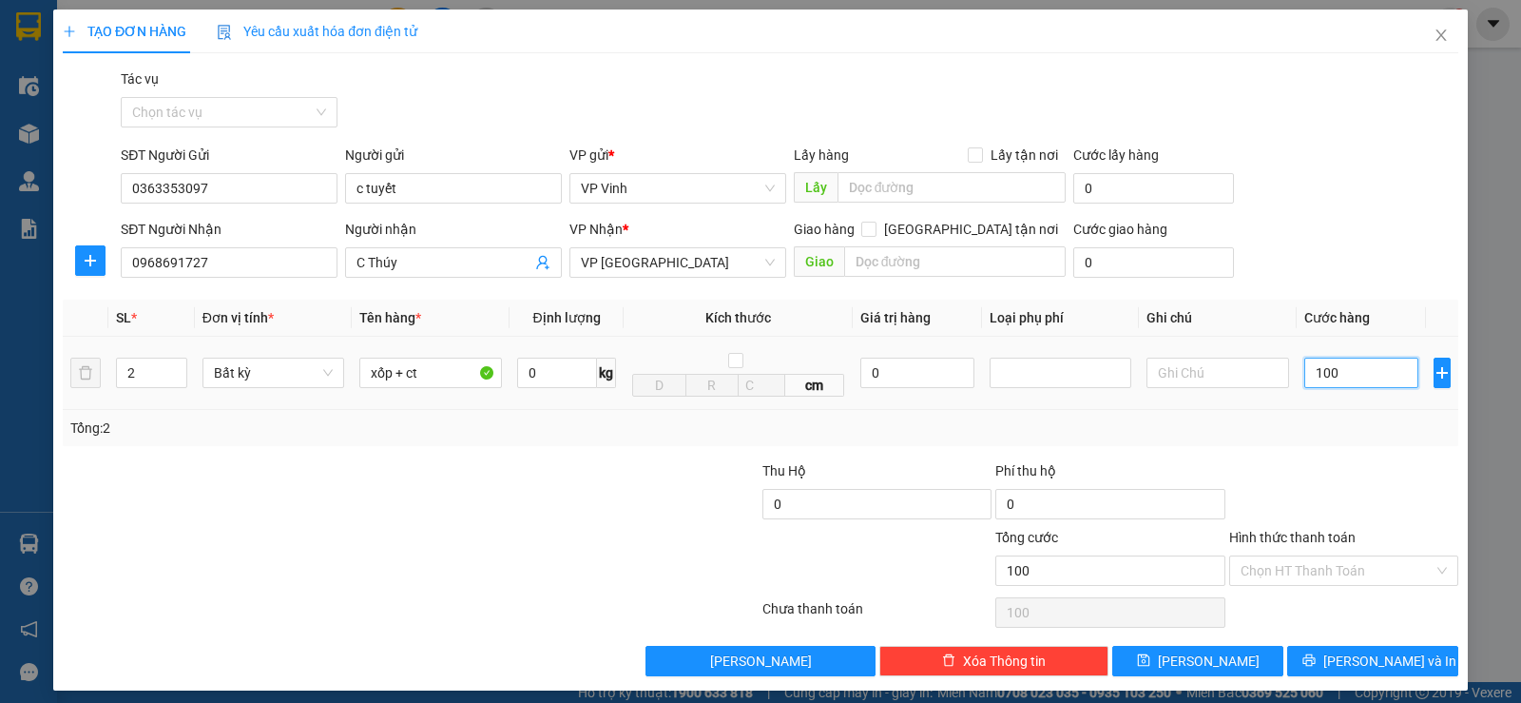
type input "1.000"
type input "10.000"
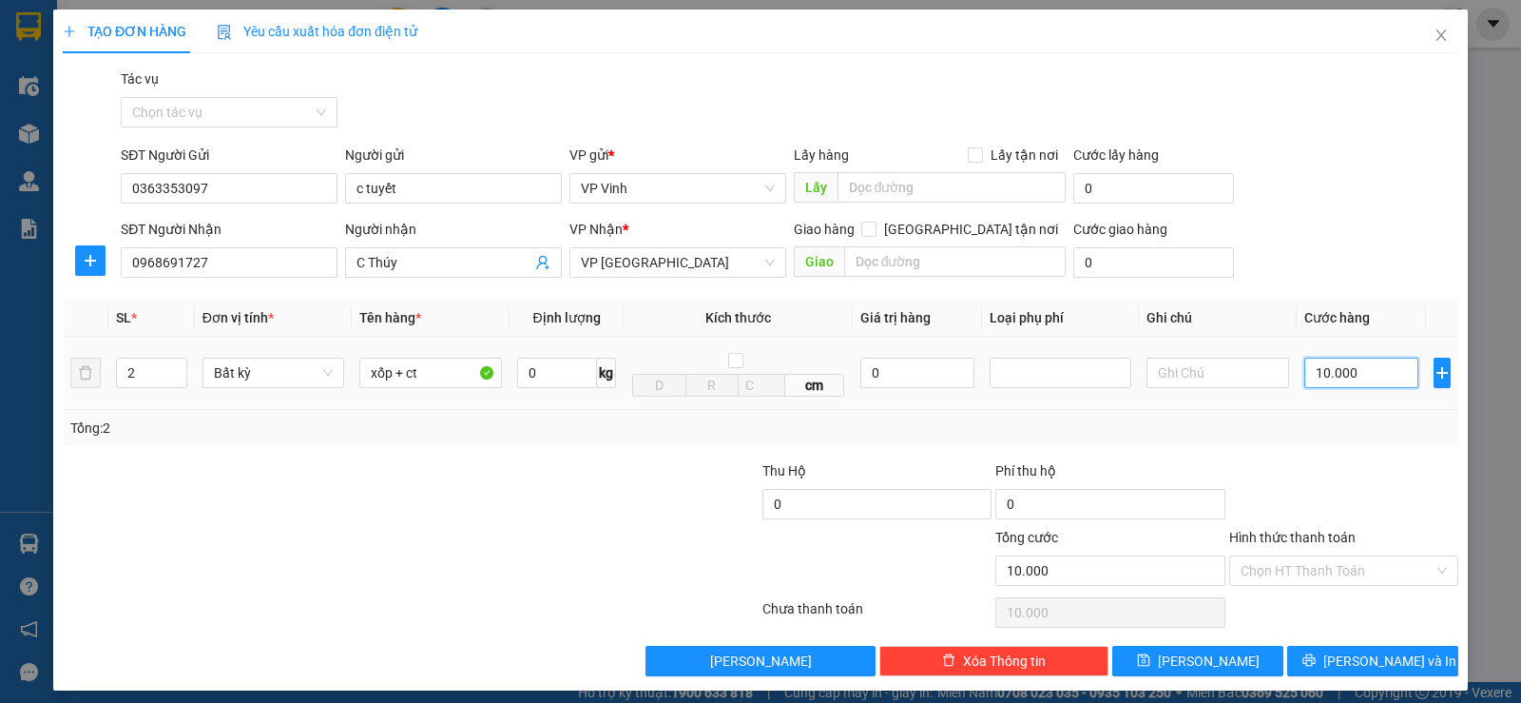
type input "100.000"
click at [932, 263] on input "text" at bounding box center [955, 261] width 223 height 30
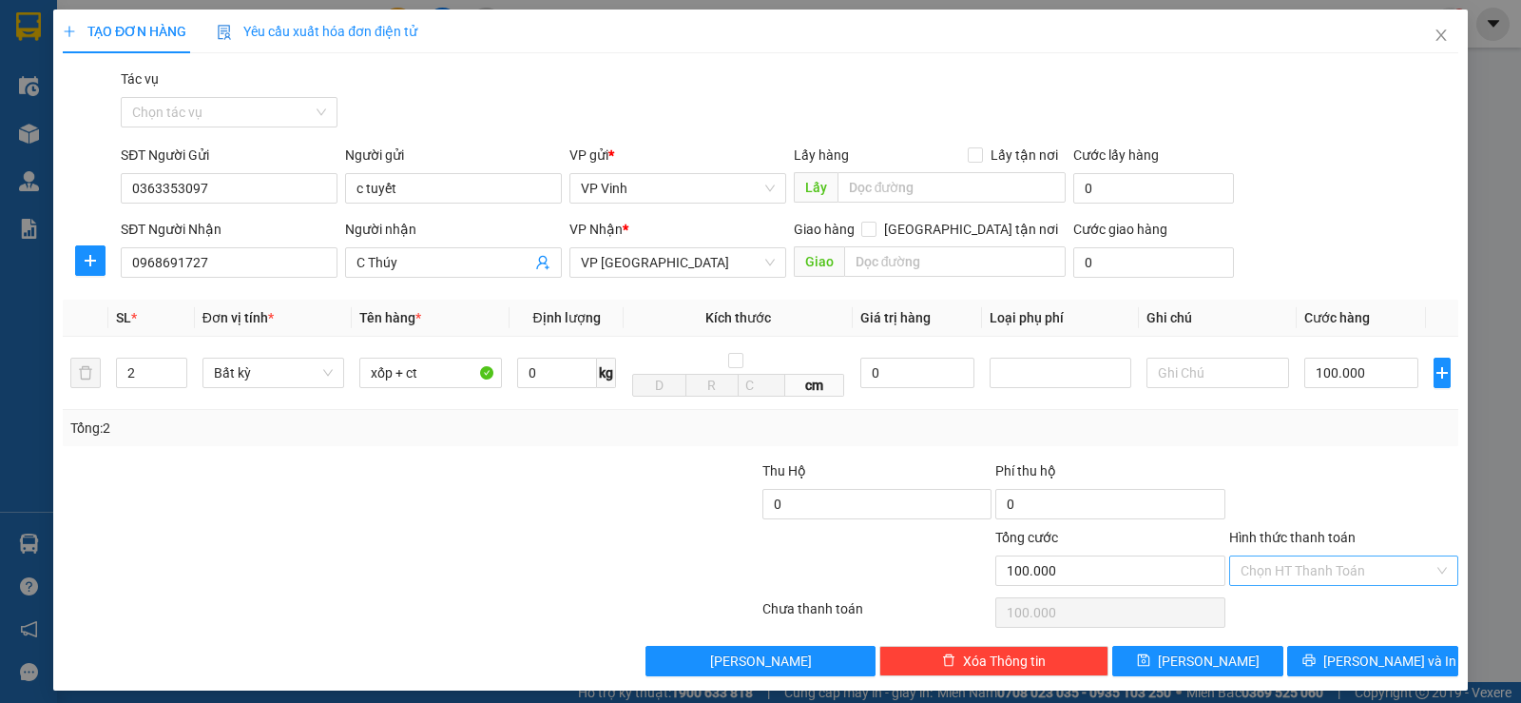
click at [1336, 571] on input "Hình thức thanh toán" at bounding box center [1337, 570] width 193 height 29
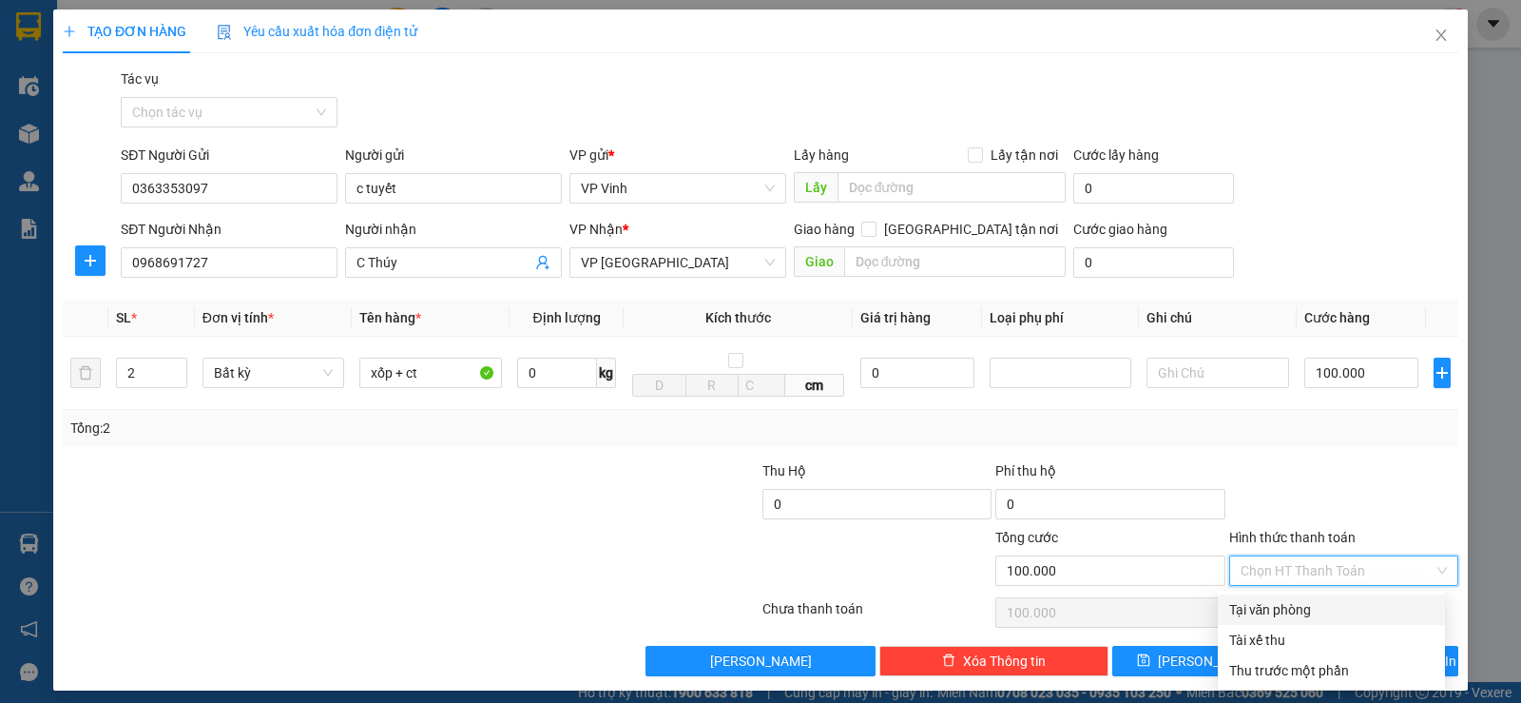
click at [1324, 607] on div "Tại văn phòng" at bounding box center [1331, 609] width 204 height 21
type input "0"
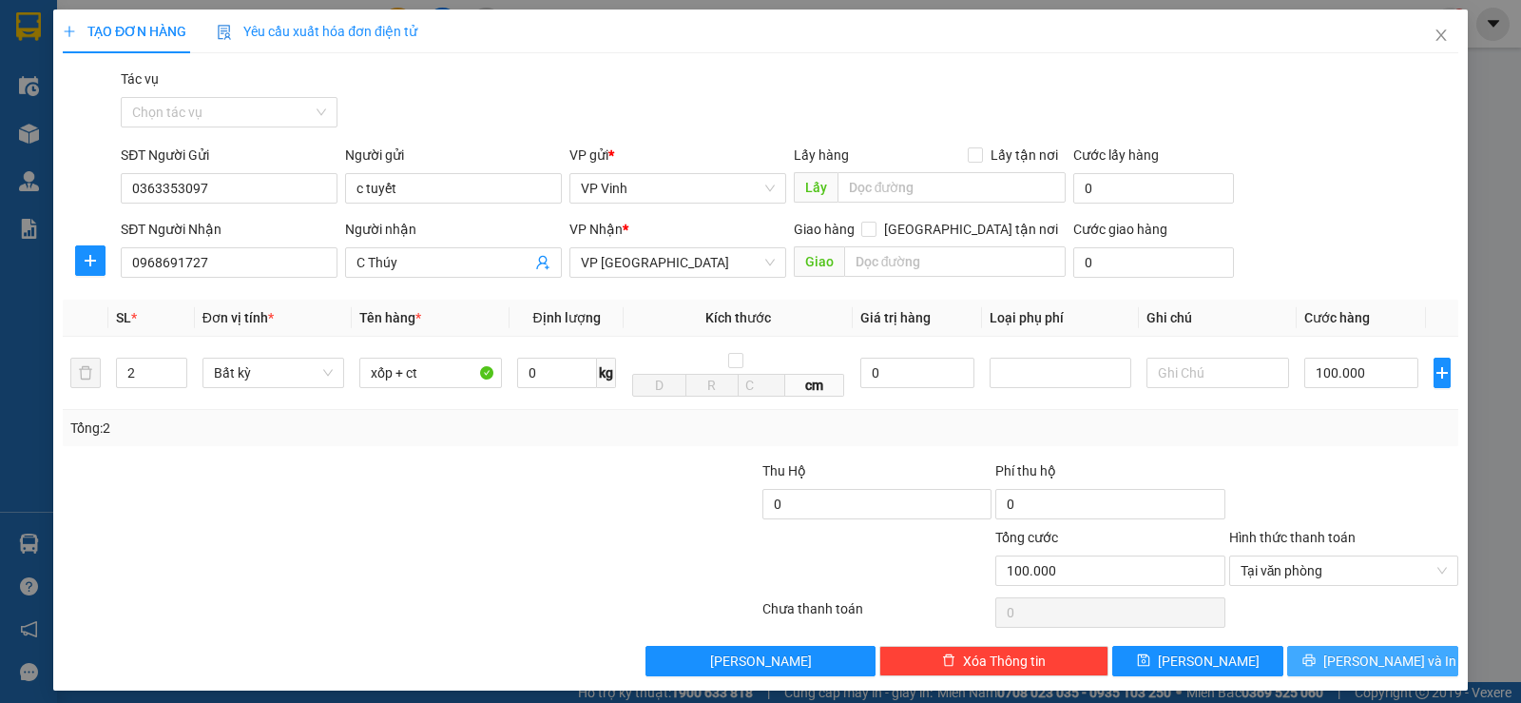
click at [1316, 655] on icon "printer" at bounding box center [1309, 659] width 13 height 13
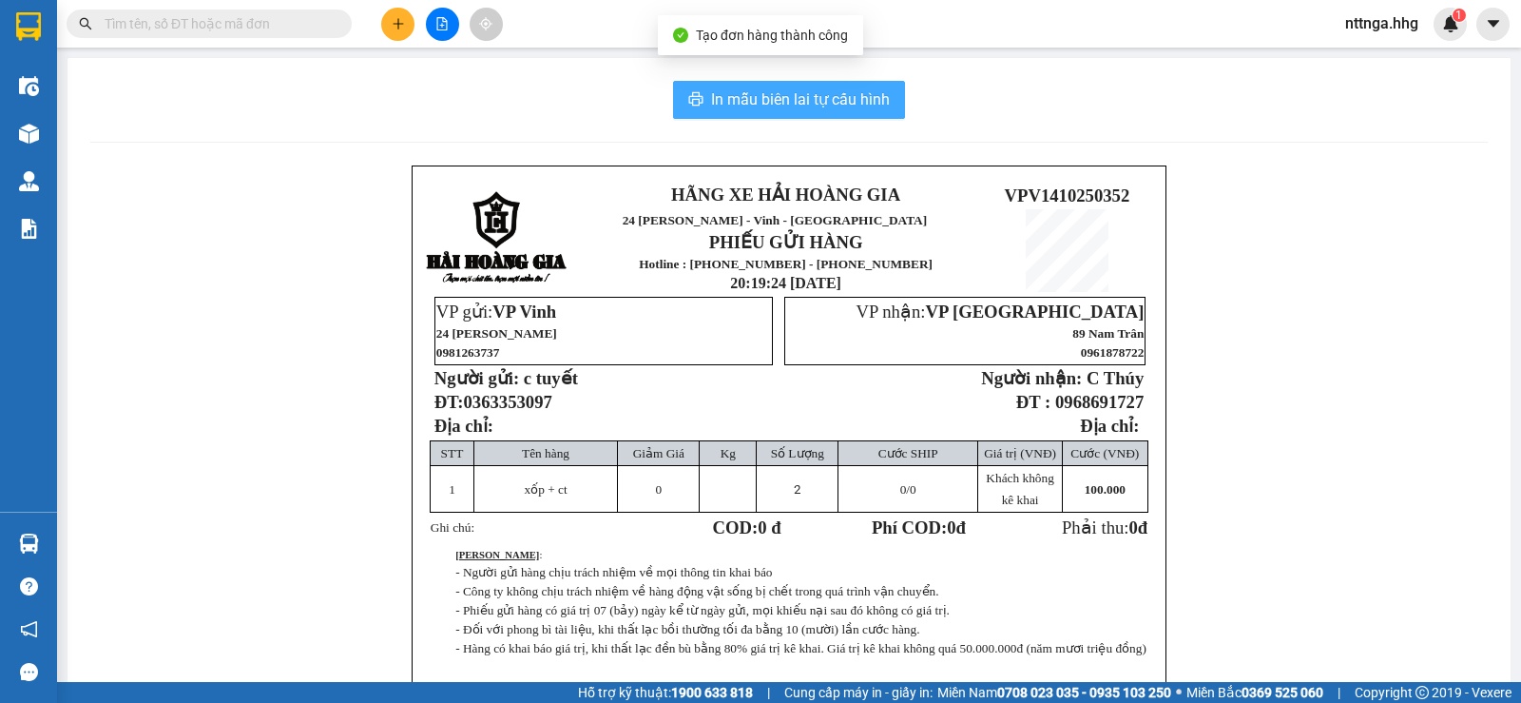
click at [811, 101] on span "In mẫu biên lai tự cấu hình" at bounding box center [800, 99] width 179 height 24
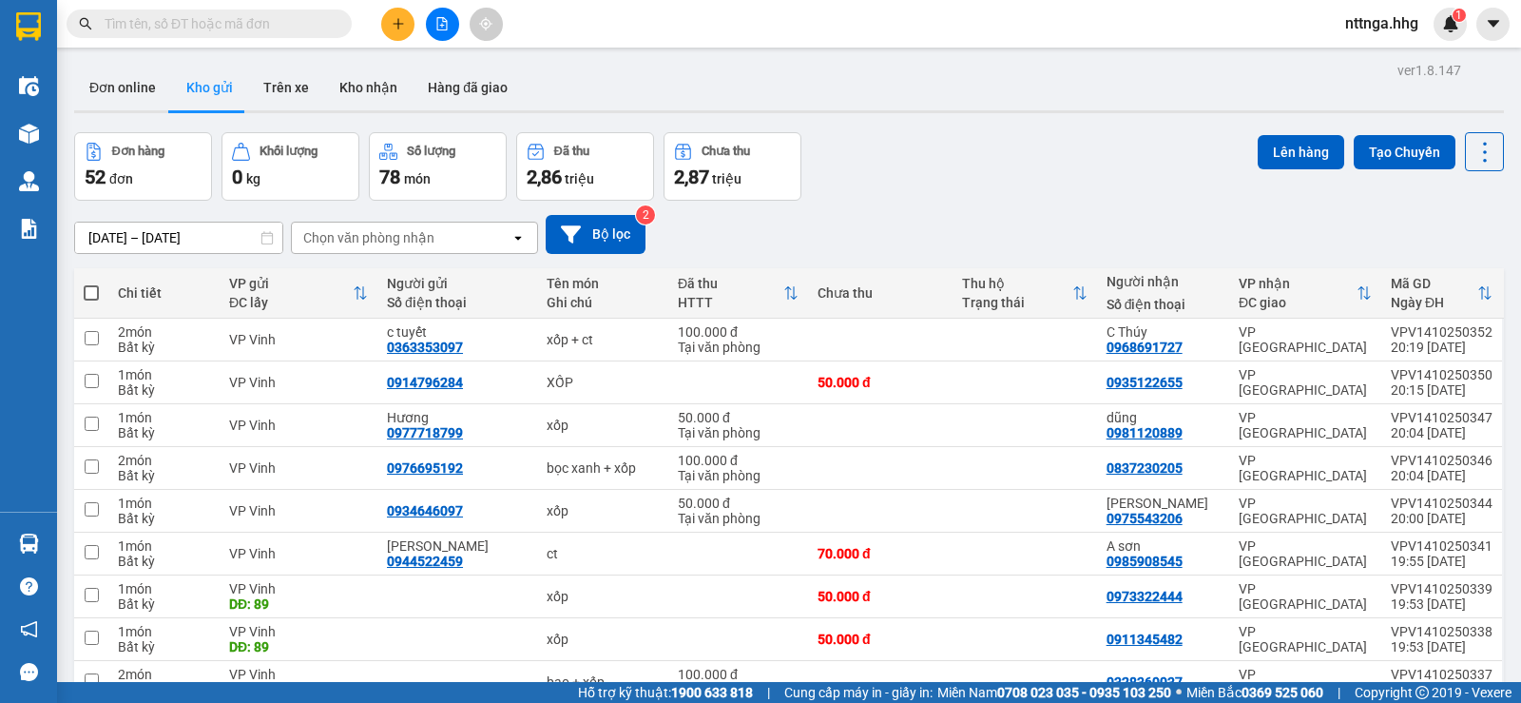
click at [388, 15] on button at bounding box center [397, 24] width 33 height 33
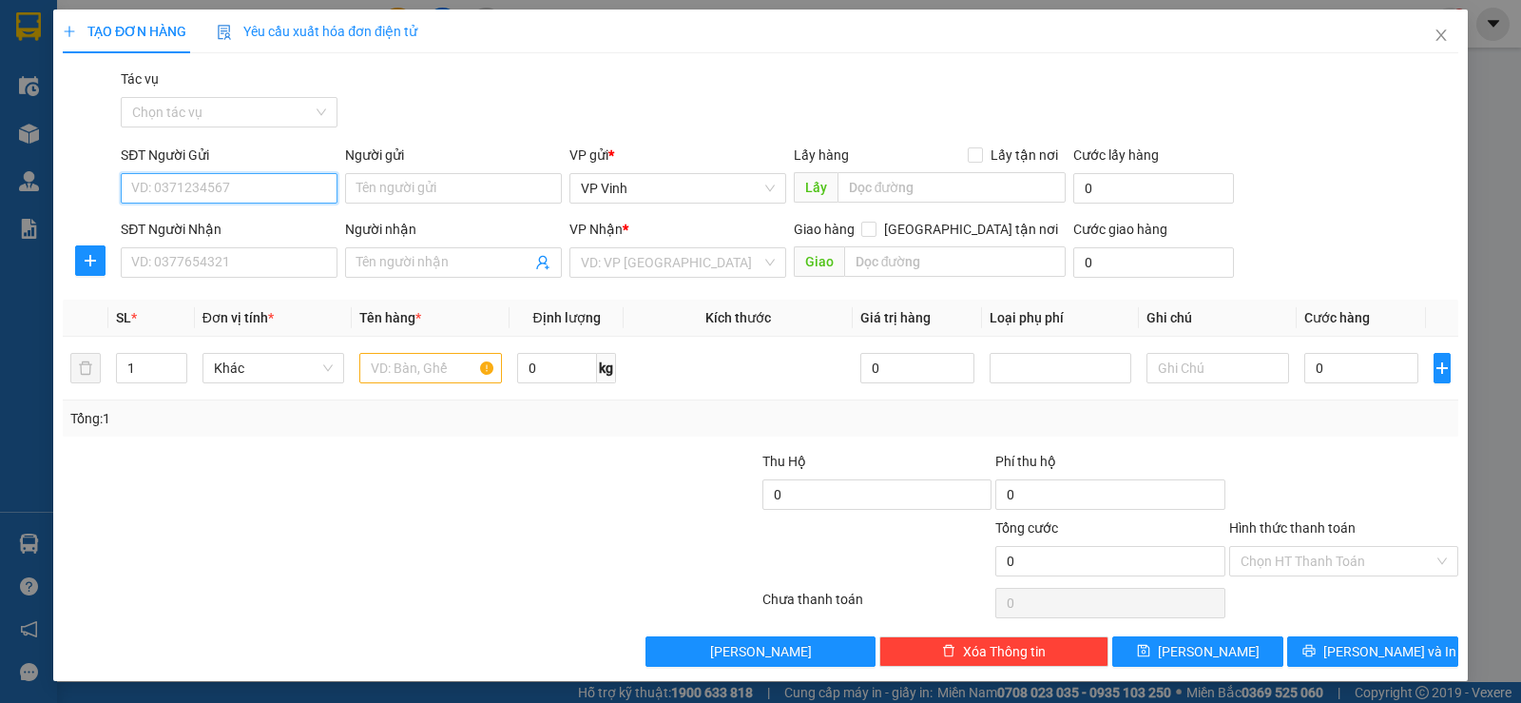
click at [214, 188] on input "SĐT Người Gửi" at bounding box center [229, 188] width 217 height 30
click at [225, 222] on div "0969353222 - ngọc" at bounding box center [227, 226] width 192 height 21
type input "0969353222"
type input "ngọc"
type input "0969353222"
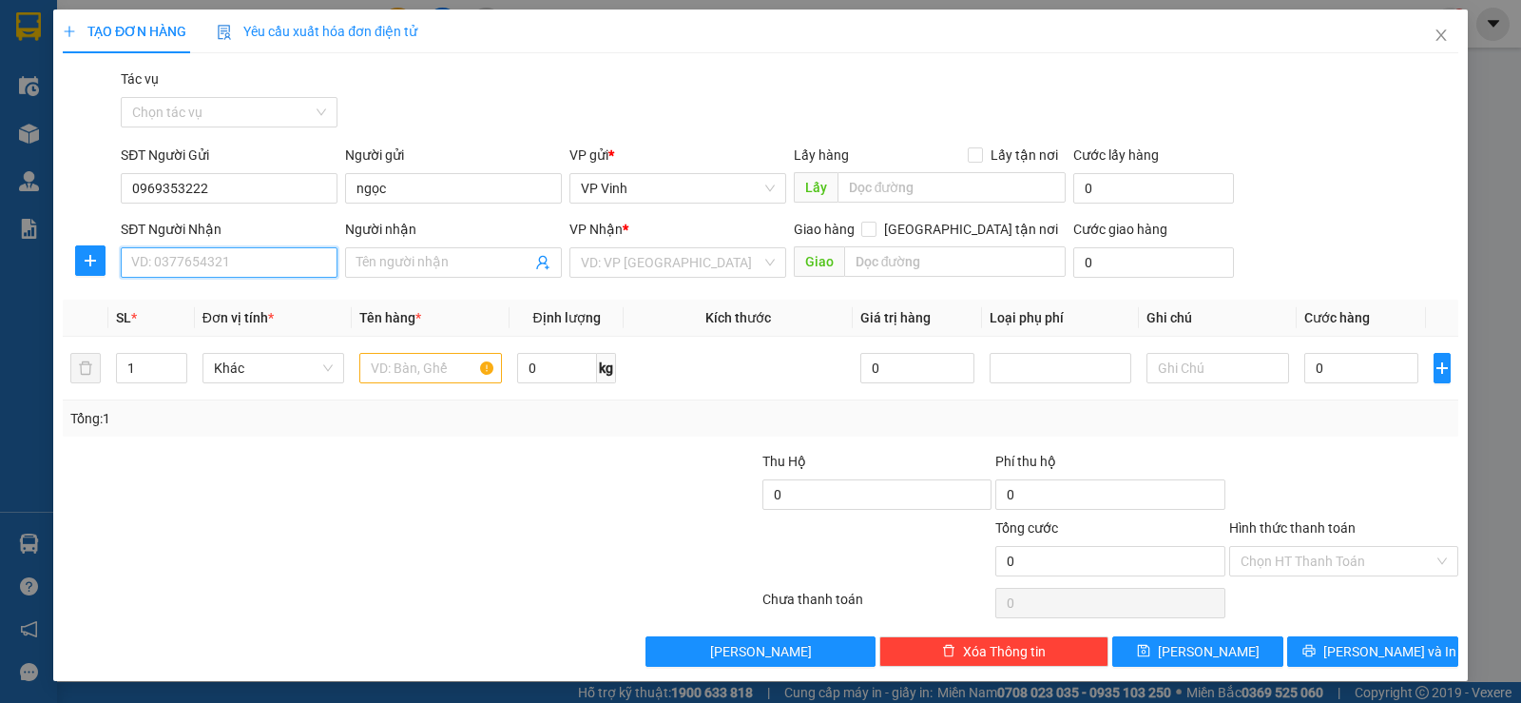
click at [225, 257] on input "SĐT Người Nhận" at bounding box center [229, 262] width 217 height 30
click at [269, 300] on div "0976454292 - Anh Tú" at bounding box center [227, 300] width 192 height 21
type input "0976454292"
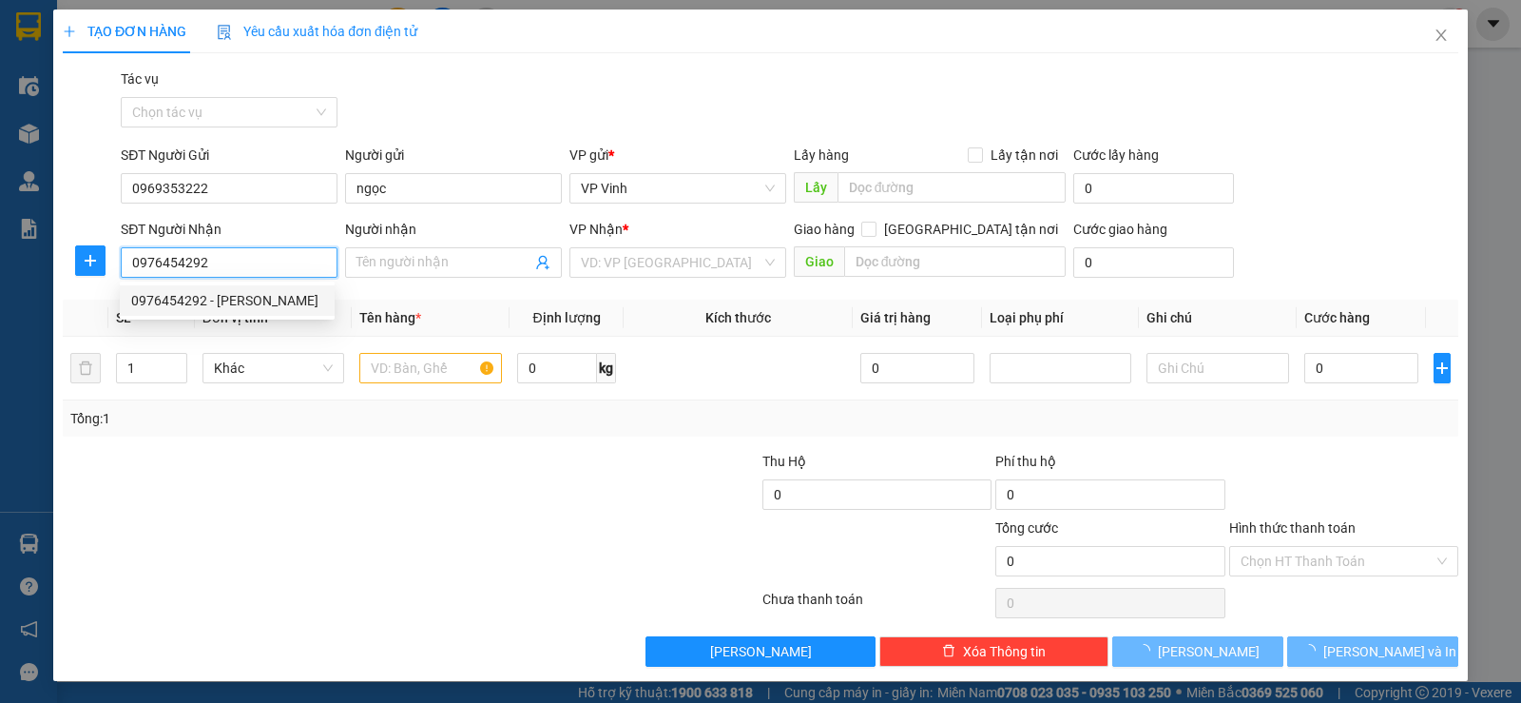
type input "Anh Tú"
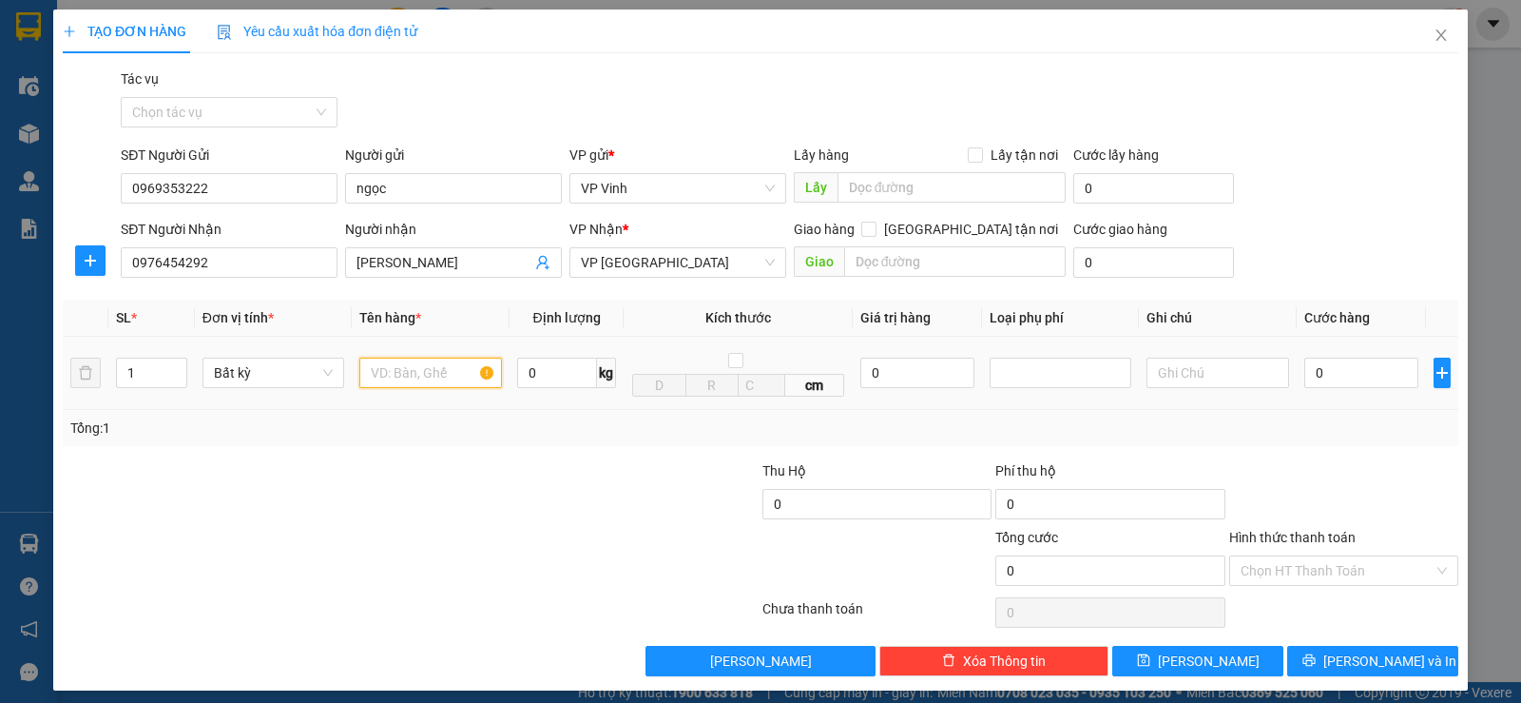
click at [382, 379] on input "text" at bounding box center [430, 373] width 143 height 30
type input "B"
type input "bì đen"
click at [1334, 353] on td "0" at bounding box center [1361, 373] width 129 height 73
click at [1331, 365] on input "0" at bounding box center [1362, 373] width 114 height 30
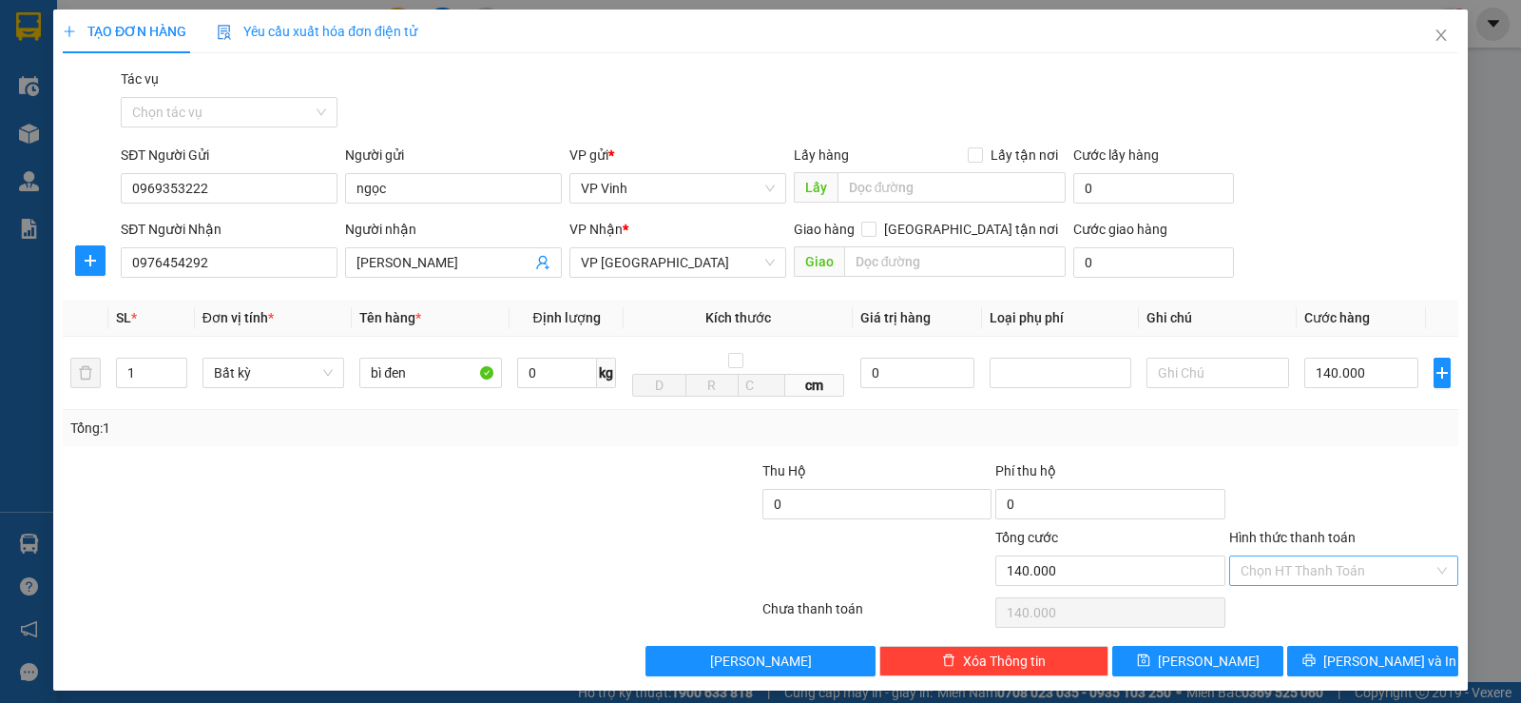
click at [1354, 576] on input "Hình thức thanh toán" at bounding box center [1337, 570] width 193 height 29
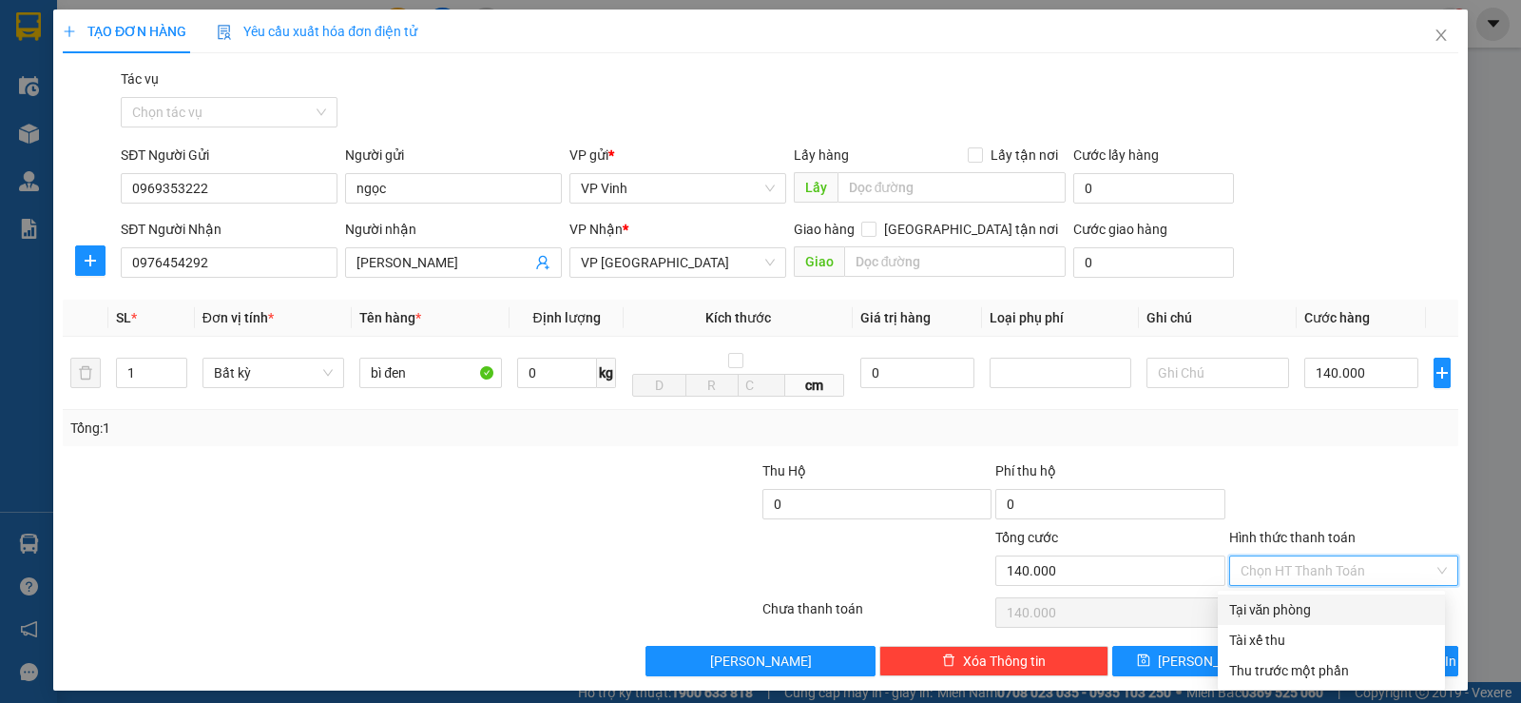
click at [1305, 613] on div "Tại văn phòng" at bounding box center [1331, 609] width 204 height 21
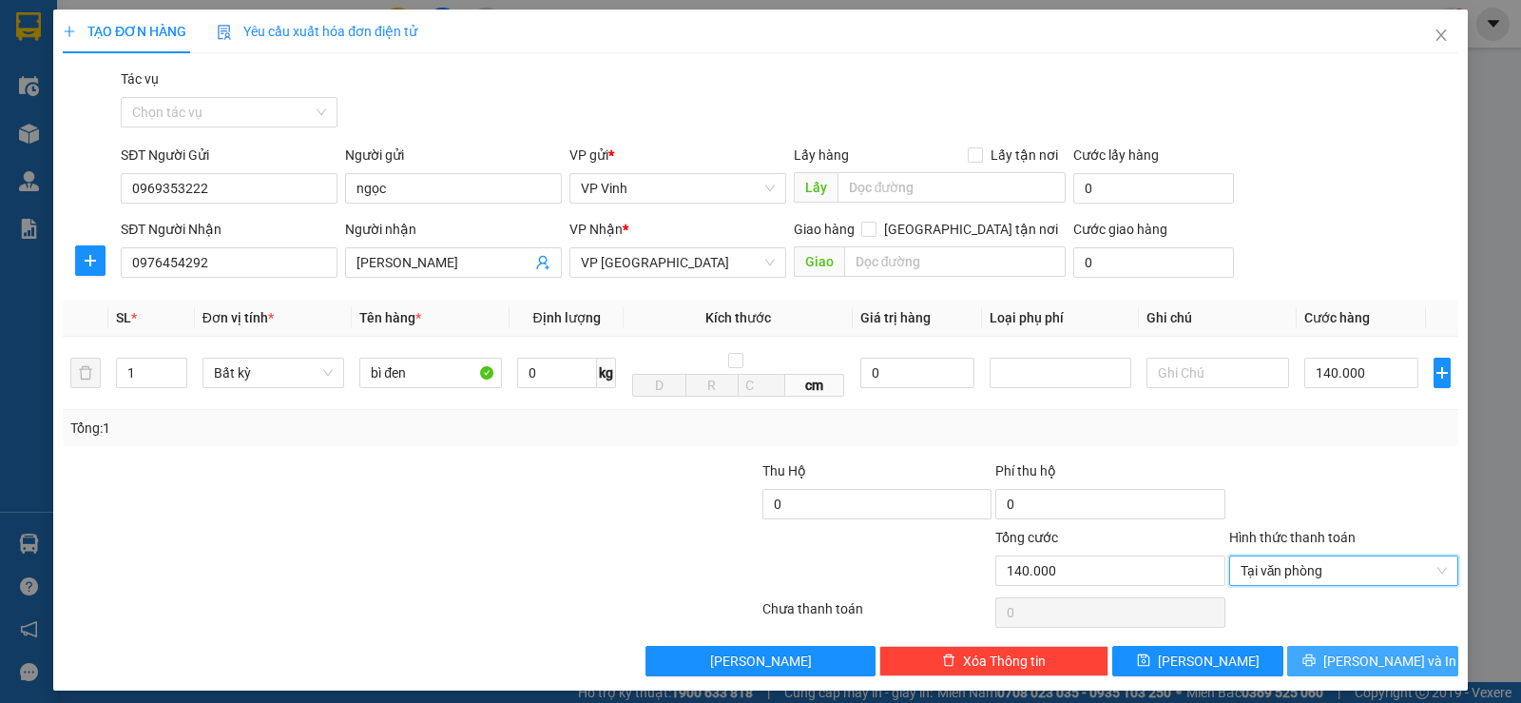
click at [1347, 661] on span "Lưu và In" at bounding box center [1390, 660] width 133 height 21
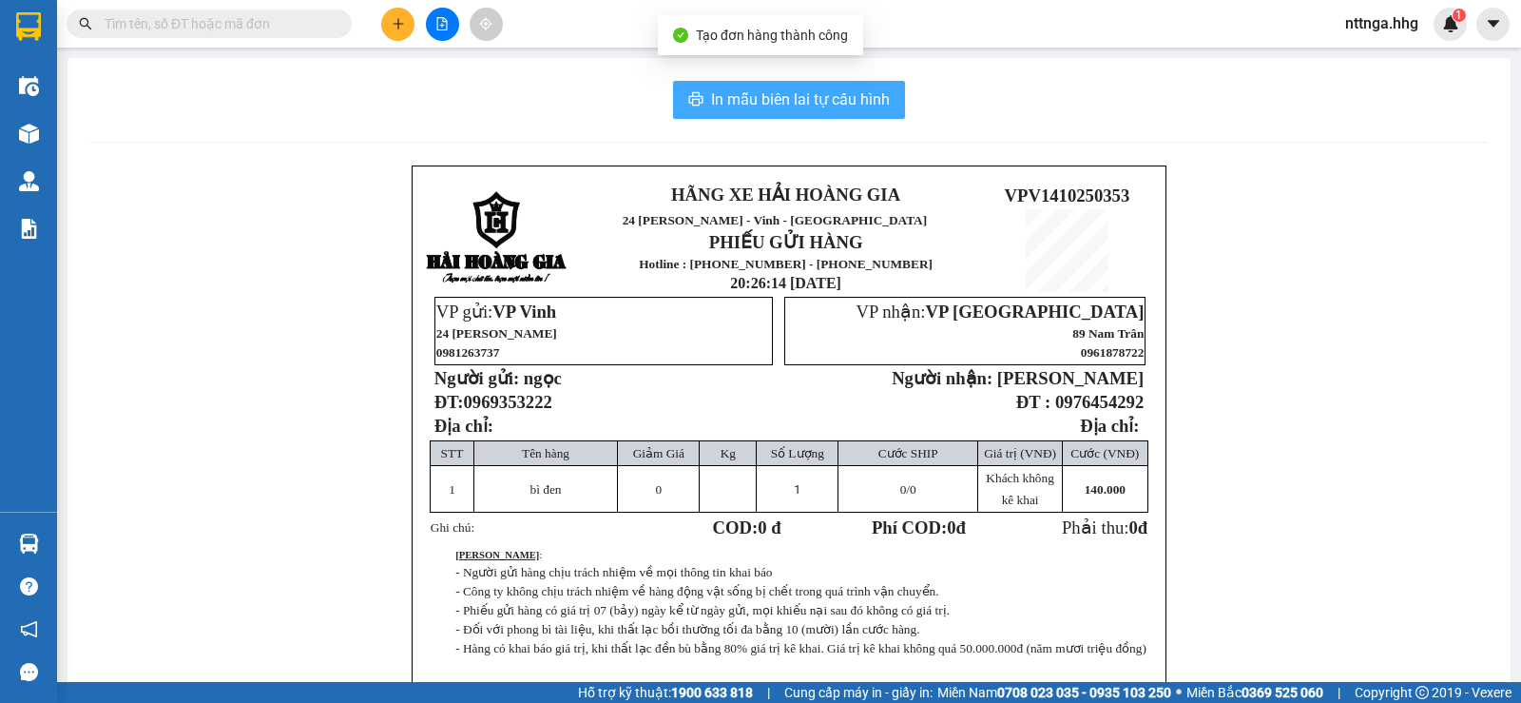
click at [842, 108] on span "In mẫu biên lai tự cấu hình" at bounding box center [800, 99] width 179 height 24
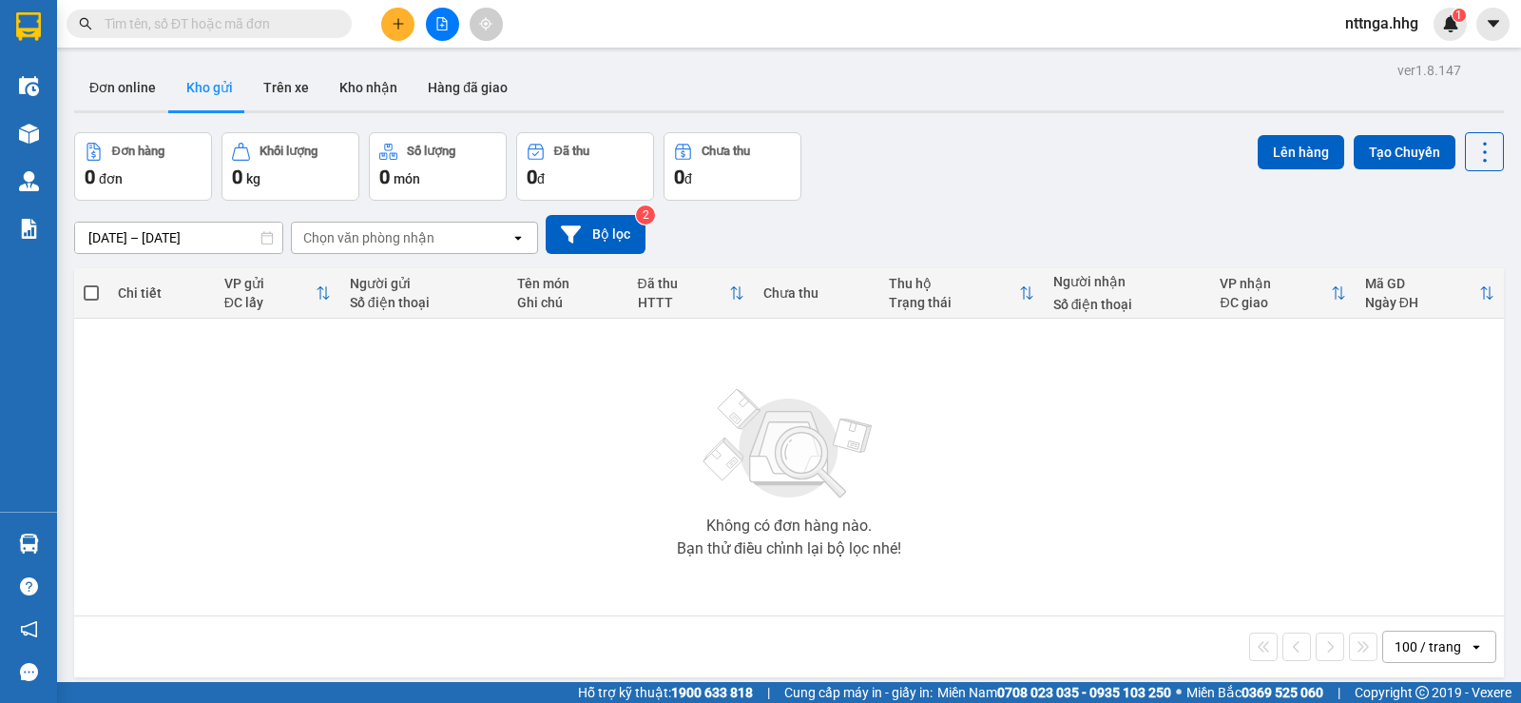
click at [339, 223] on div "Chọn văn phòng nhận" at bounding box center [401, 238] width 219 height 30
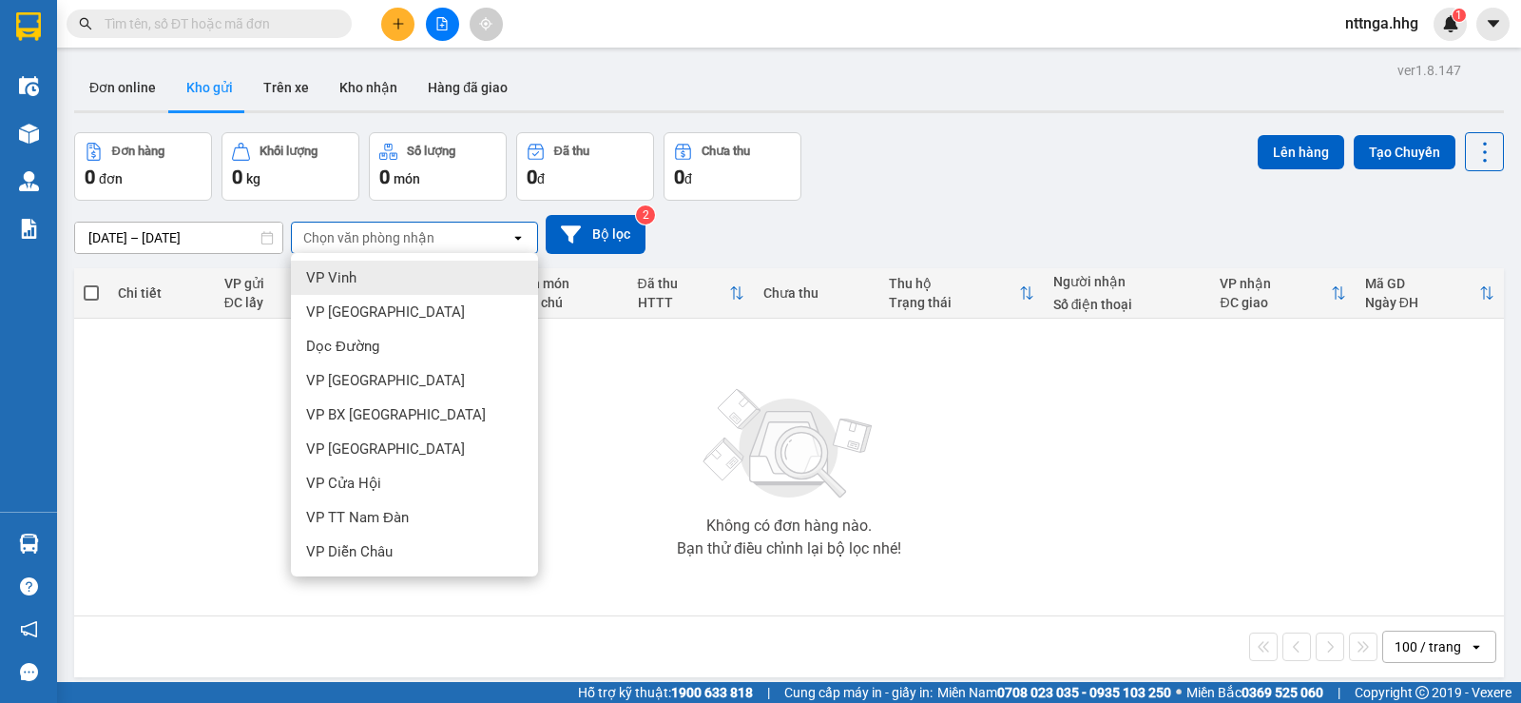
click at [353, 231] on div "Chọn văn phòng nhận" at bounding box center [368, 237] width 131 height 19
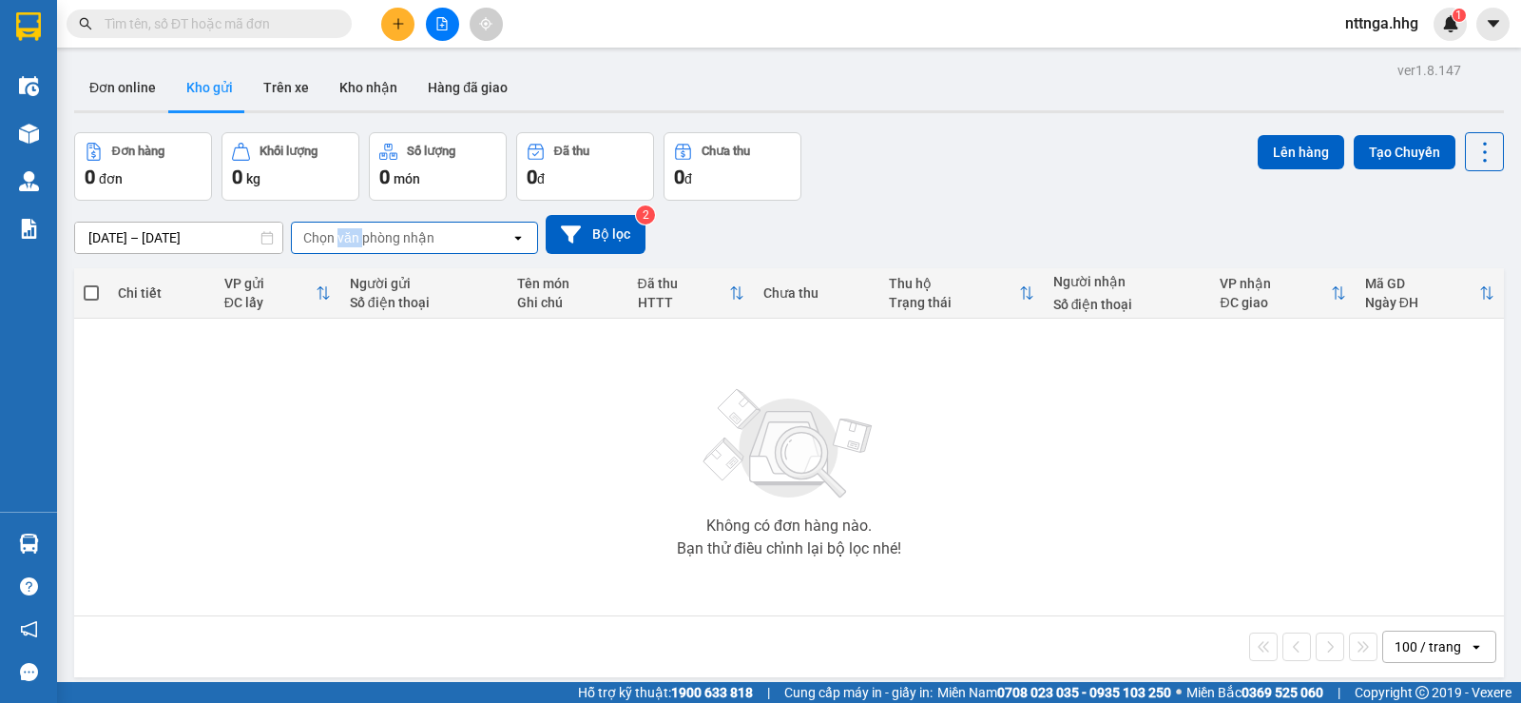
click at [353, 231] on div "Chọn văn phòng nhận" at bounding box center [368, 237] width 131 height 19
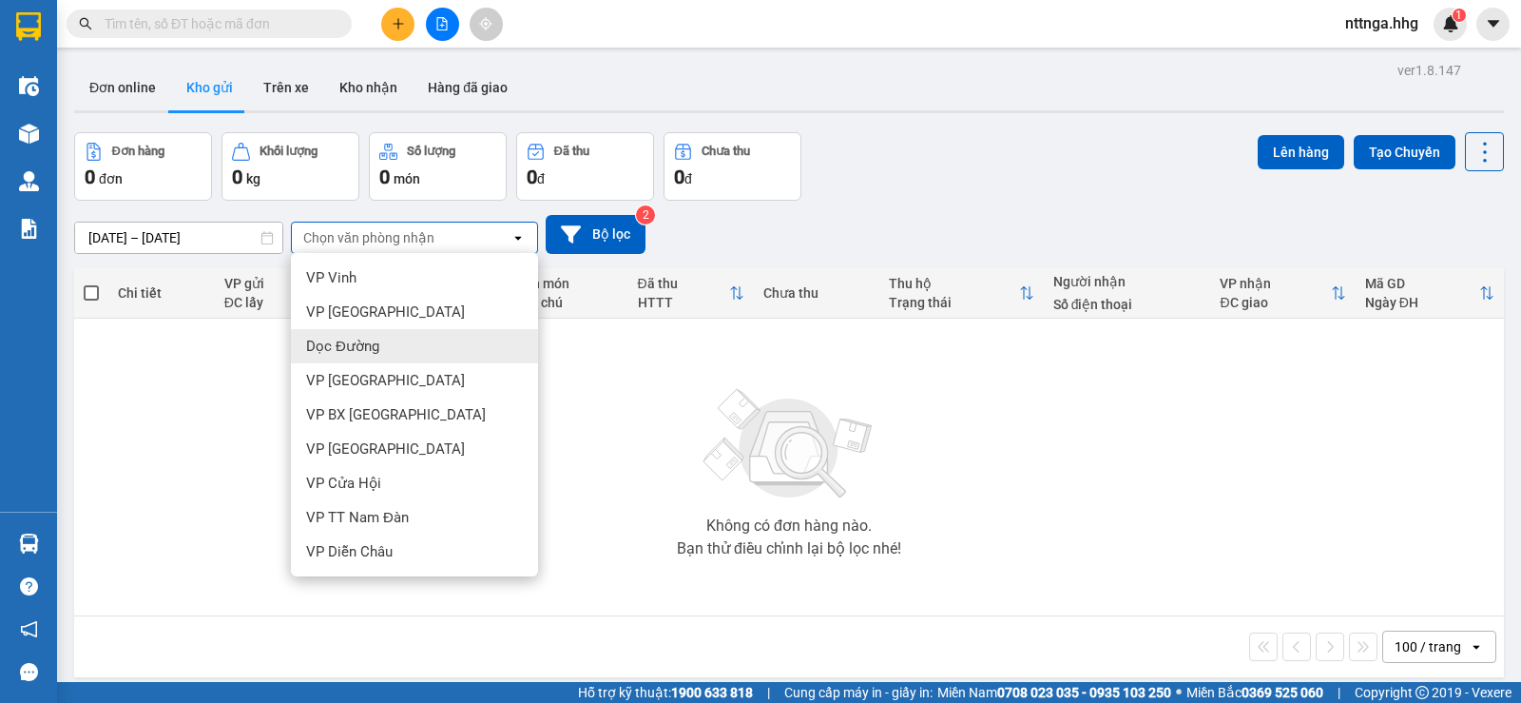
click at [380, 348] on div "Dọc Đường" at bounding box center [414, 346] width 247 height 34
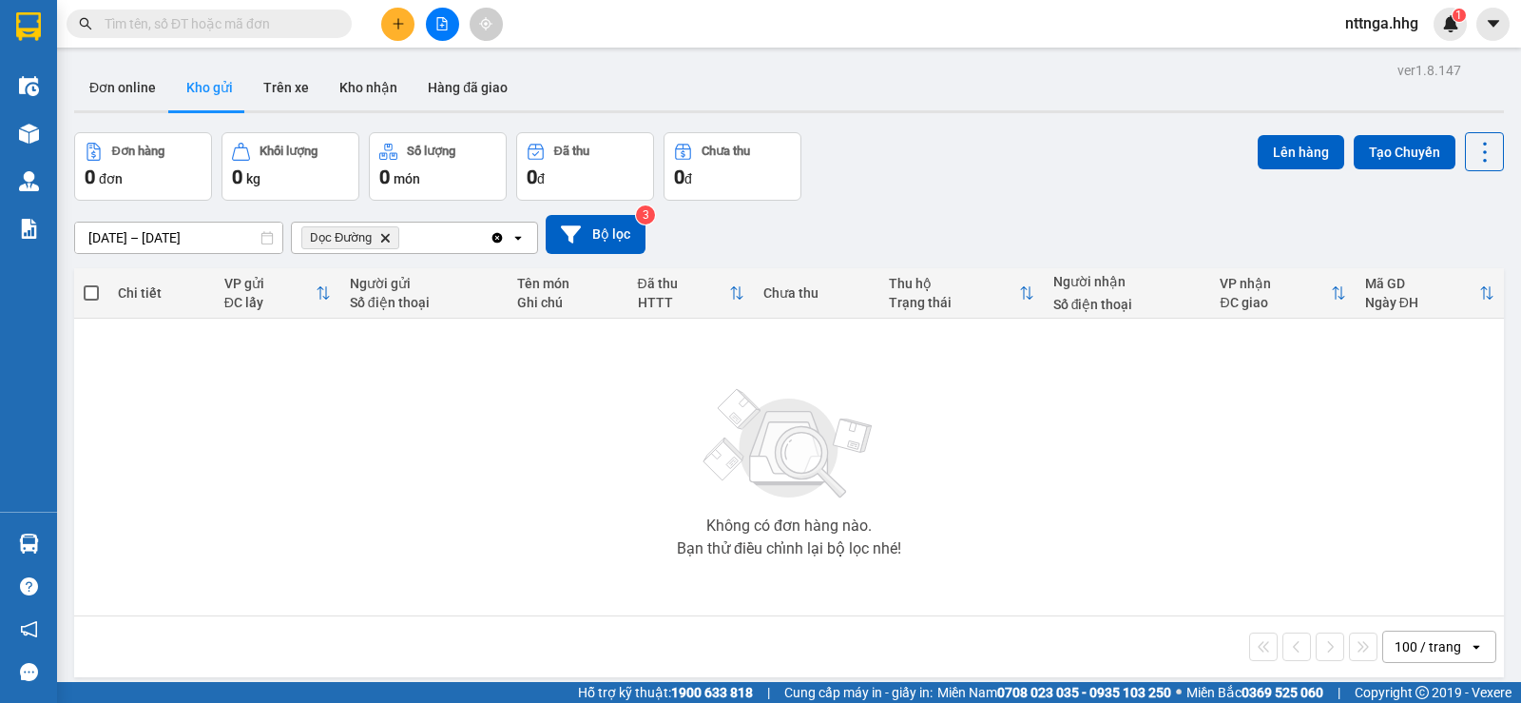
click at [384, 244] on span "Dọc Đường Delete" at bounding box center [350, 237] width 98 height 23
click at [384, 237] on icon "Dọc Đường, close by backspace" at bounding box center [385, 237] width 9 height 9
click at [436, 88] on button "Hàng đã giao" at bounding box center [468, 88] width 110 height 46
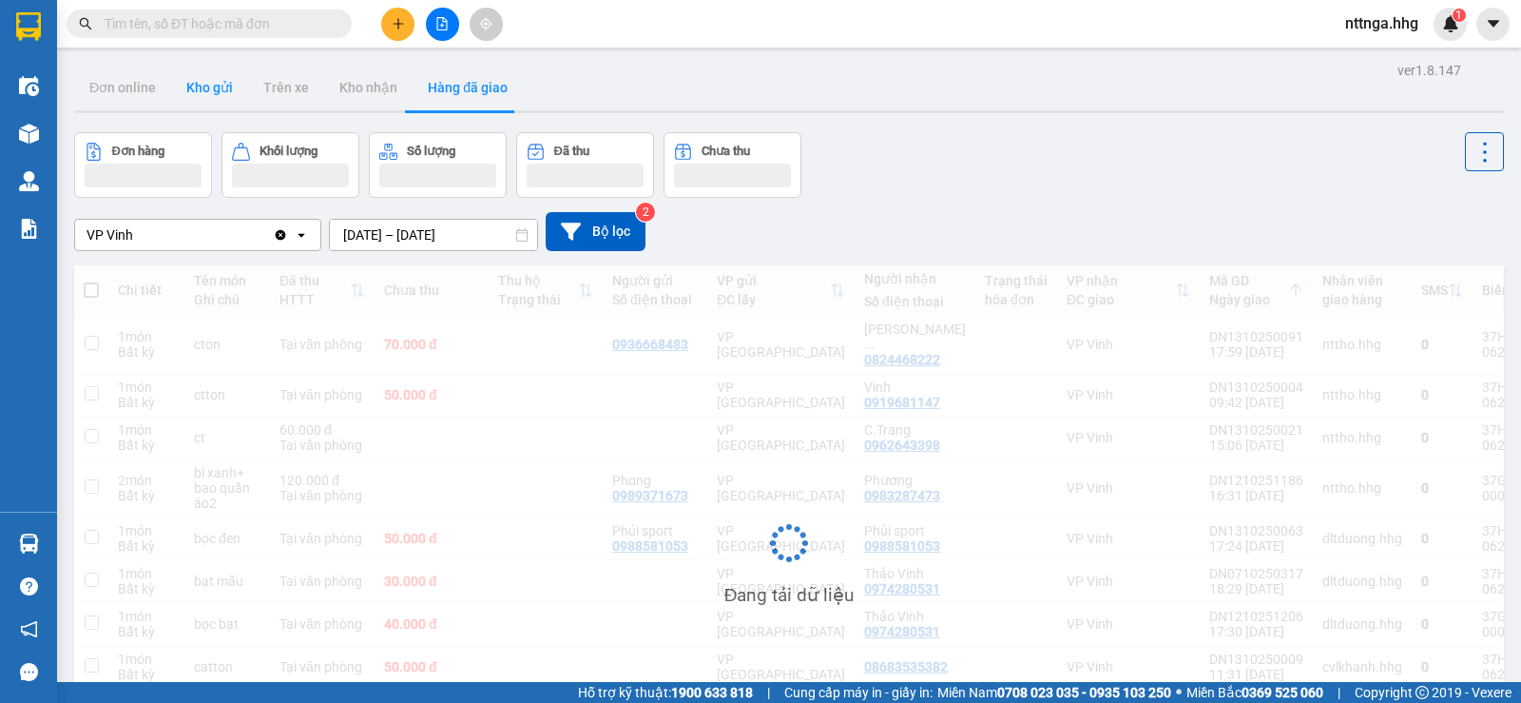
click at [239, 87] on button "Kho gửi" at bounding box center [209, 88] width 77 height 46
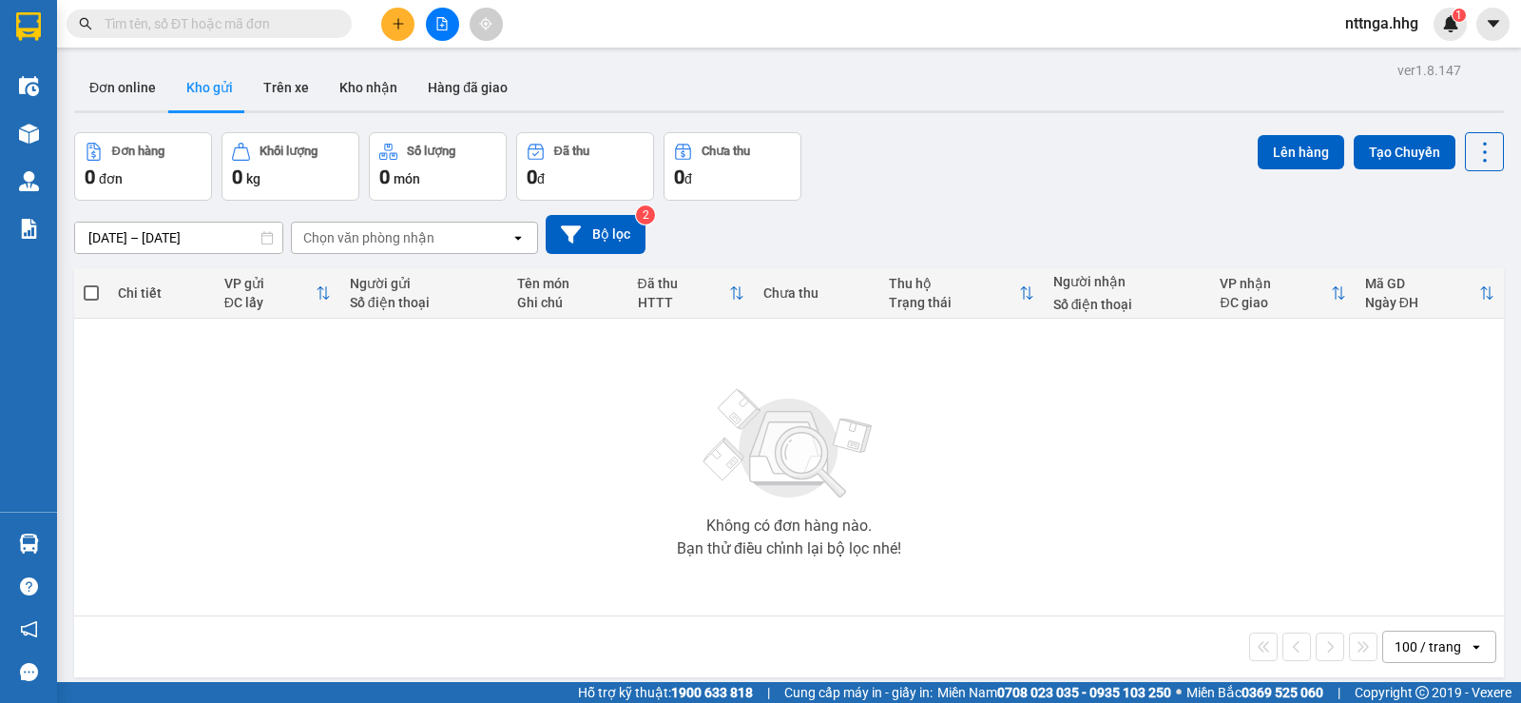
click at [1179, 197] on div "Đơn hàng 0 đơn Khối lượng 0 kg Số lượng 0 món Đã thu 0 đ Chưa thu 0 đ Lên hàng …" at bounding box center [789, 166] width 1430 height 68
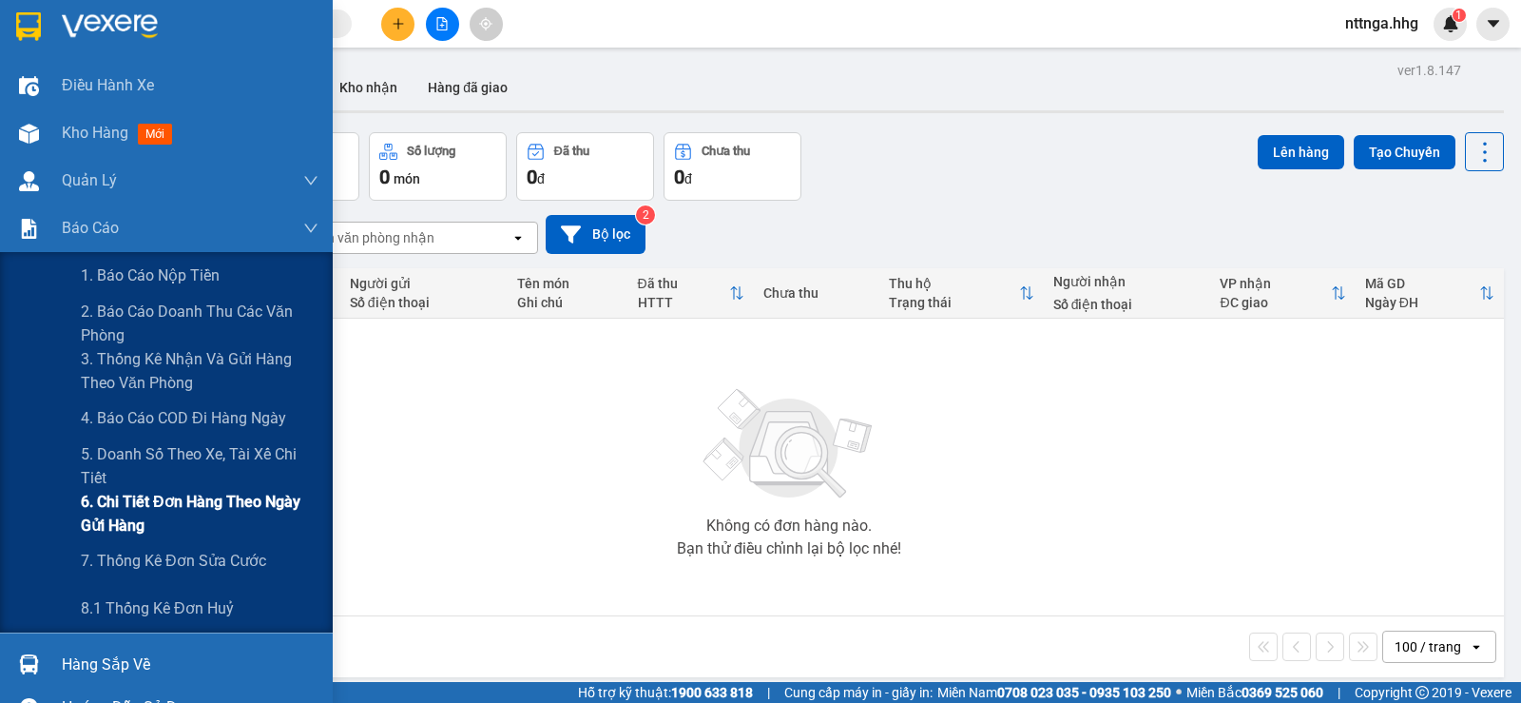
click at [109, 495] on span "6. Chi tiết đơn hàng theo ngày gửi hàng" at bounding box center [200, 514] width 238 height 48
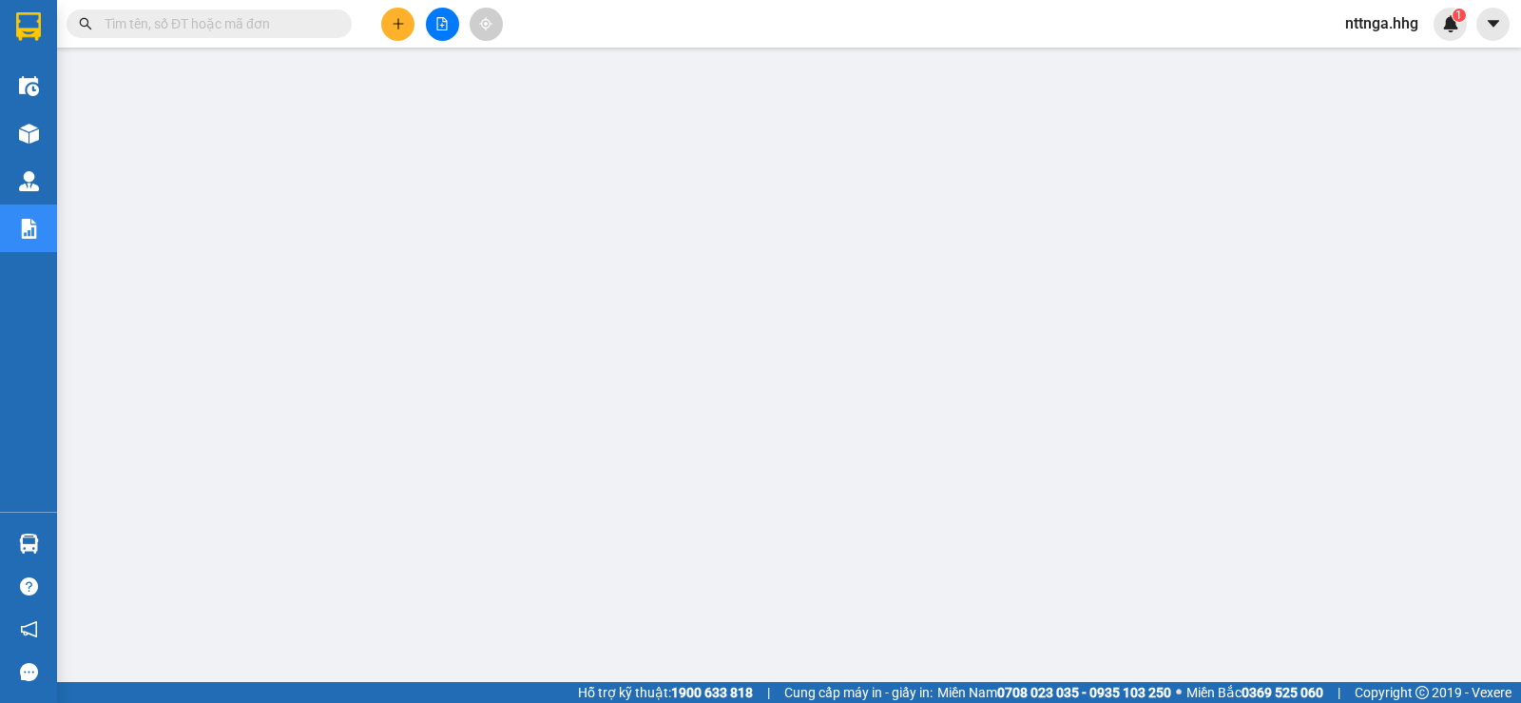
click at [387, 19] on button at bounding box center [397, 24] width 33 height 33
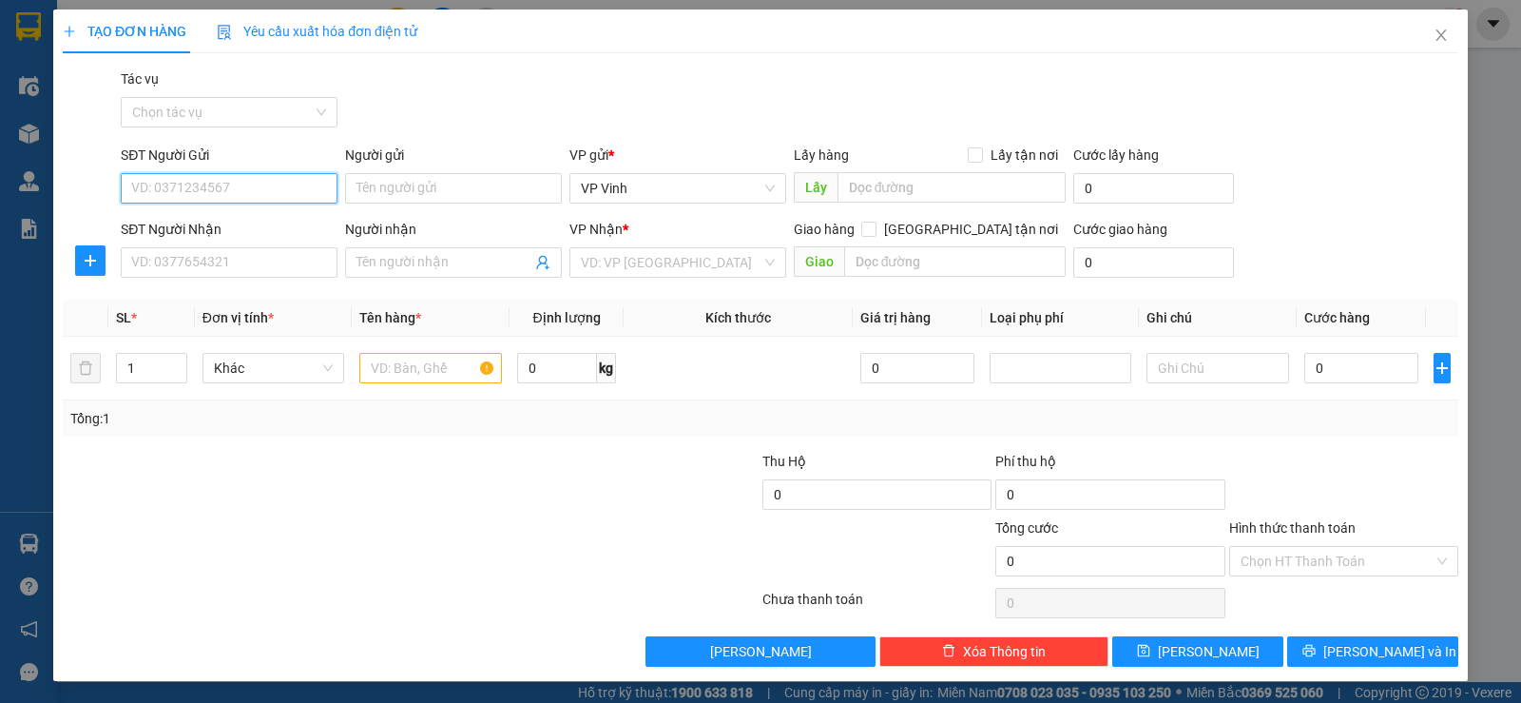
click at [292, 193] on input "SĐT Người Gửi" at bounding box center [229, 188] width 217 height 30
click at [256, 212] on div "0989650799" at bounding box center [227, 226] width 215 height 30
type input "0989650799"
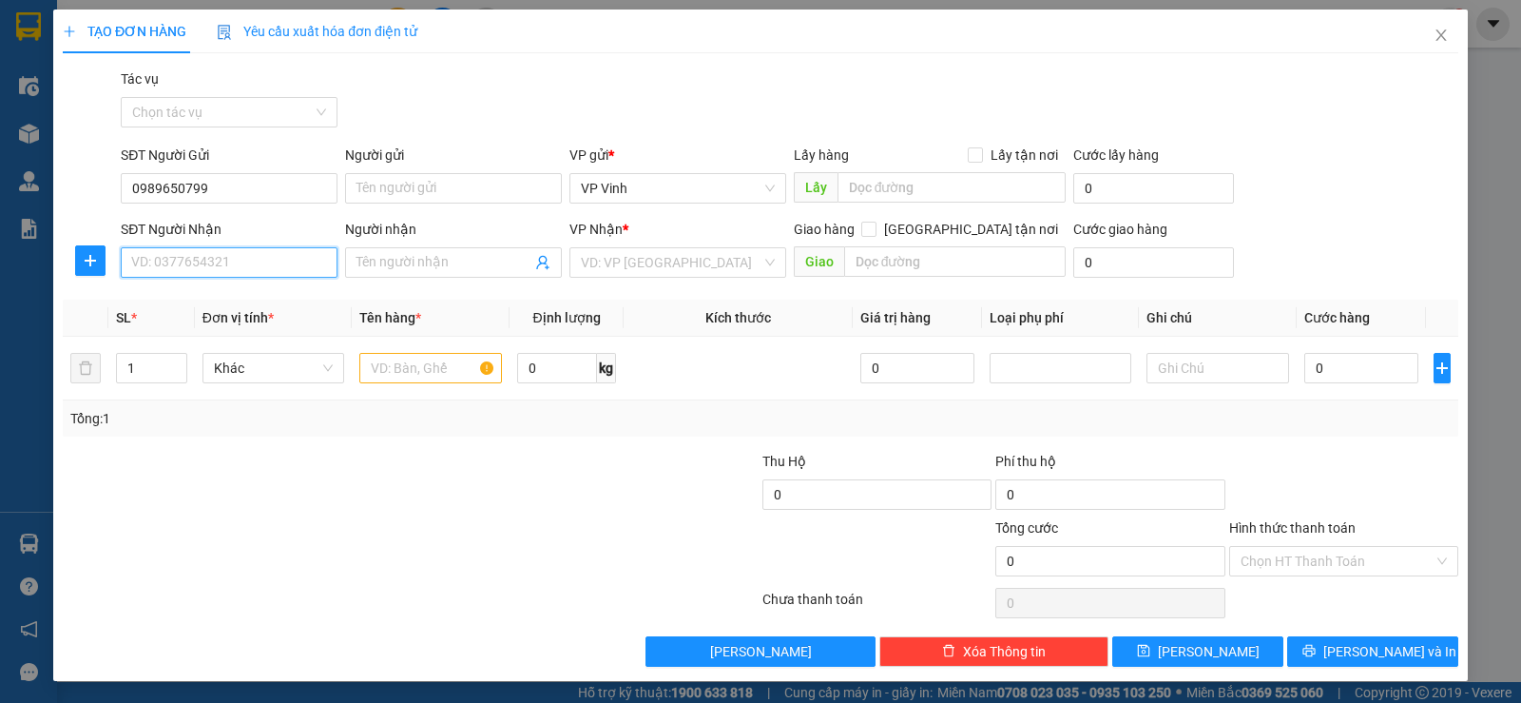
click at [251, 266] on input "SĐT Người Nhận" at bounding box center [229, 262] width 217 height 30
click at [240, 300] on div "0845578866 - Hiếu" at bounding box center [227, 300] width 192 height 21
type input "0845578866"
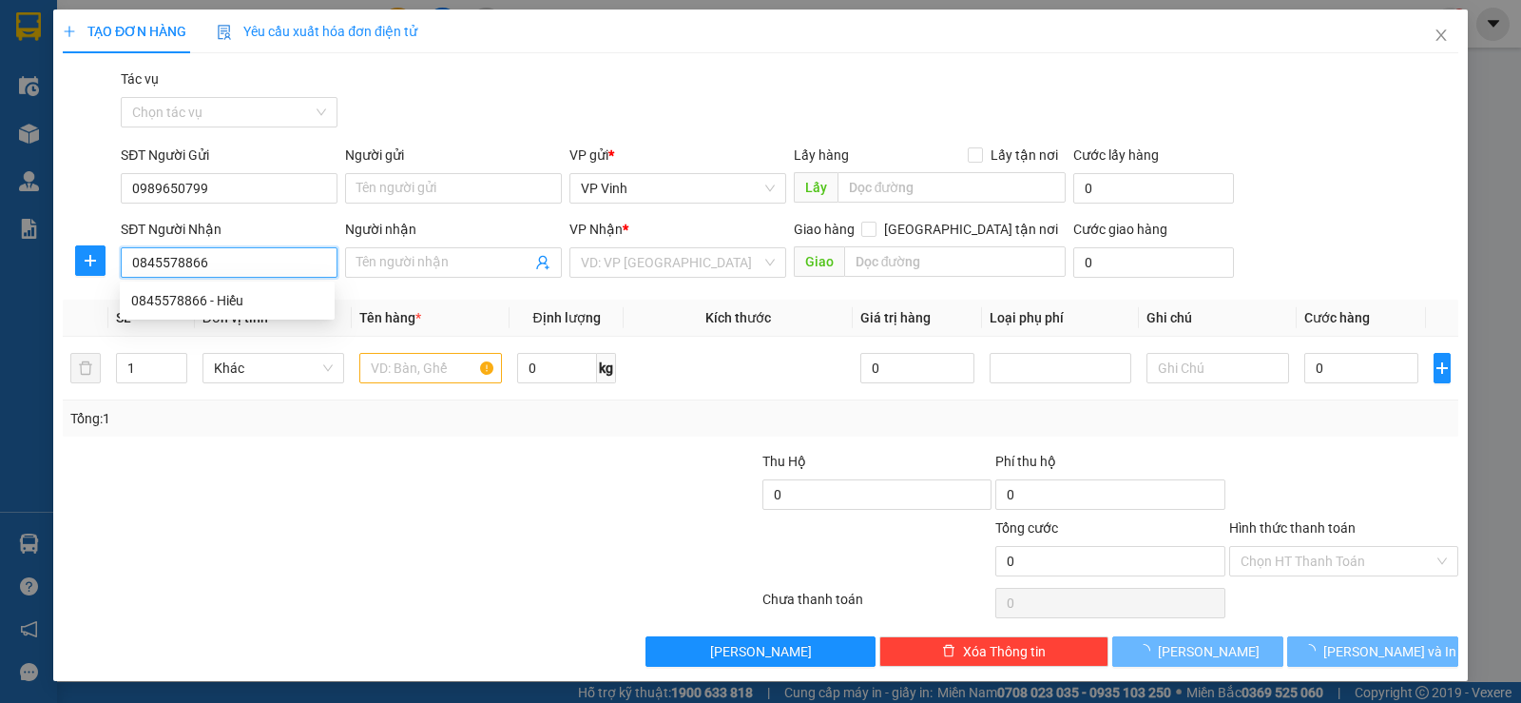
type input "Hiếu"
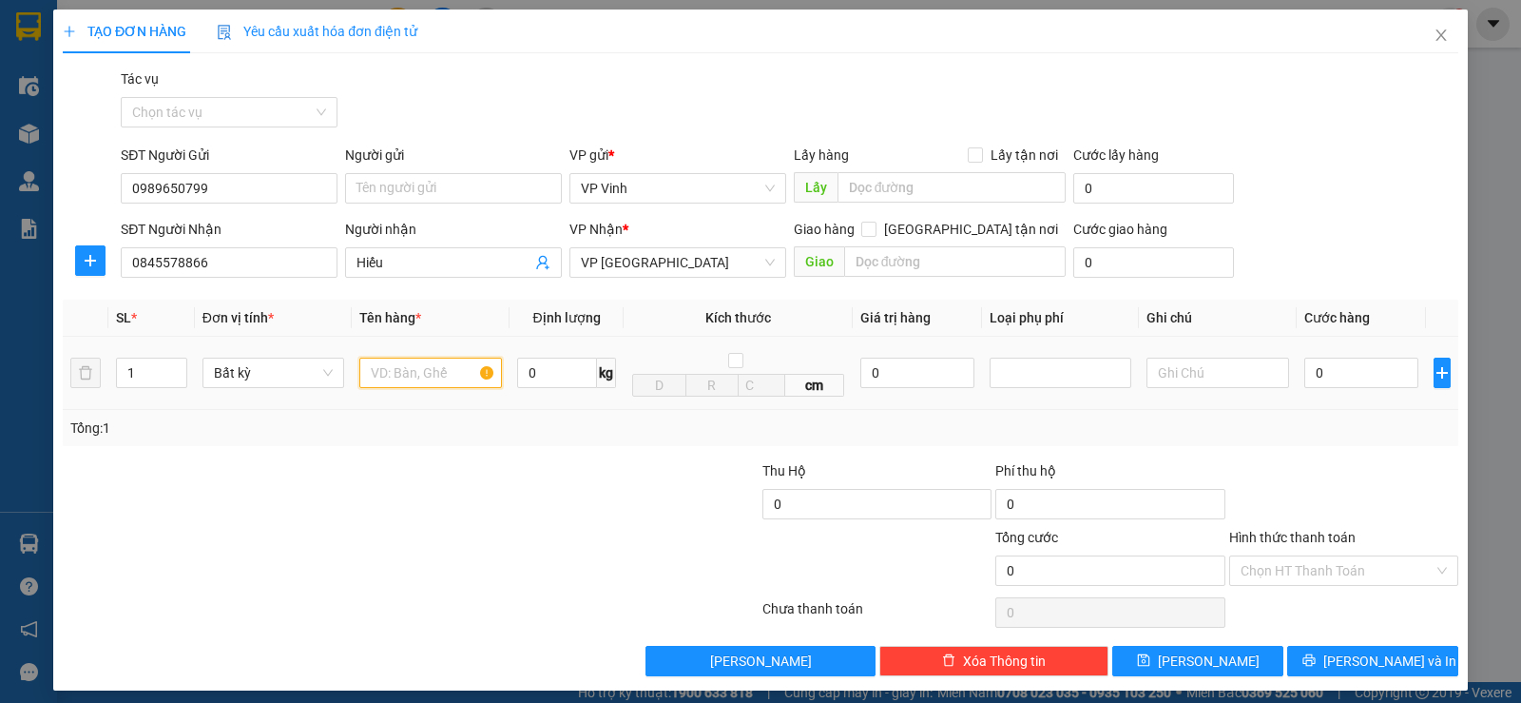
click at [427, 373] on input "text" at bounding box center [430, 373] width 143 height 30
type input "X"
type input "xốp"
click at [1368, 378] on input "0" at bounding box center [1362, 373] width 114 height 30
type input "5"
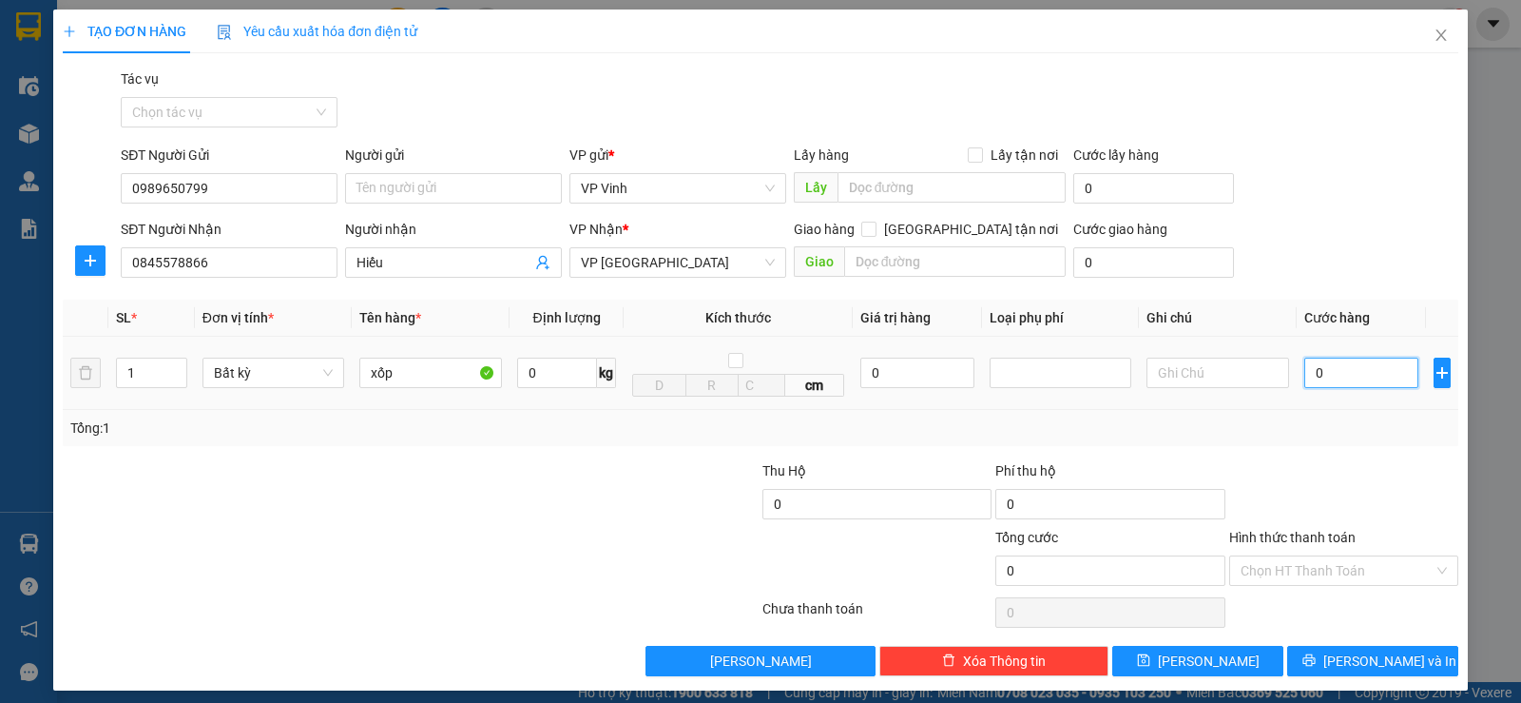
type input "5"
type input "50"
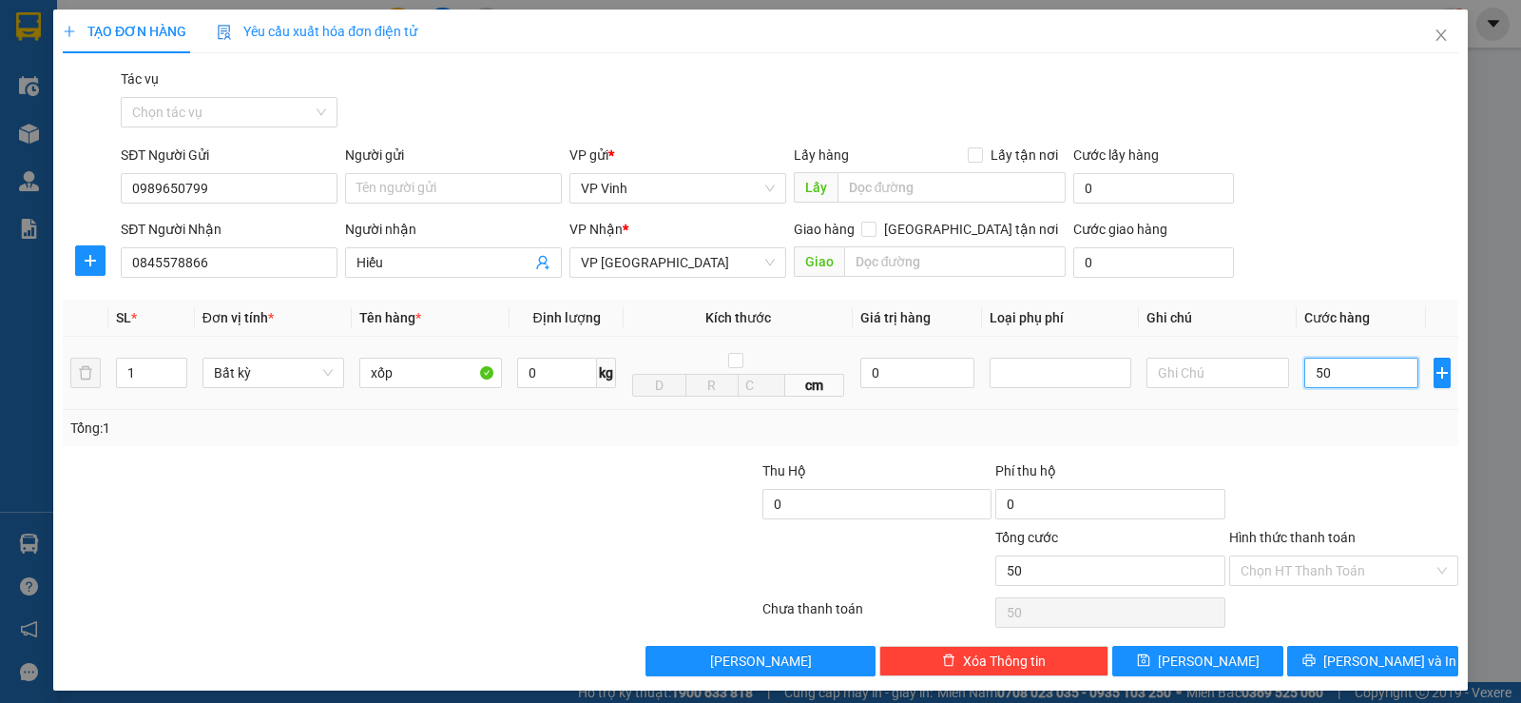
type input "500"
type input "5.000"
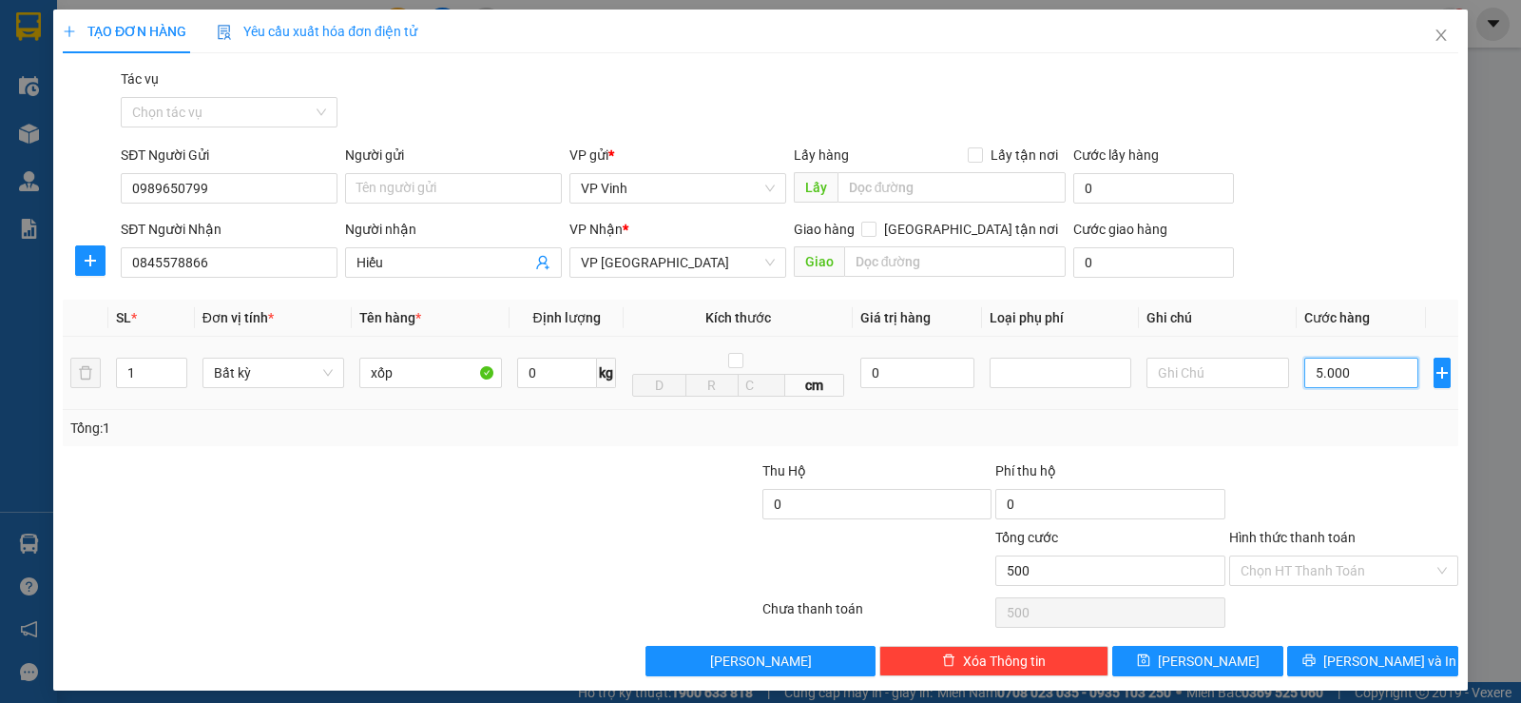
type input "5.000"
type input "50.000"
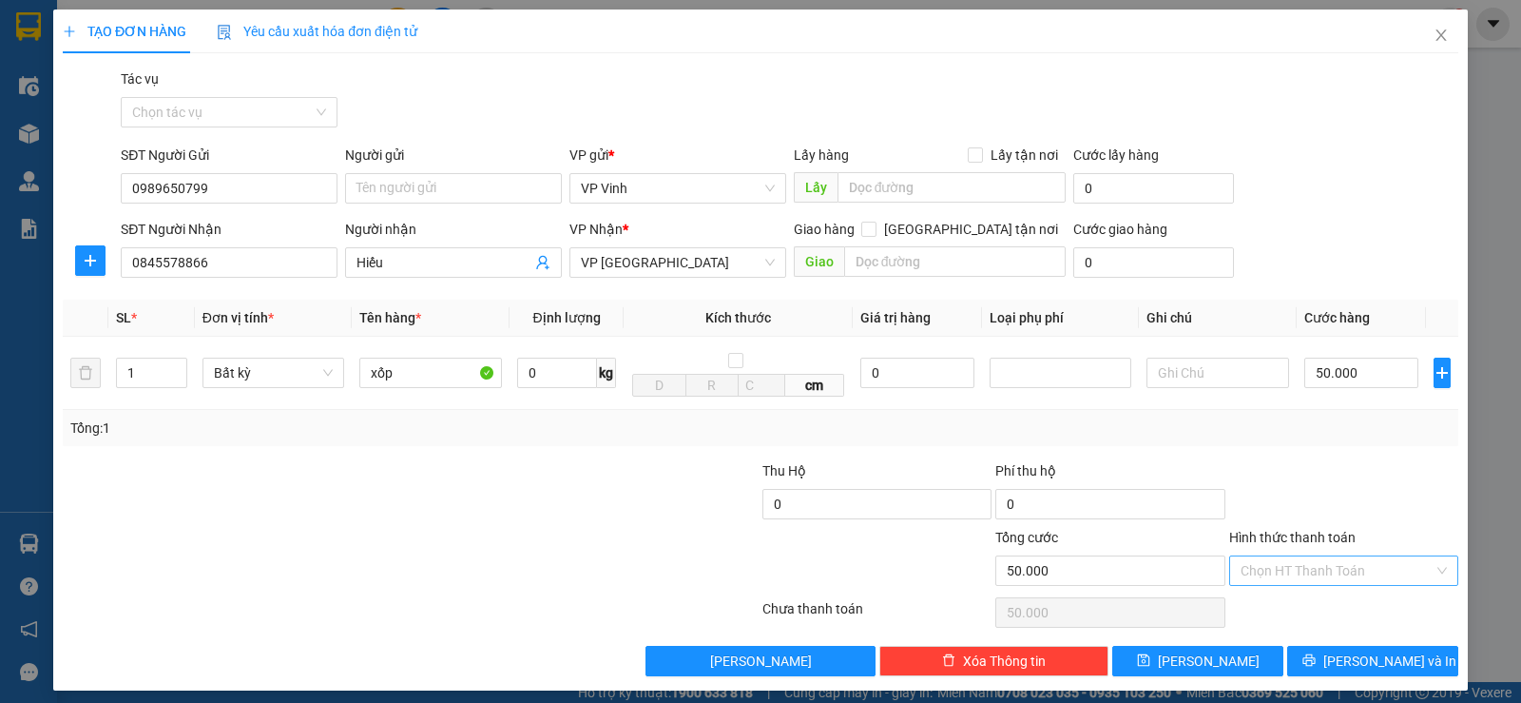
click at [1350, 575] on input "Hình thức thanh toán" at bounding box center [1337, 570] width 193 height 29
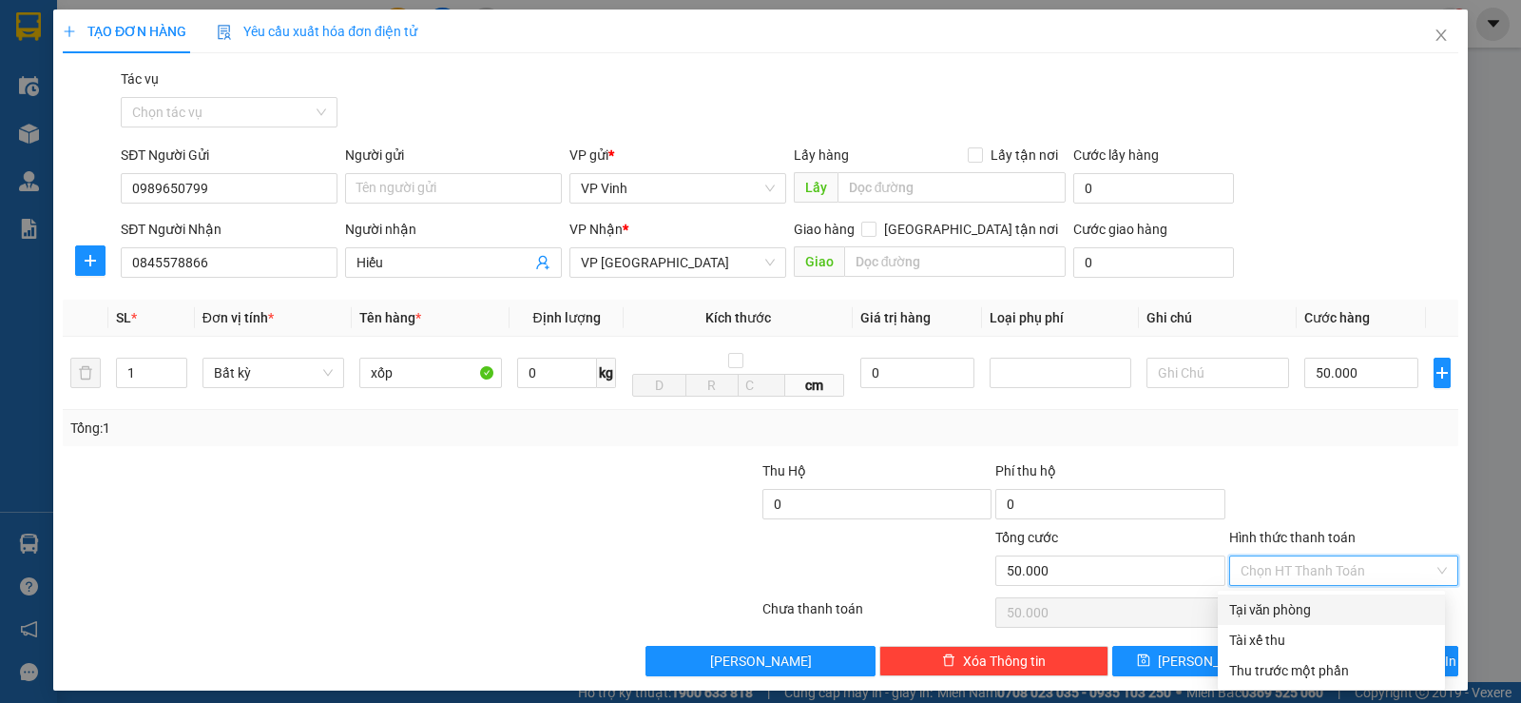
click at [1325, 603] on div "Tại văn phòng" at bounding box center [1331, 609] width 204 height 21
type input "0"
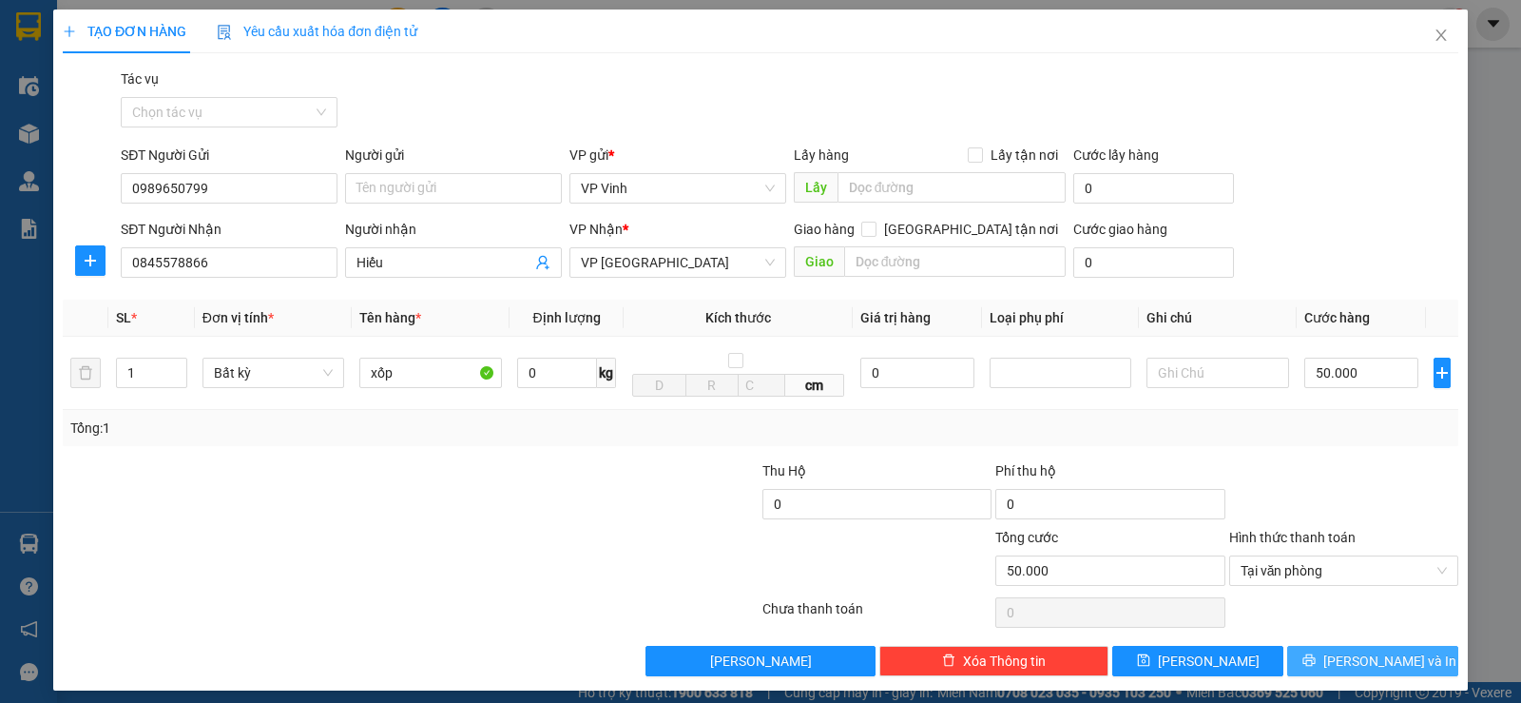
click at [1375, 662] on span "Lưu và In" at bounding box center [1390, 660] width 133 height 21
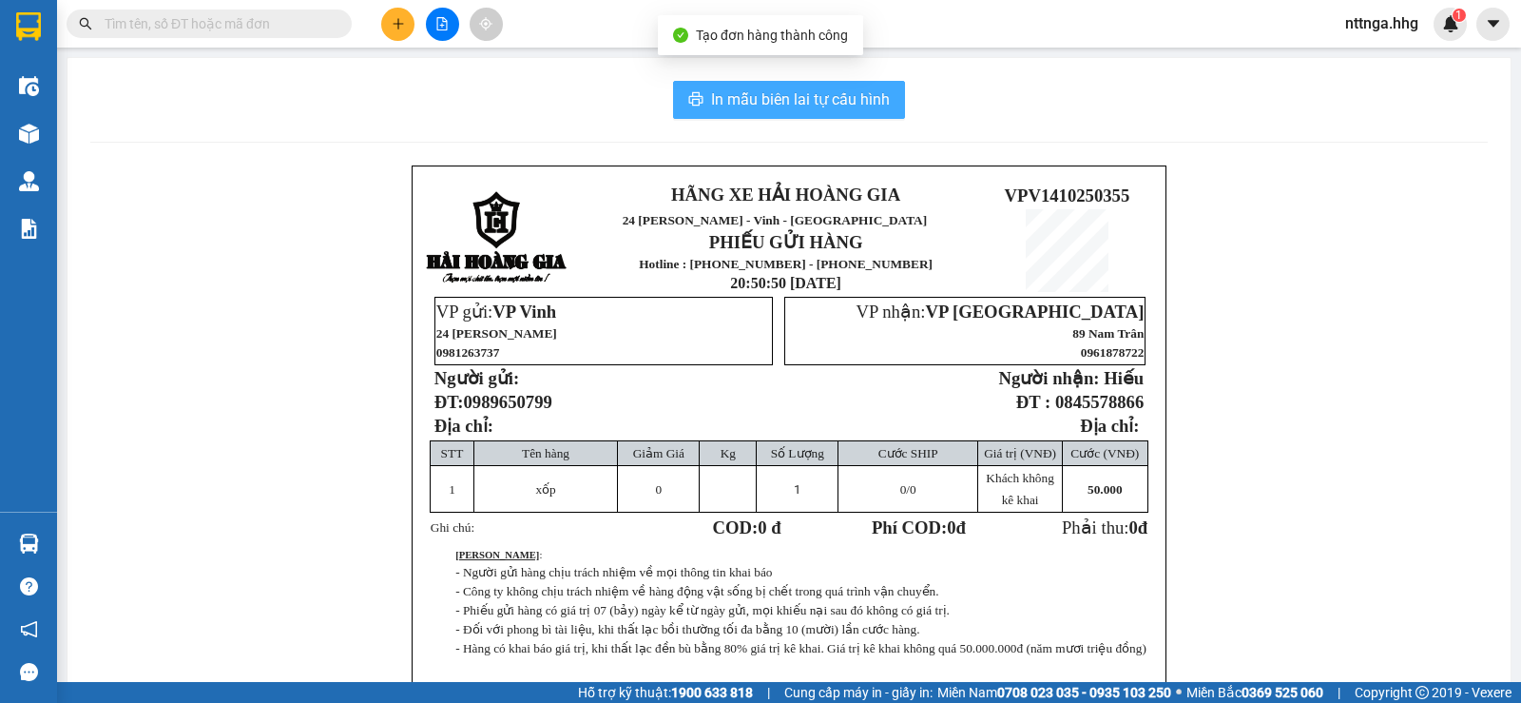
click at [859, 98] on span "In mẫu biên lai tự cấu hình" at bounding box center [800, 99] width 179 height 24
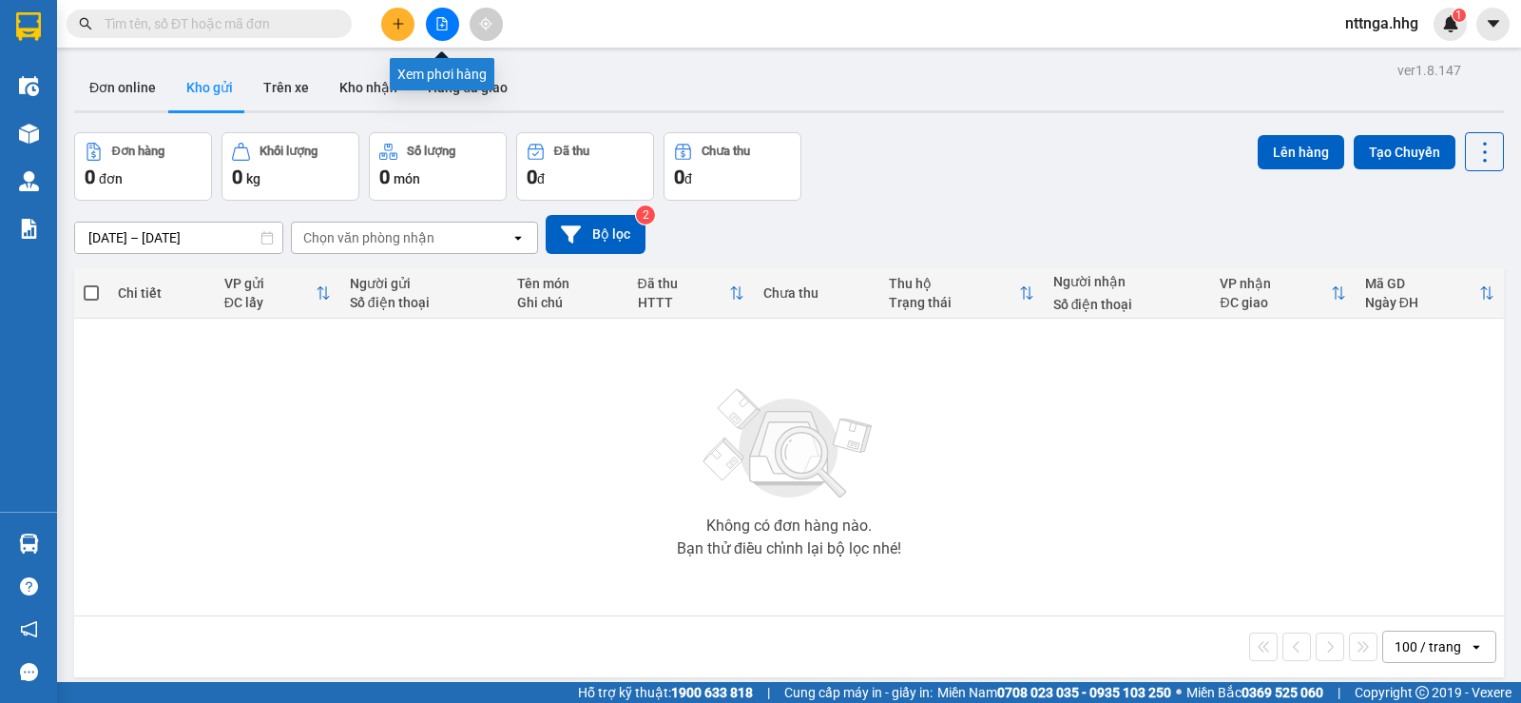
click at [446, 20] on icon "file-add" at bounding box center [442, 23] width 10 height 13
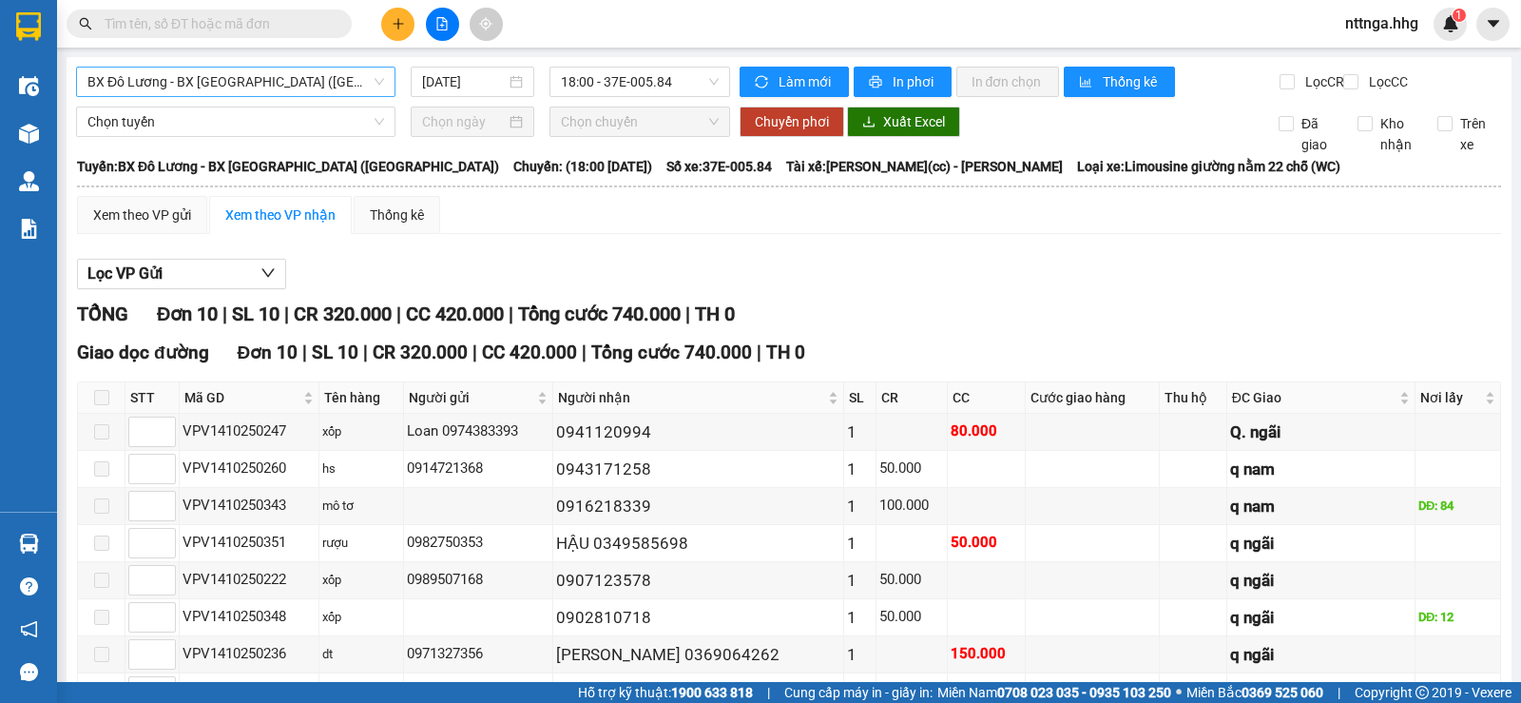
click at [293, 79] on span "BX Đô Lương - BX Quảng Ngãi (Limousine)" at bounding box center [235, 82] width 297 height 29
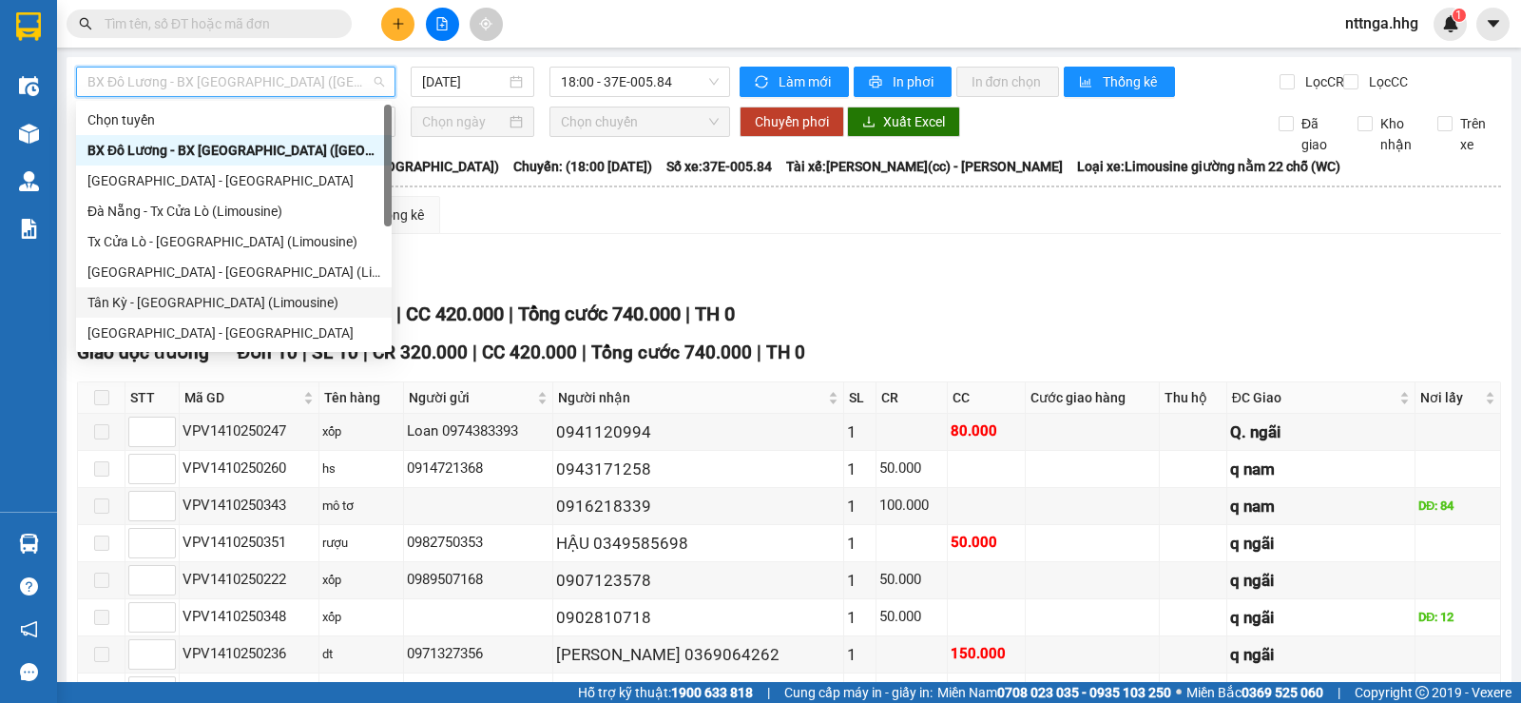
click at [212, 297] on div "Tân Kỳ - Đà Nẵng (Limousine)" at bounding box center [233, 302] width 293 height 21
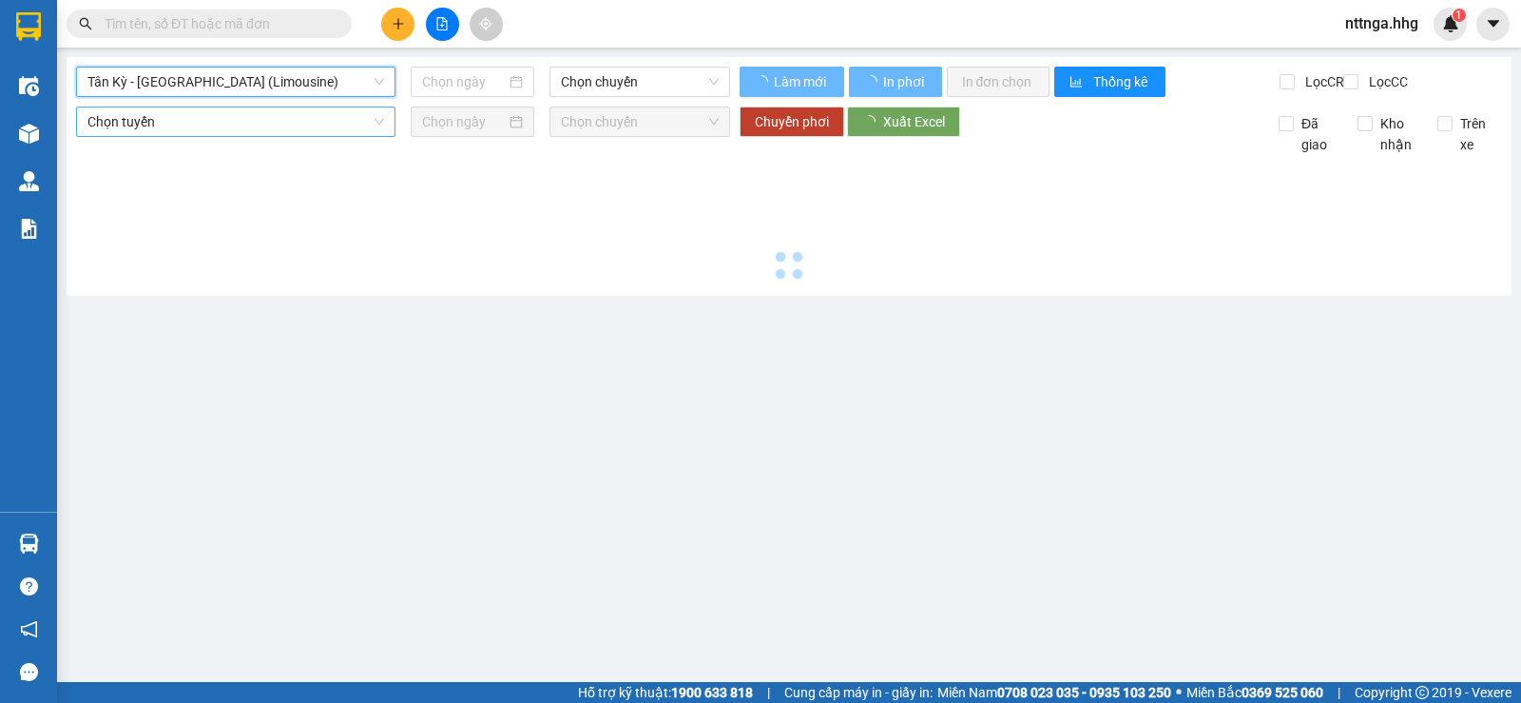
type input "14/10/2025"
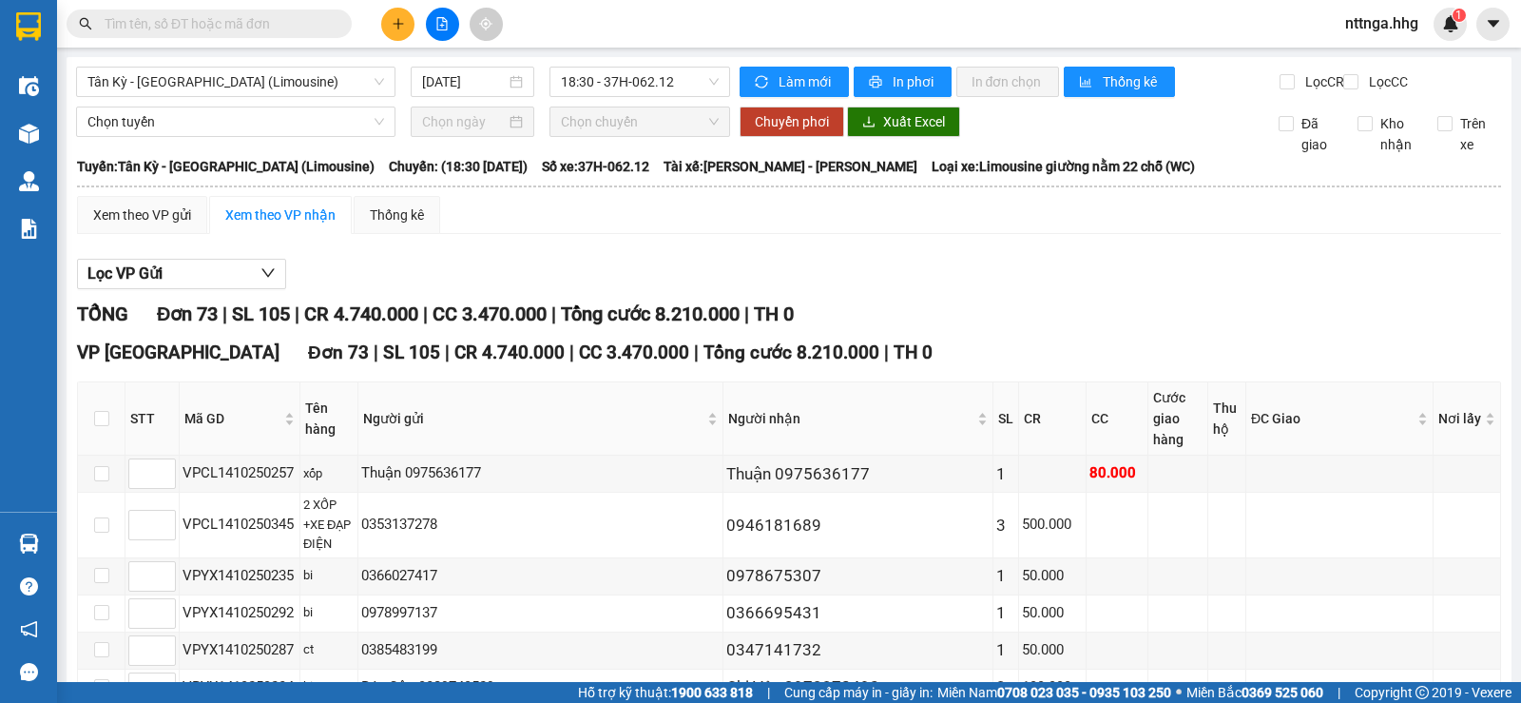
click at [1408, 27] on span "nttnga.hhg" at bounding box center [1382, 23] width 104 height 24
click at [1375, 59] on span "Đăng xuất" at bounding box center [1398, 58] width 80 height 21
